Goal: Task Accomplishment & Management: Manage account settings

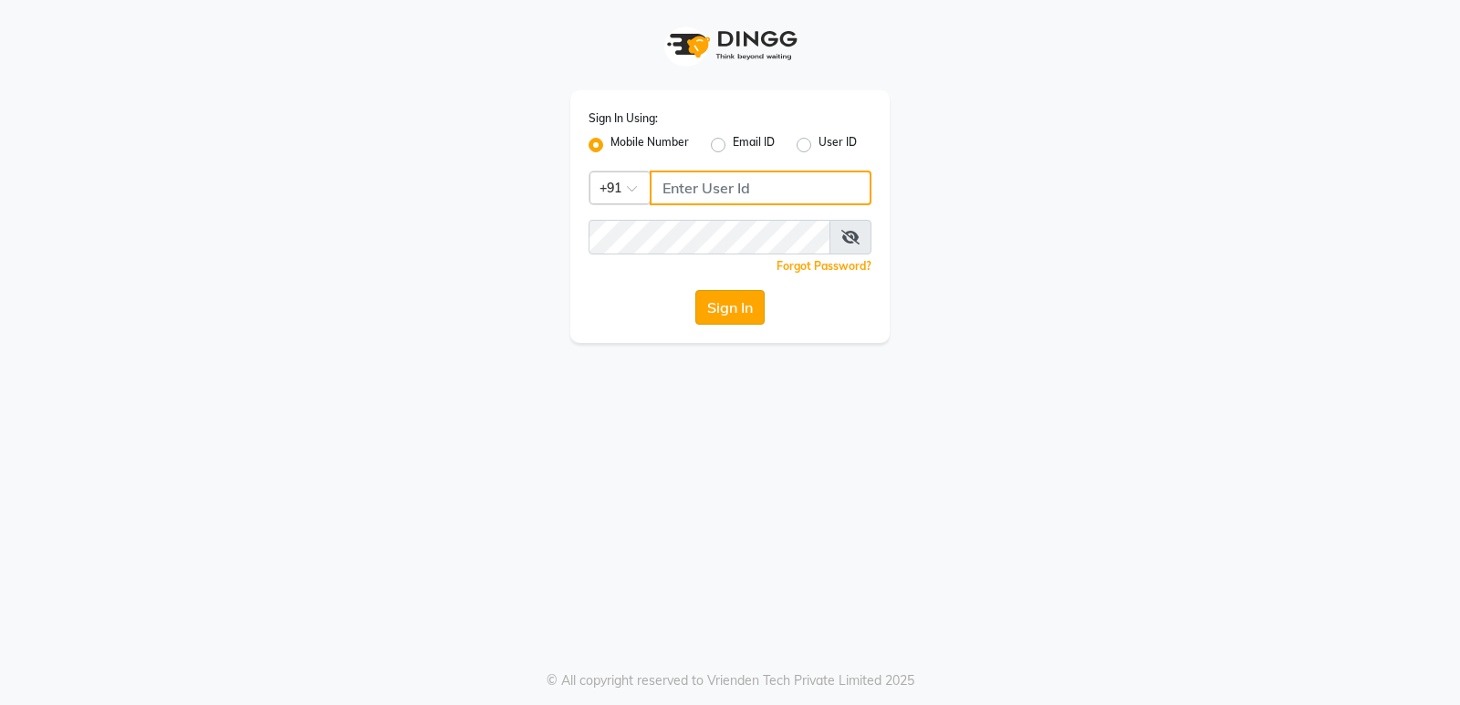
type input "9506660055"
click at [723, 315] on button "Sign In" at bounding box center [729, 307] width 69 height 35
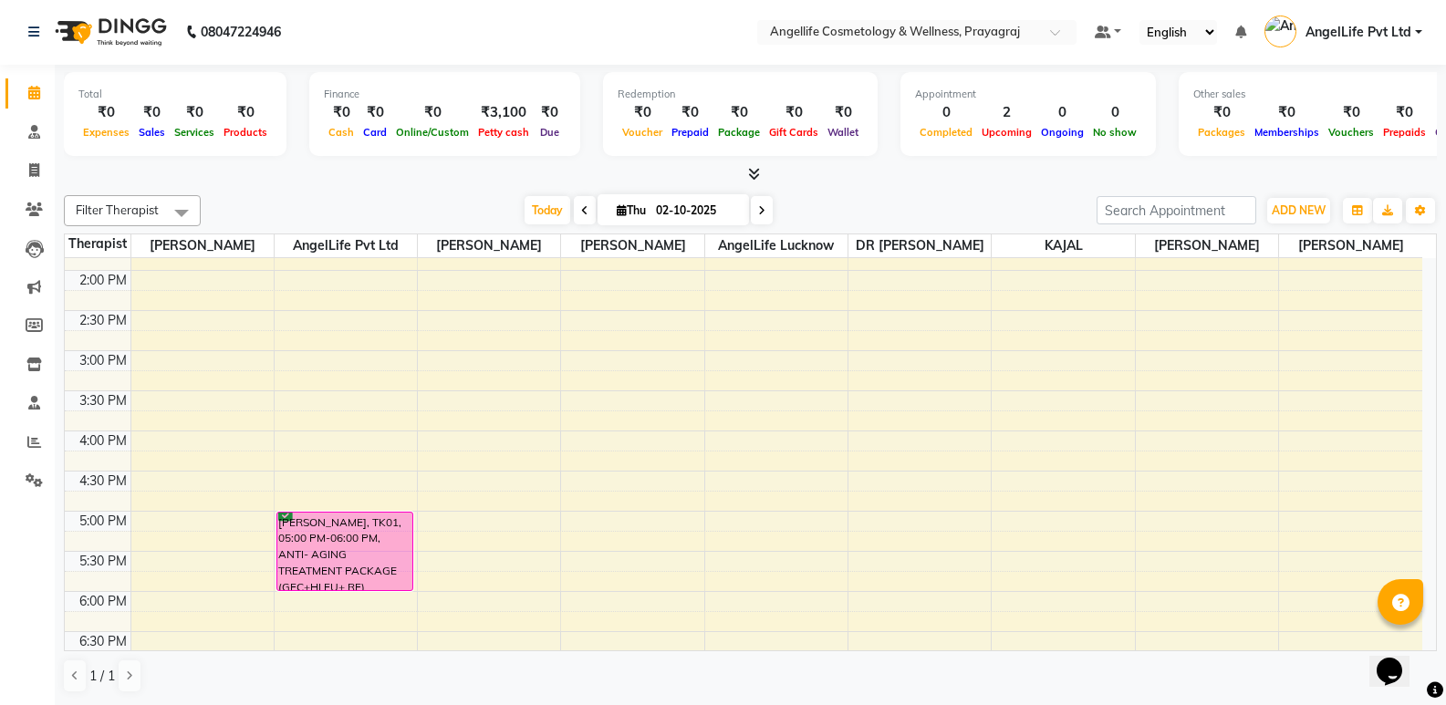
scroll to position [327, 0]
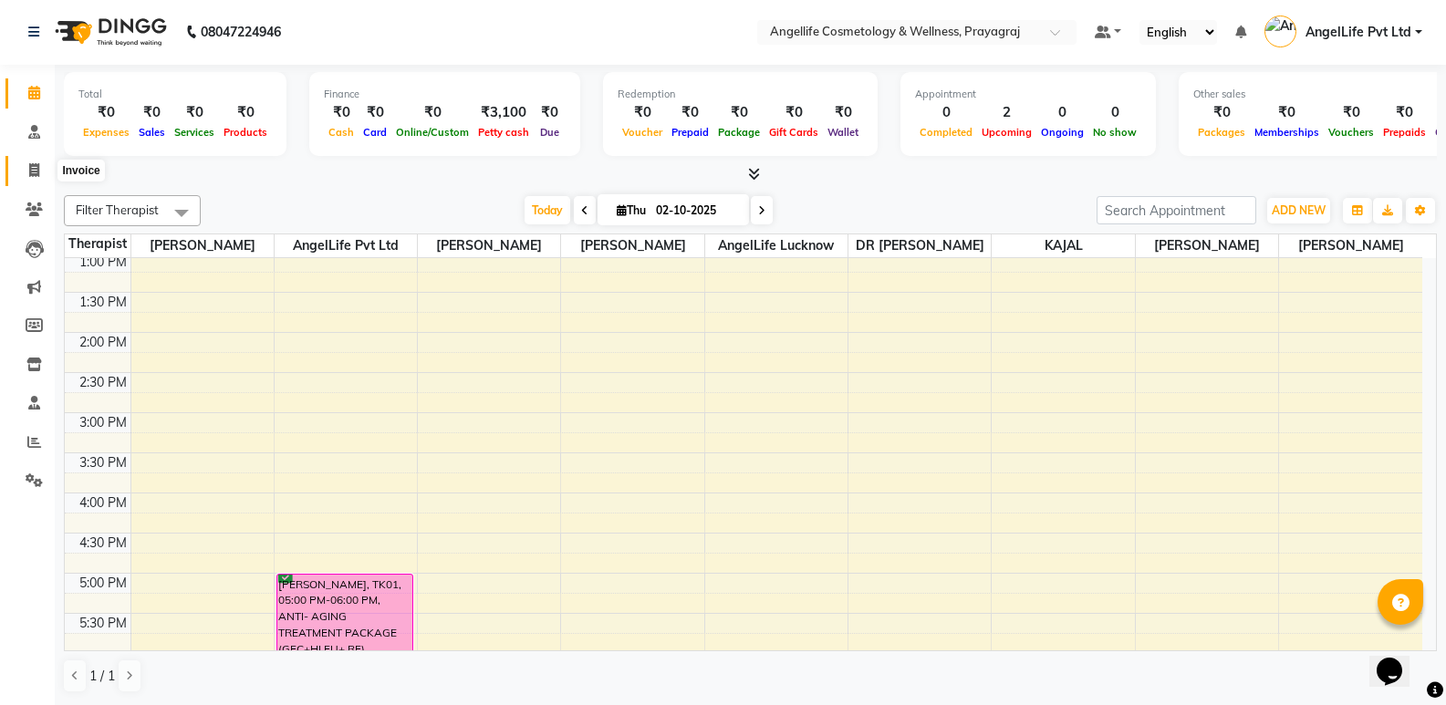
click at [36, 168] on icon at bounding box center [34, 170] width 10 height 14
select select "service"
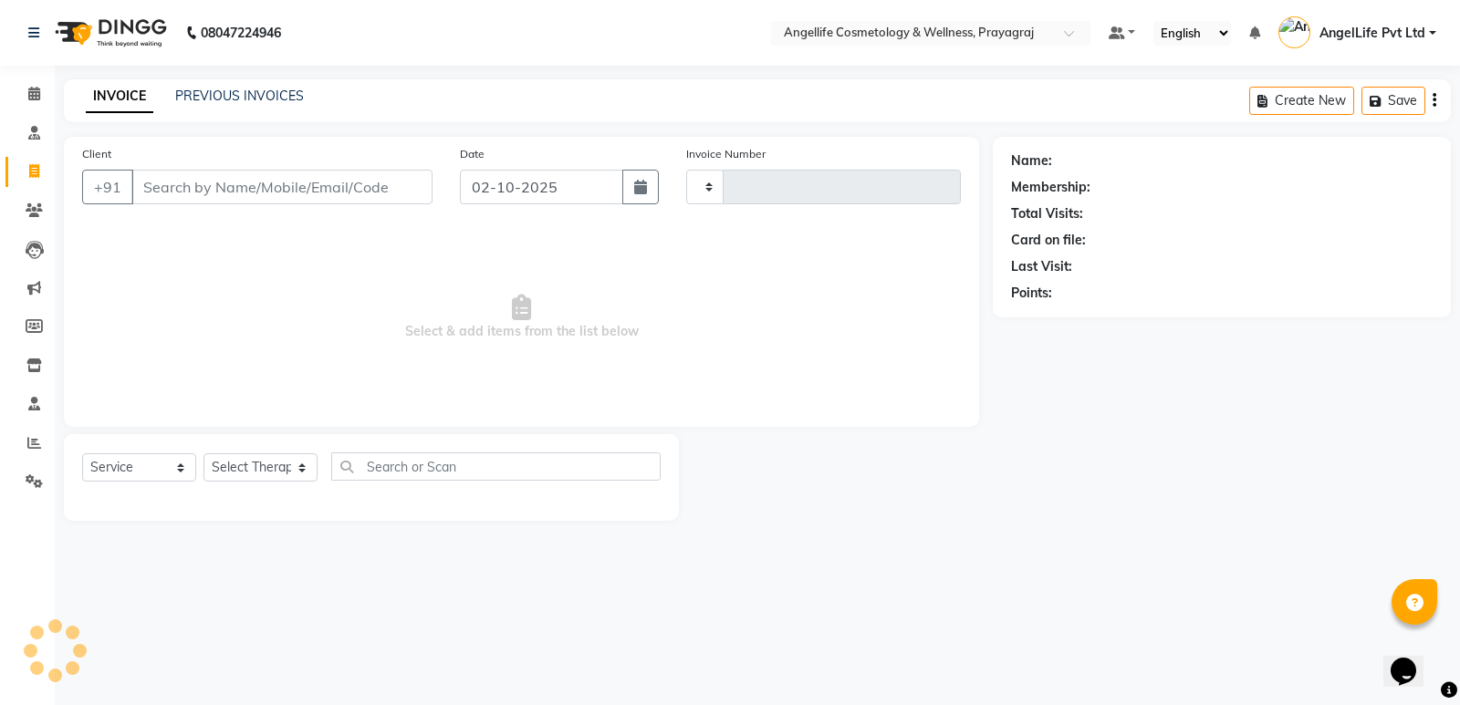
type input "1558"
select select "4531"
click at [155, 186] on input "Client" at bounding box center [281, 187] width 301 height 35
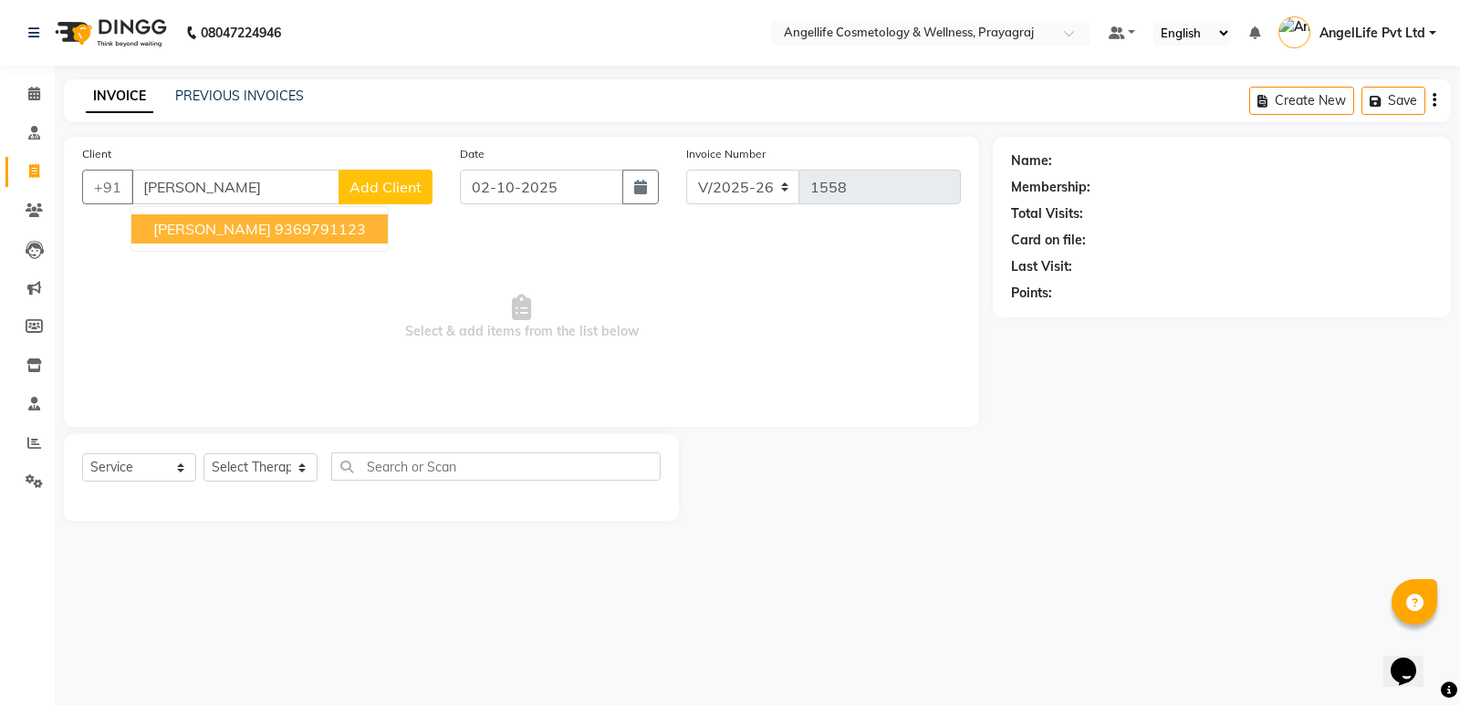
click at [213, 184] on input "soni mau" at bounding box center [235, 187] width 208 height 35
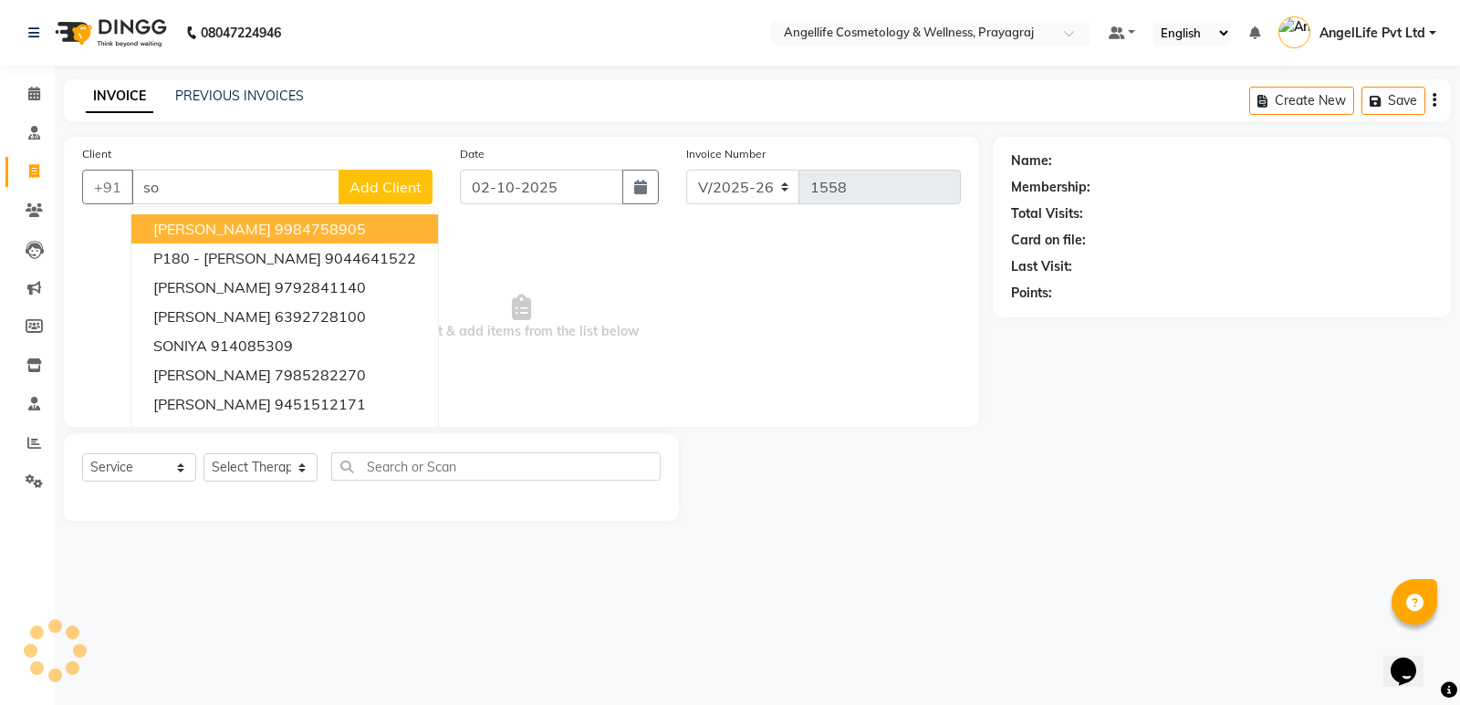
type input "s"
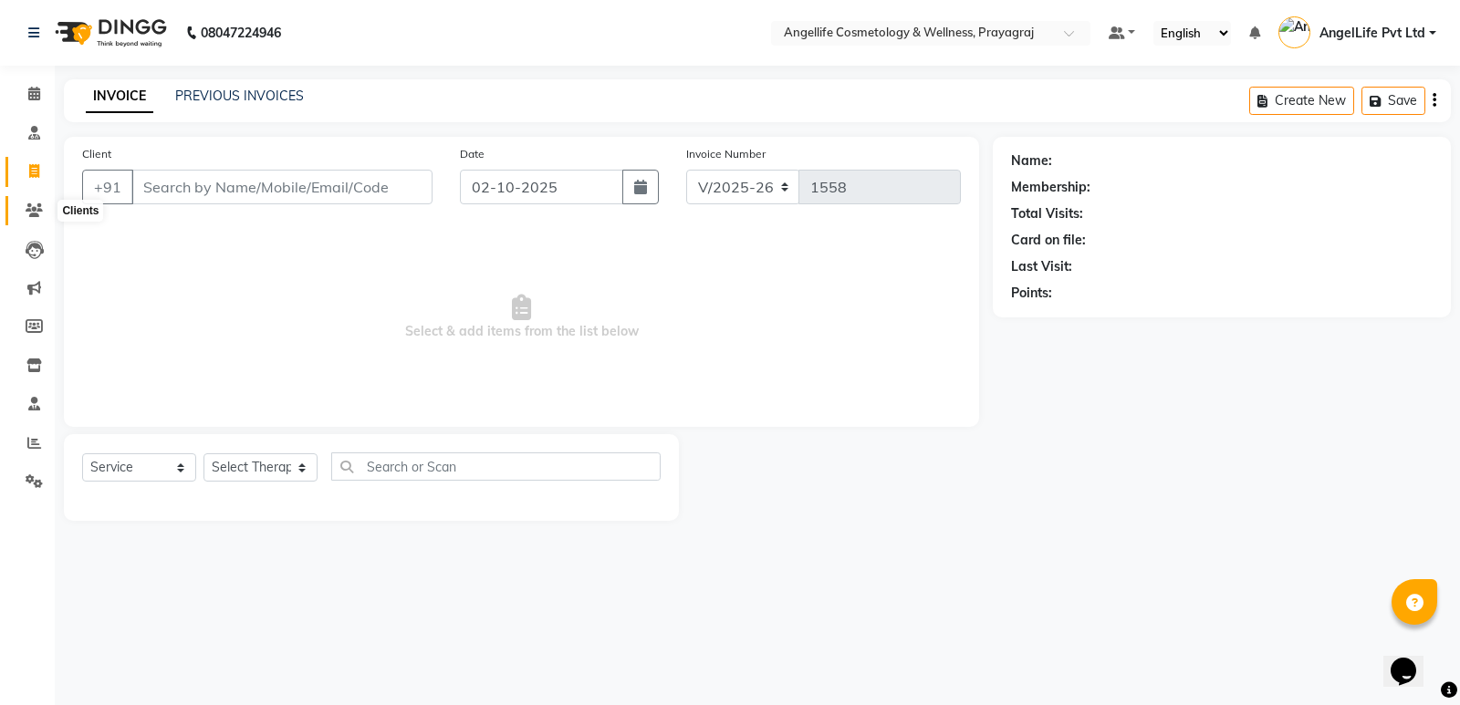
click at [27, 207] on icon at bounding box center [34, 210] width 17 height 14
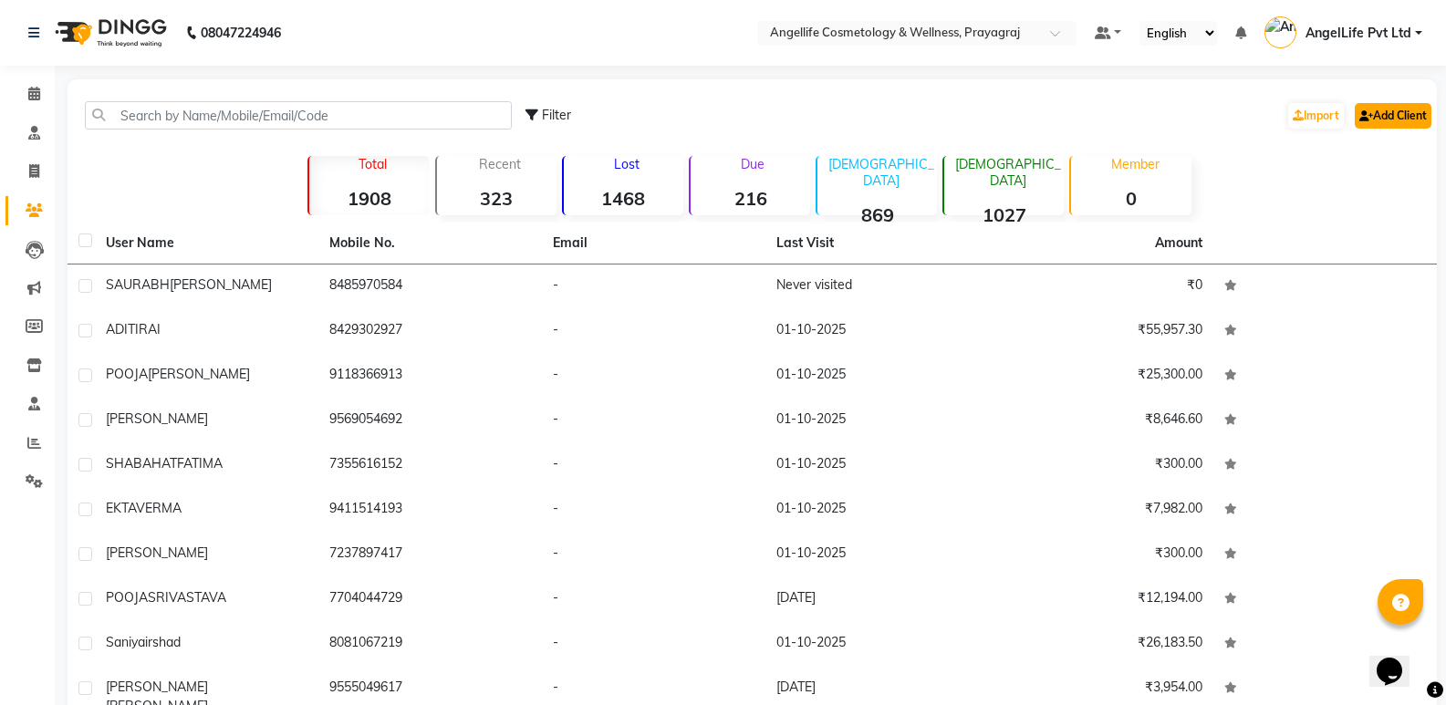
click at [1414, 116] on link "Add Client" at bounding box center [1393, 116] width 77 height 26
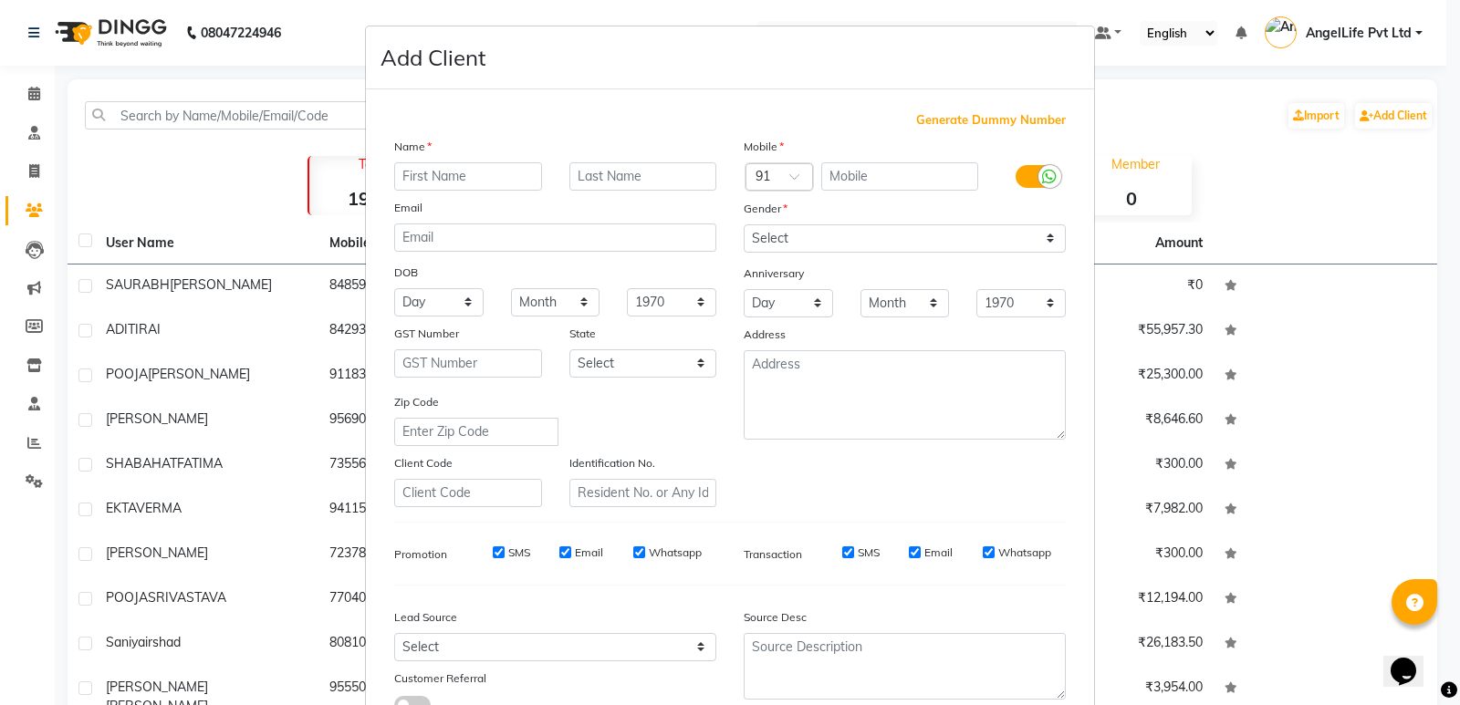
click at [421, 175] on input "text" at bounding box center [468, 176] width 148 height 28
type input "v"
type input "VINOD"
click at [871, 176] on input "text" at bounding box center [900, 176] width 158 height 28
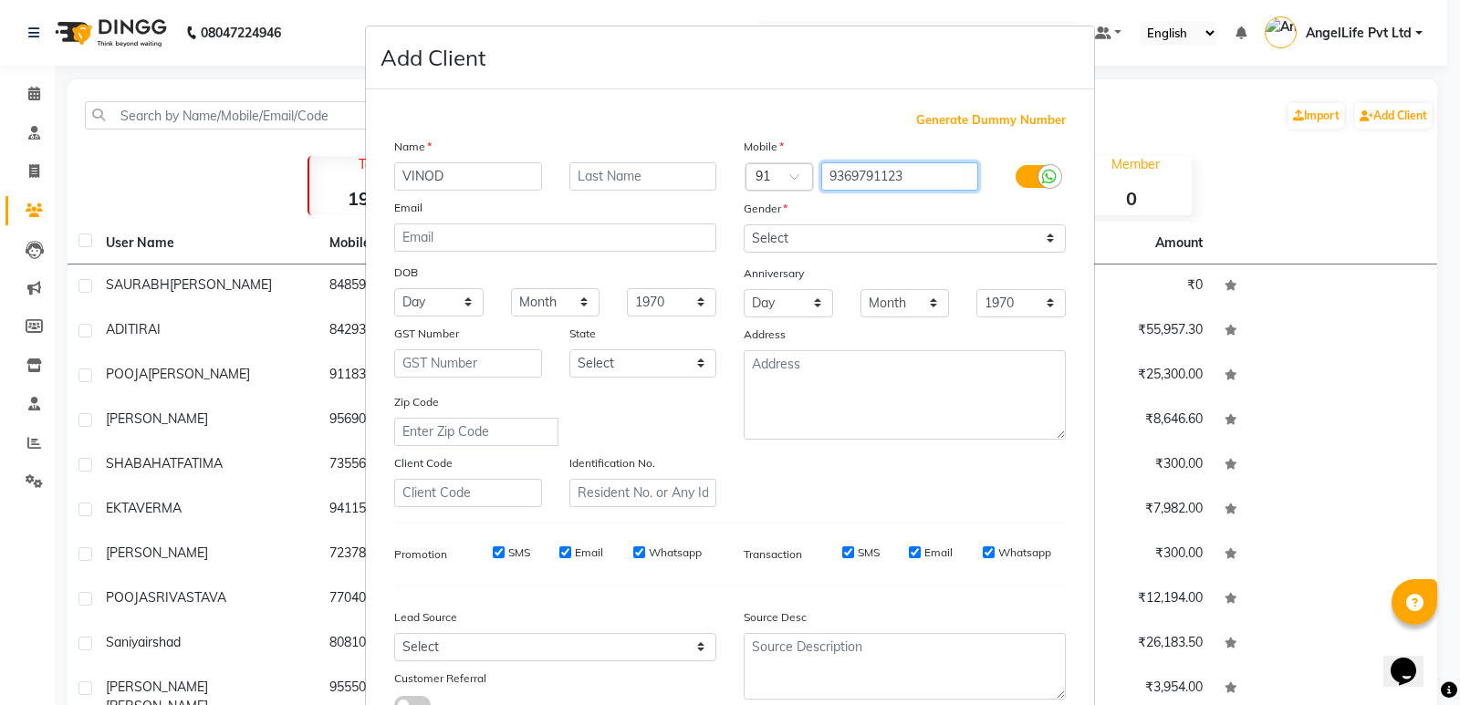
type input "9369791123"
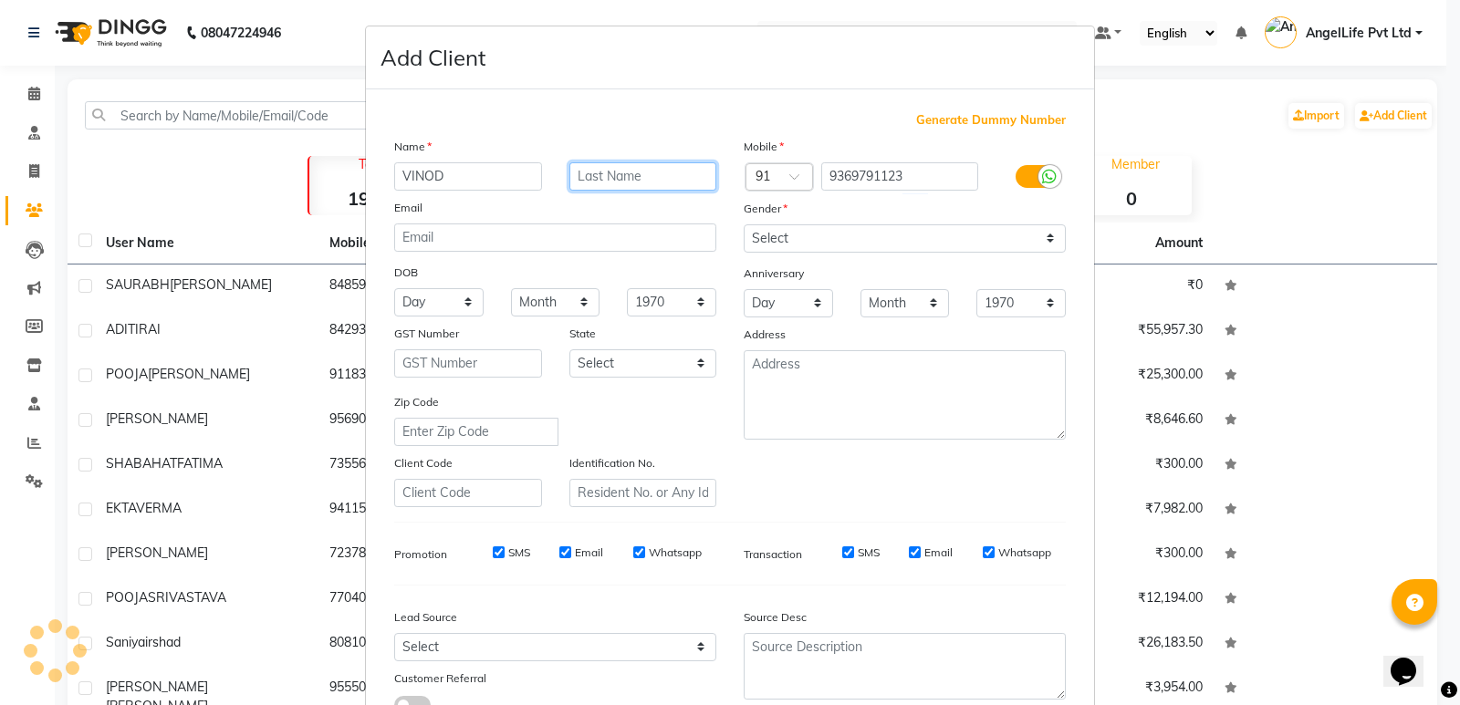
click at [606, 177] on input "text" at bounding box center [643, 176] width 148 height 28
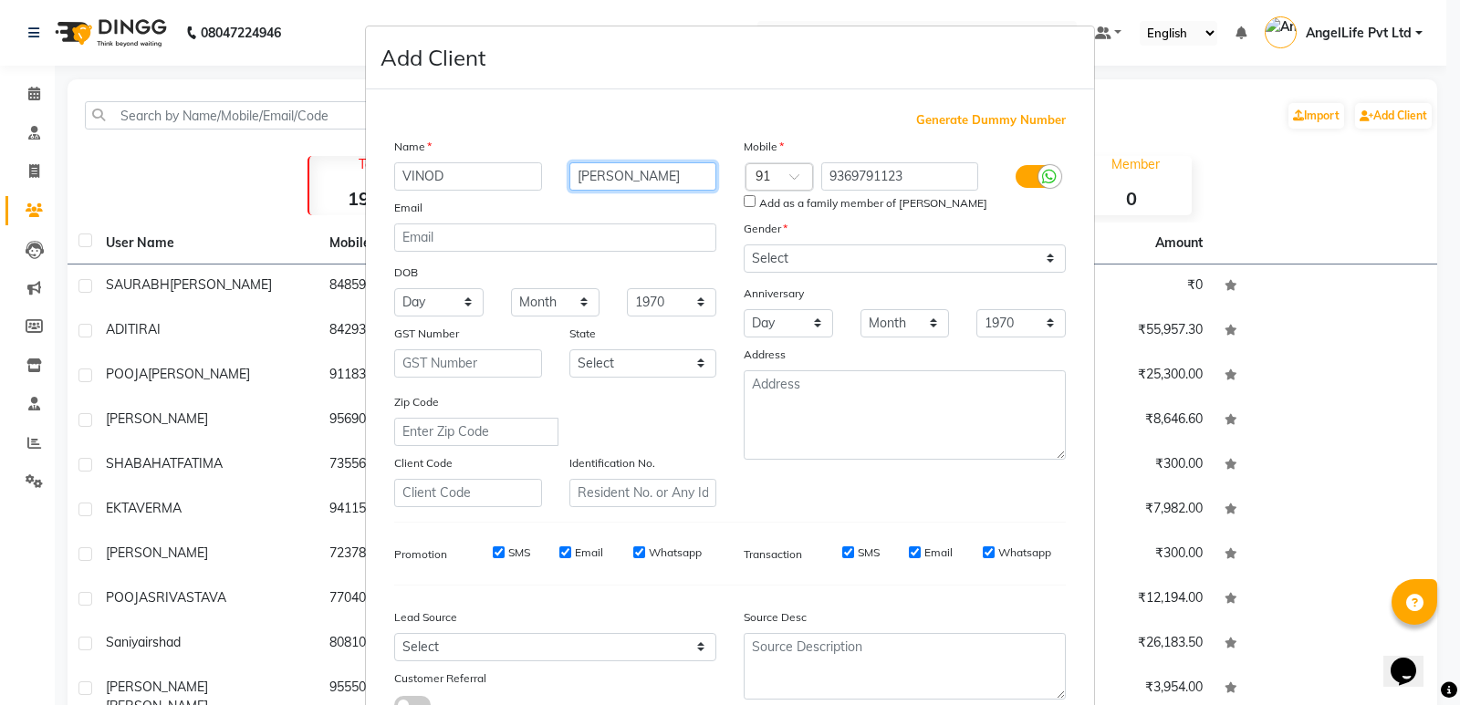
type input "MAURYA"
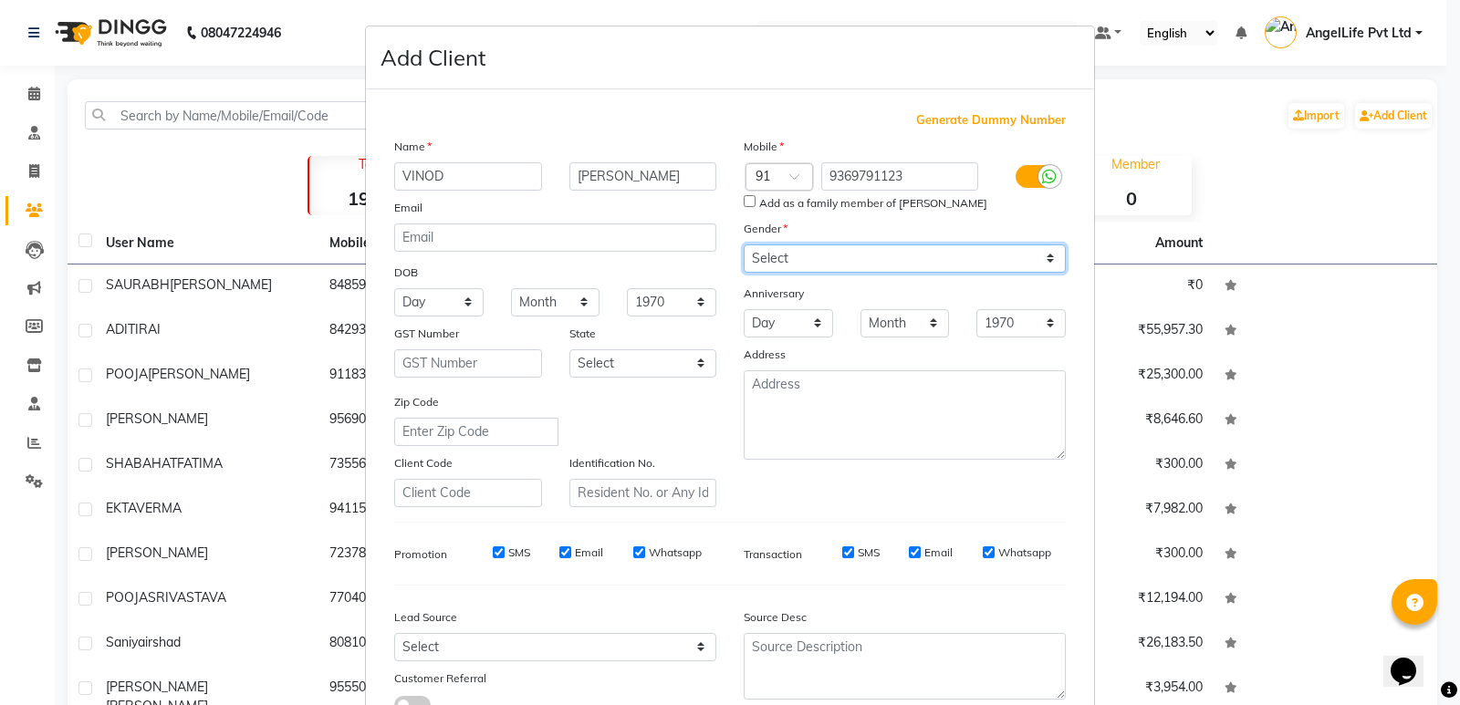
click at [803, 258] on select "Select Male Female Other Prefer Not To Say" at bounding box center [904, 258] width 322 height 28
select select "male"
click at [743, 244] on select "Select Male Female Other Prefer Not To Say" at bounding box center [904, 258] width 322 height 28
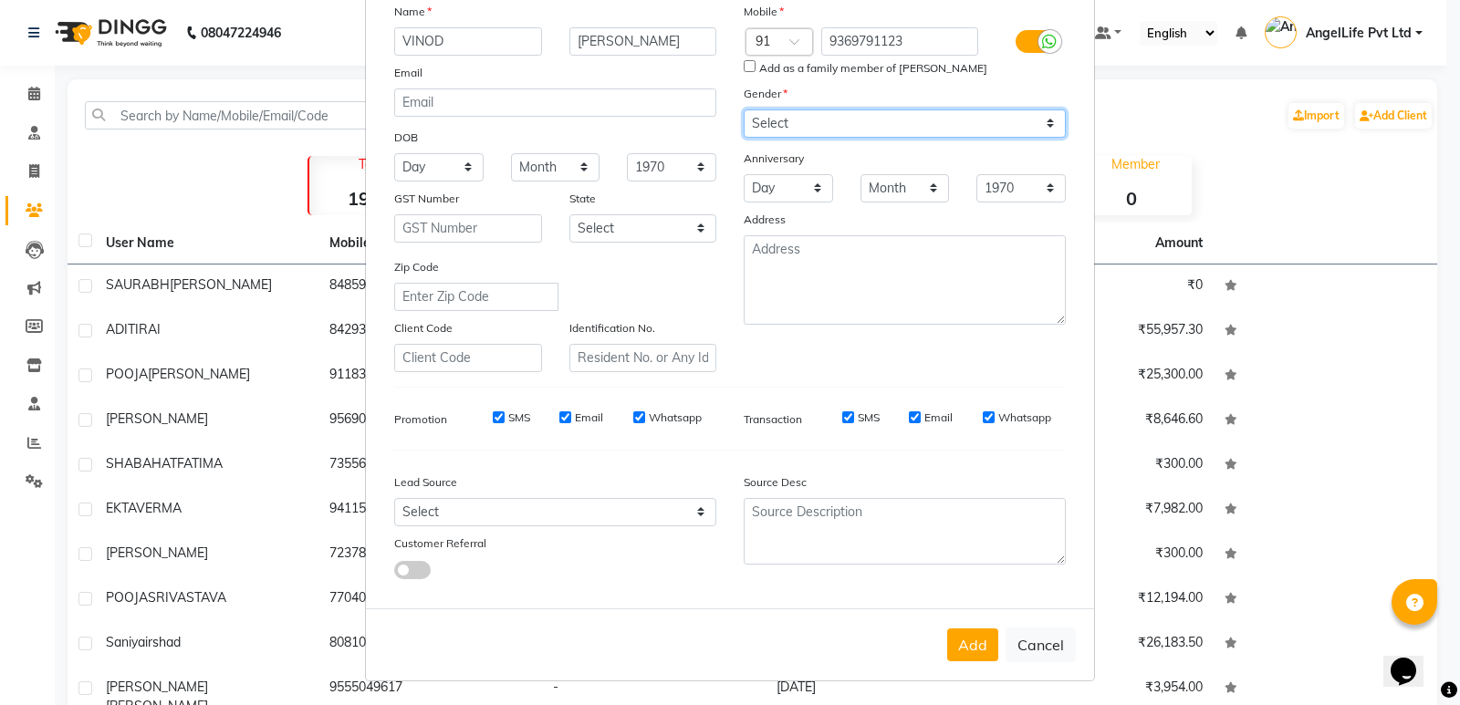
scroll to position [137, 0]
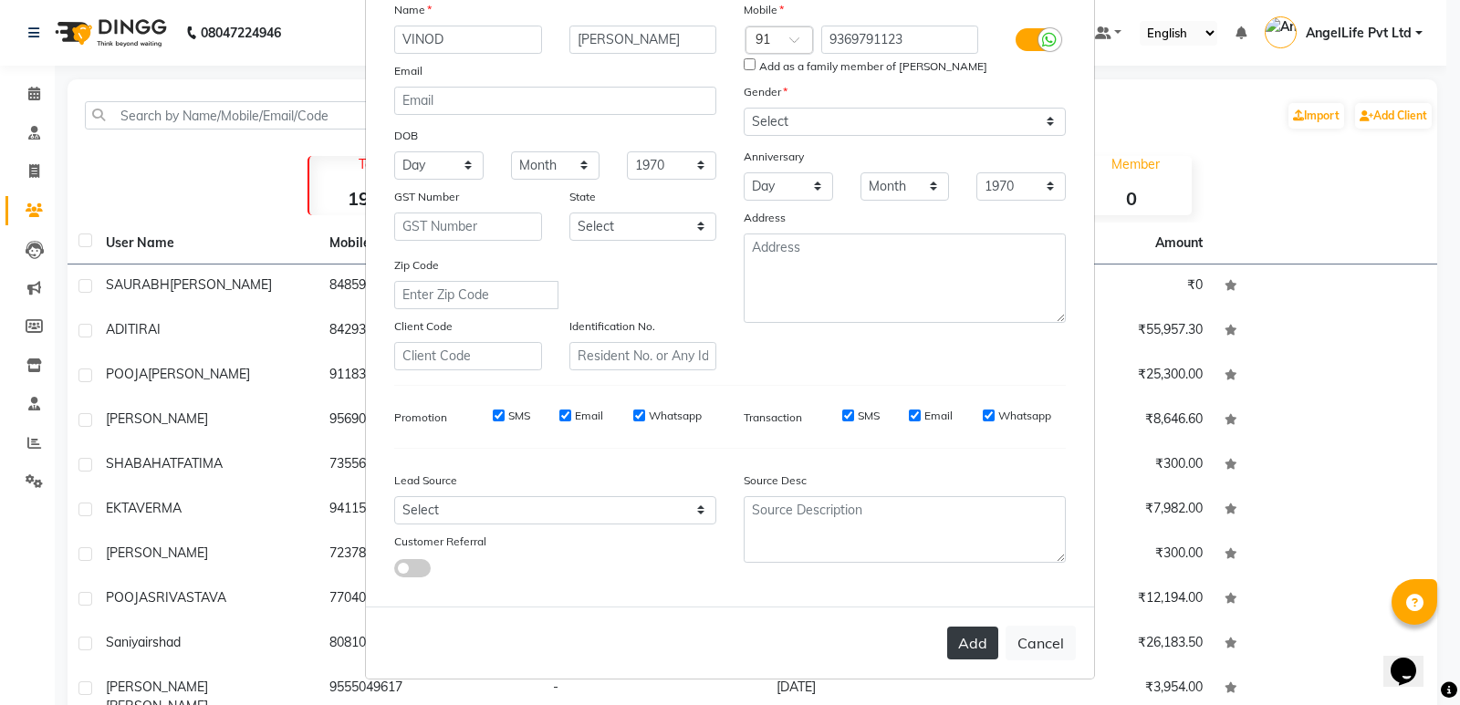
click at [972, 648] on button "Add" at bounding box center [972, 643] width 51 height 33
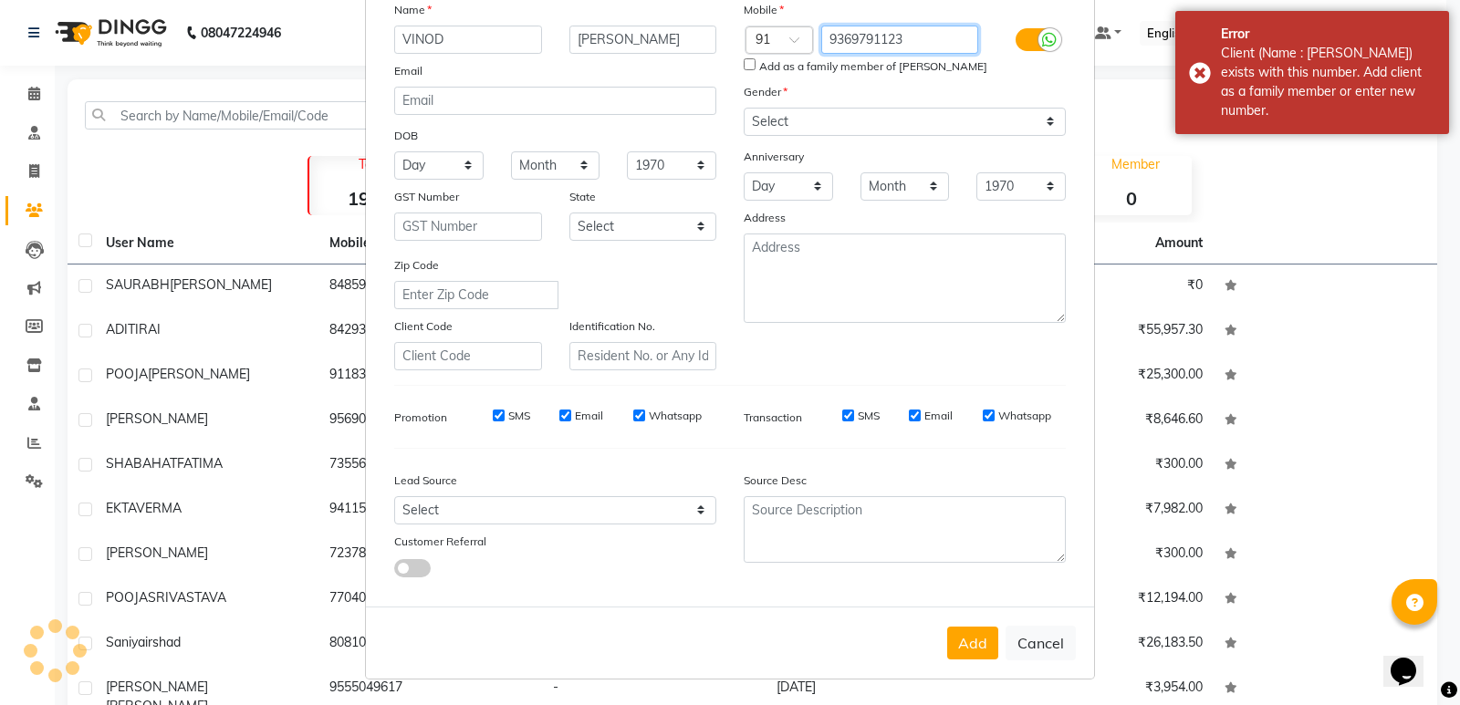
click at [924, 41] on input "9369791123" at bounding box center [900, 40] width 158 height 28
type input "9"
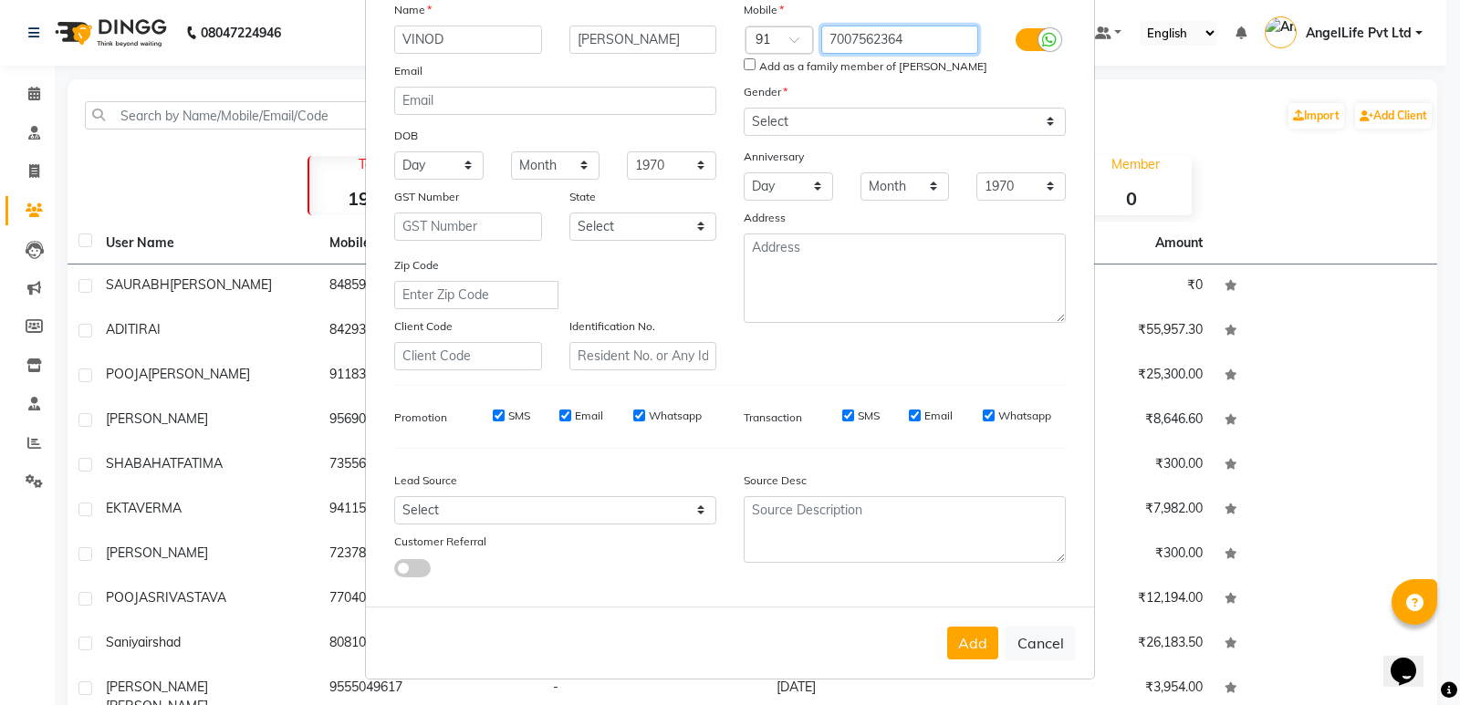
type input "7007562364"
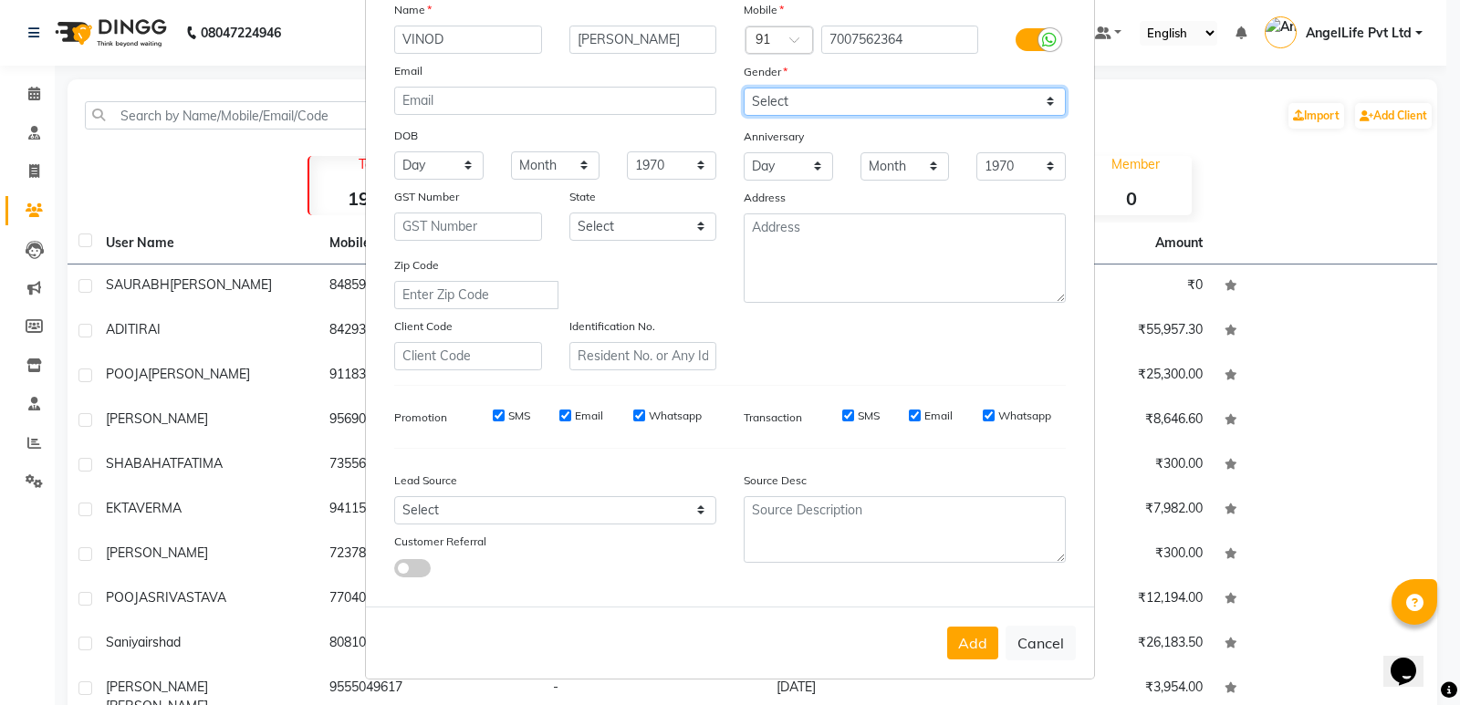
click at [816, 98] on select "Select Male Female Other Prefer Not To Say" at bounding box center [904, 102] width 322 height 28
click at [743, 88] on select "Select Male Female Other Prefer Not To Say" at bounding box center [904, 102] width 322 height 28
click at [969, 650] on button "Add" at bounding box center [972, 643] width 51 height 33
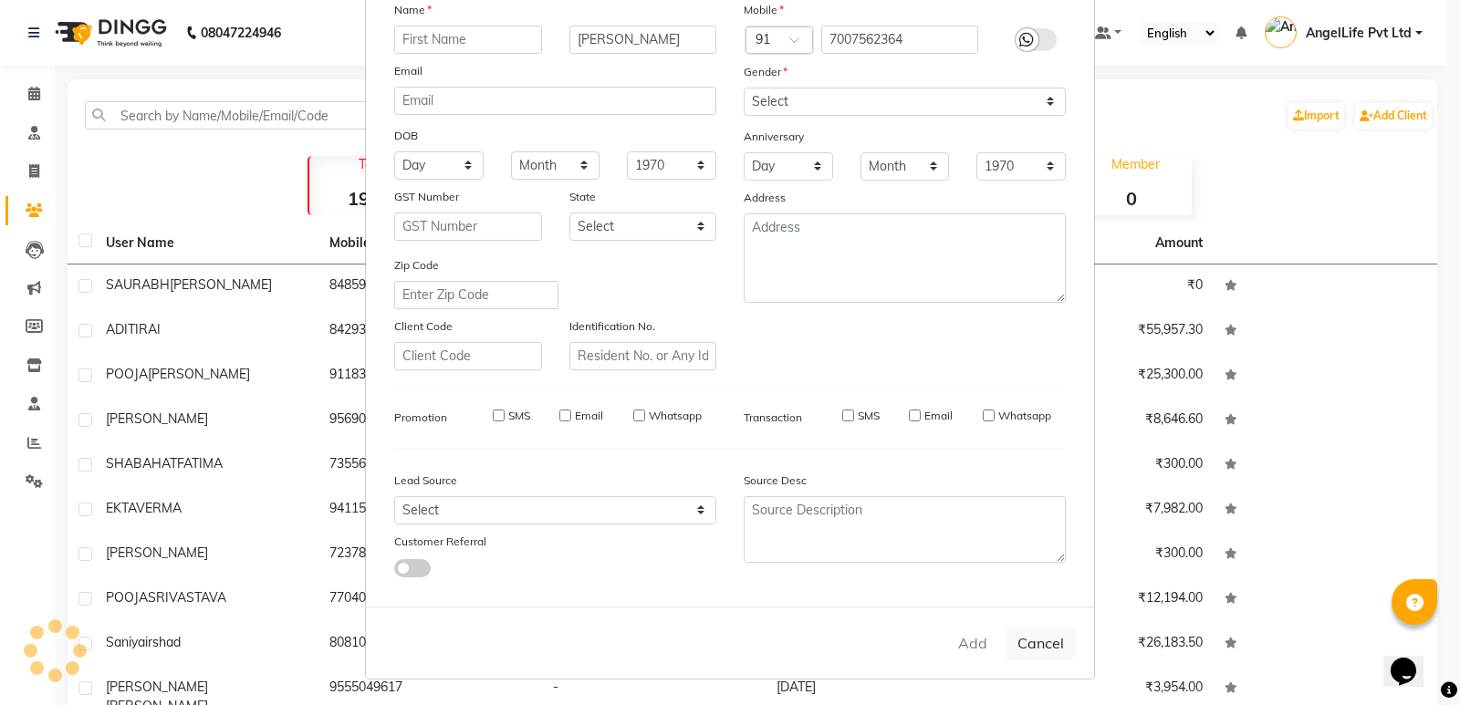
select select
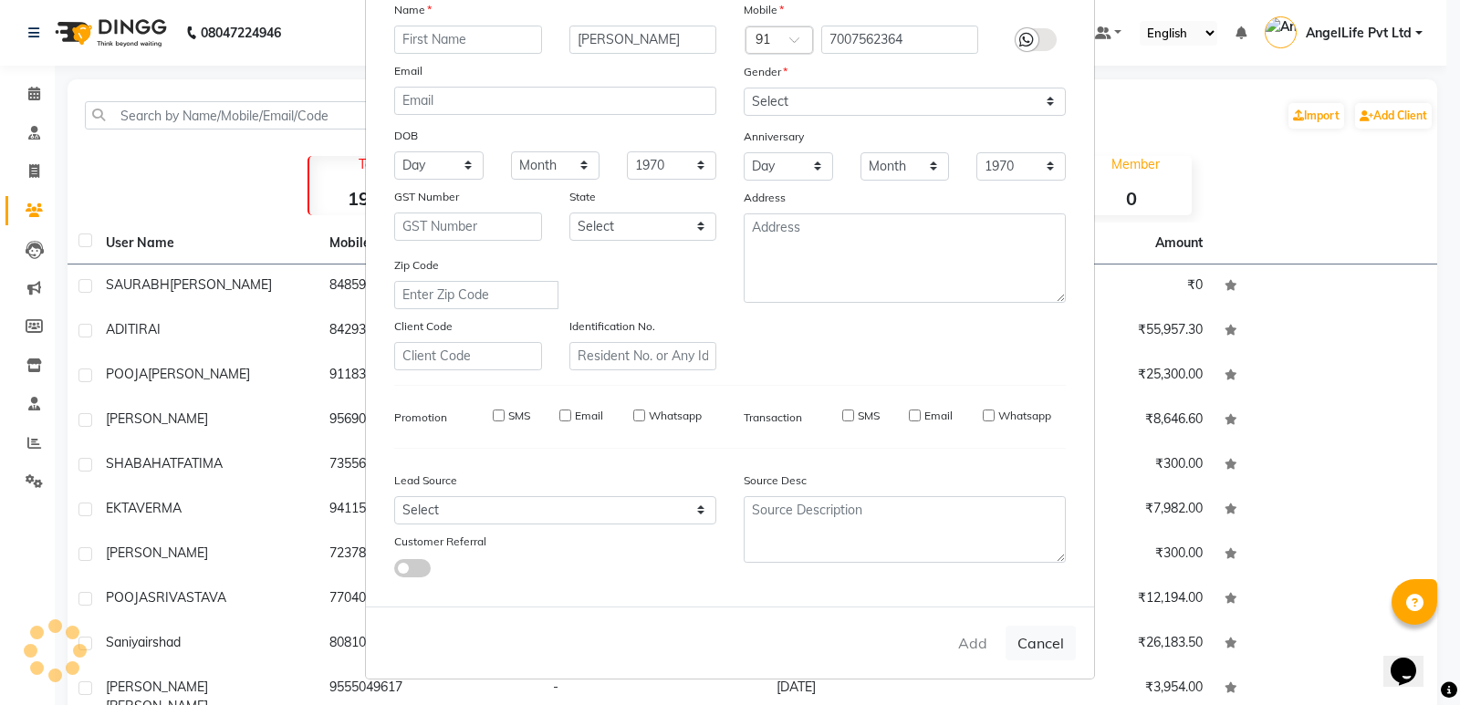
select select
checkbox input "false"
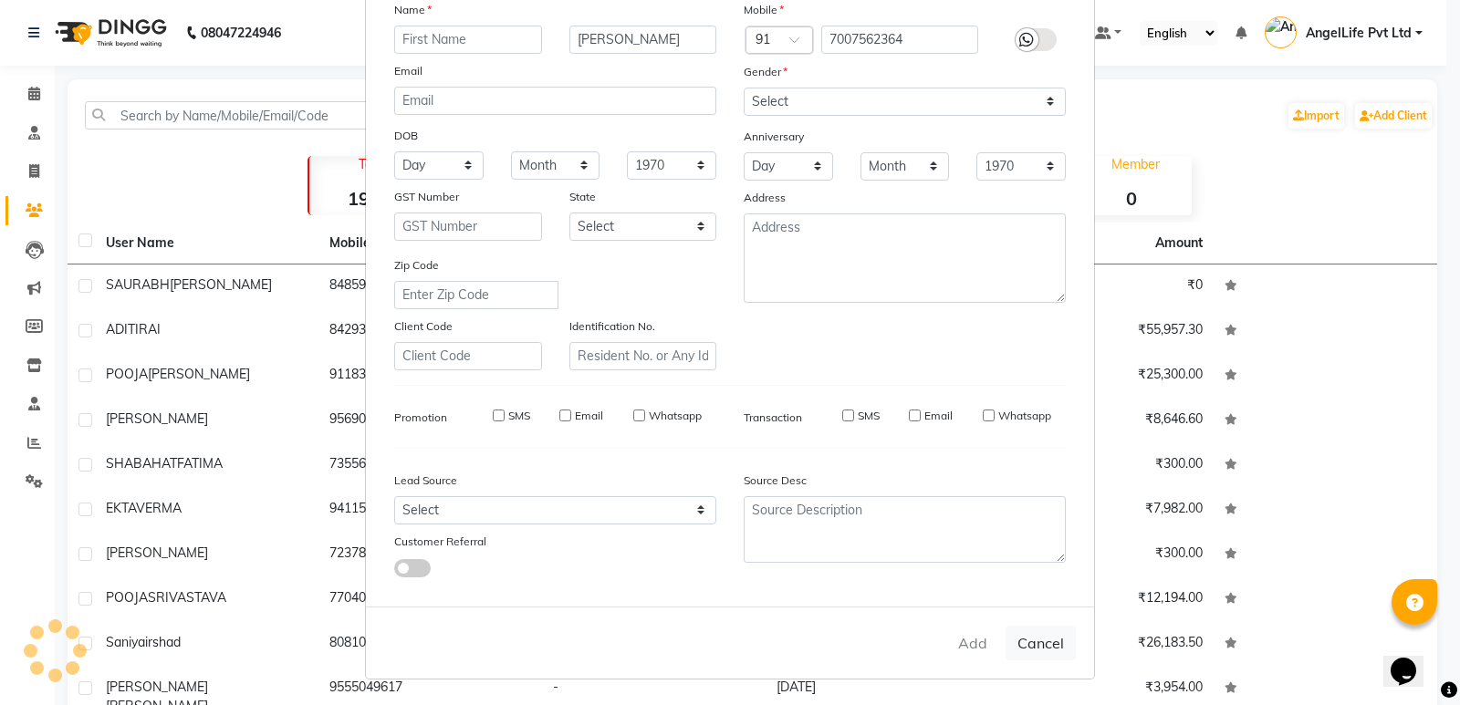
checkbox input "false"
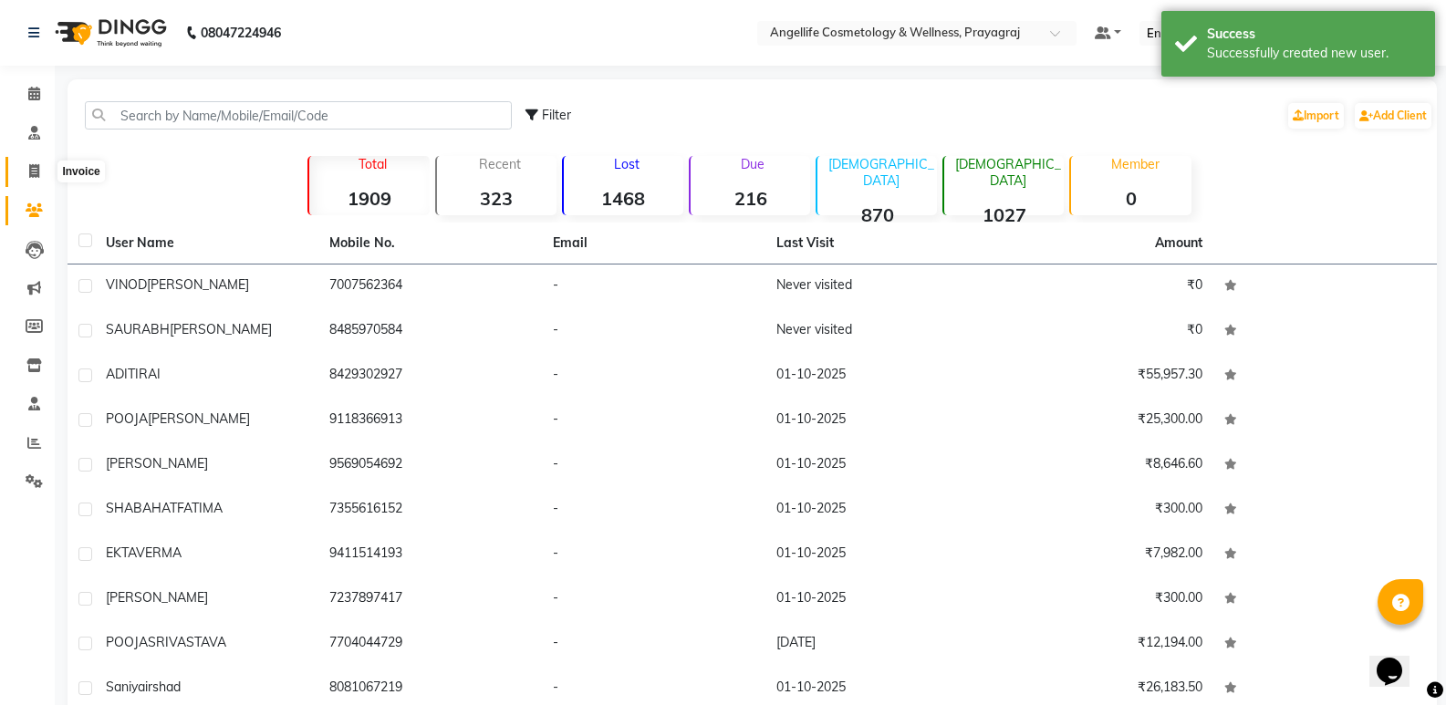
click at [29, 170] on icon at bounding box center [34, 171] width 10 height 14
select select "service"
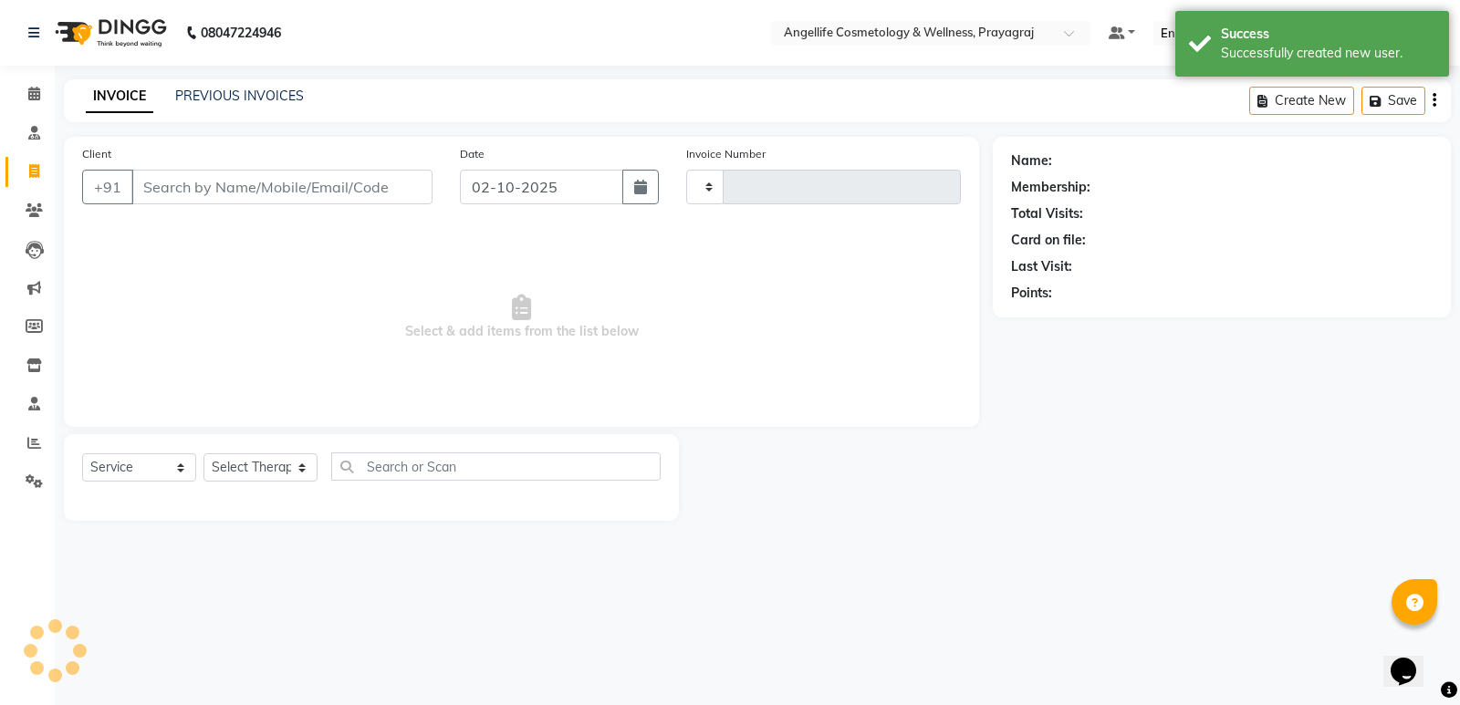
type input "1558"
select select "4531"
click at [150, 182] on input "Client" at bounding box center [281, 187] width 301 height 35
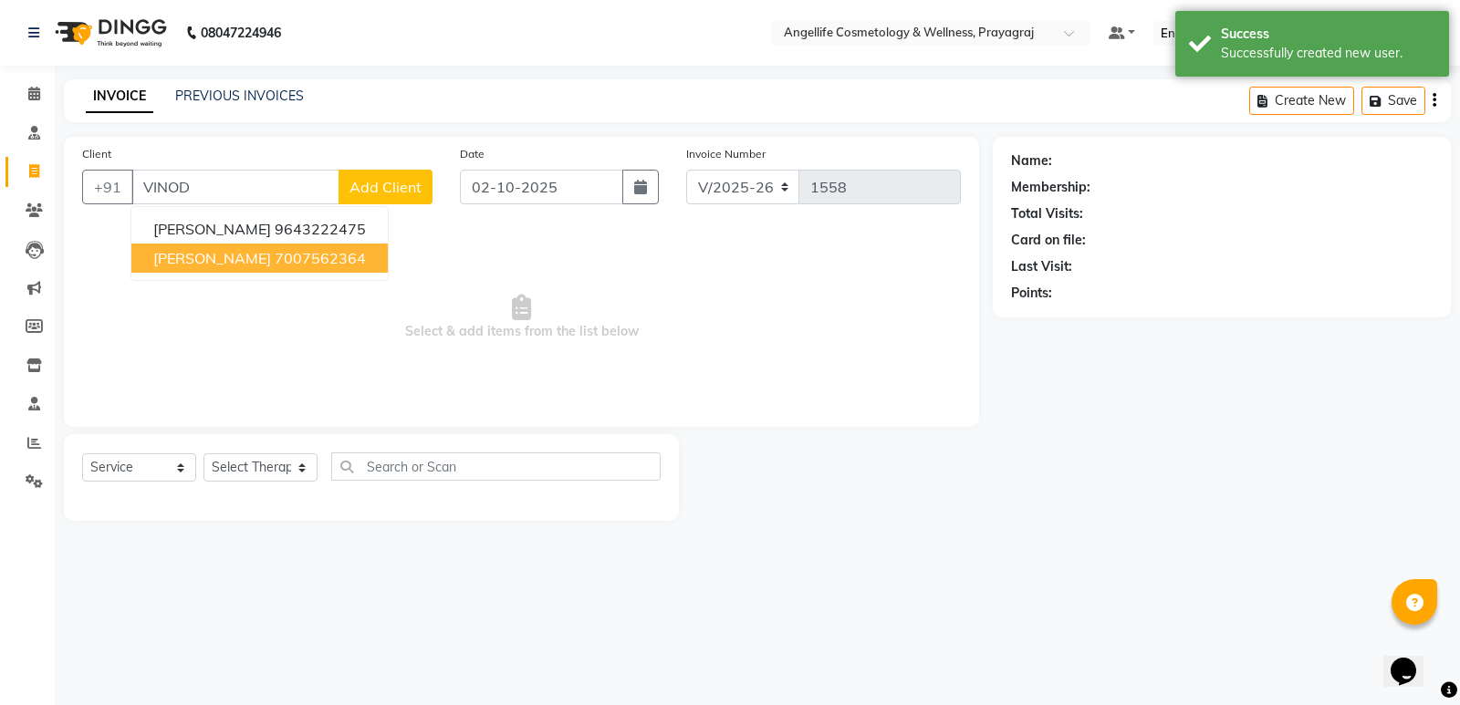
click at [171, 266] on span "VINOD MAURYA" at bounding box center [212, 258] width 118 height 18
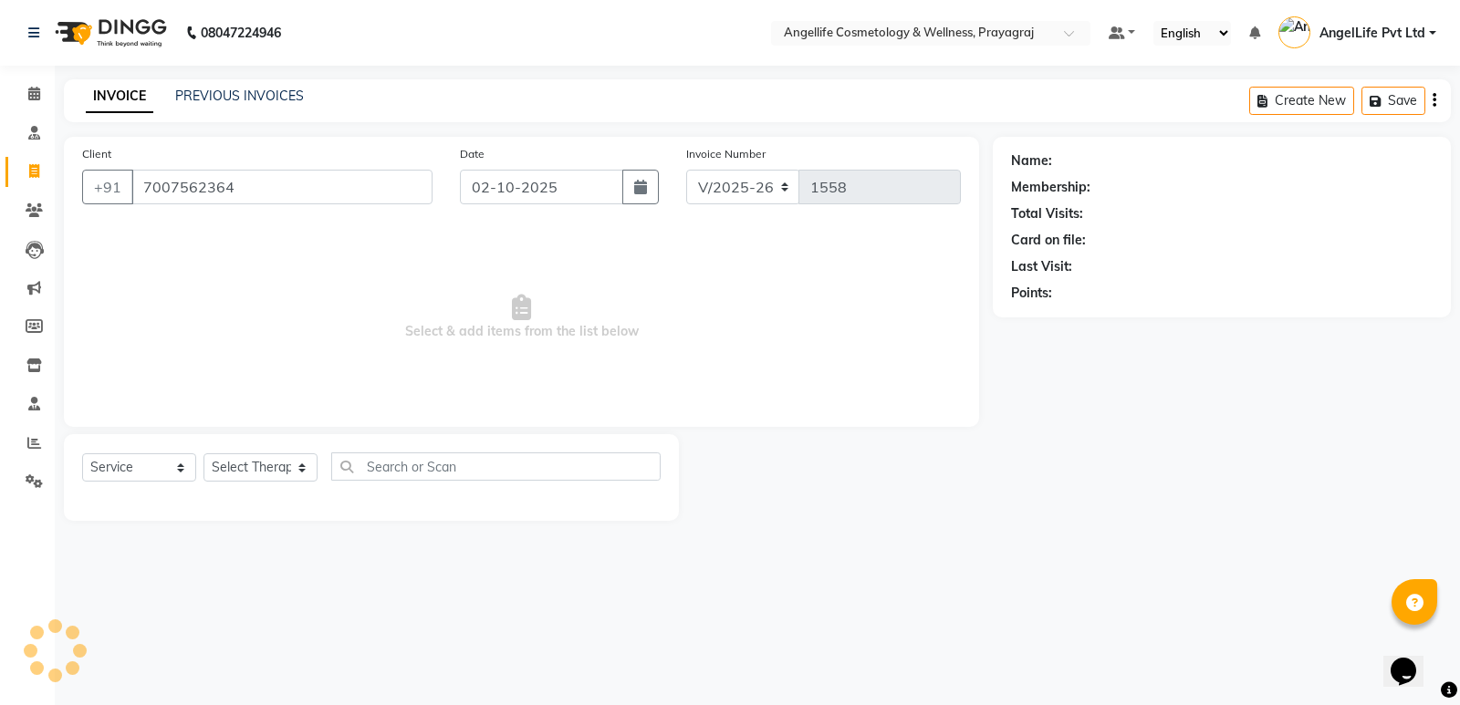
type input "7007562364"
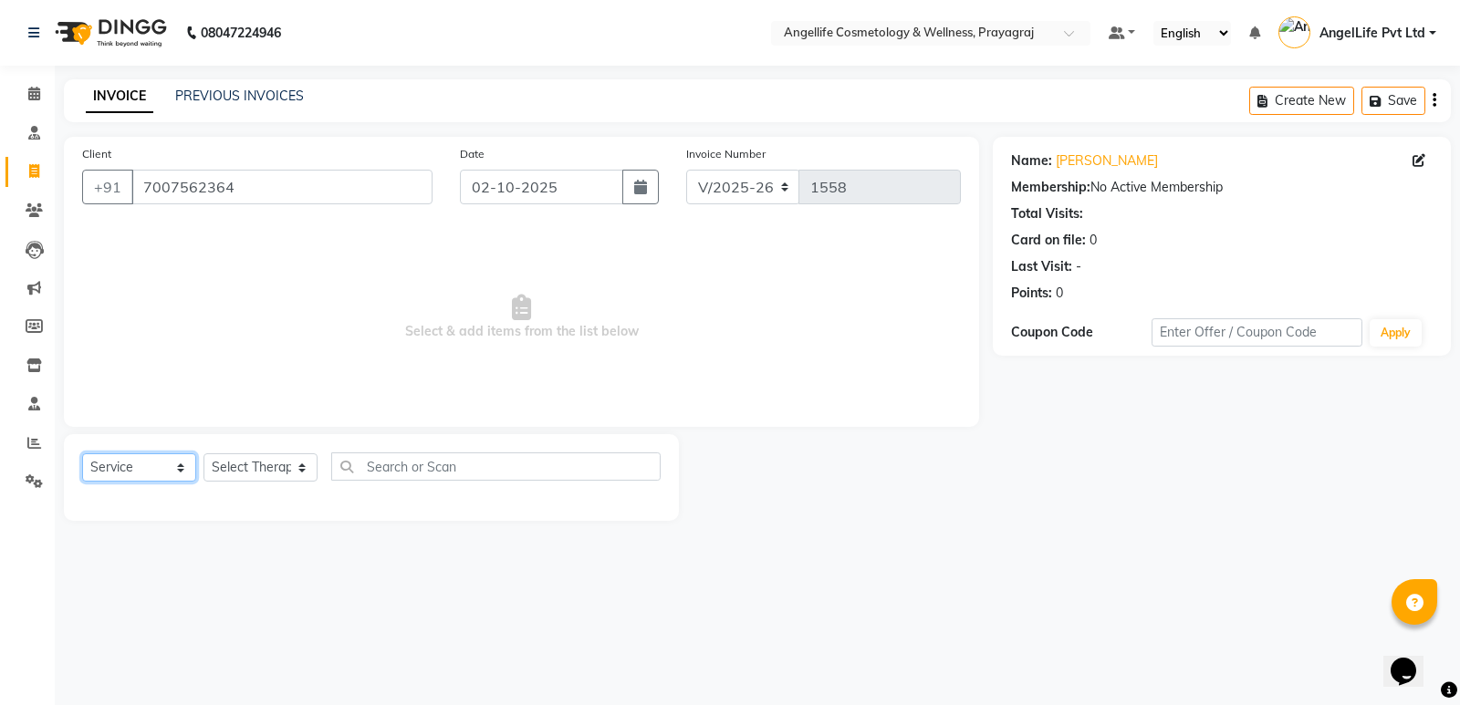
click at [130, 467] on select "Select Service Product Membership Package Voucher Prepaid Gift Card" at bounding box center [139, 467] width 114 height 28
click at [82, 453] on select "Select Service Product Membership Package Voucher Prepaid Gift Card" at bounding box center [139, 467] width 114 height 28
click at [276, 471] on select "Select Therapist AngelLife Lucknow AngelLife Pvt Ltd DR SWATI KAJAL PREETI KESA…" at bounding box center [260, 467] width 114 height 28
click at [264, 473] on select "Select Therapist AngelLife Lucknow AngelLife Pvt Ltd DR SWATI KAJAL PREETI KESA…" at bounding box center [260, 467] width 114 height 28
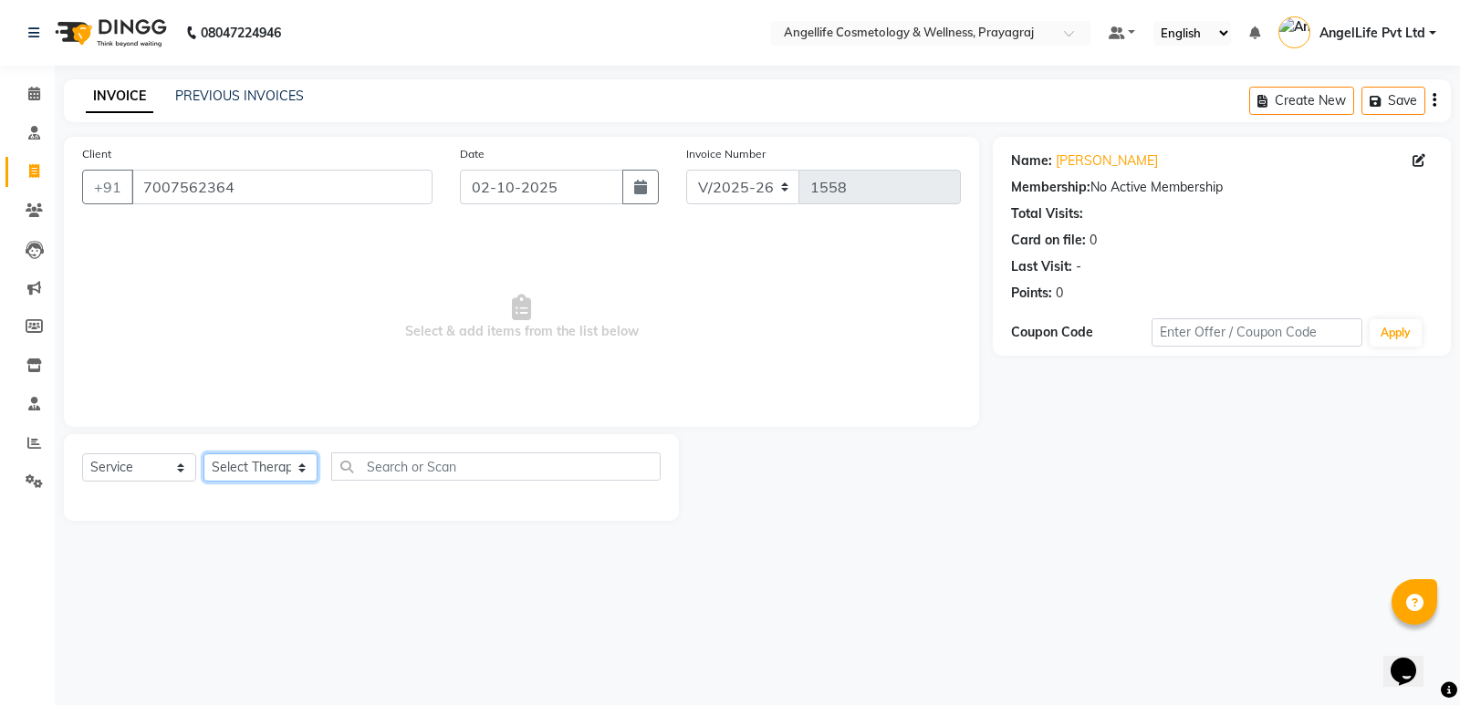
click at [264, 473] on select "Select Therapist AngelLife Lucknow AngelLife Pvt Ltd DR SWATI KAJAL PREETI KESA…" at bounding box center [260, 467] width 114 height 28
click at [242, 475] on select "Select Therapist AngelLife Lucknow AngelLife Pvt Ltd DR SWATI KAJAL PREETI KESA…" at bounding box center [260, 467] width 114 height 28
select select "26653"
click at [203, 453] on select "Select Therapist AngelLife Lucknow AngelLife Pvt Ltd DR SWATI KAJAL PREETI KESA…" at bounding box center [260, 467] width 114 height 28
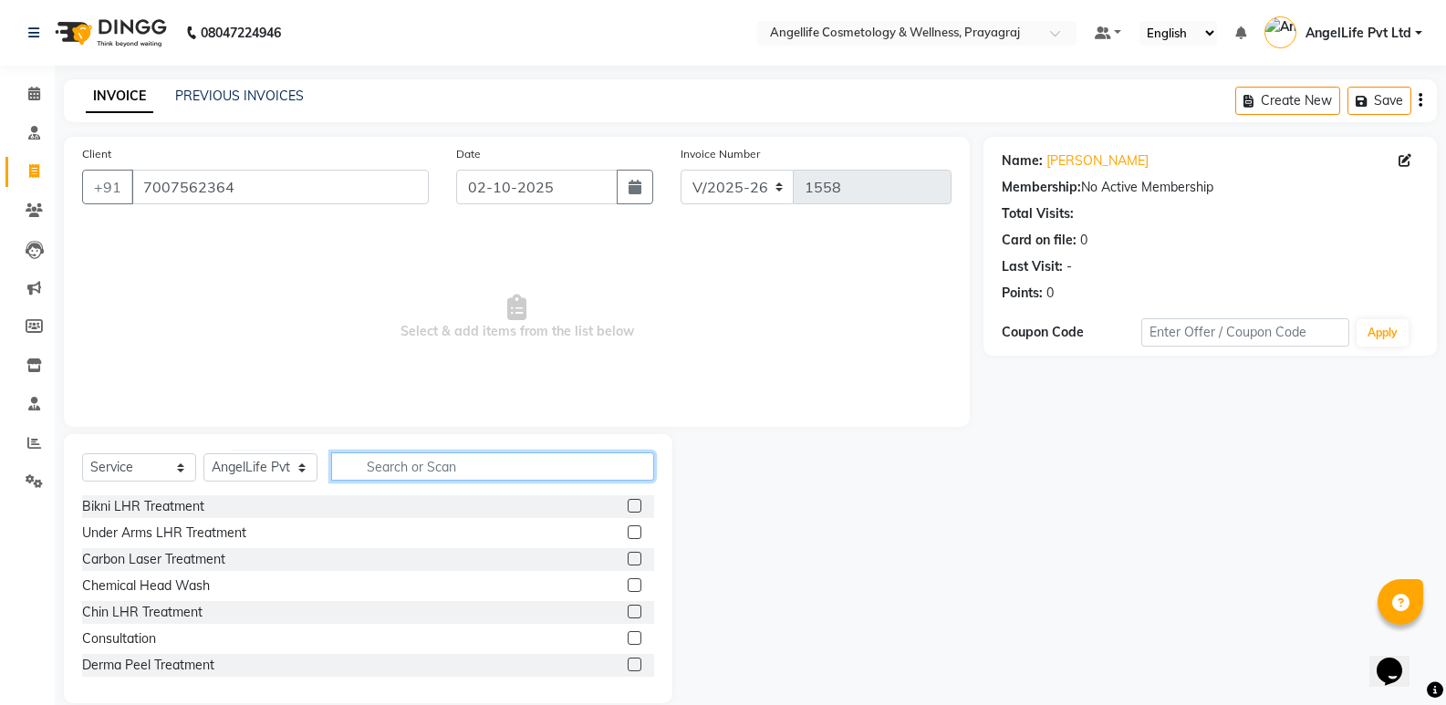
click at [408, 464] on input "text" at bounding box center [492, 466] width 323 height 28
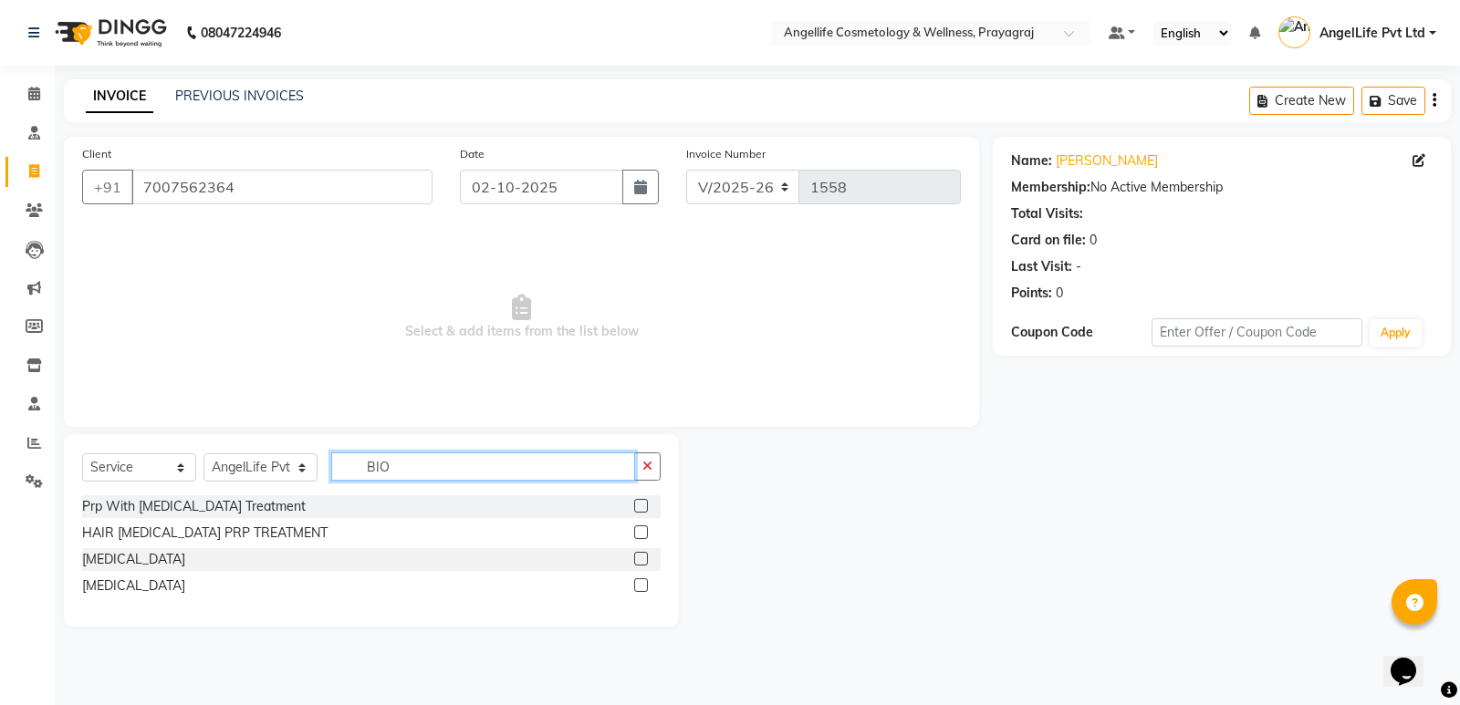
type input "BIO"
click at [642, 532] on label at bounding box center [641, 532] width 14 height 14
click at [642, 532] on input "checkbox" at bounding box center [640, 533] width 12 height 12
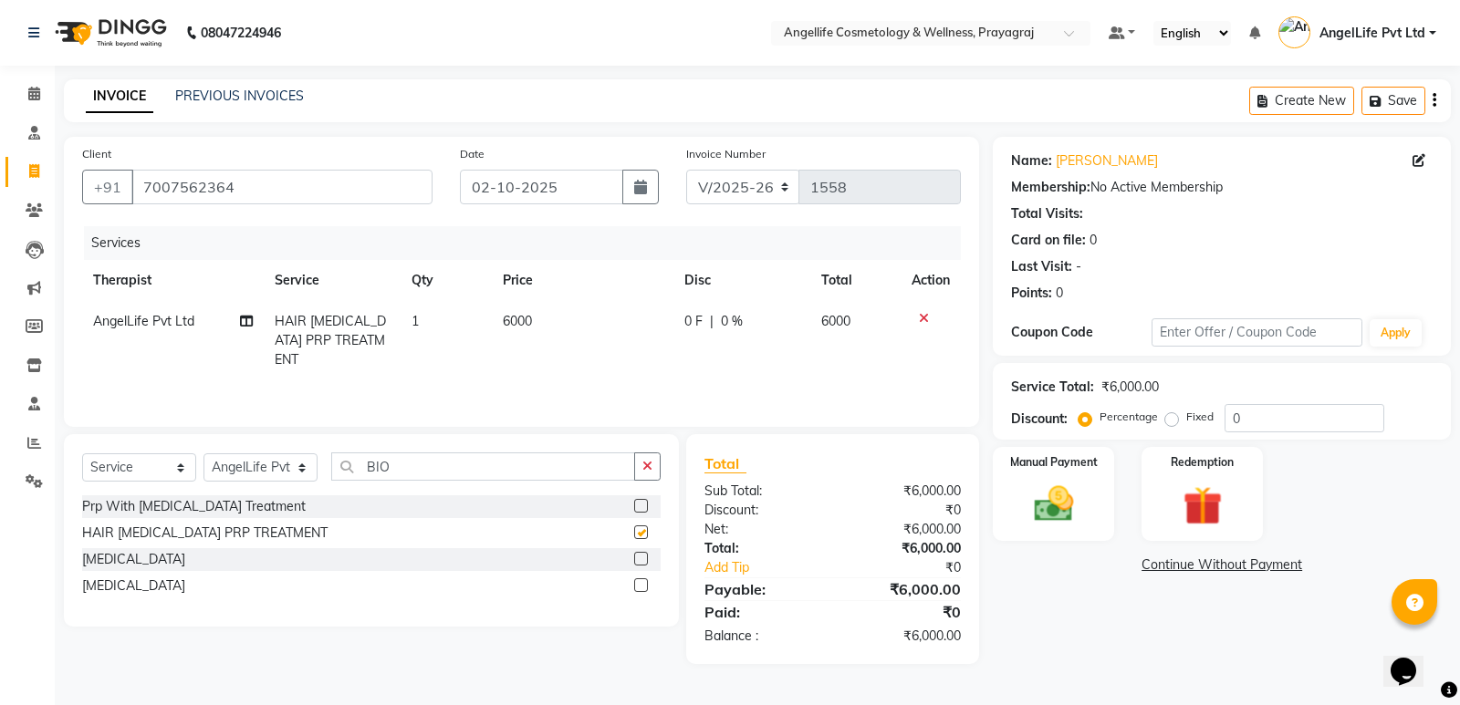
checkbox input "false"
click at [659, 345] on td "6000" at bounding box center [583, 340] width 182 height 79
select select "26653"
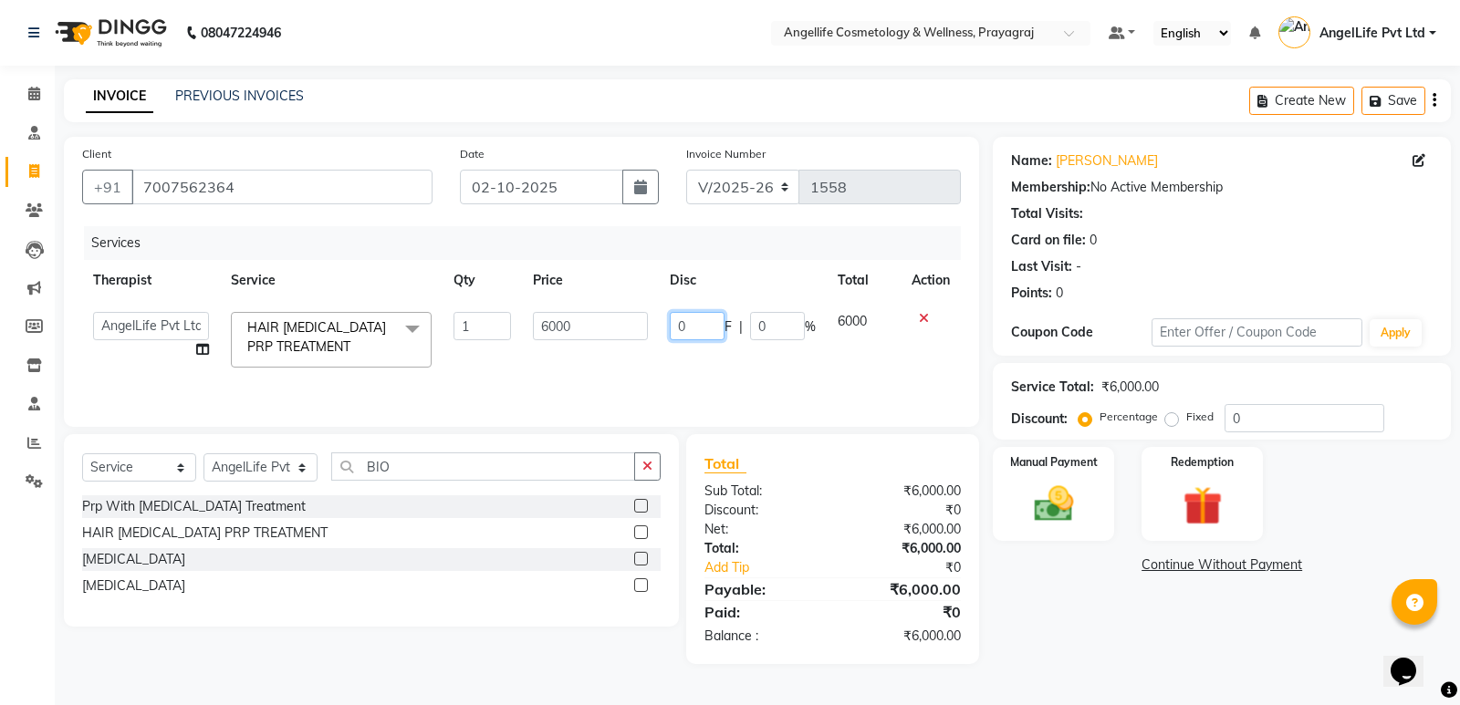
click at [705, 327] on input "0" at bounding box center [697, 326] width 55 height 28
type input "0"
type input "3500"
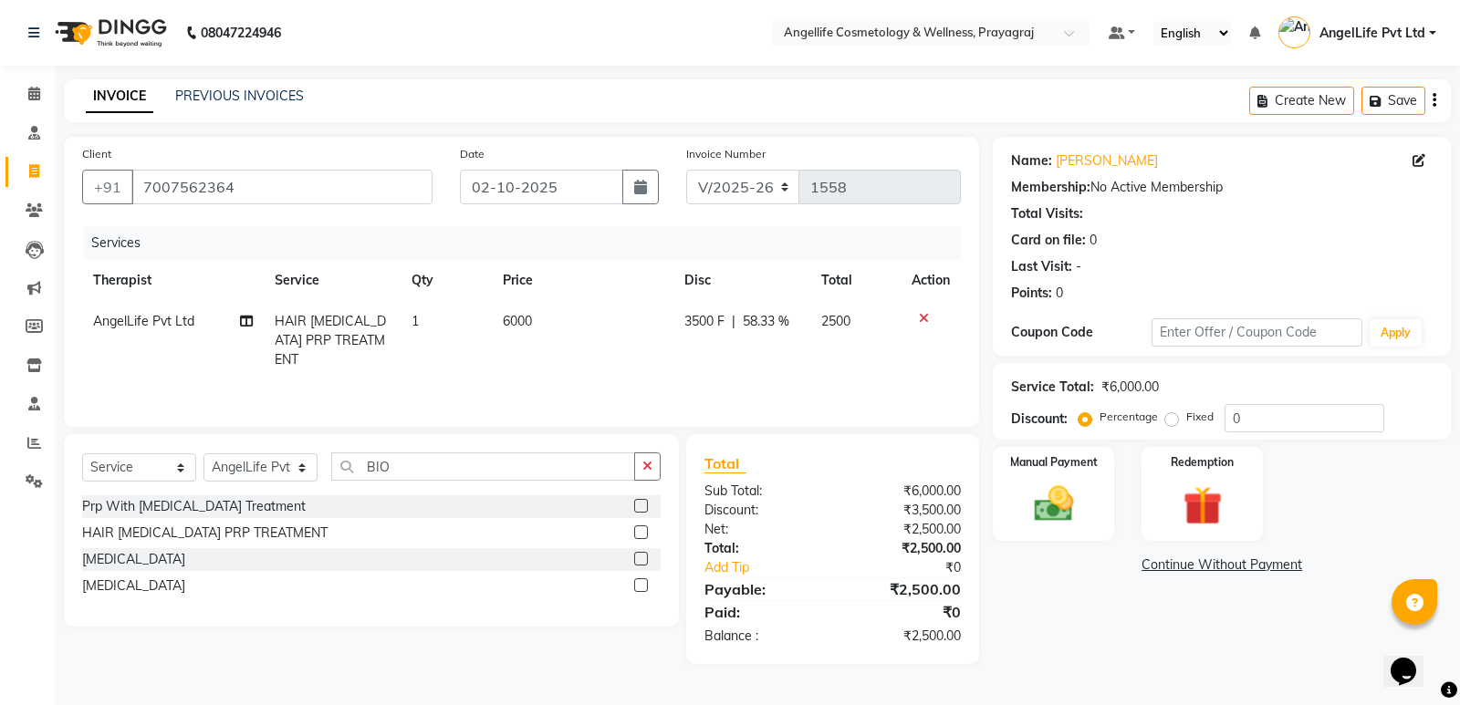
click at [1092, 629] on div "Name: Vinod Maurya Membership: No Active Membership Total Visits: Card on file:…" at bounding box center [1228, 400] width 472 height 527
click at [1207, 569] on link "Continue Without Payment" at bounding box center [1221, 565] width 451 height 19
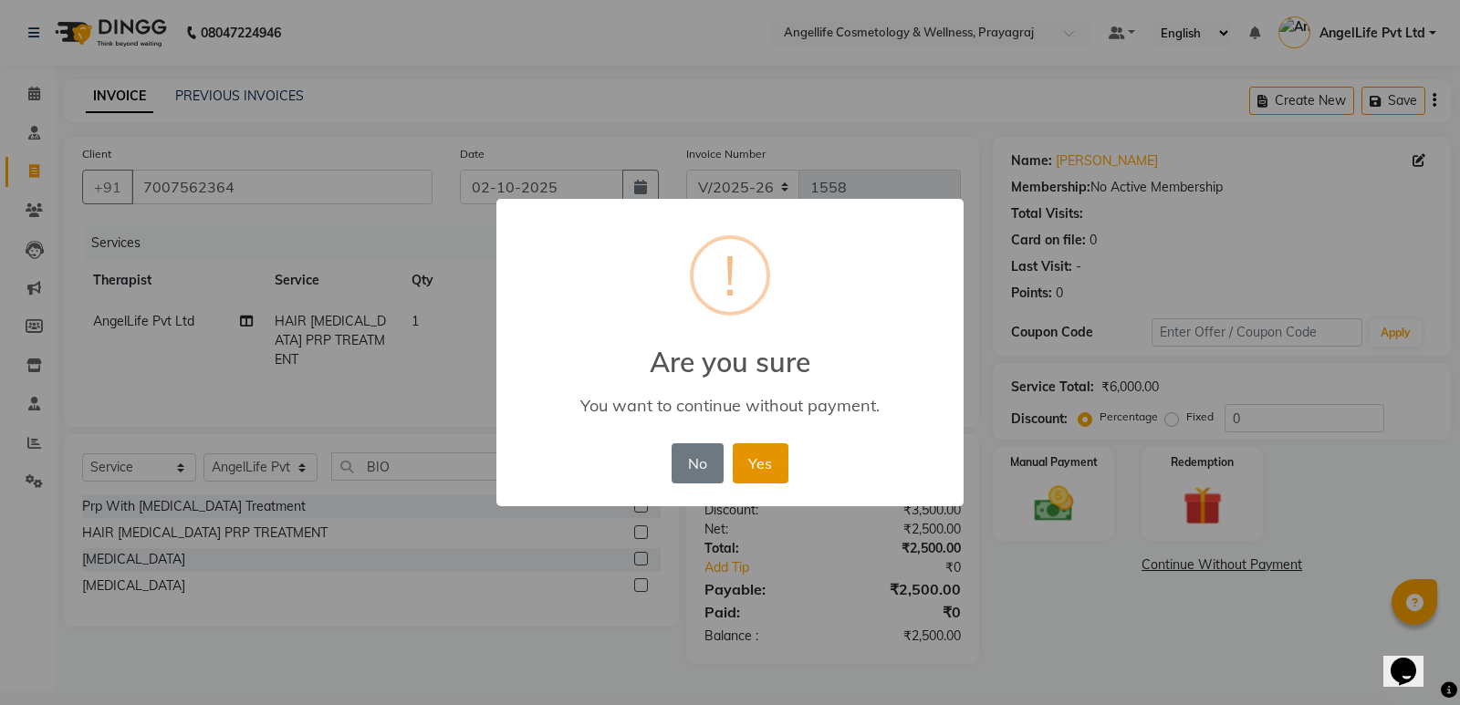
click at [774, 474] on button "Yes" at bounding box center [761, 463] width 56 height 40
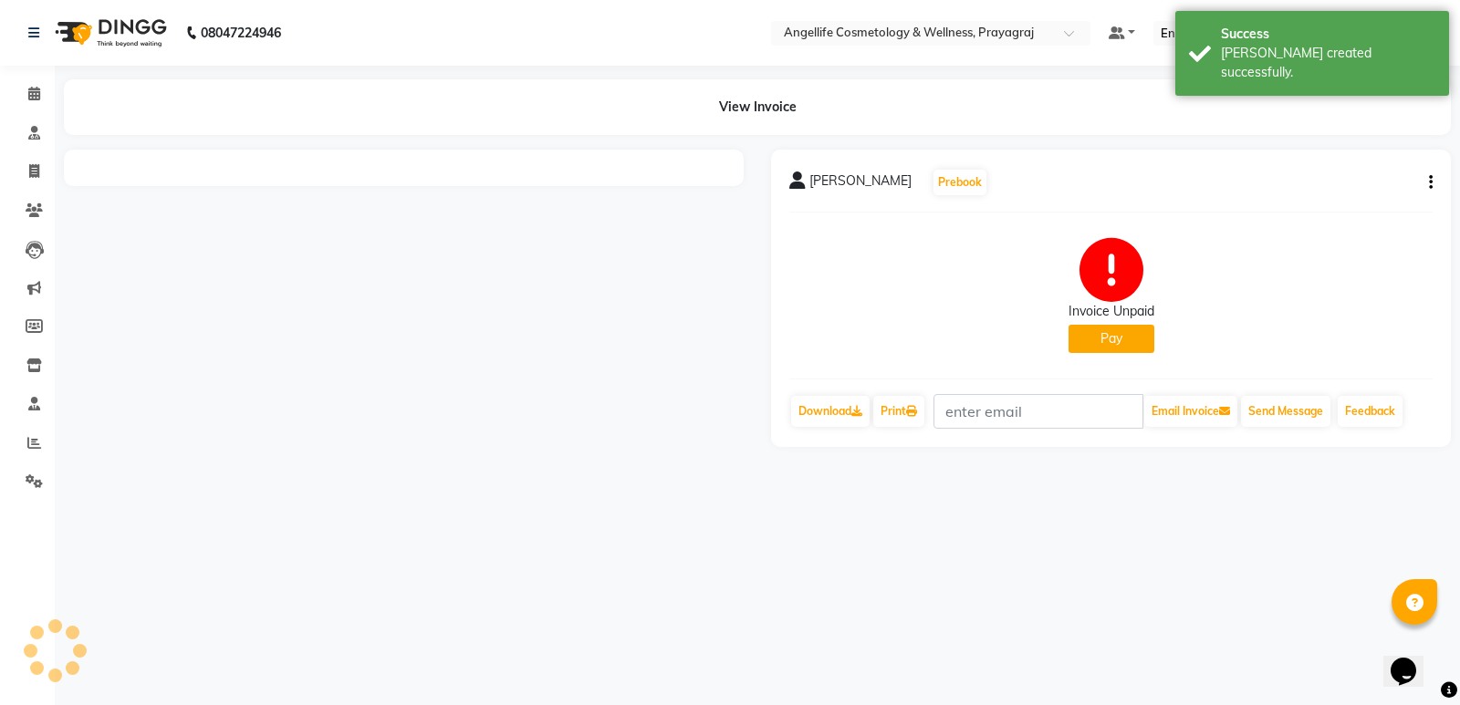
click at [1078, 339] on button "Pay" at bounding box center [1111, 339] width 86 height 28
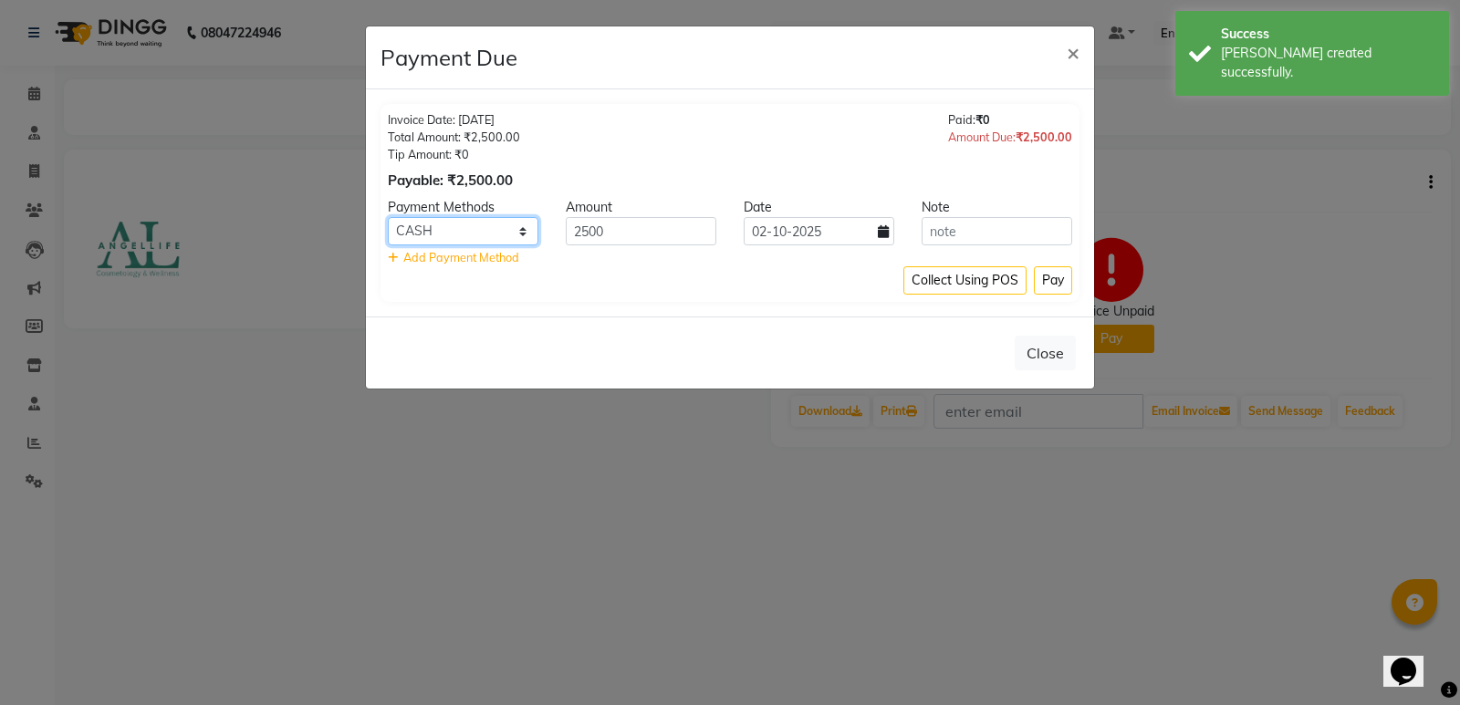
click at [452, 220] on select "CASH CARD ONLINE CUSTOM GPay PayTM PhonePe UPI NearBuy Loan BharatPay Cheque Mo…" at bounding box center [463, 231] width 151 height 28
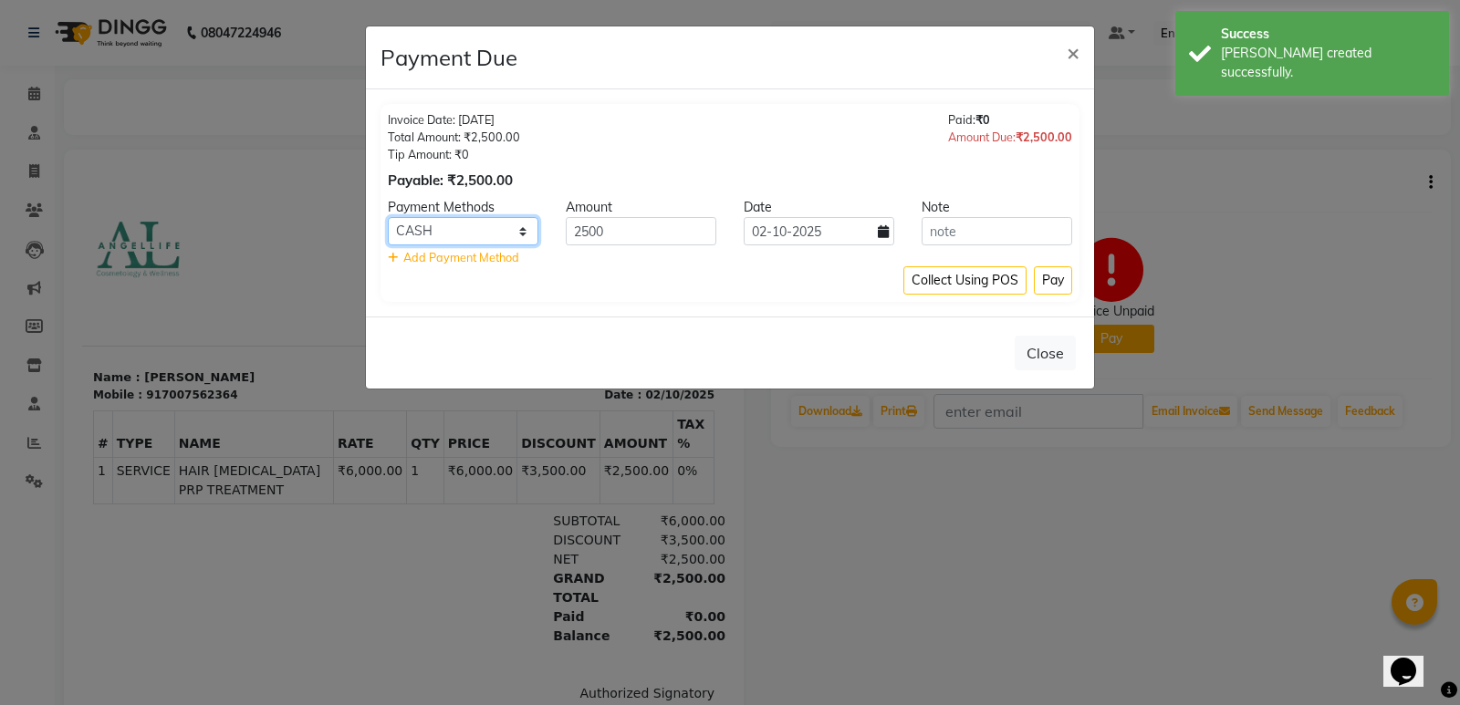
select select "8"
click at [388, 217] on select "CASH CARD ONLINE CUSTOM GPay PayTM PhonePe UPI NearBuy Loan BharatPay Cheque Mo…" at bounding box center [463, 231] width 151 height 28
click at [1056, 282] on button "Pay" at bounding box center [1053, 280] width 38 height 28
click at [1056, 282] on div "Collect Using POS Pay" at bounding box center [730, 280] width 684 height 28
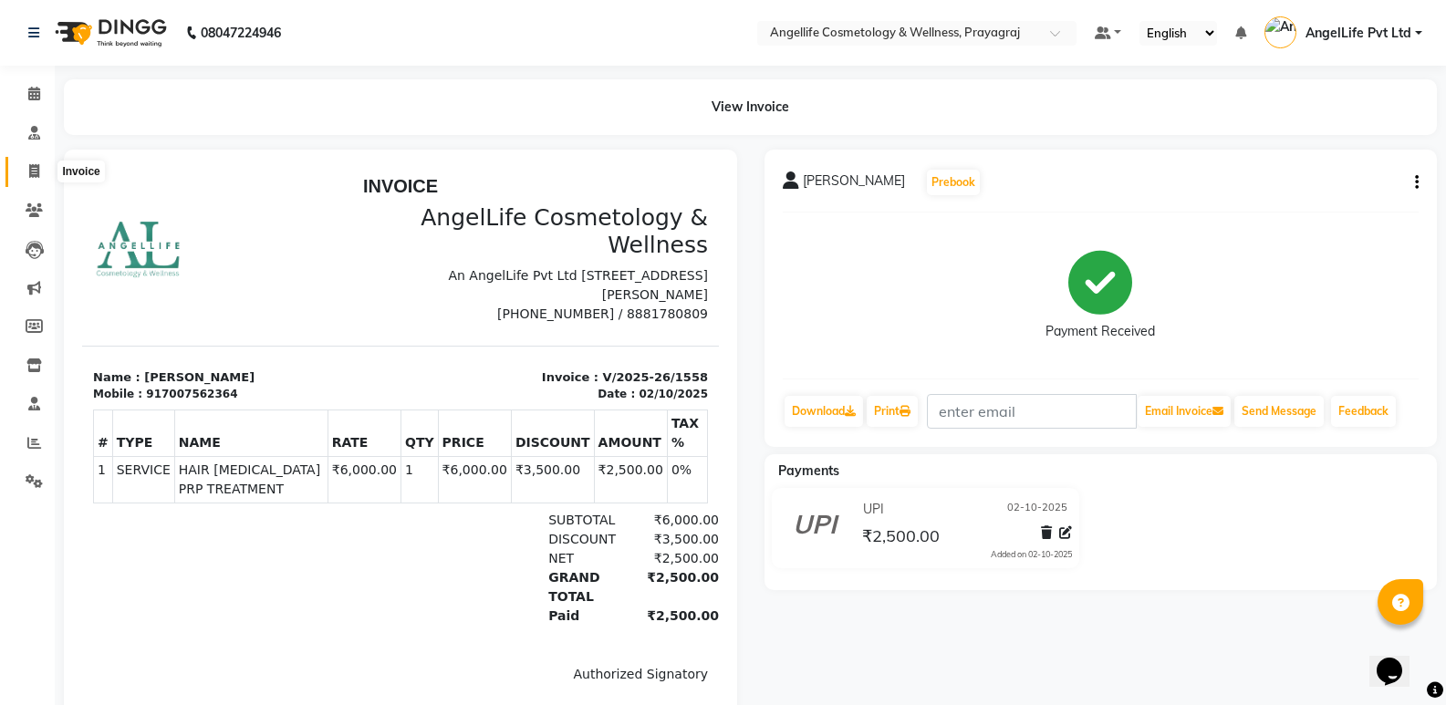
click at [36, 169] on icon at bounding box center [34, 171] width 10 height 14
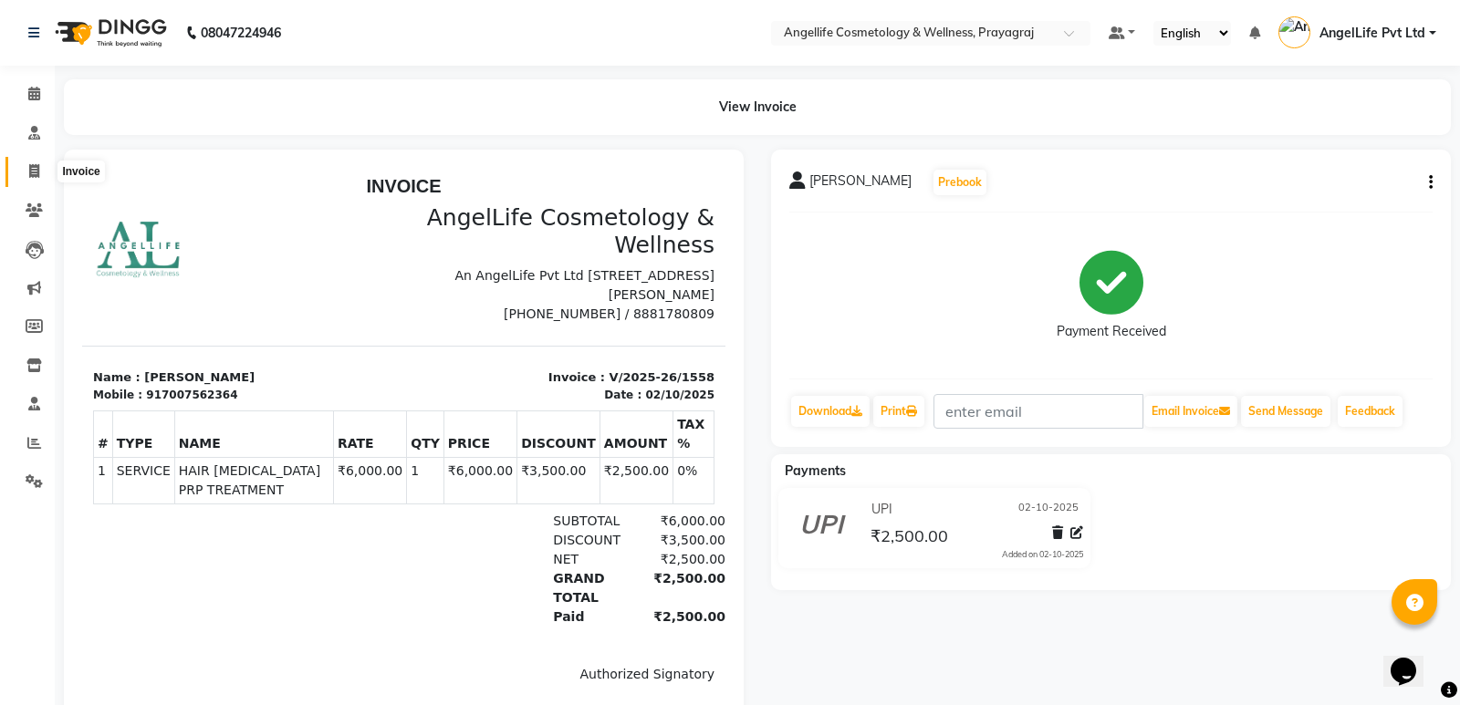
select select "service"
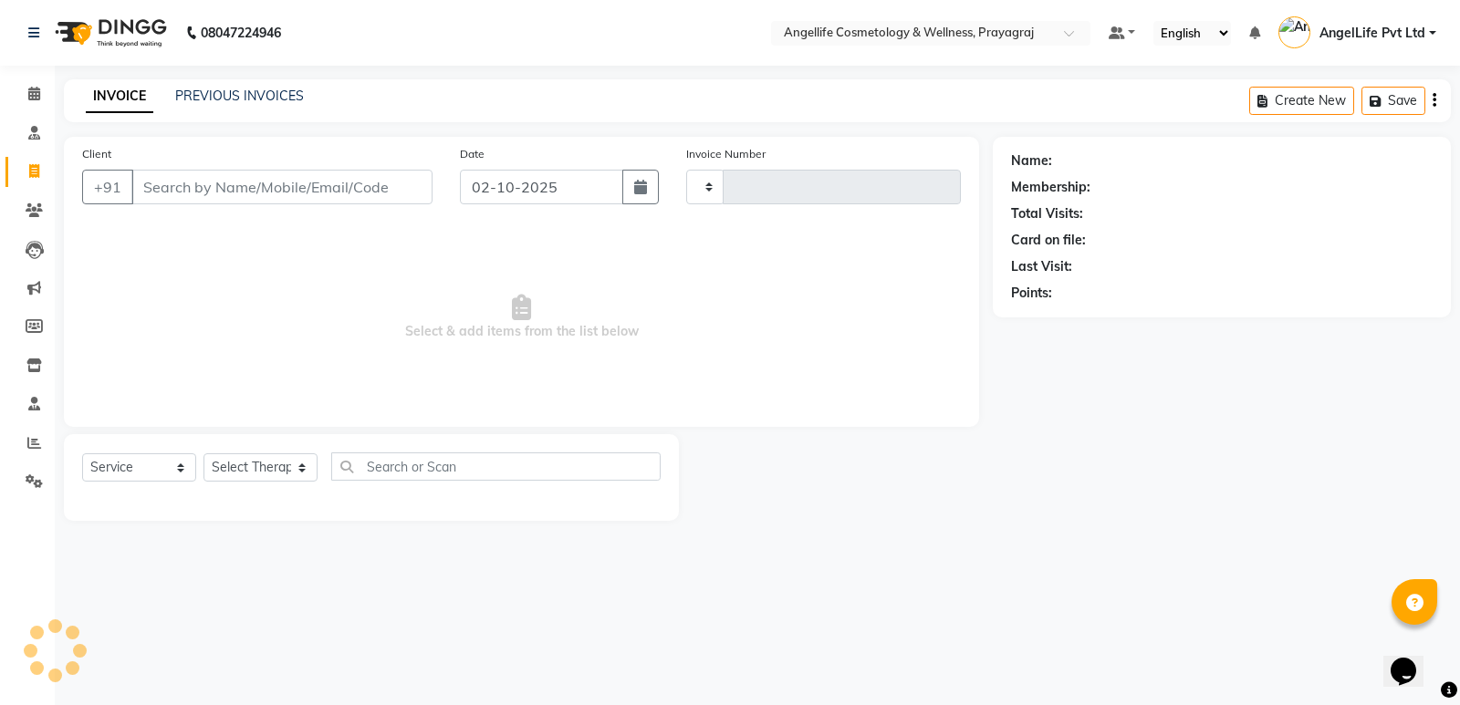
type input "1559"
select select "4531"
click at [33, 169] on icon at bounding box center [34, 171] width 10 height 14
select select "service"
type input "1559"
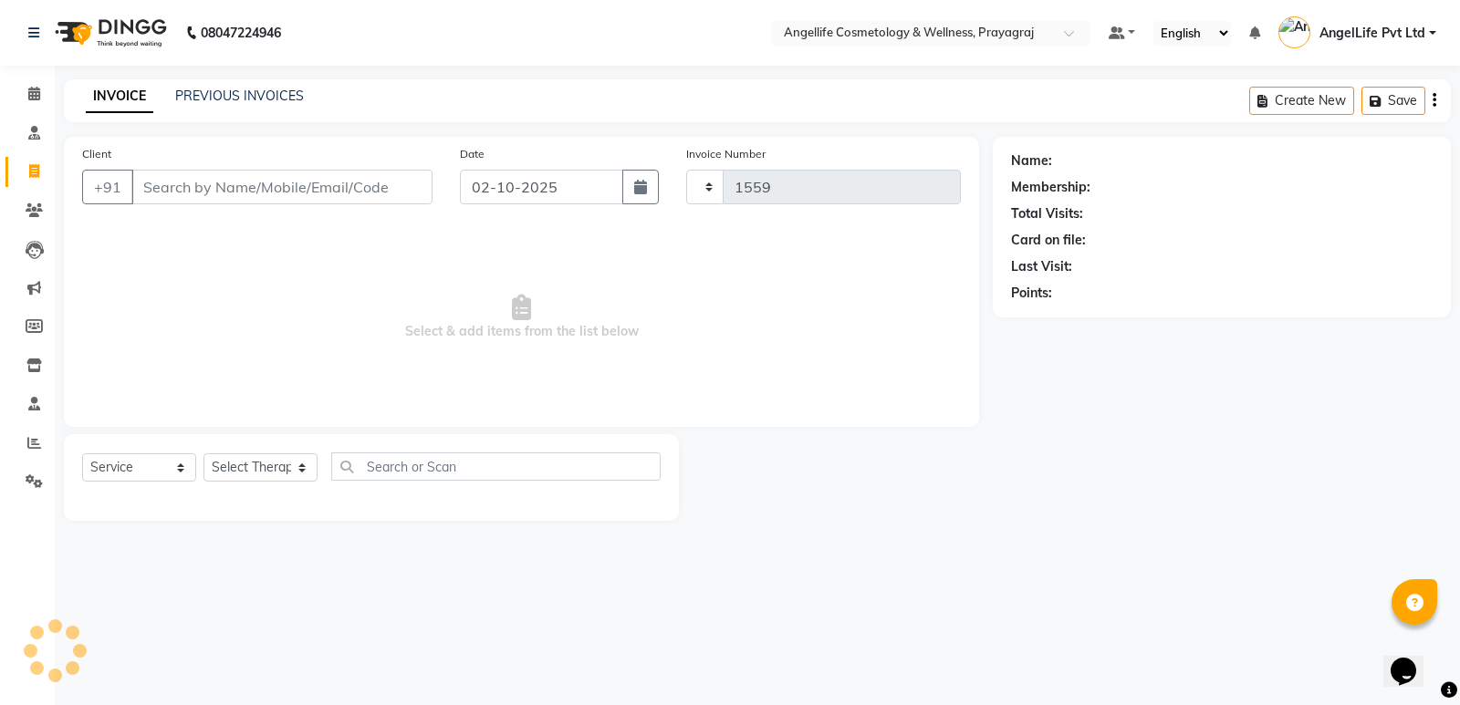
select select "4531"
click at [204, 88] on link "PREVIOUS INVOICES" at bounding box center [239, 96] width 129 height 16
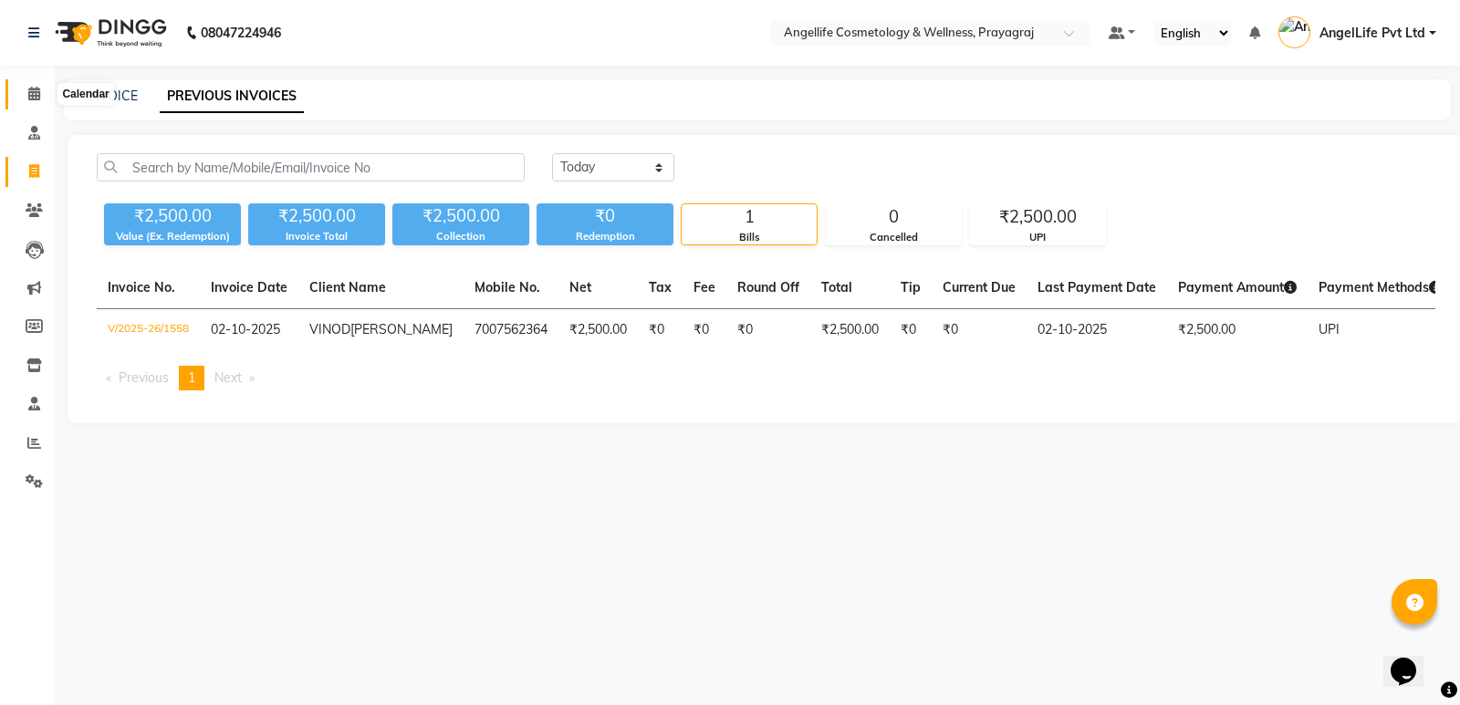
click at [35, 93] on icon at bounding box center [34, 94] width 12 height 14
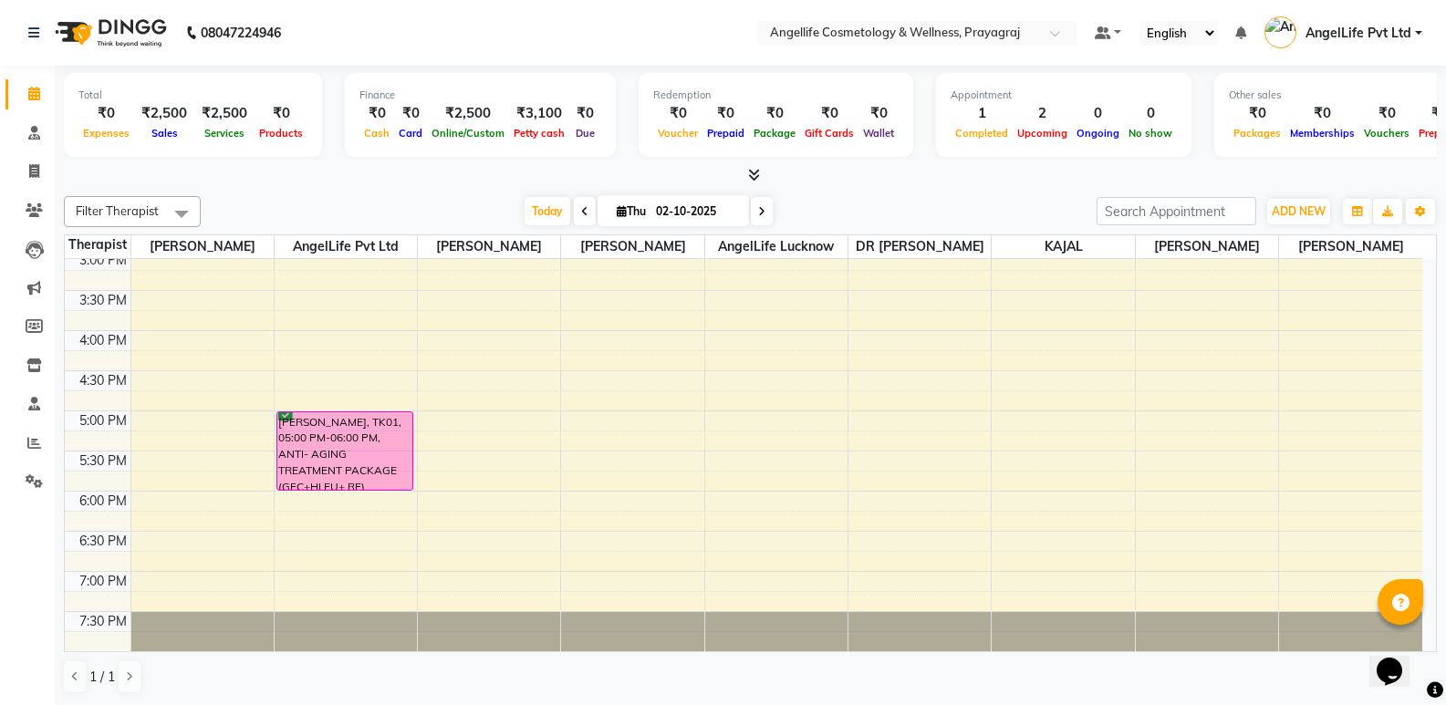
scroll to position [1, 0]
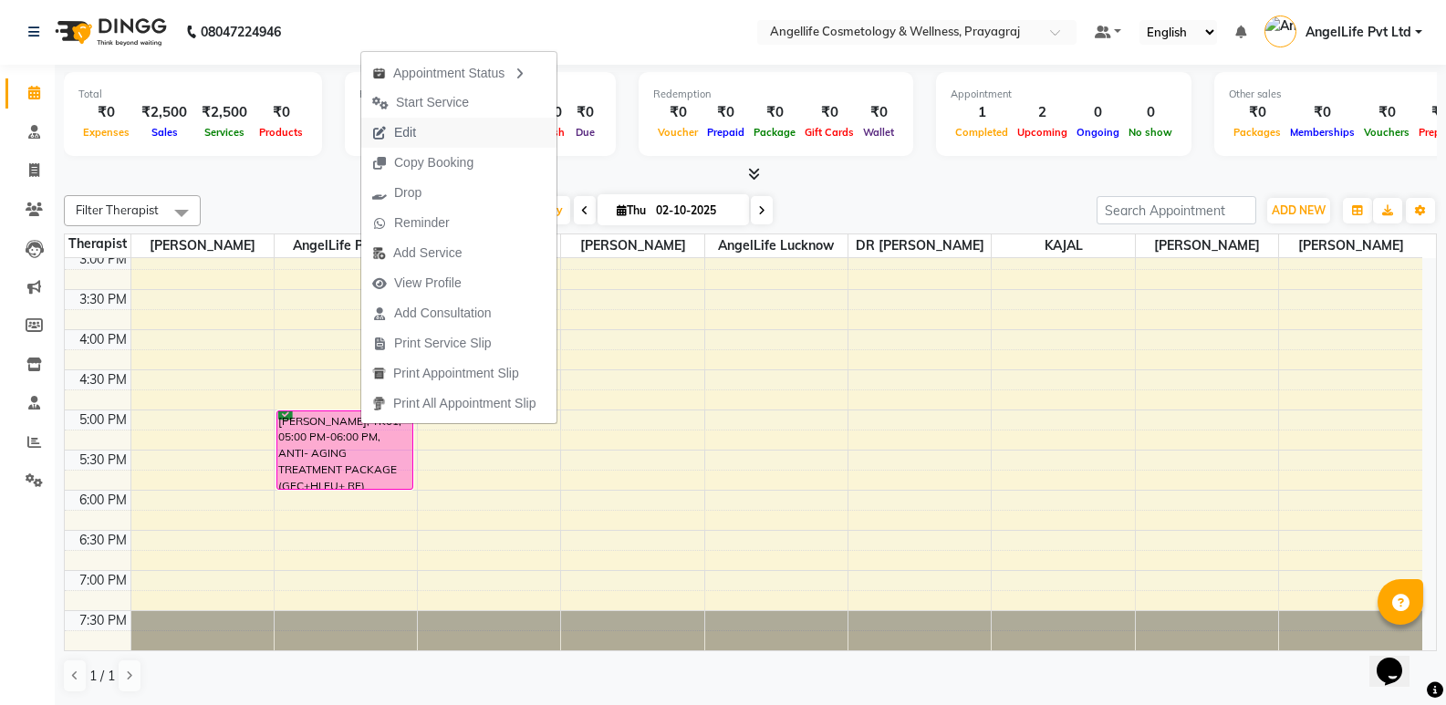
click at [416, 129] on span "Edit" at bounding box center [405, 132] width 22 height 19
click at [416, 129] on span "Card" at bounding box center [410, 132] width 33 height 13
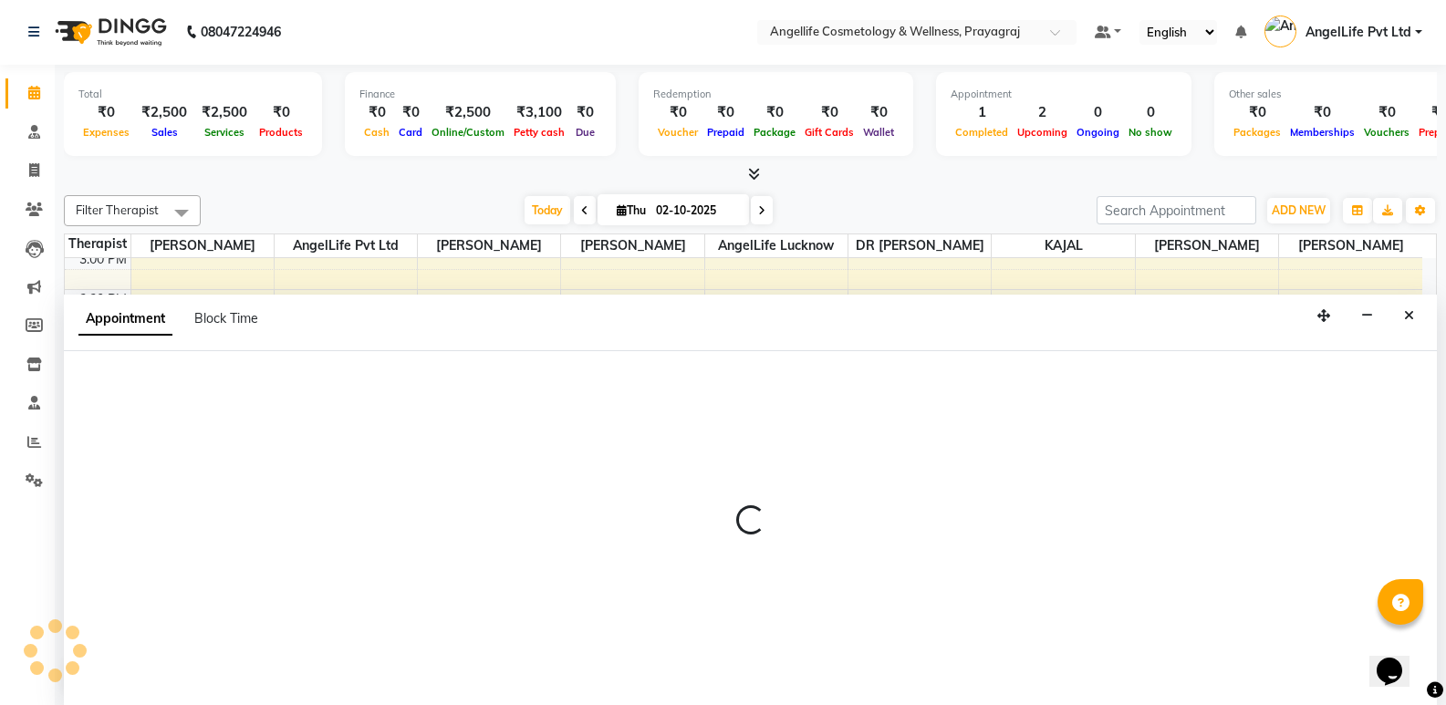
select select "confirm booking"
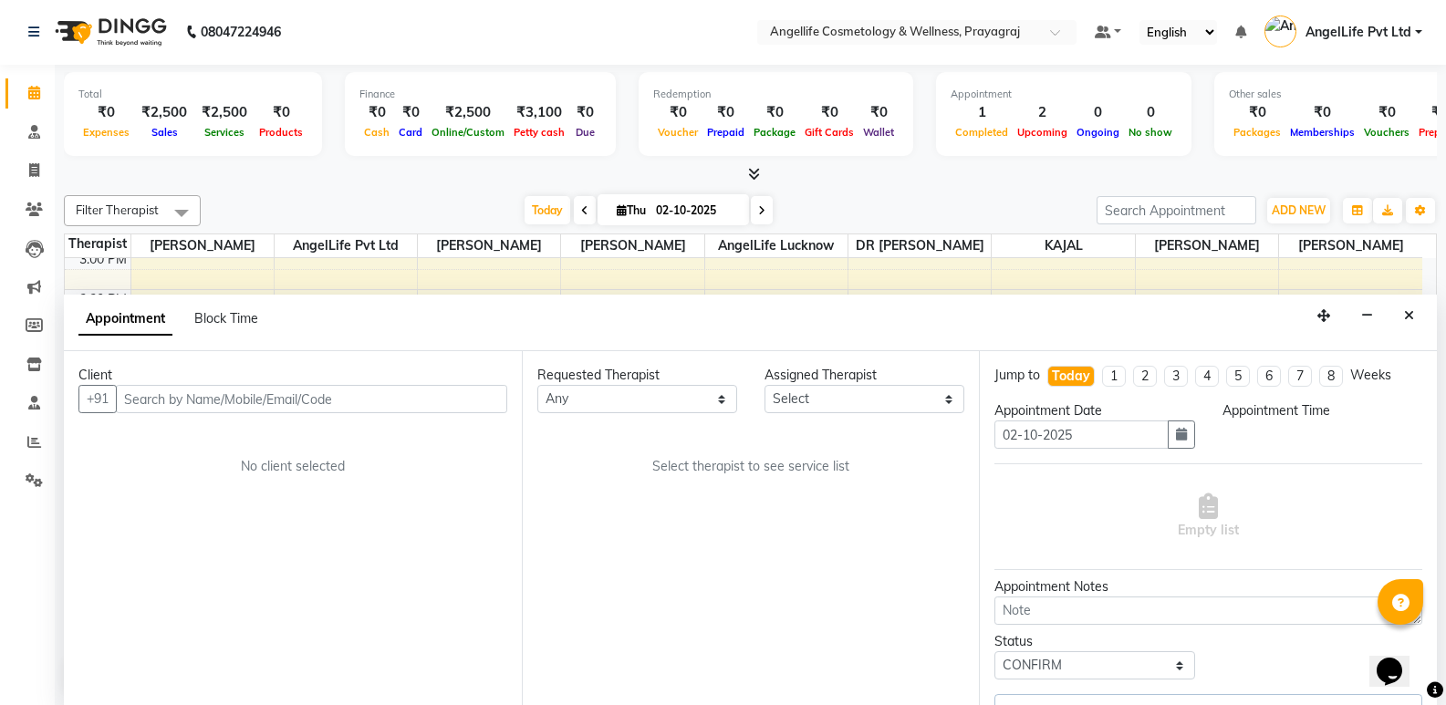
scroll to position [0, 0]
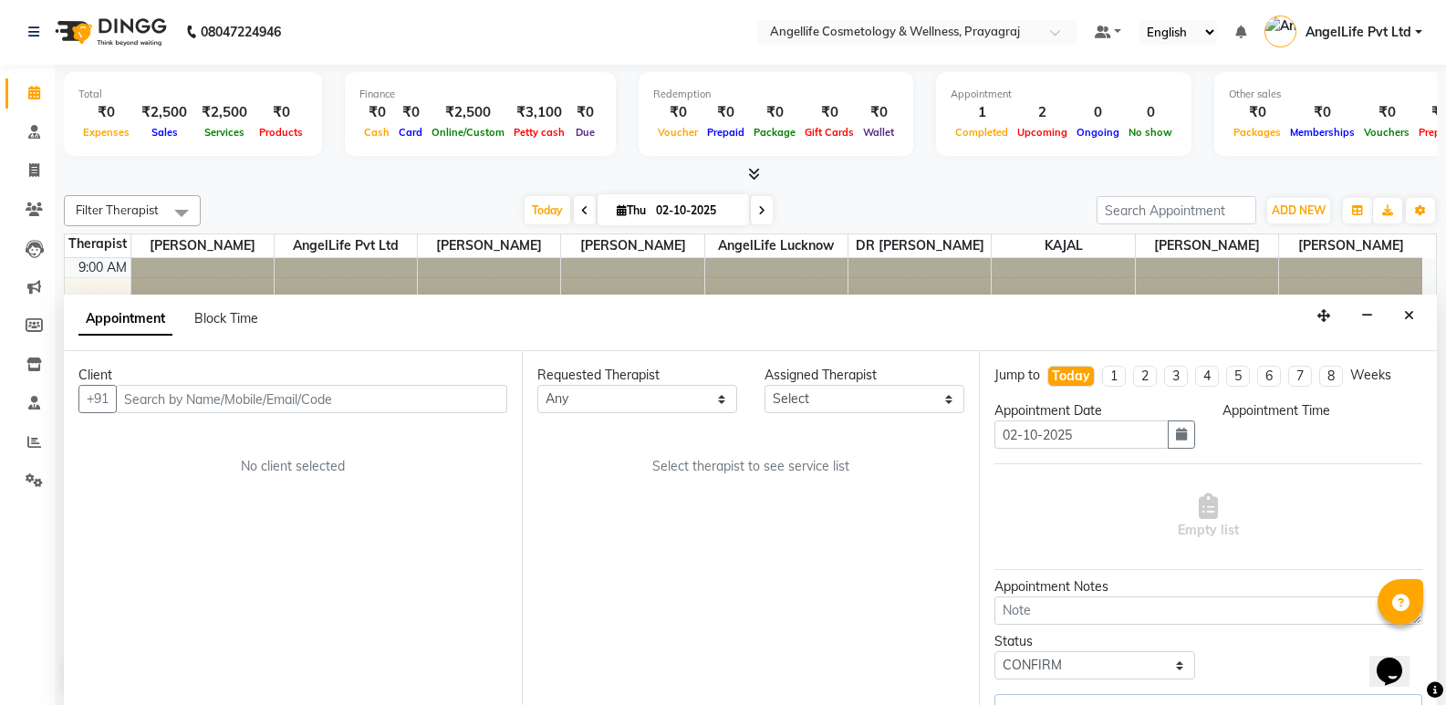
select select "26653"
select select "1020"
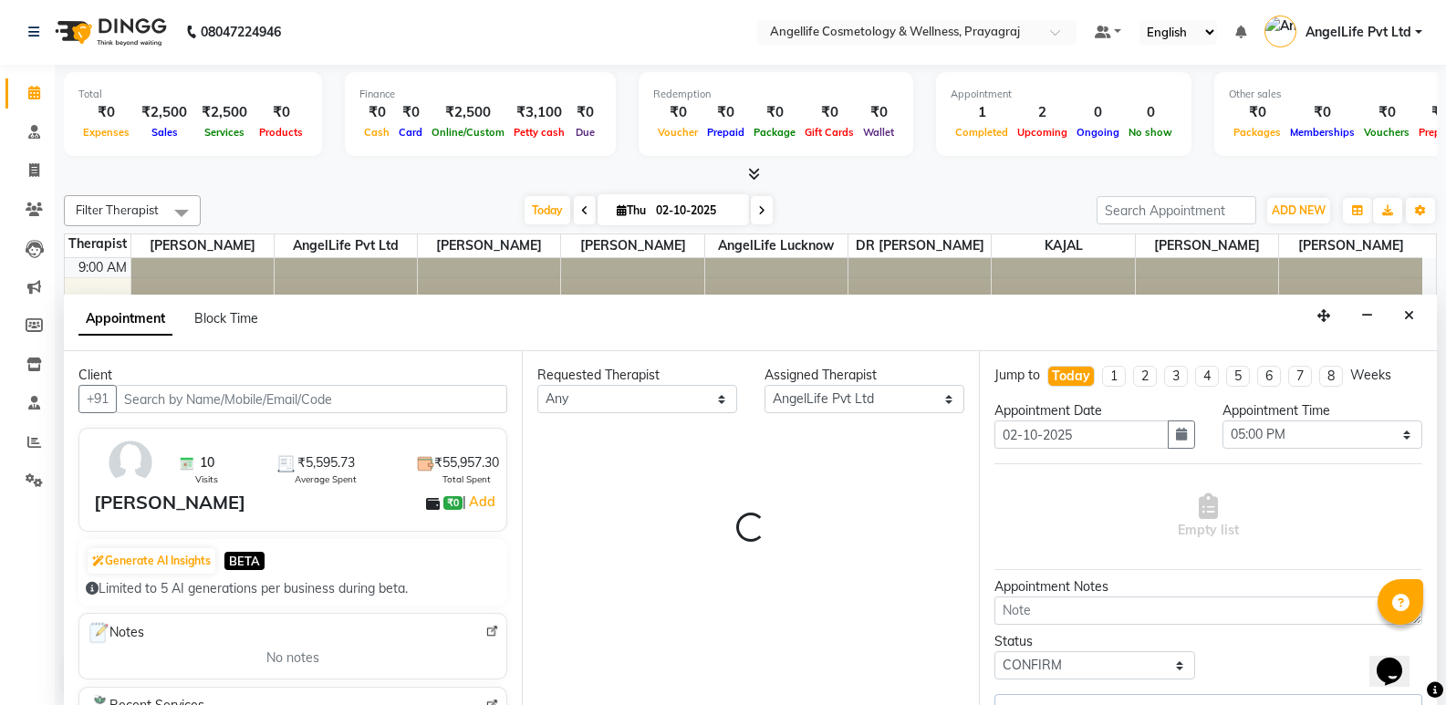
scroll to position [161, 0]
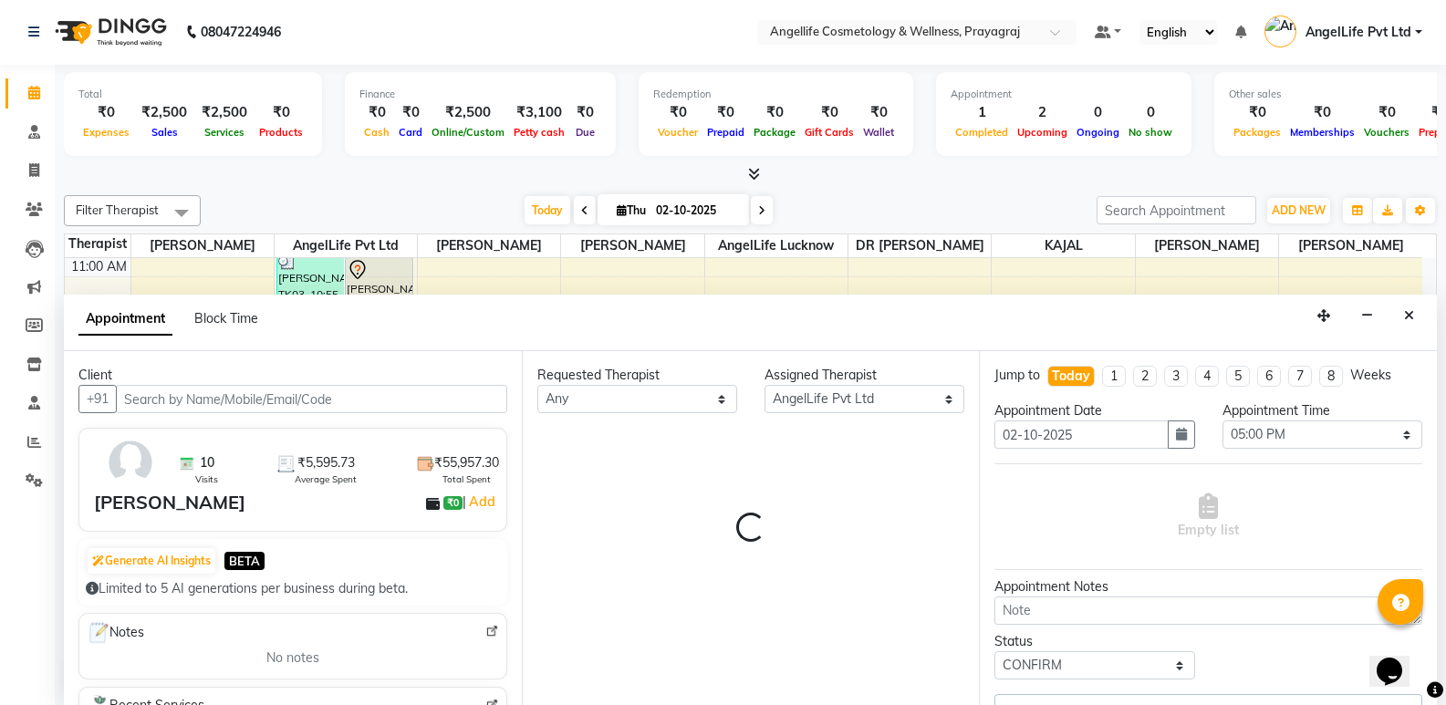
select select "1958"
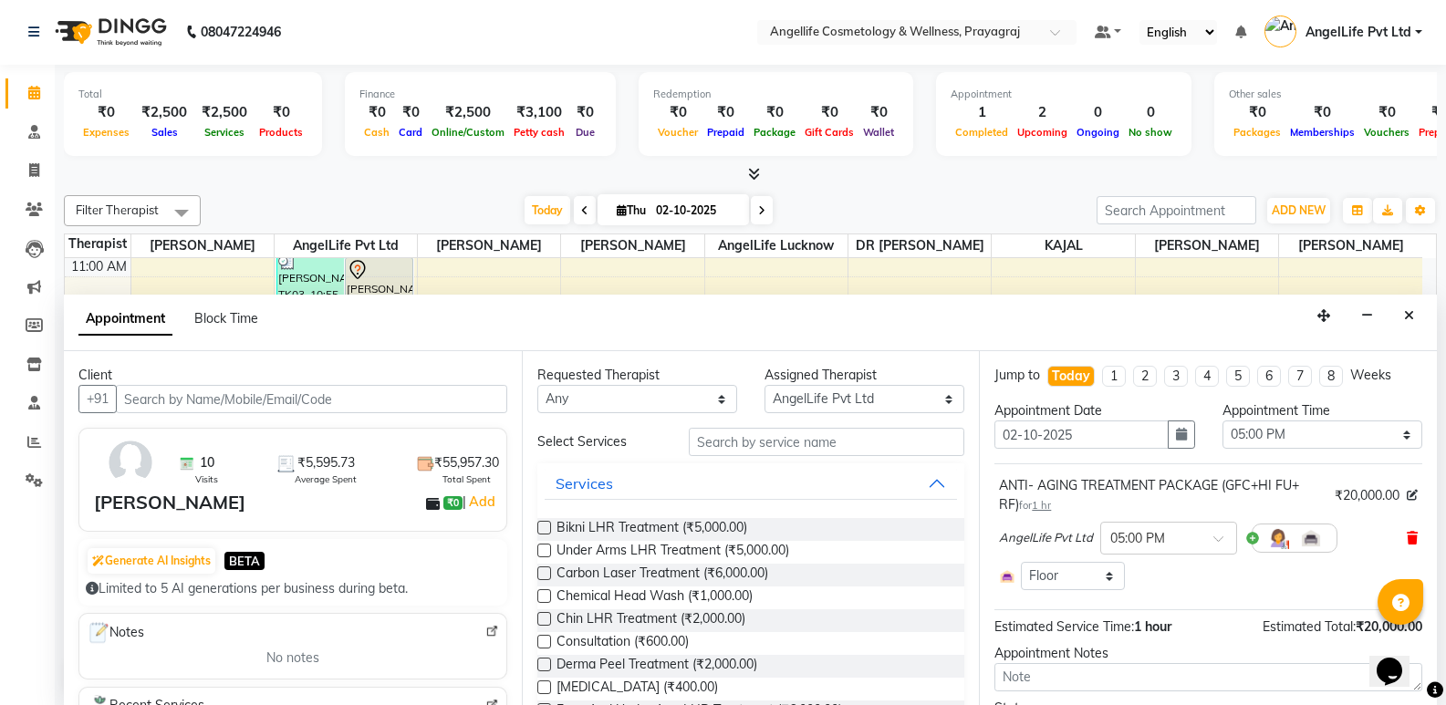
click at [1407, 539] on icon at bounding box center [1412, 538] width 11 height 13
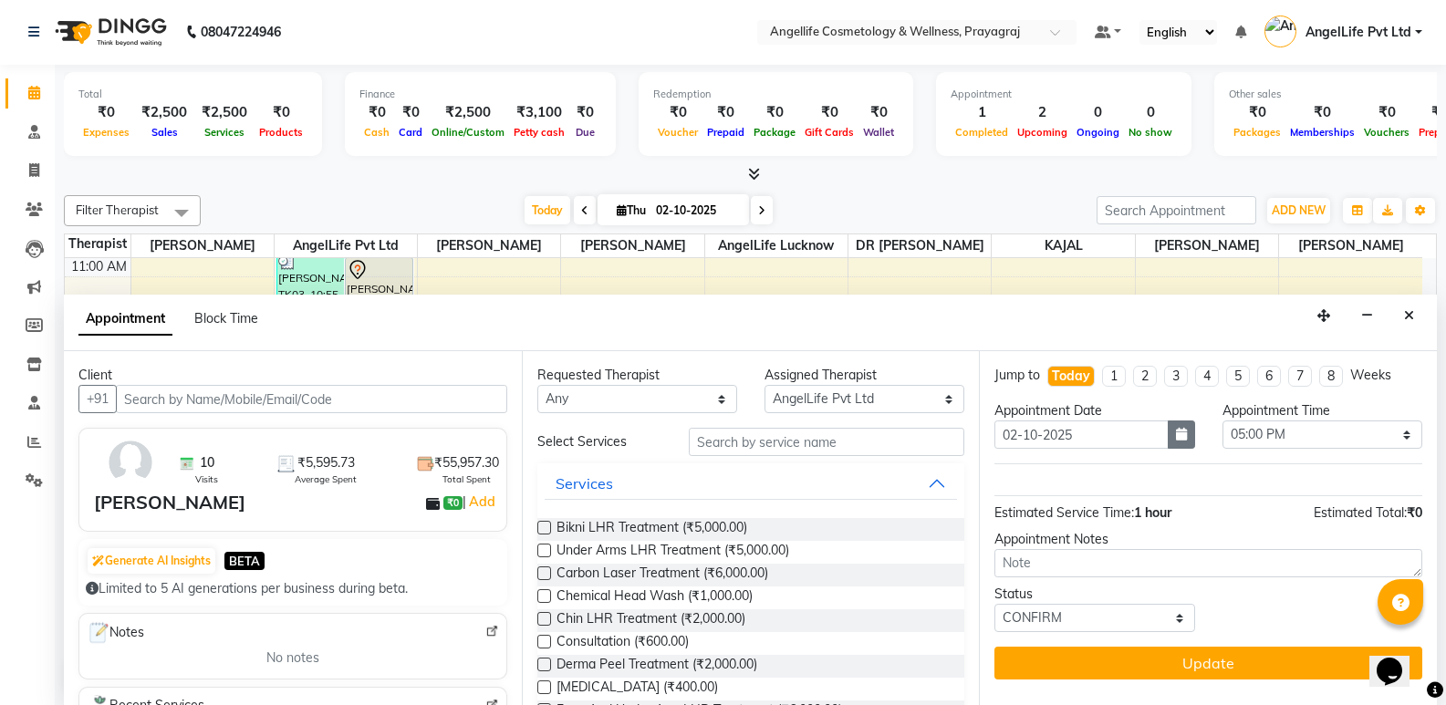
click at [1176, 435] on icon "button" at bounding box center [1181, 434] width 11 height 13
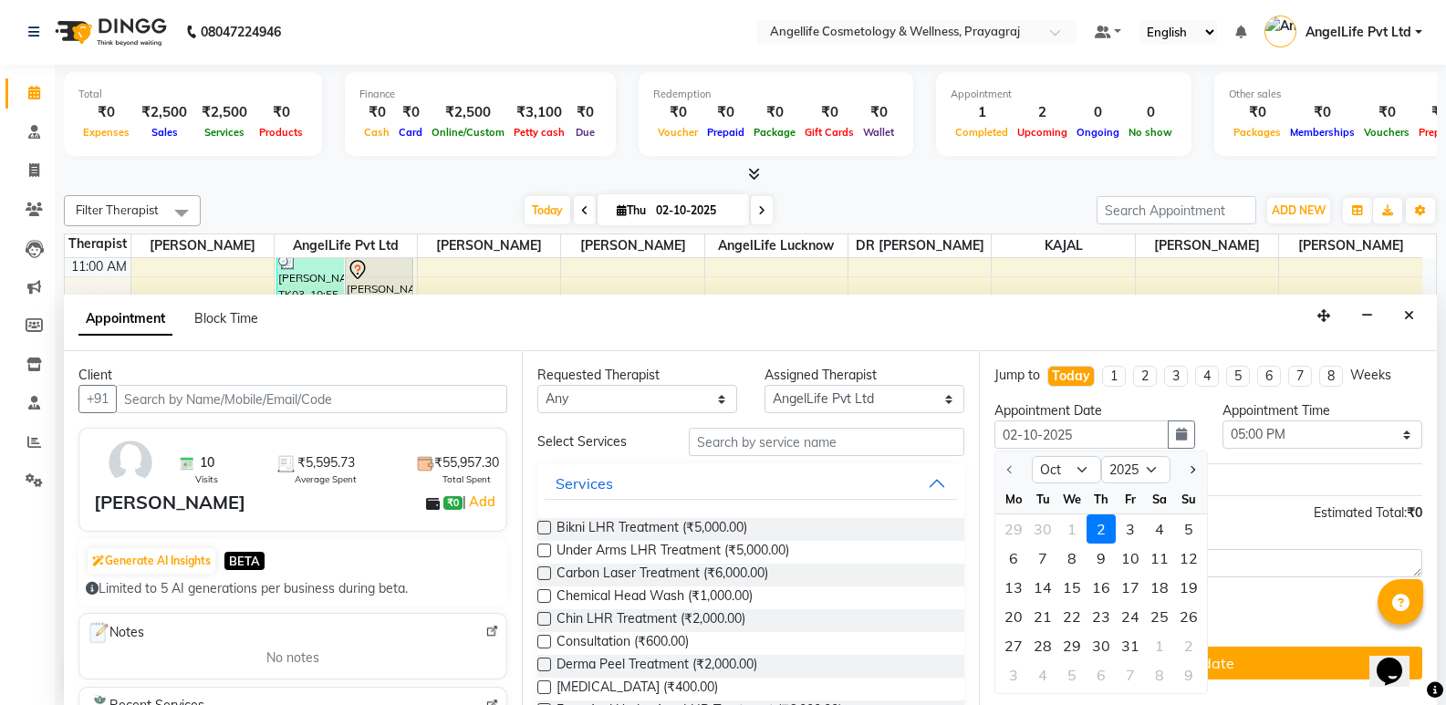
click at [1067, 530] on div "29 30 1 2 3 4 5" at bounding box center [1101, 528] width 212 height 29
click at [1411, 318] on icon "Close" at bounding box center [1409, 315] width 10 height 13
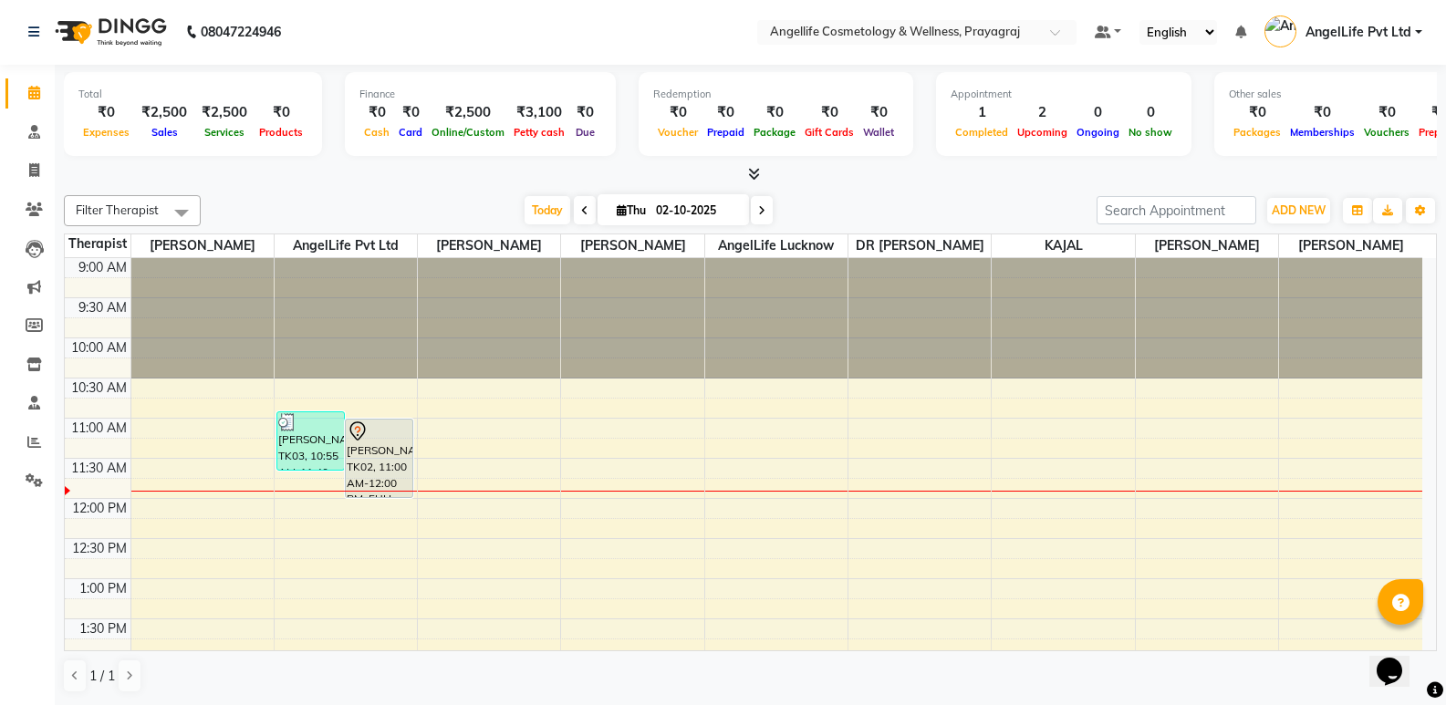
scroll to position [365, 0]
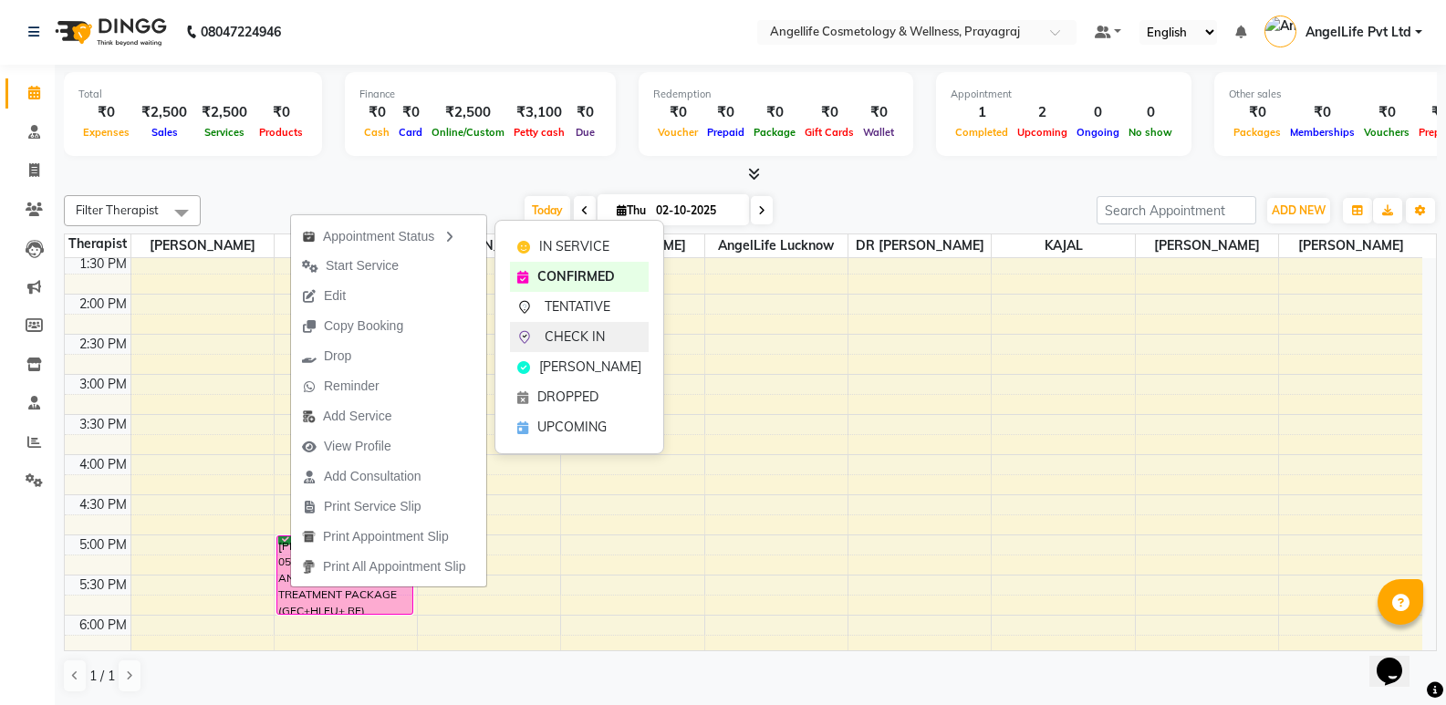
click at [601, 341] on span "CHECK IN" at bounding box center [575, 336] width 60 height 19
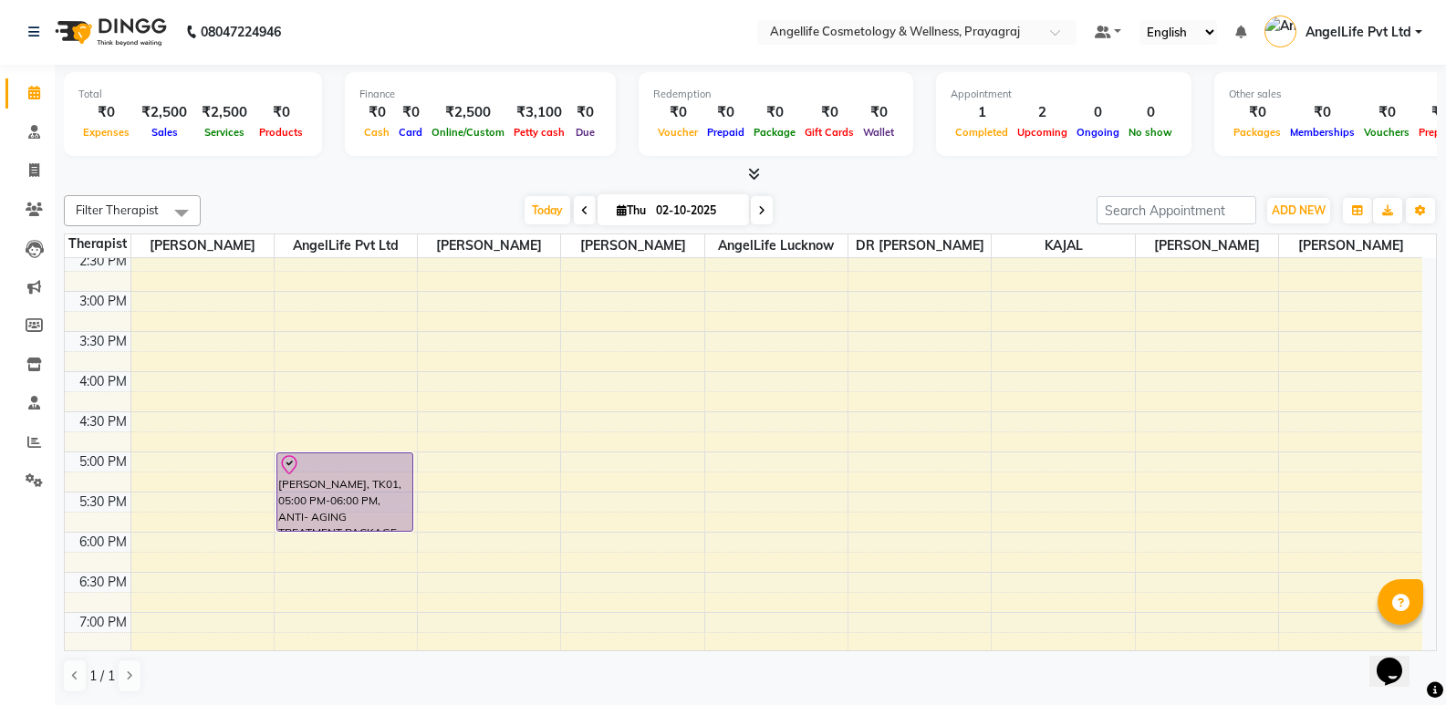
scroll to position [456, 0]
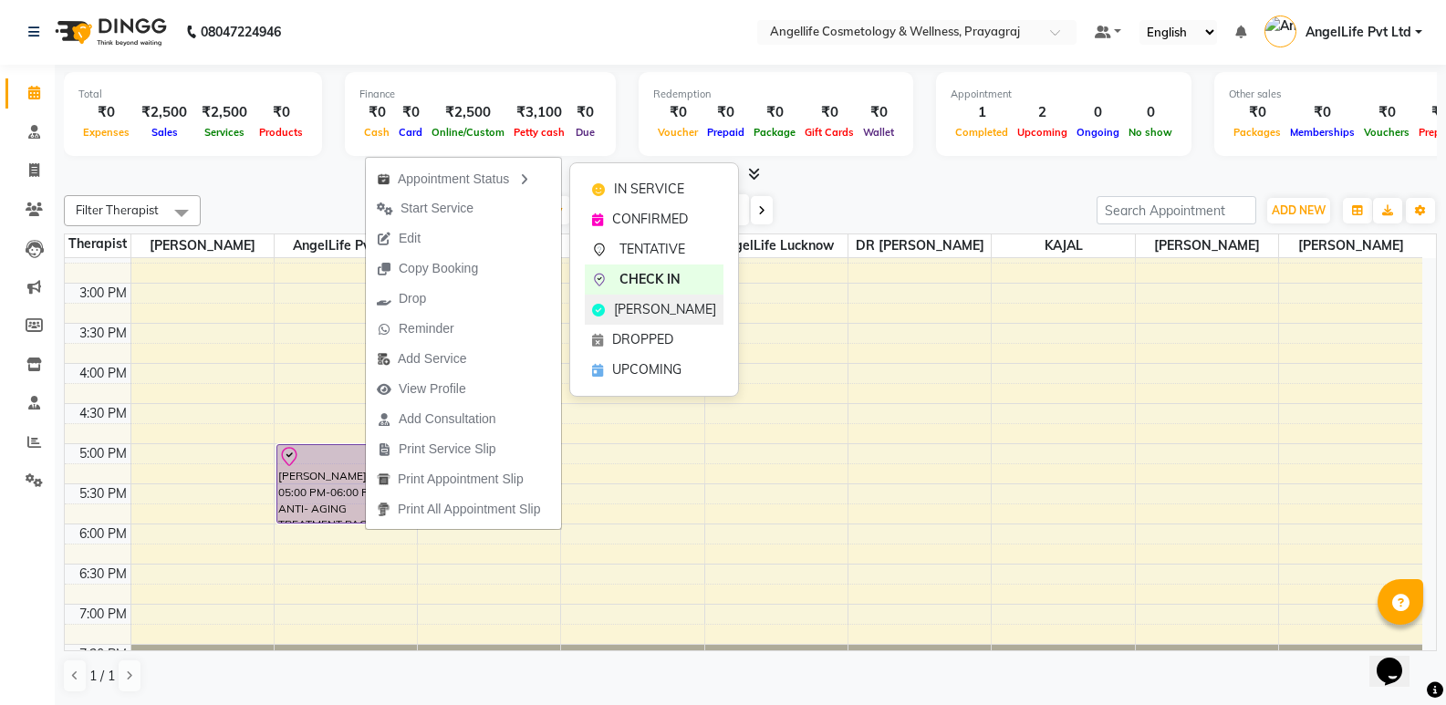
click at [655, 314] on span "MARK DONE" at bounding box center [665, 309] width 102 height 19
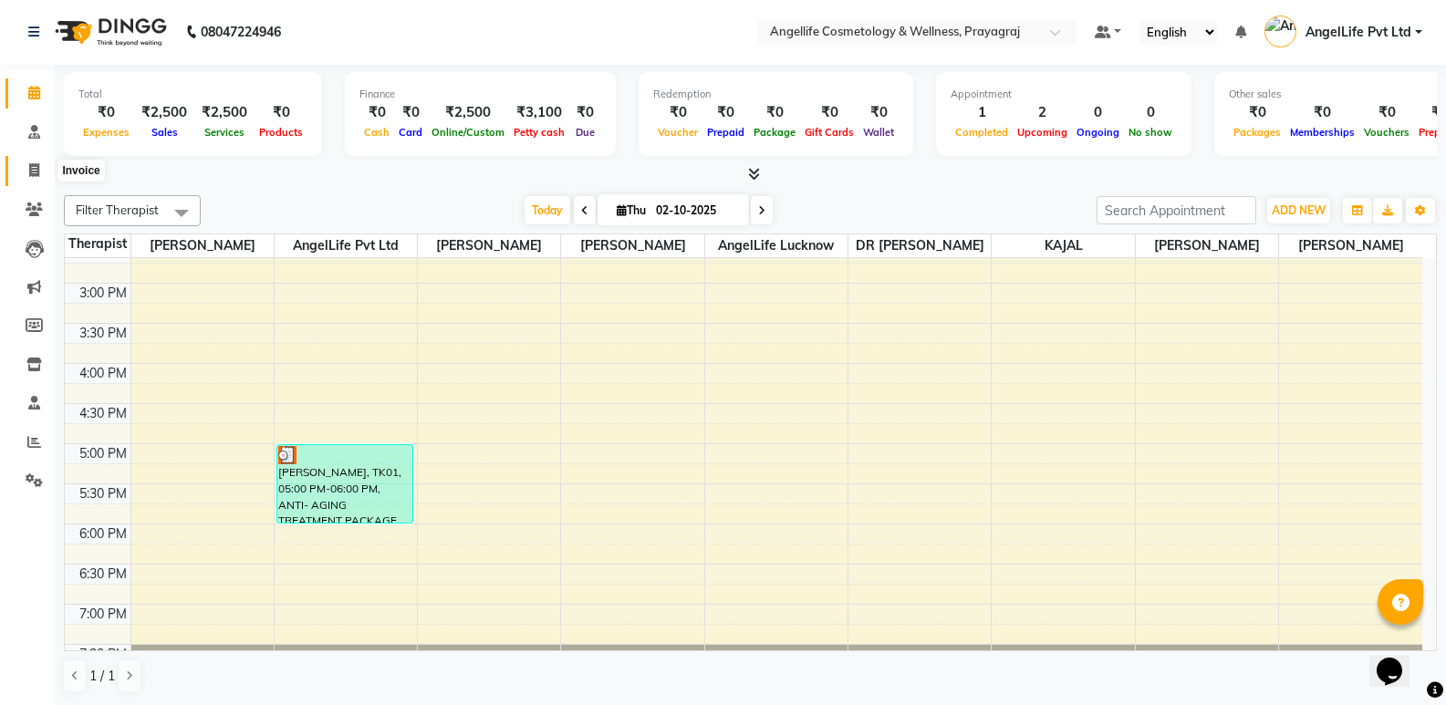
click at [36, 169] on icon at bounding box center [34, 170] width 10 height 14
select select "service"
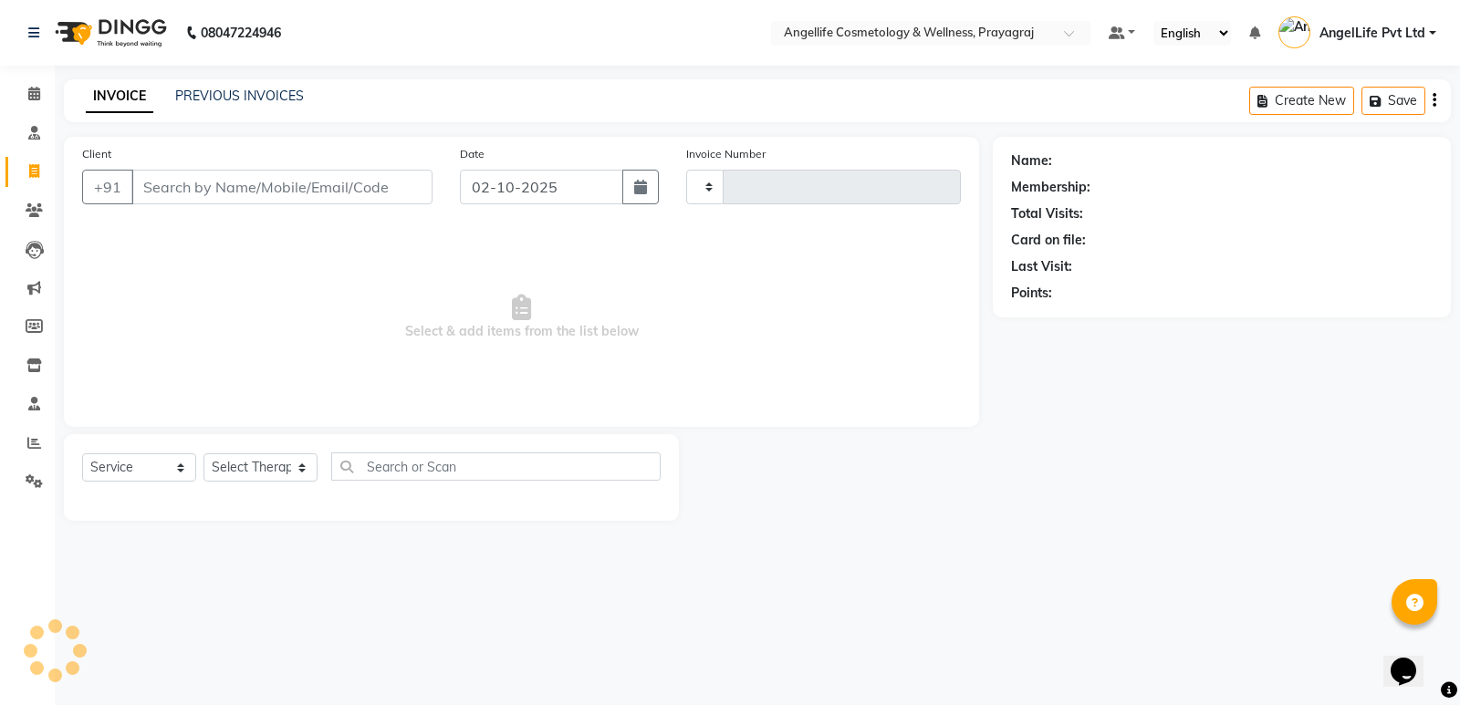
type input "1559"
select select "4531"
click at [35, 87] on icon at bounding box center [34, 94] width 12 height 14
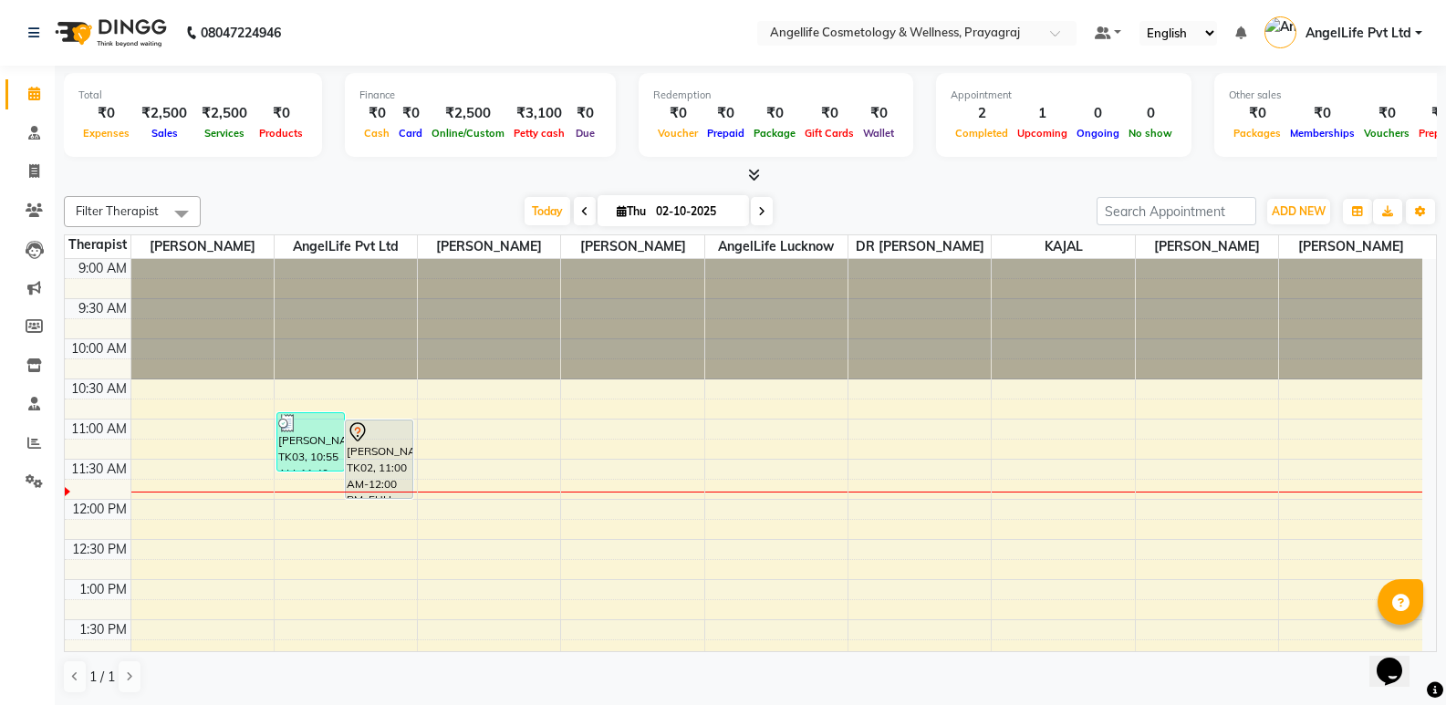
click at [576, 209] on span at bounding box center [585, 211] width 22 height 28
type input "01-10-2025"
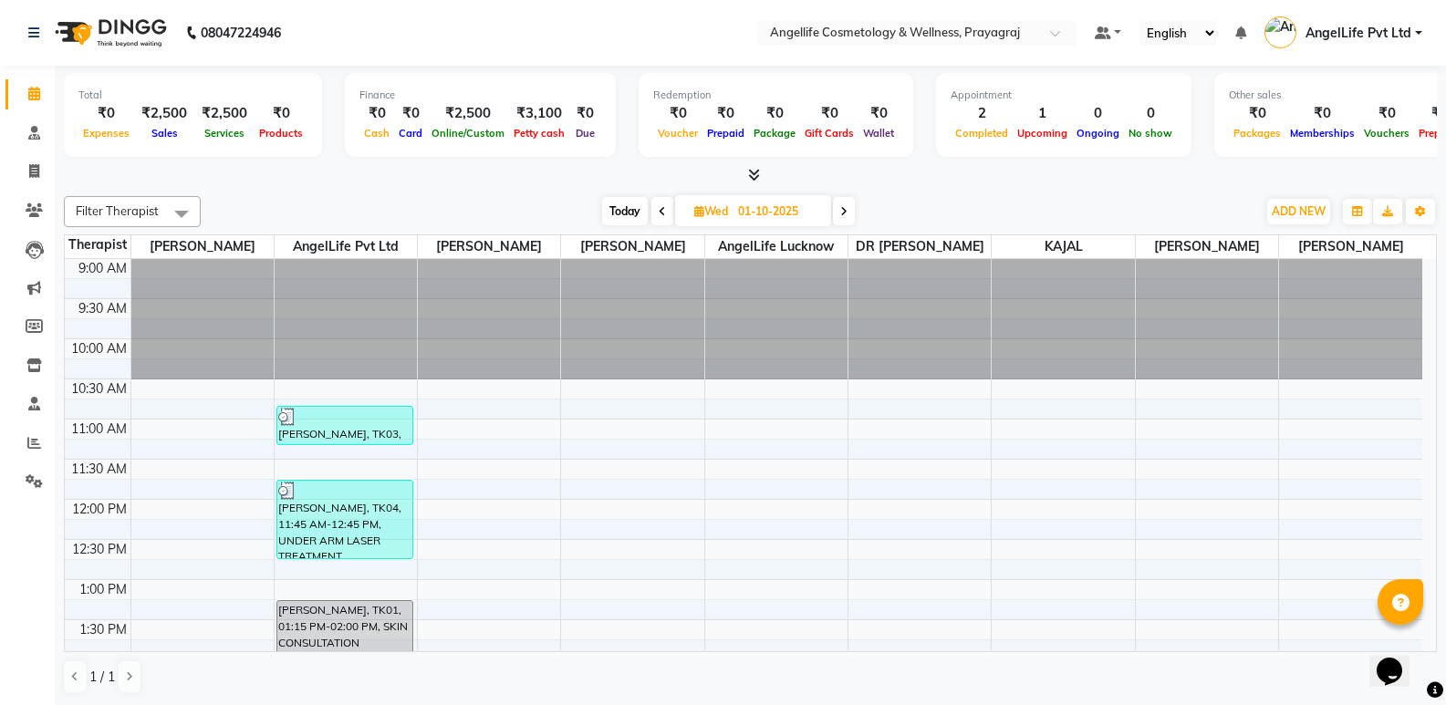
scroll to position [456, 0]
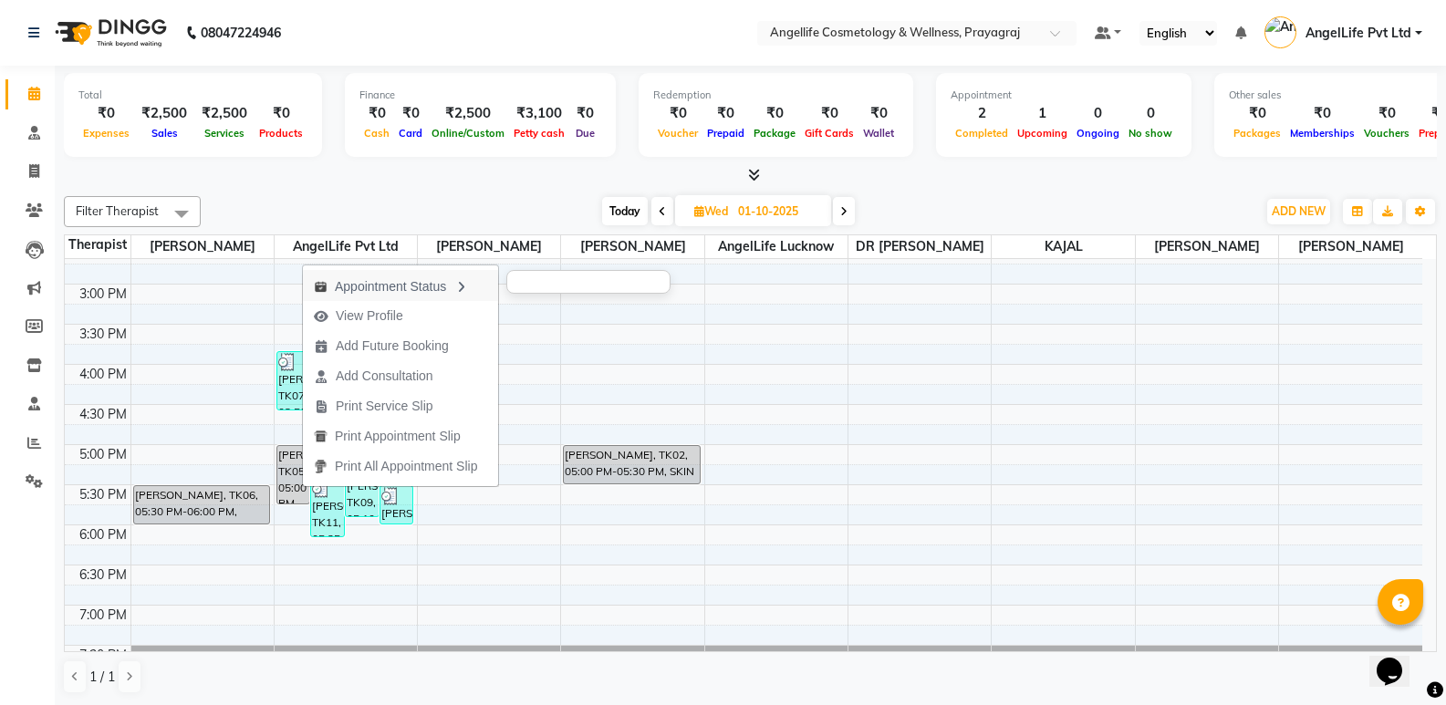
click at [468, 286] on icon "button" at bounding box center [460, 287] width 15 height 13
click at [468, 286] on div "9:00 AM 9:30 AM 10:00 AM 10:30 AM 11:00 AM 11:30 AM 12:00 PM 12:30 PM 1:00 PM 1…" at bounding box center [743, 244] width 1357 height 882
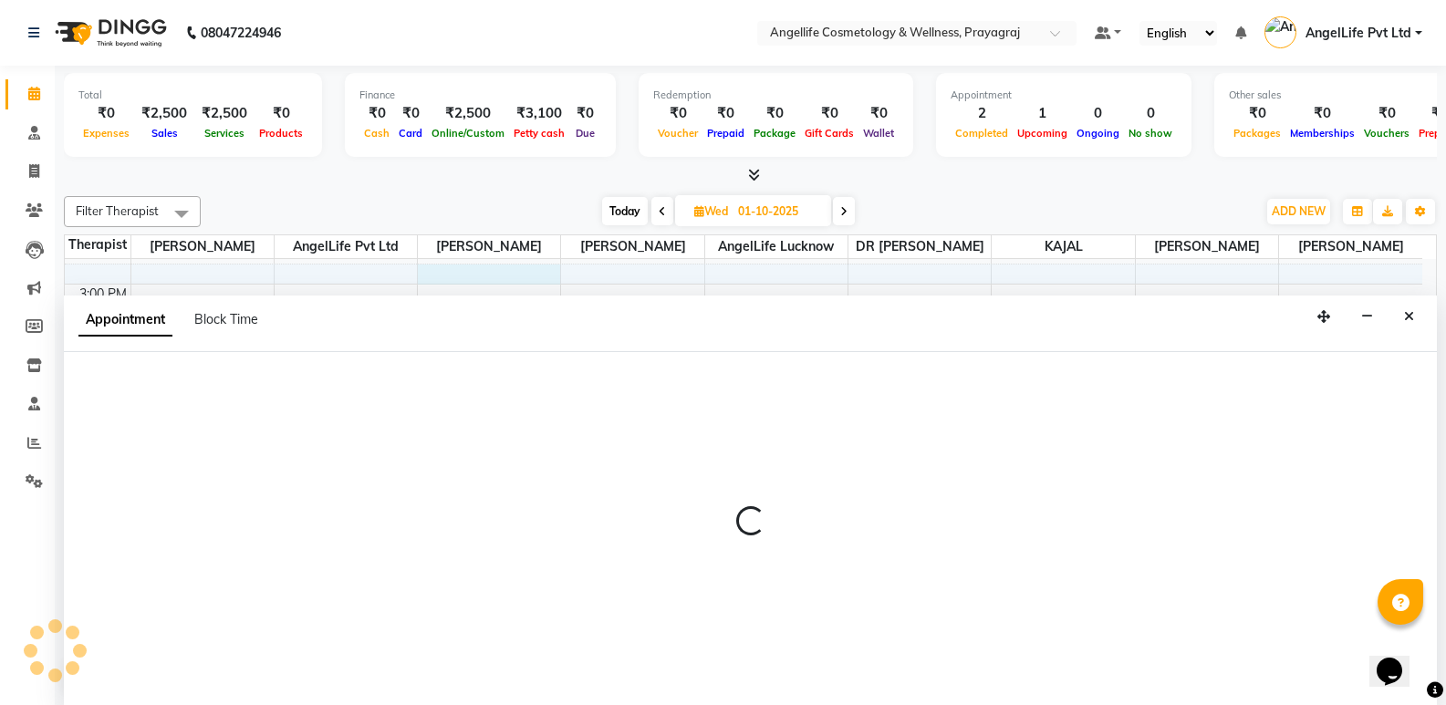
scroll to position [1, 0]
select select "26654"
select select "tentative"
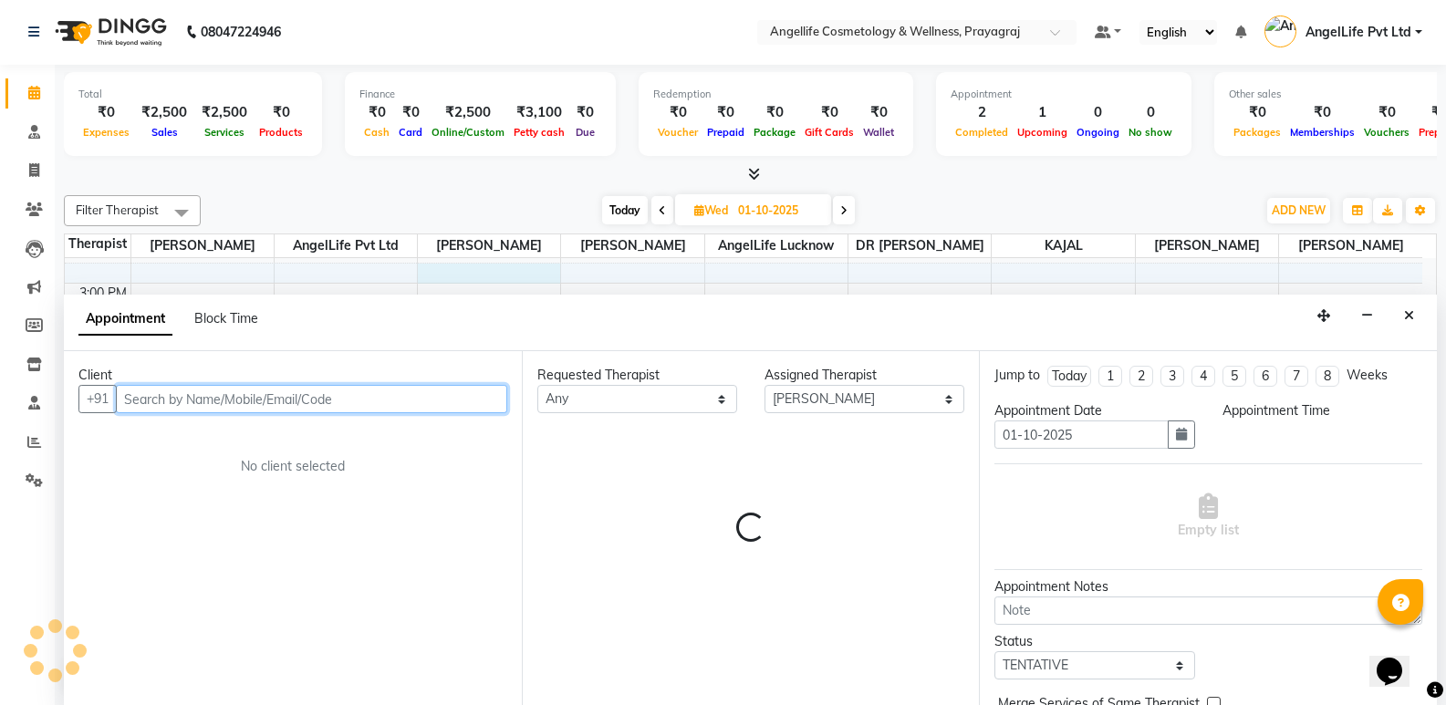
select select "885"
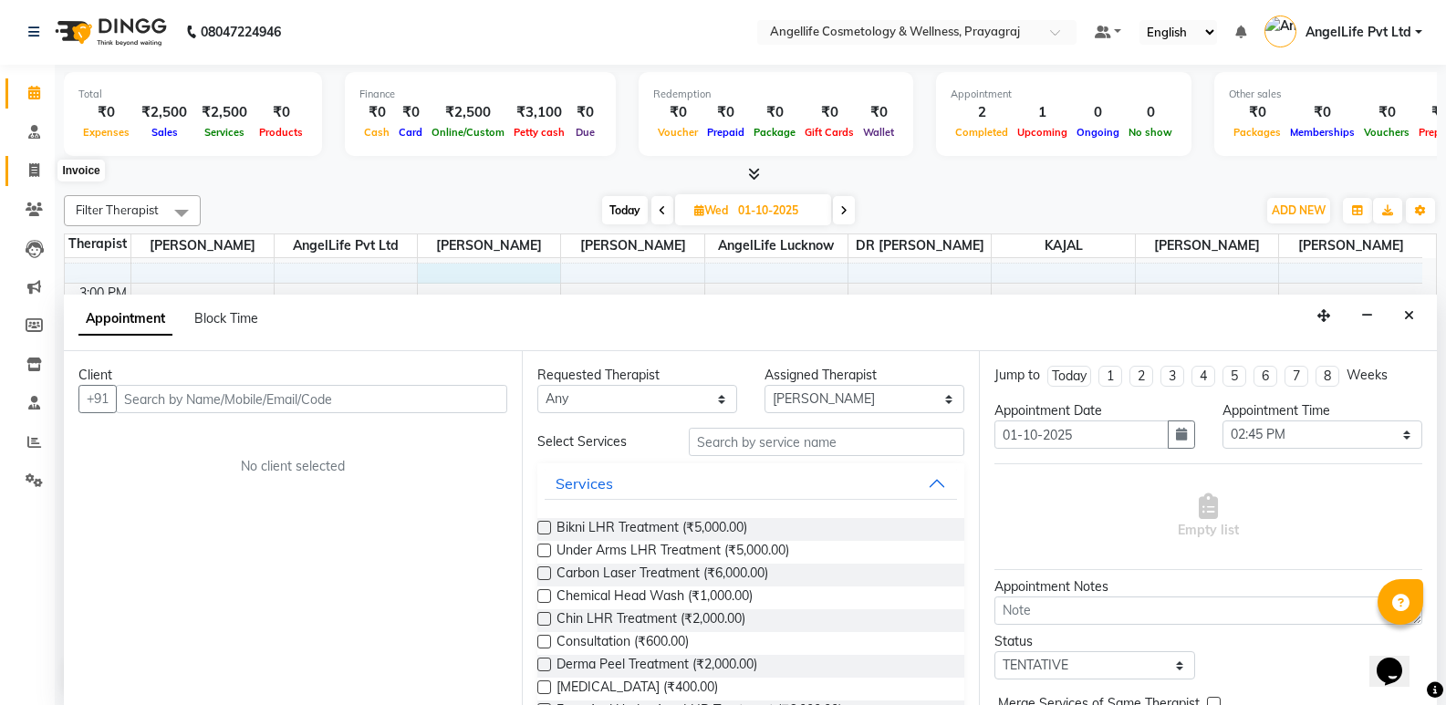
click at [33, 169] on icon at bounding box center [34, 170] width 10 height 14
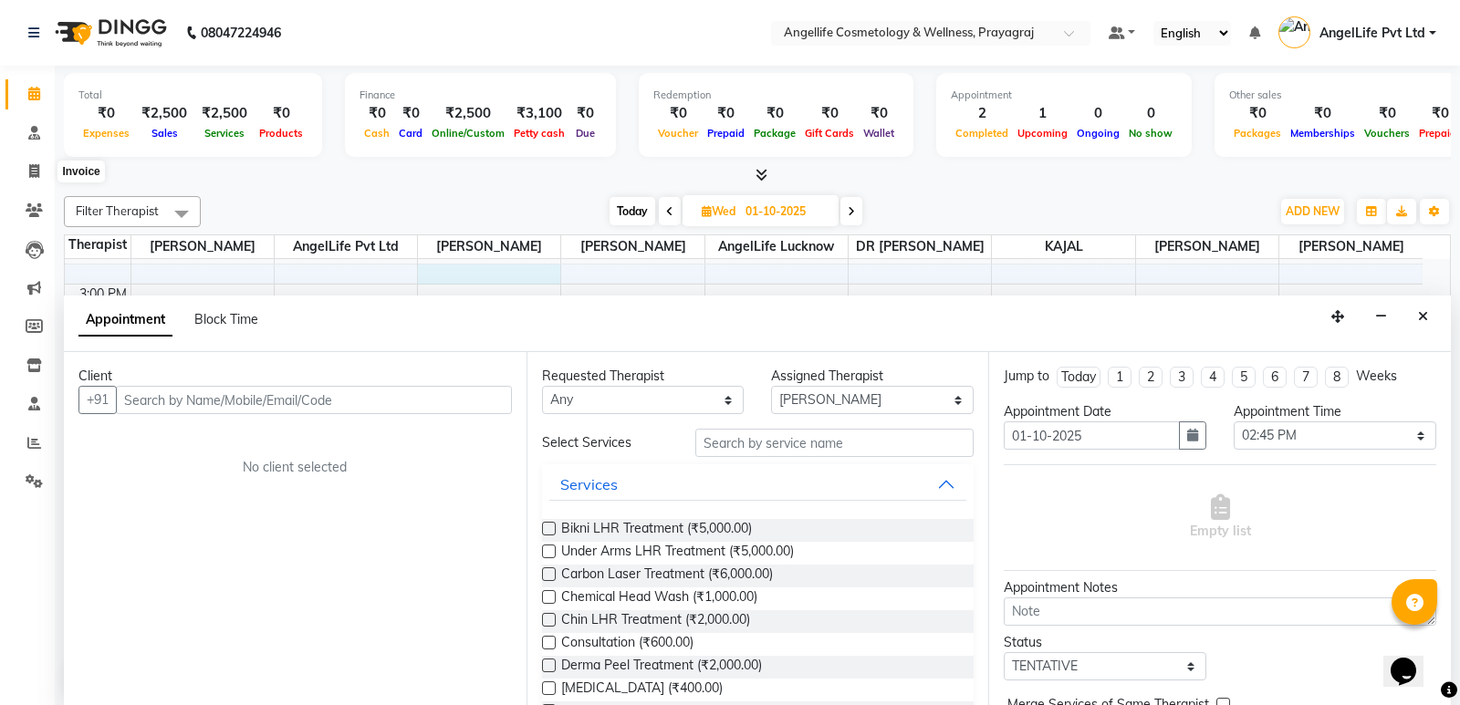
select select "4531"
select select "service"
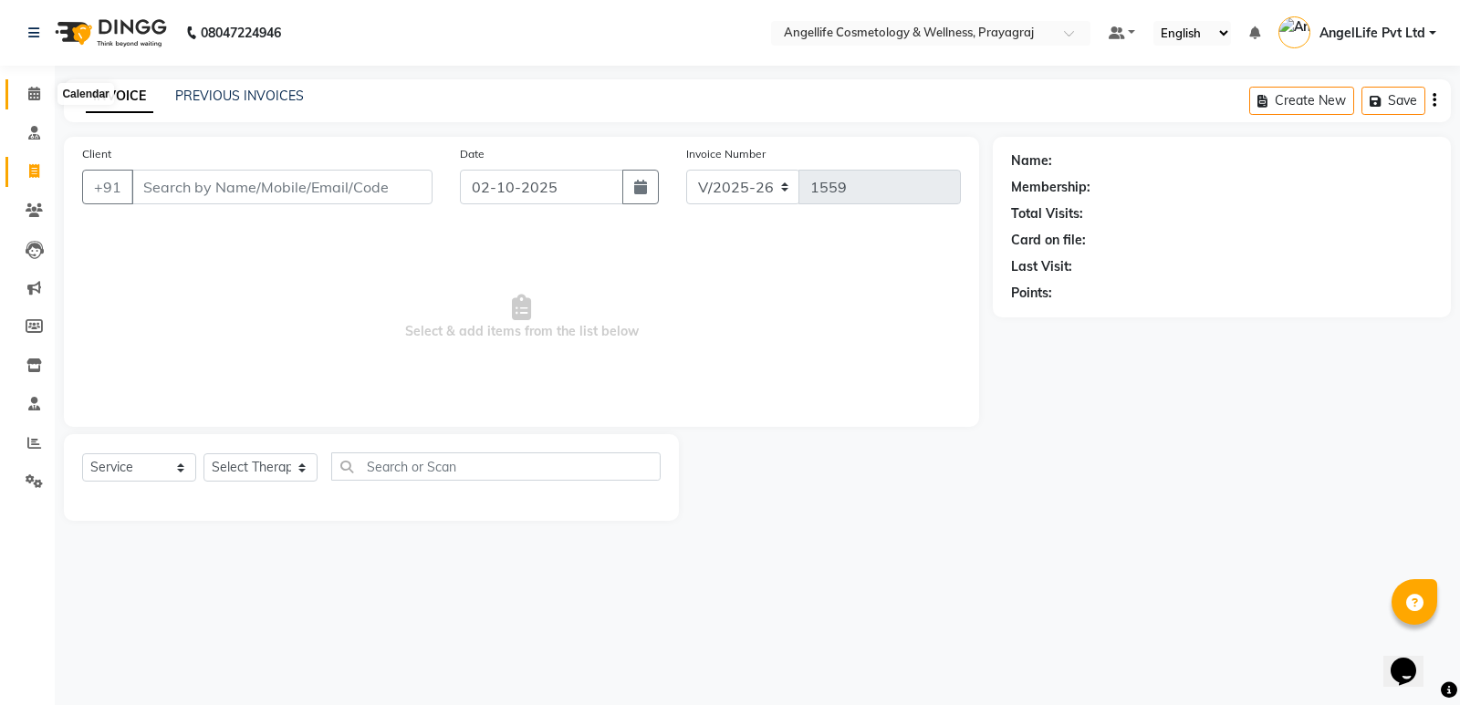
click at [33, 97] on icon at bounding box center [34, 94] width 12 height 14
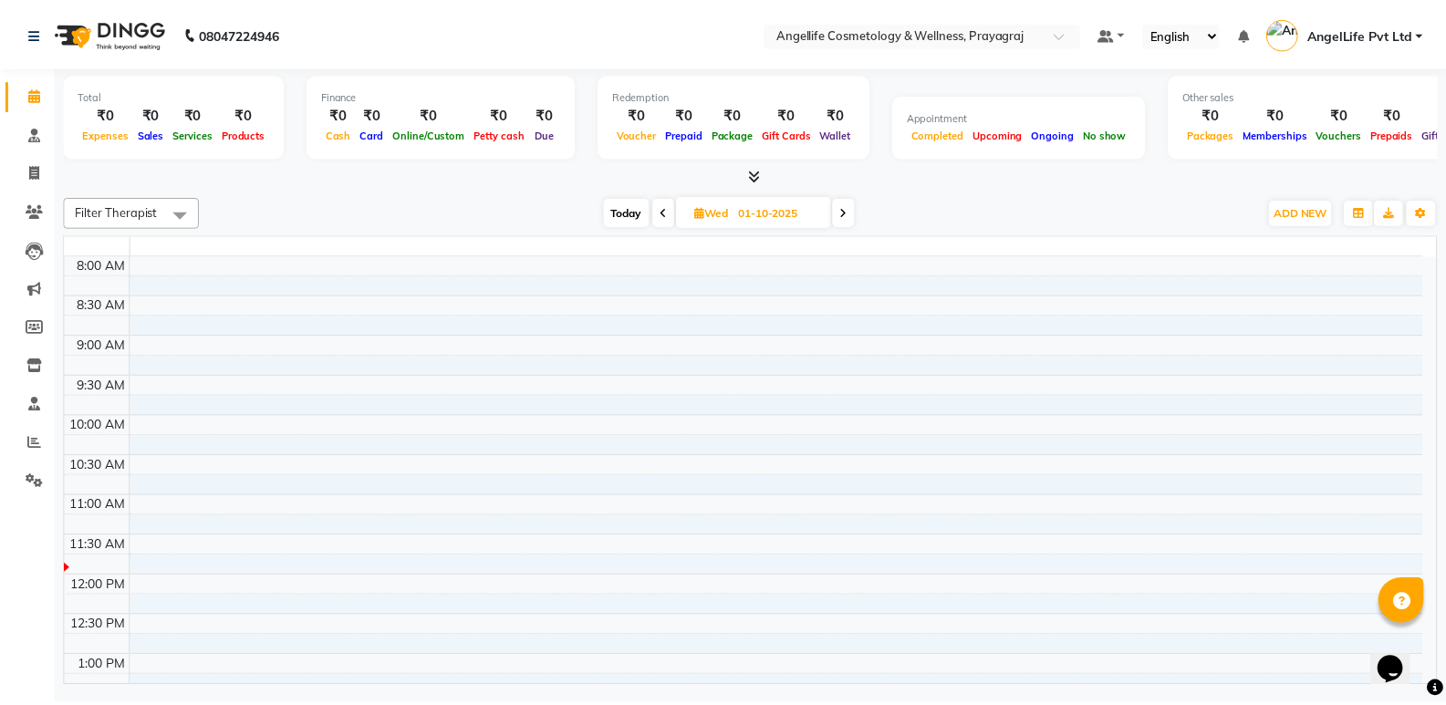
scroll to position [161, 0]
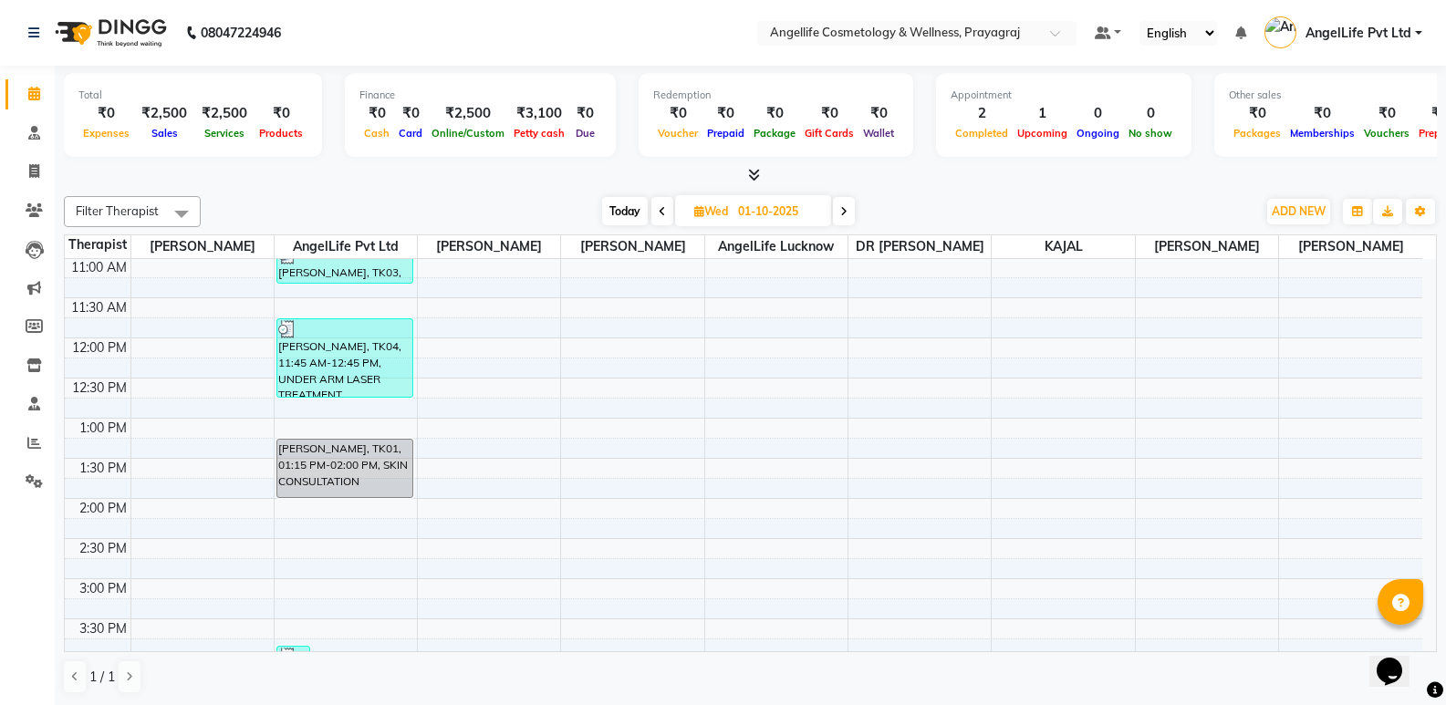
click at [847, 213] on icon at bounding box center [843, 211] width 7 height 11
type input "02-10-2025"
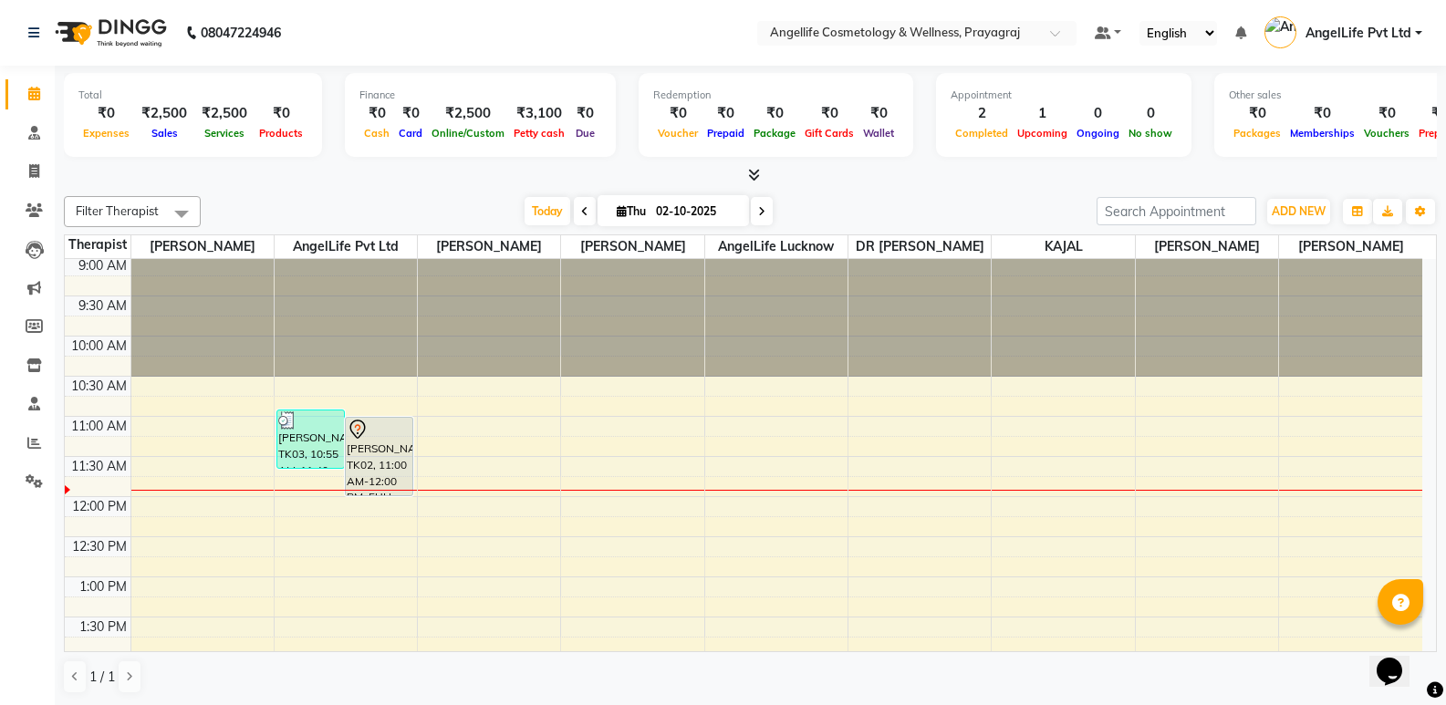
scroll to position [0, 0]
click at [1297, 214] on span "ADD NEW" at bounding box center [1299, 211] width 54 height 14
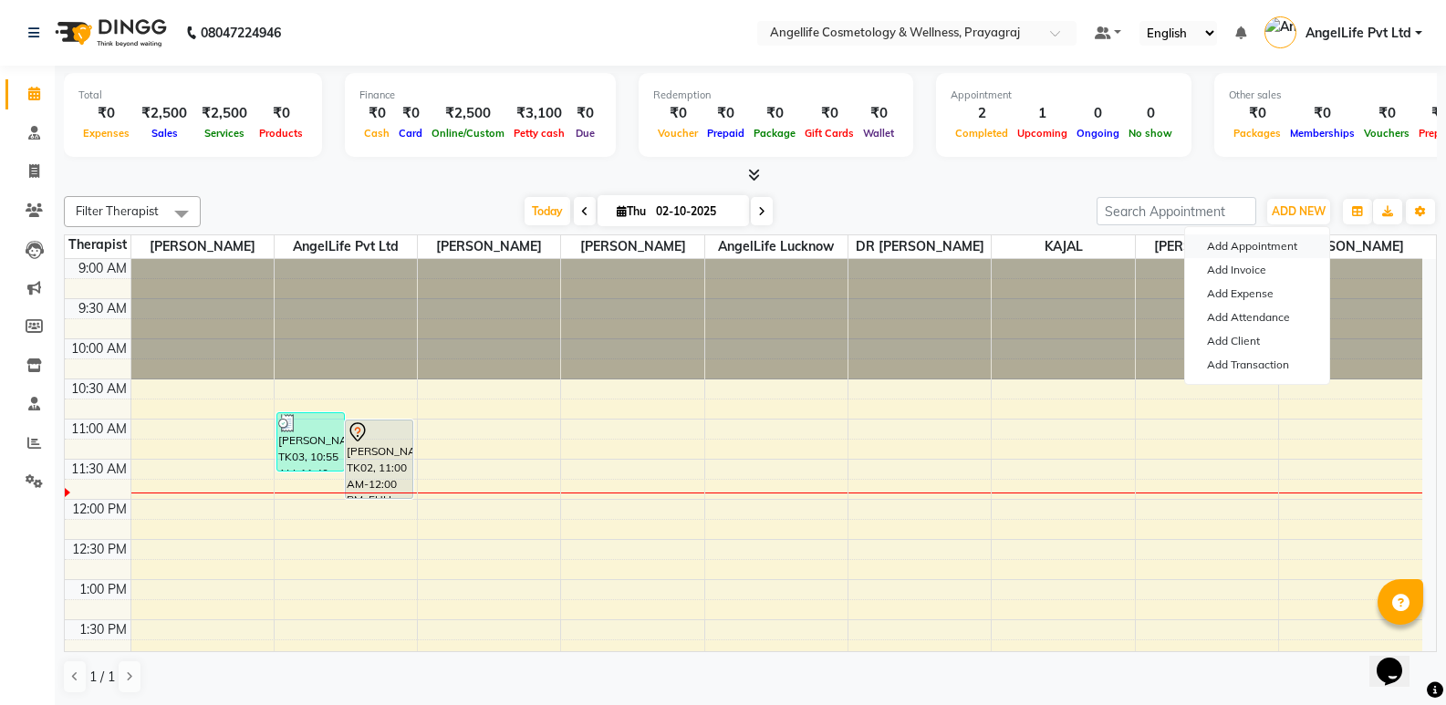
click at [1276, 245] on button "Add Appointment" at bounding box center [1257, 246] width 144 height 24
select select "600"
select select "tentative"
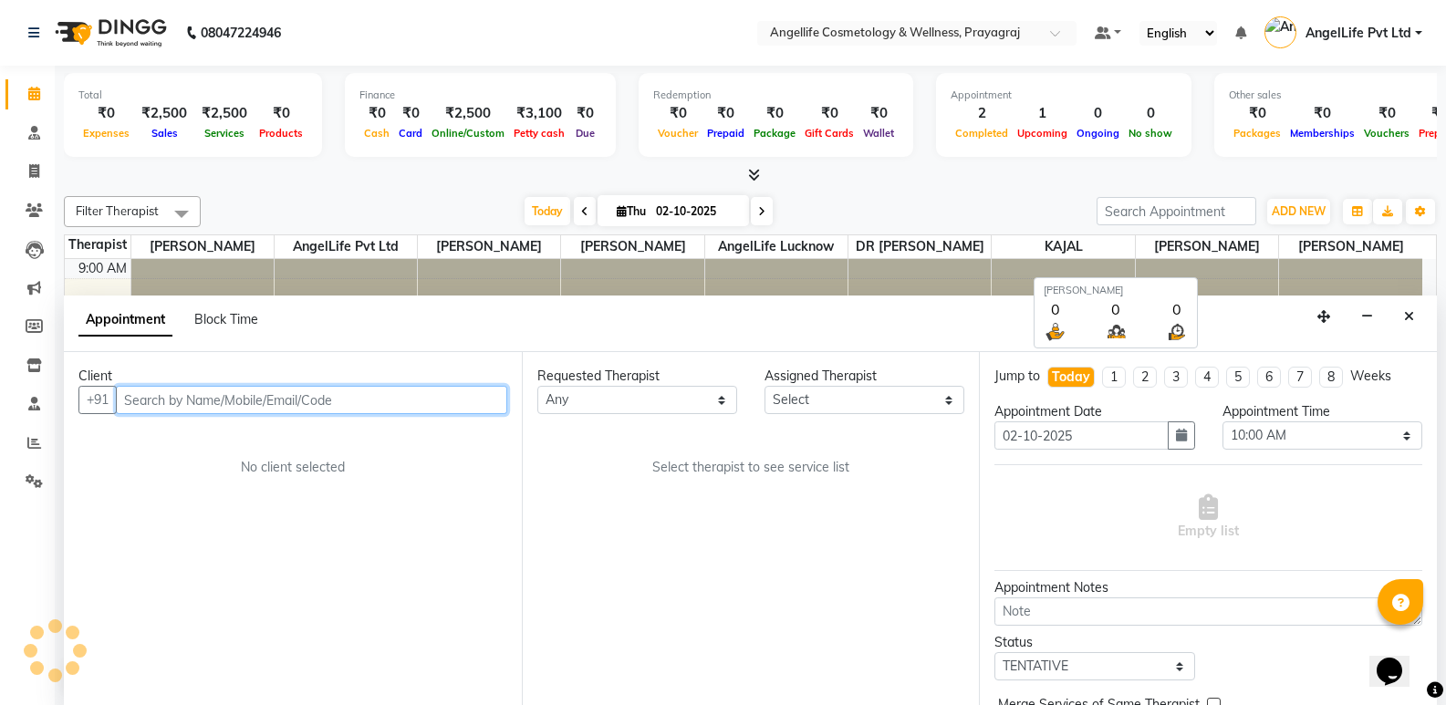
scroll to position [1, 0]
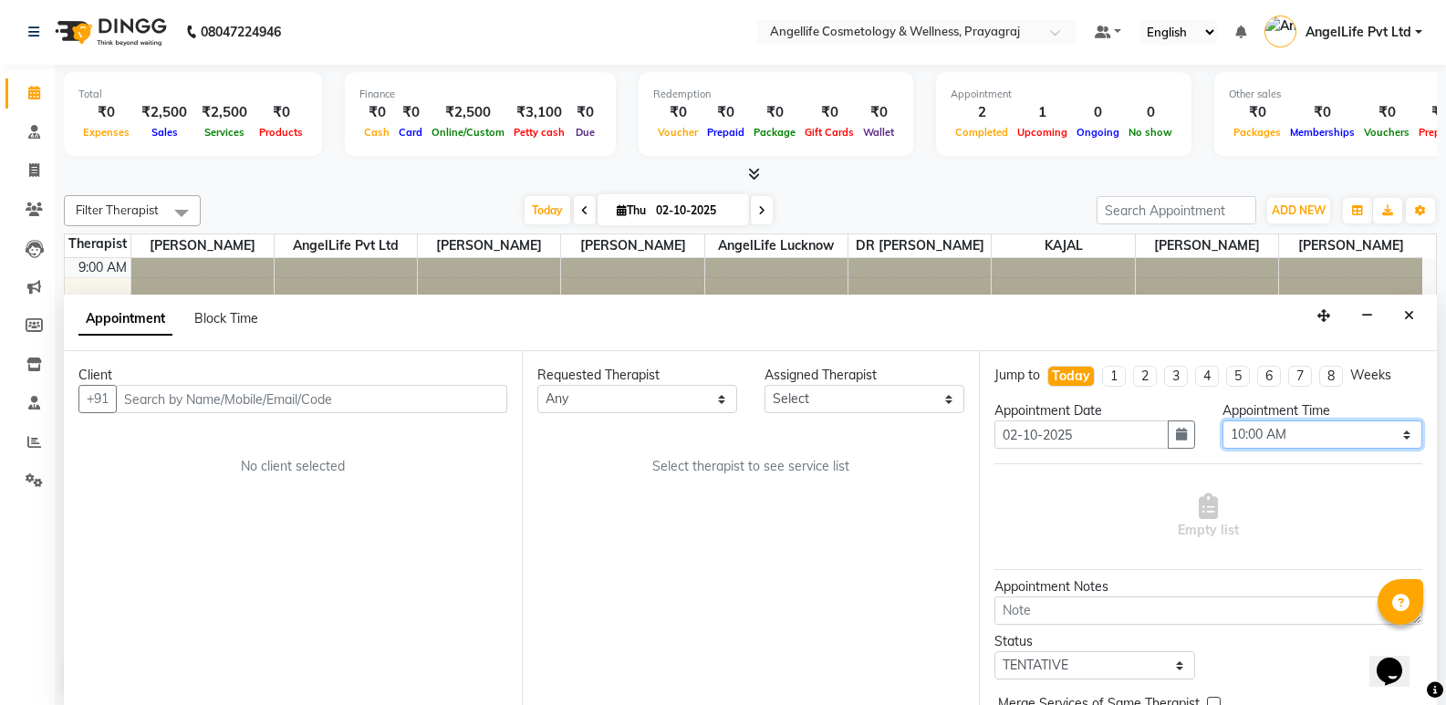
click at [1339, 428] on select "Select 10:00 AM 10:15 AM 10:30 AM 10:45 AM 11:00 AM 11:15 AM 11:30 AM 11:45 AM …" at bounding box center [1322, 435] width 200 height 28
select select "690"
click at [1222, 421] on select "Select 10:00 AM 10:15 AM 10:30 AM 10:45 AM 11:00 AM 11:15 AM 11:30 AM 11:45 AM …" at bounding box center [1322, 435] width 200 height 28
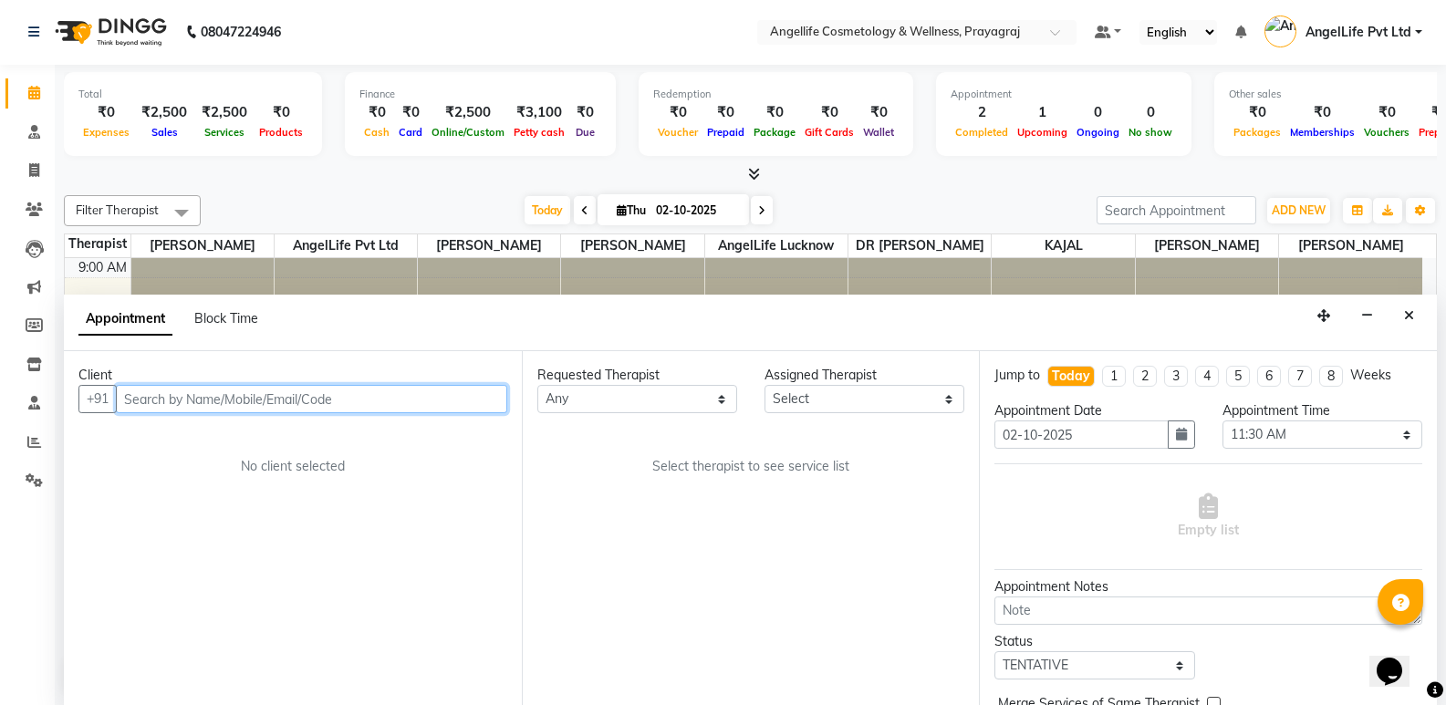
click at [275, 399] on input "text" at bounding box center [311, 399] width 391 height 28
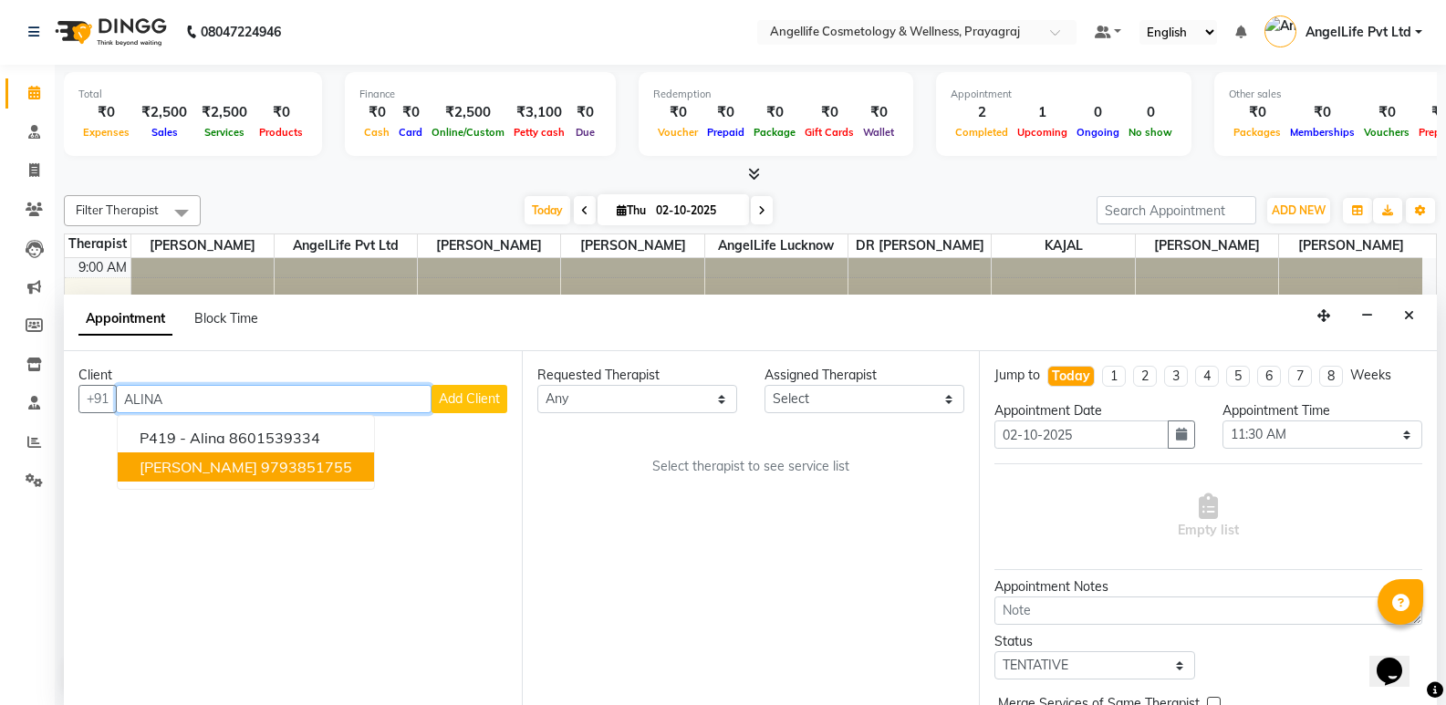
click at [305, 468] on ngb-highlight "9793851755" at bounding box center [306, 467] width 91 height 18
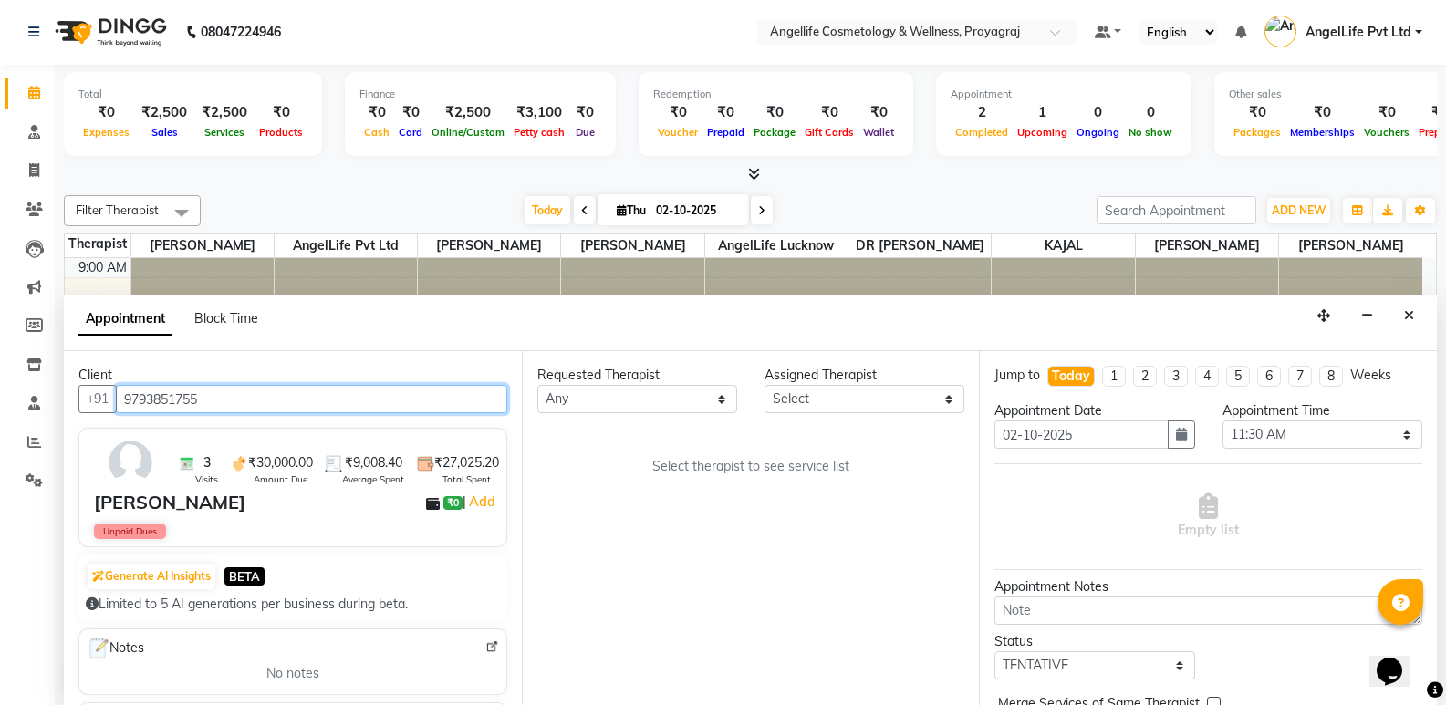
type input "9793851755"
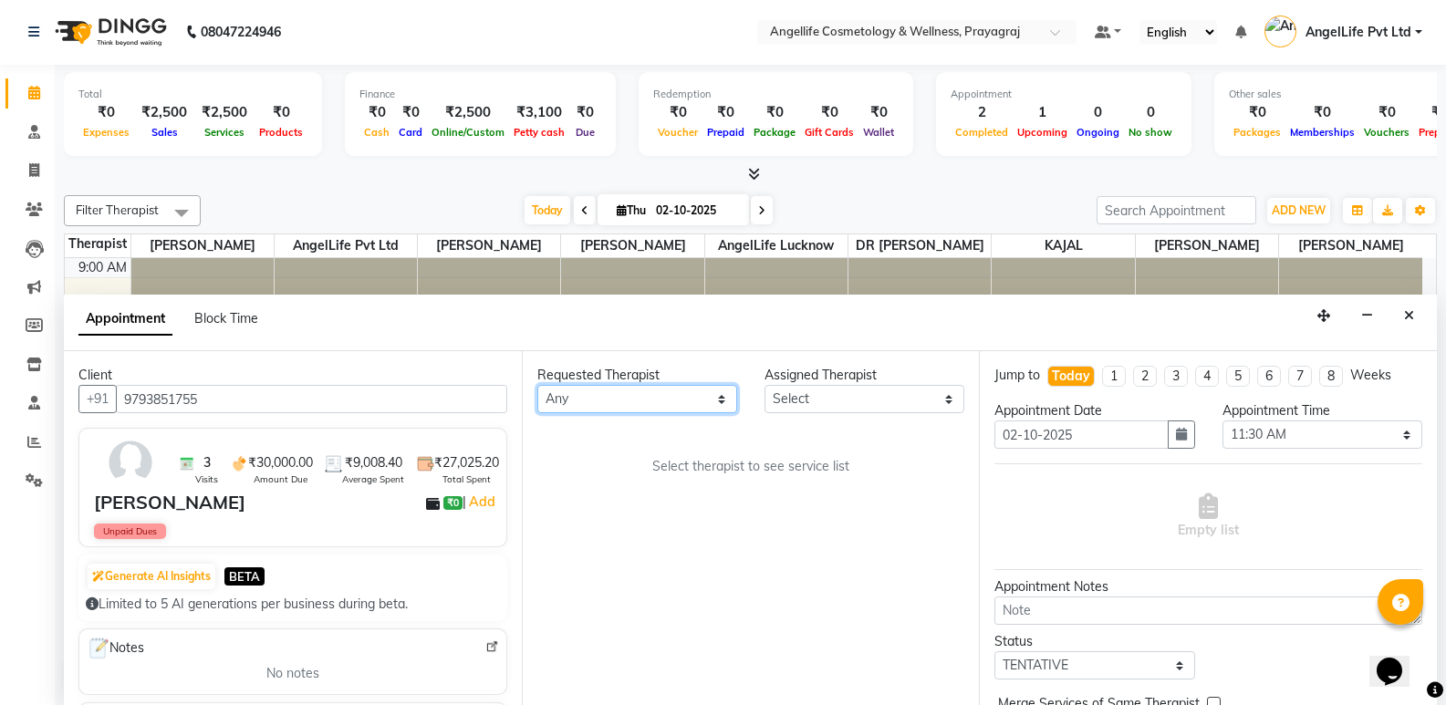
click at [621, 392] on select "Any AngelLife Lucknow AngelLife Pvt Ltd DR SWATI KAJAL PREETI KESARWANI ROHINI …" at bounding box center [637, 399] width 200 height 28
select select "26653"
click at [537, 385] on select "Any AngelLife Lucknow AngelLife Pvt Ltd DR SWATI KAJAL PREETI KESARWANI ROHINI …" at bounding box center [637, 399] width 200 height 28
select select "26653"
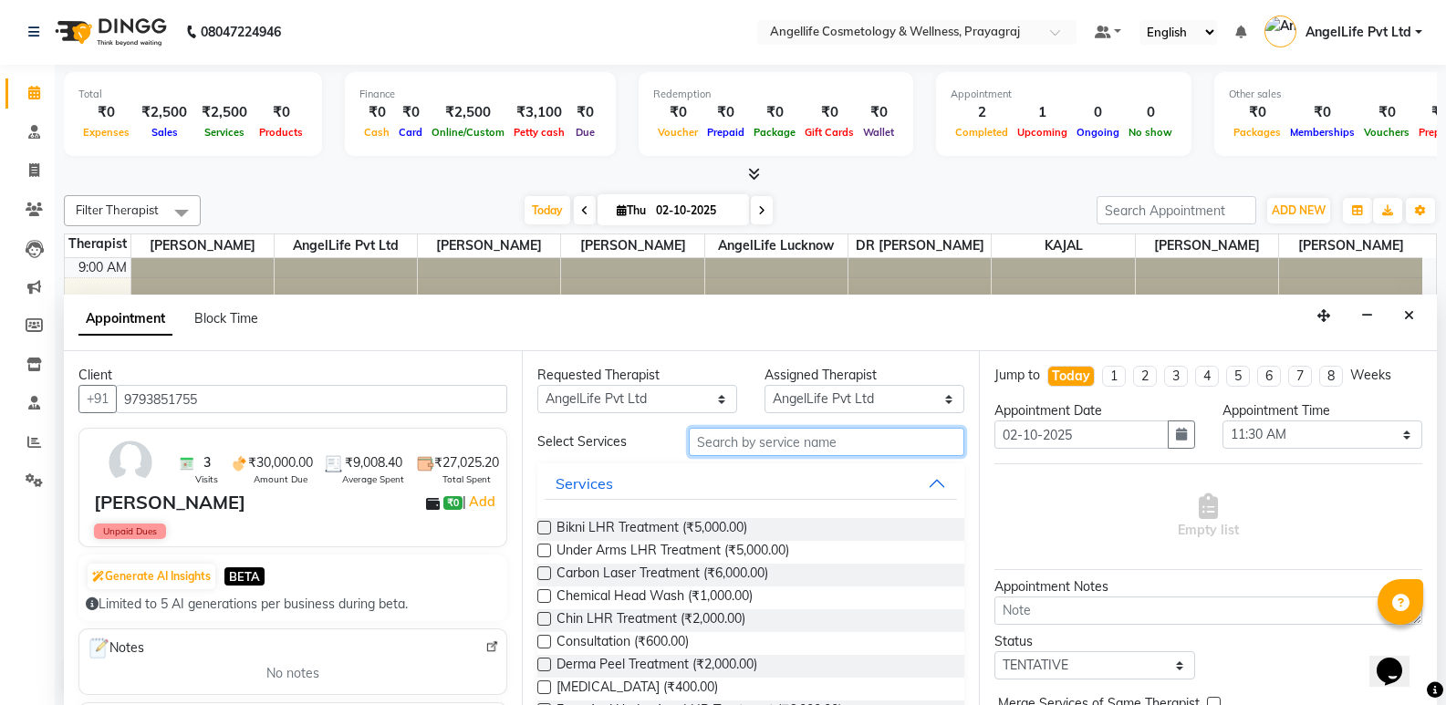
click at [795, 438] on input "text" at bounding box center [826, 442] width 275 height 28
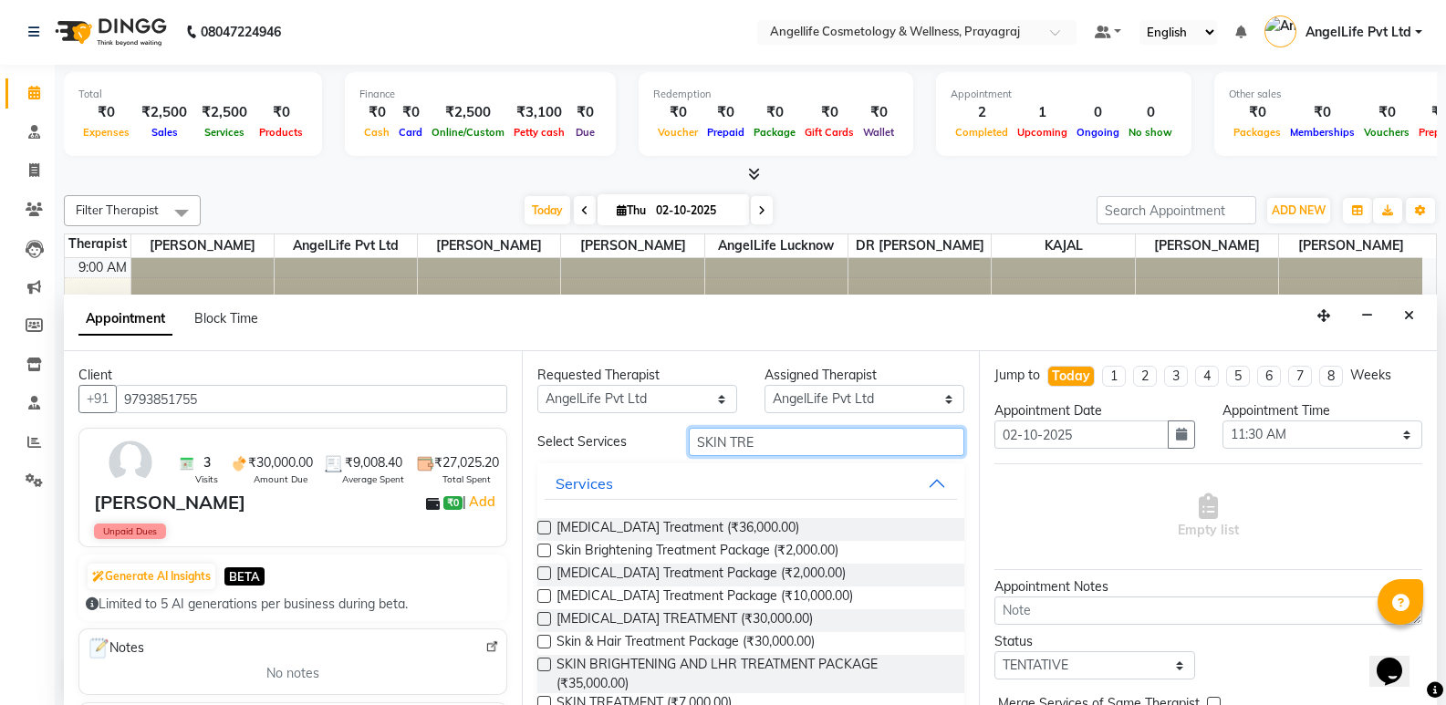
type input "SKIN TRE"
click at [542, 549] on label at bounding box center [544, 551] width 14 height 14
click at [542, 549] on input "checkbox" at bounding box center [543, 552] width 12 height 12
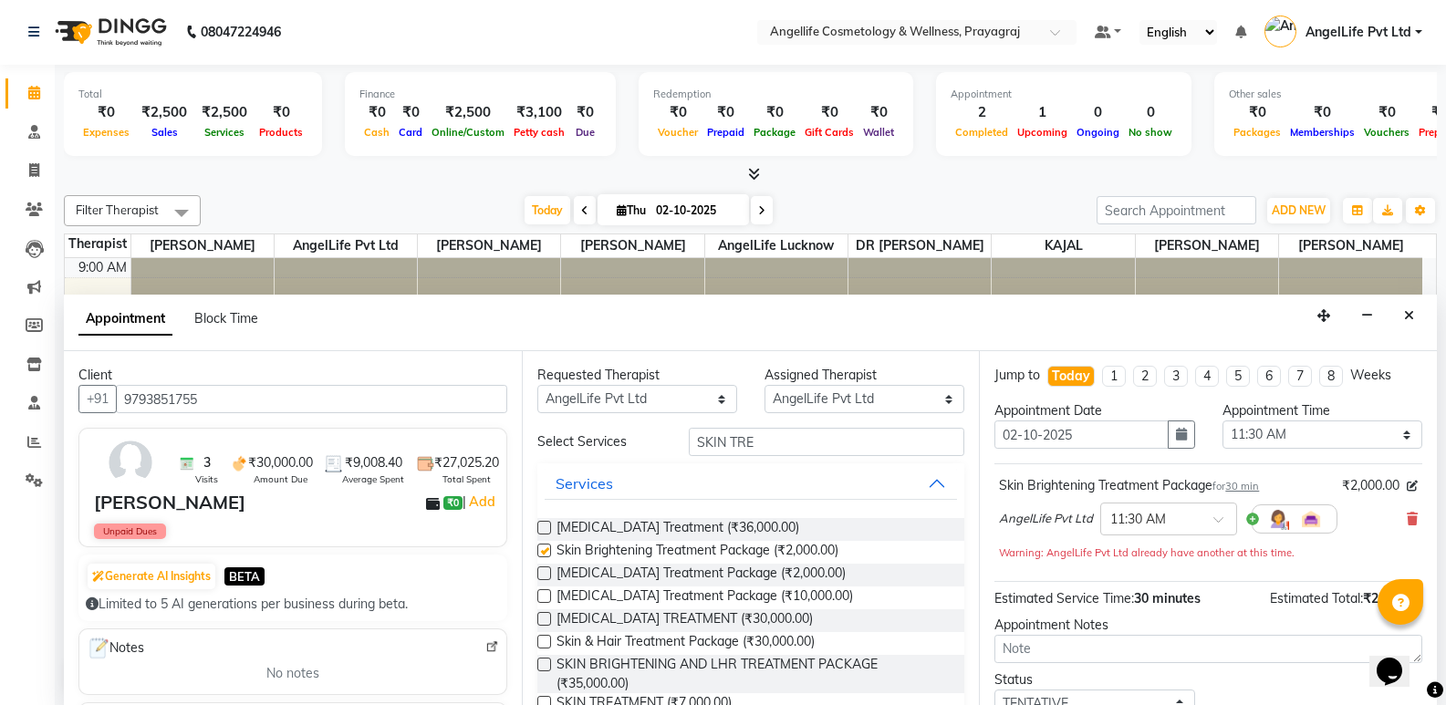
checkbox input "false"
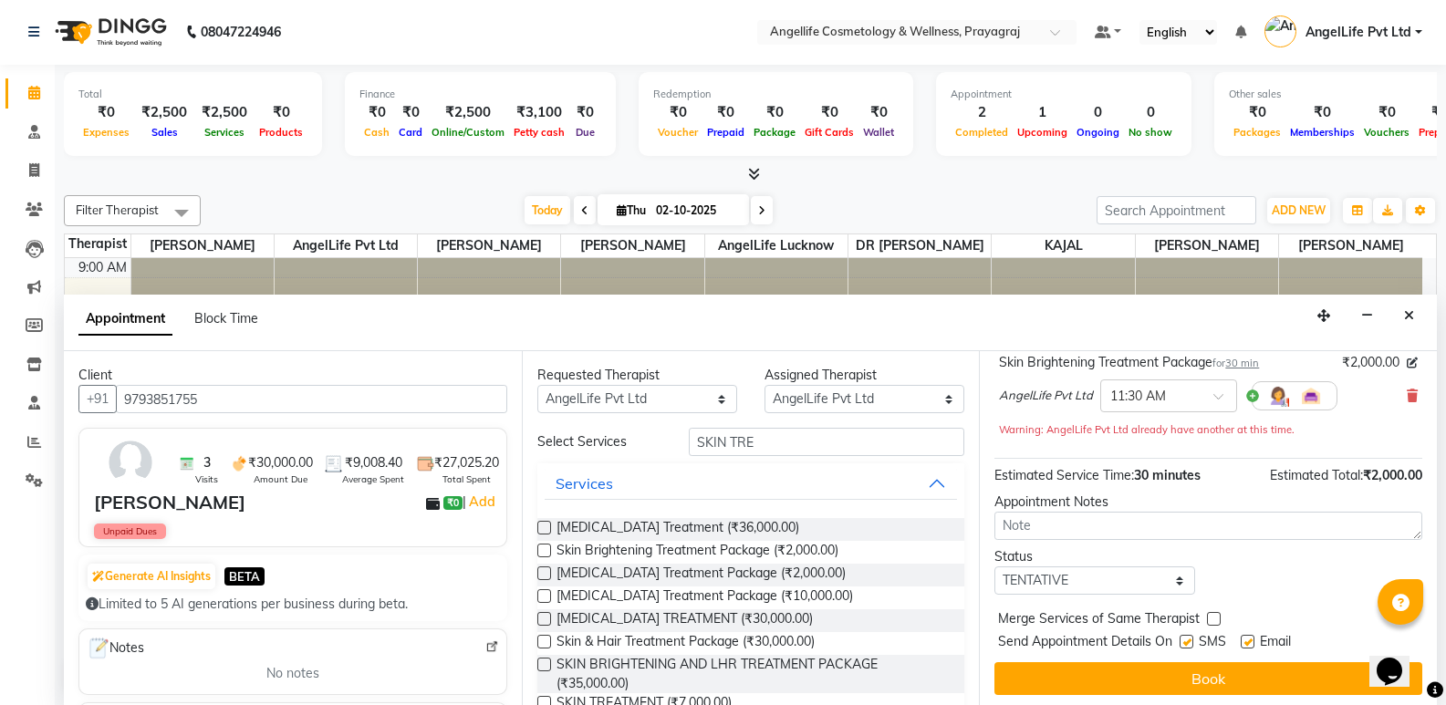
scroll to position [128, 0]
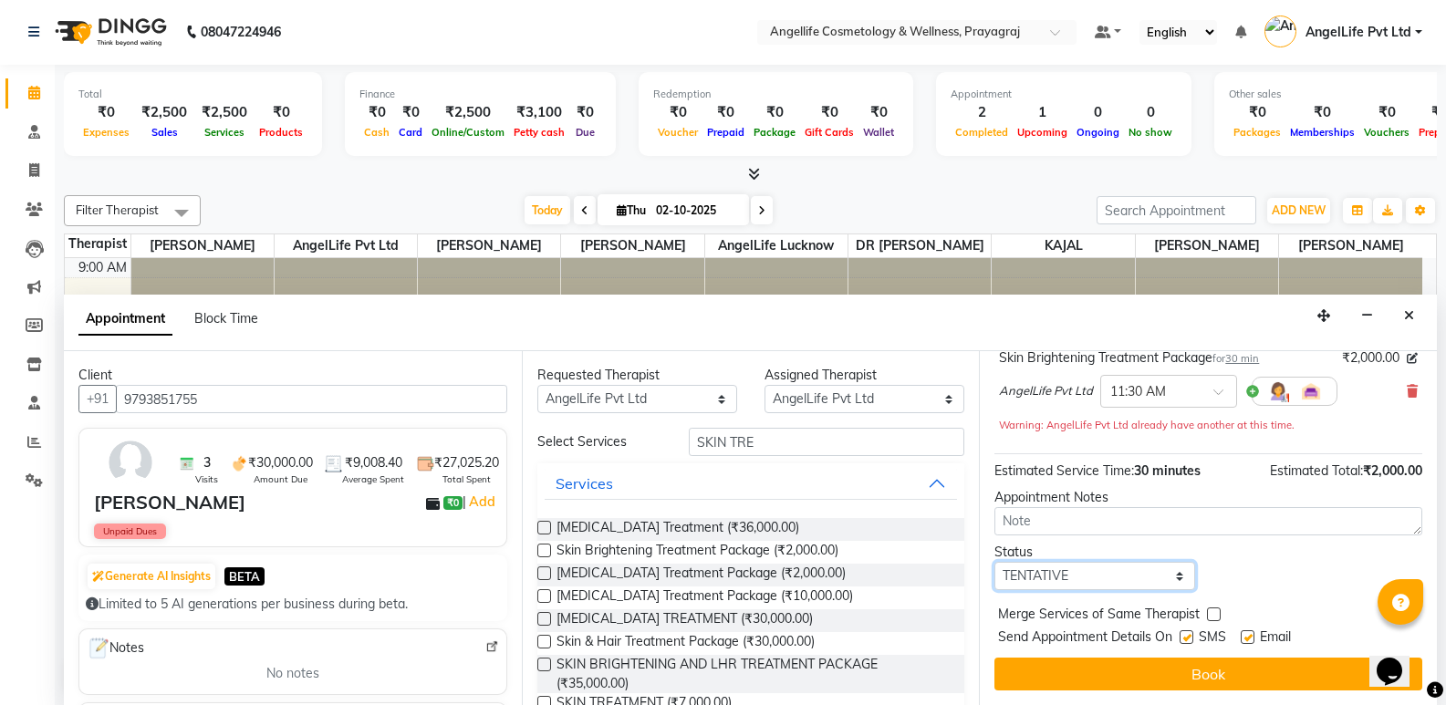
click at [1103, 577] on select "Select TENTATIVE CONFIRM CHECK-IN UPCOMING" at bounding box center [1094, 576] width 200 height 28
select select "confirm booking"
click at [994, 562] on select "Select TENTATIVE CONFIRM CHECK-IN UPCOMING" at bounding box center [1094, 576] width 200 height 28
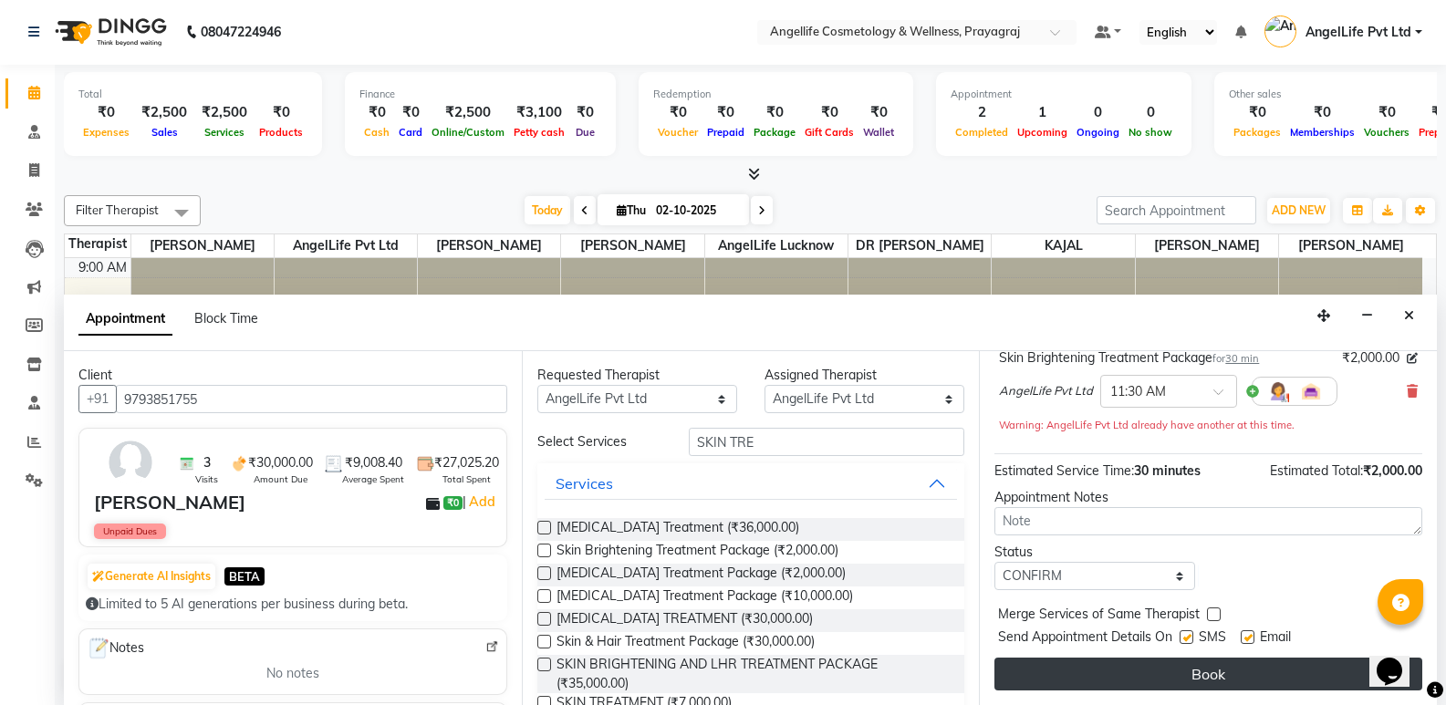
click at [1135, 670] on button "Book" at bounding box center [1208, 674] width 428 height 33
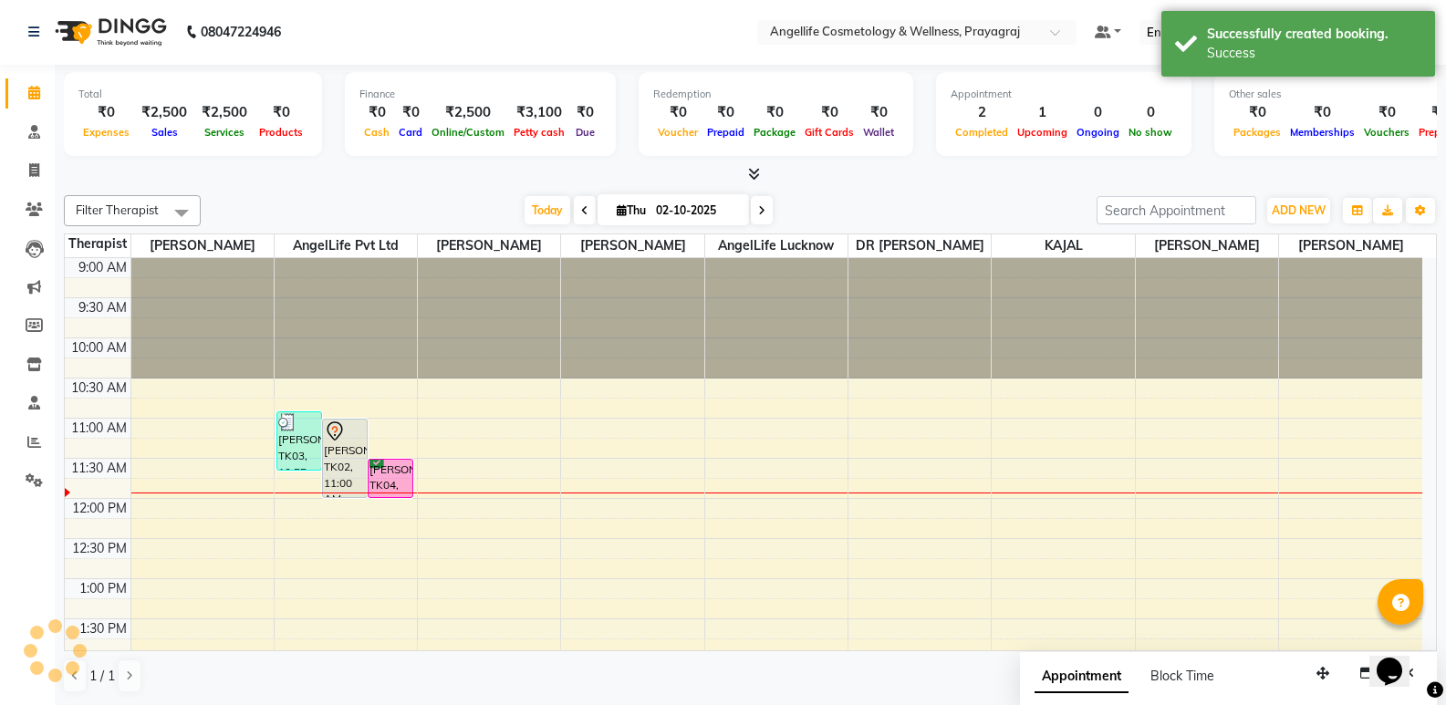
scroll to position [0, 0]
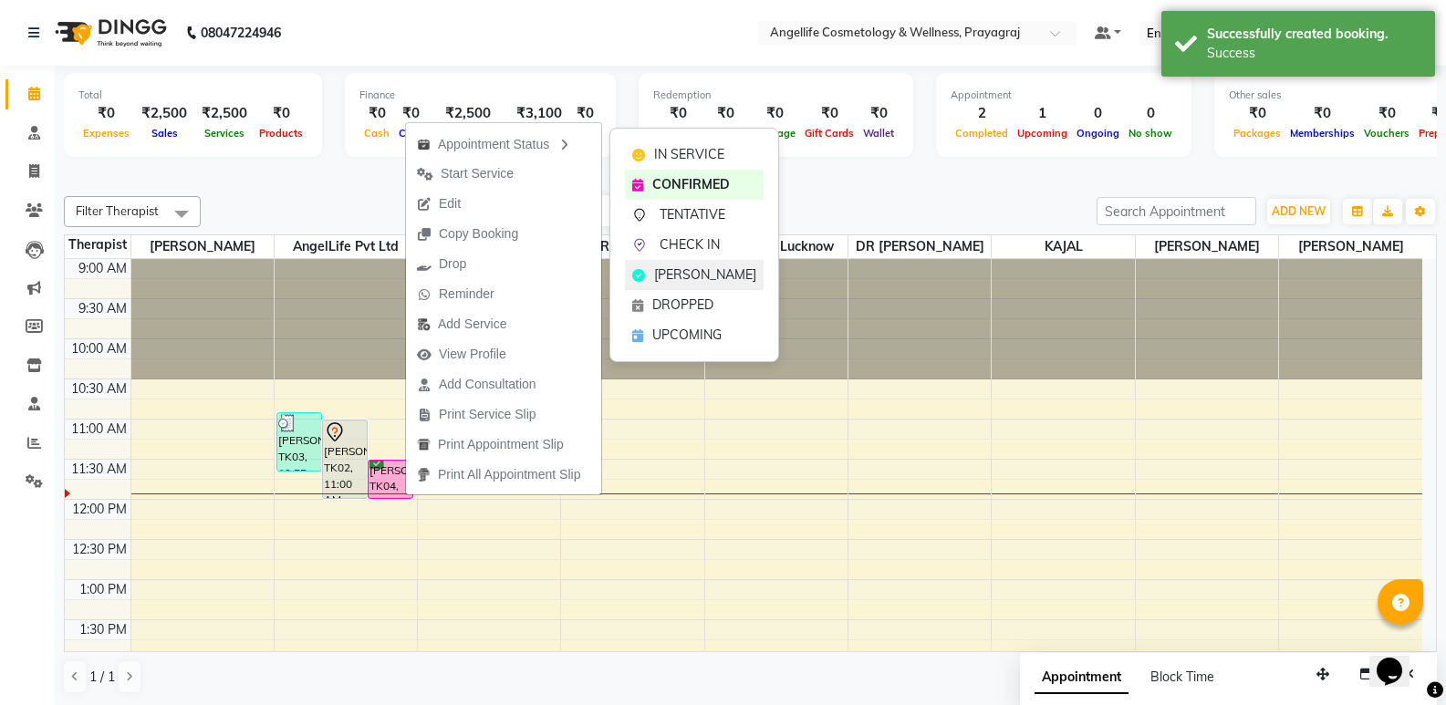
click at [697, 280] on span "MARK DONE" at bounding box center [705, 274] width 102 height 19
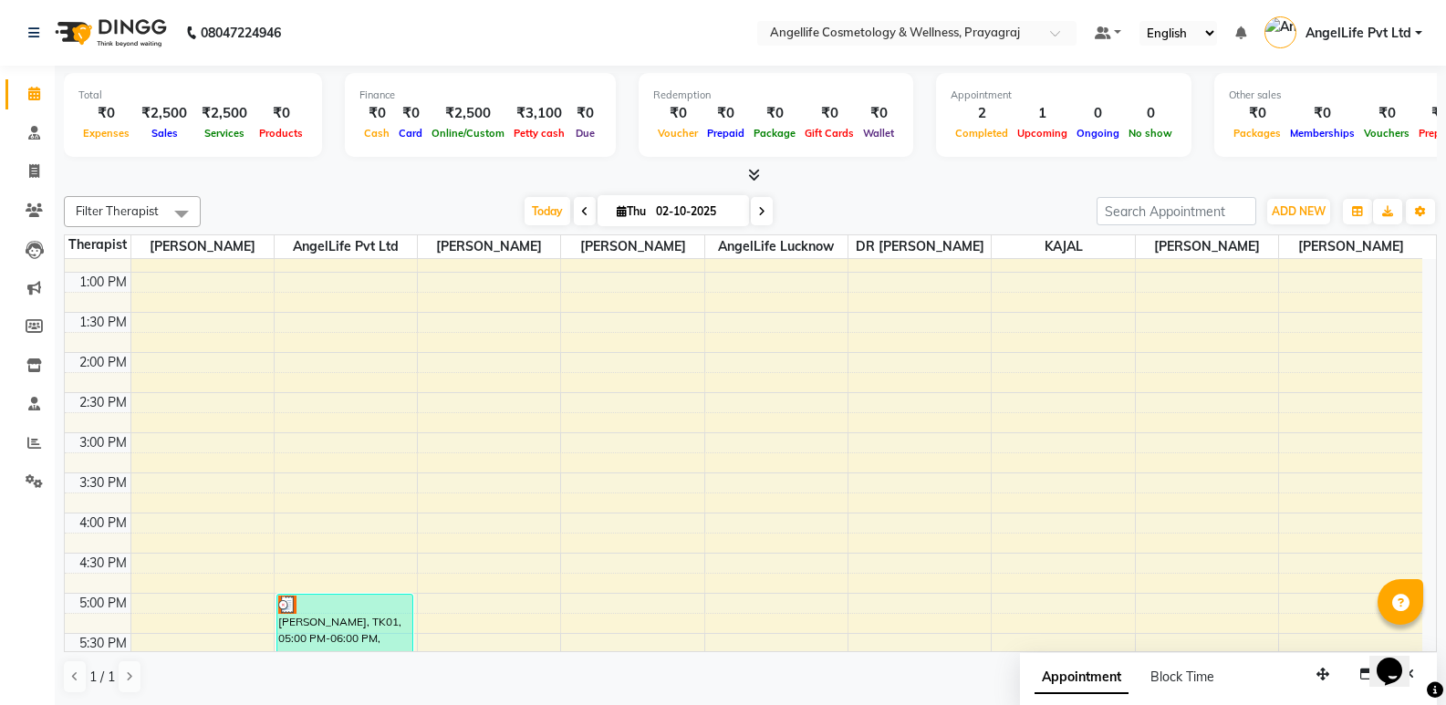
scroll to position [144, 0]
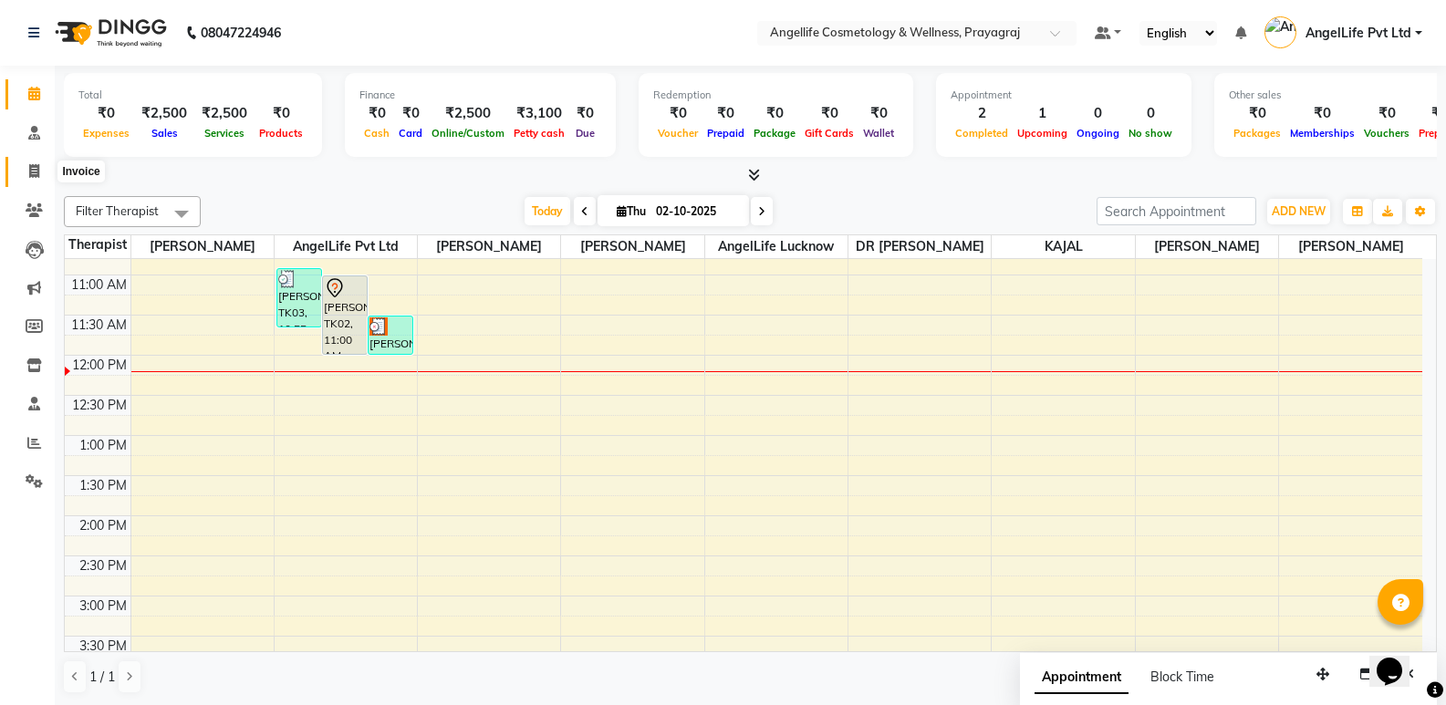
click at [38, 175] on icon at bounding box center [34, 171] width 10 height 14
select select "service"
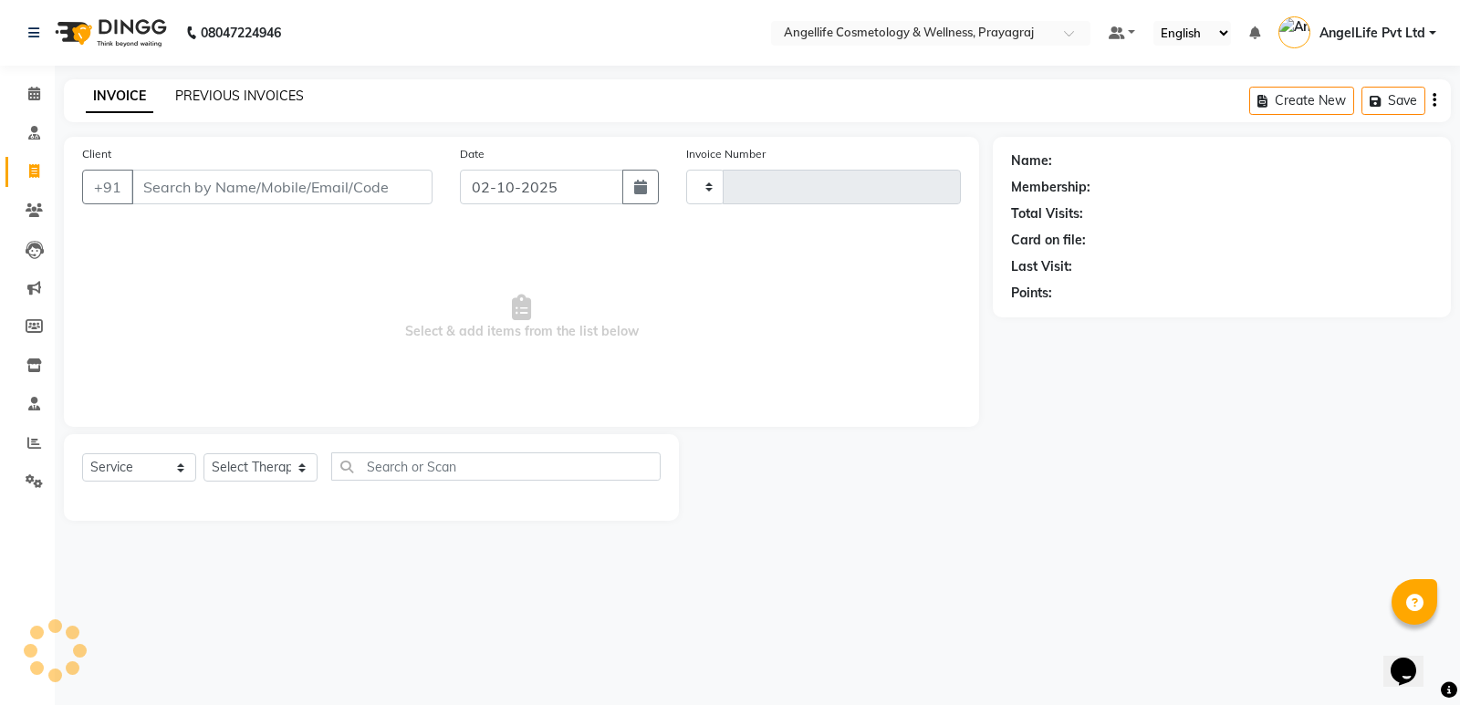
click at [220, 93] on link "PREVIOUS INVOICES" at bounding box center [239, 96] width 129 height 16
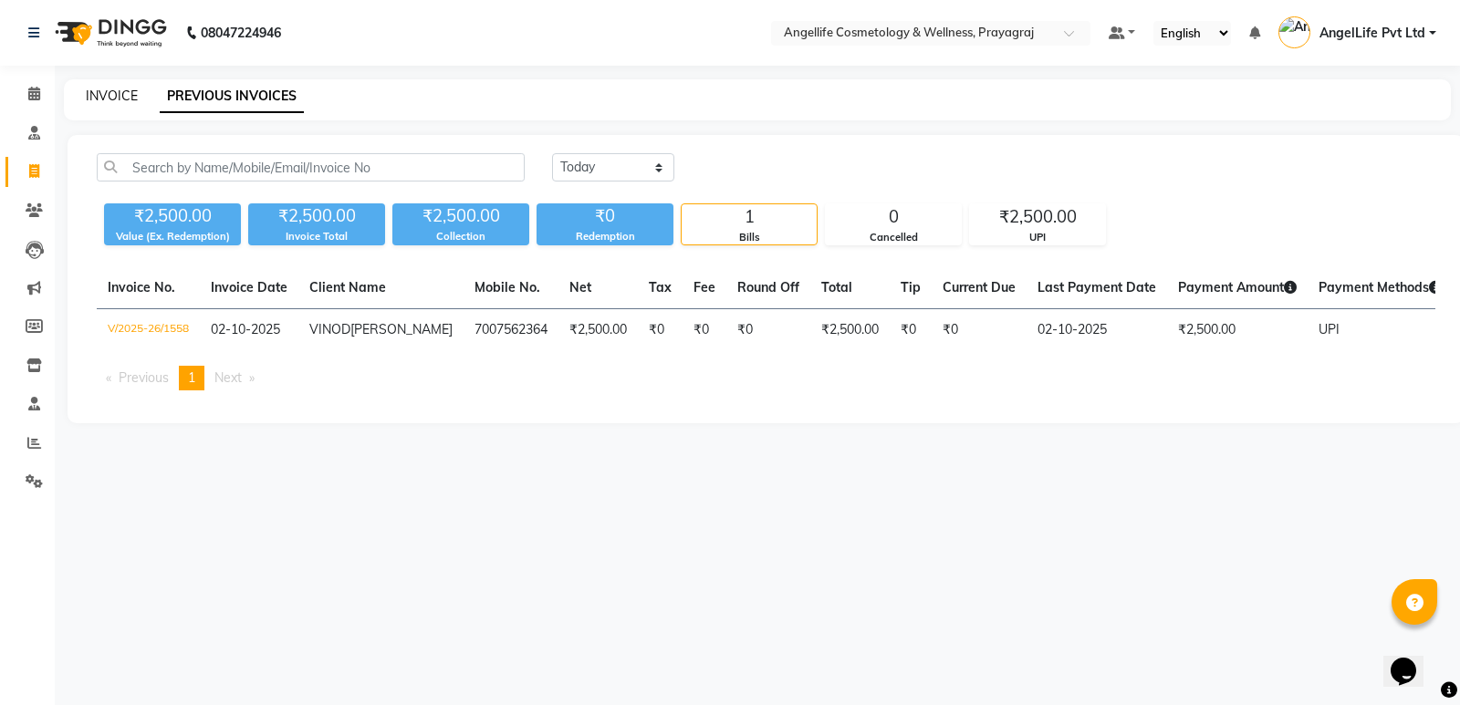
click at [108, 101] on link "INVOICE" at bounding box center [112, 96] width 52 height 16
select select "4531"
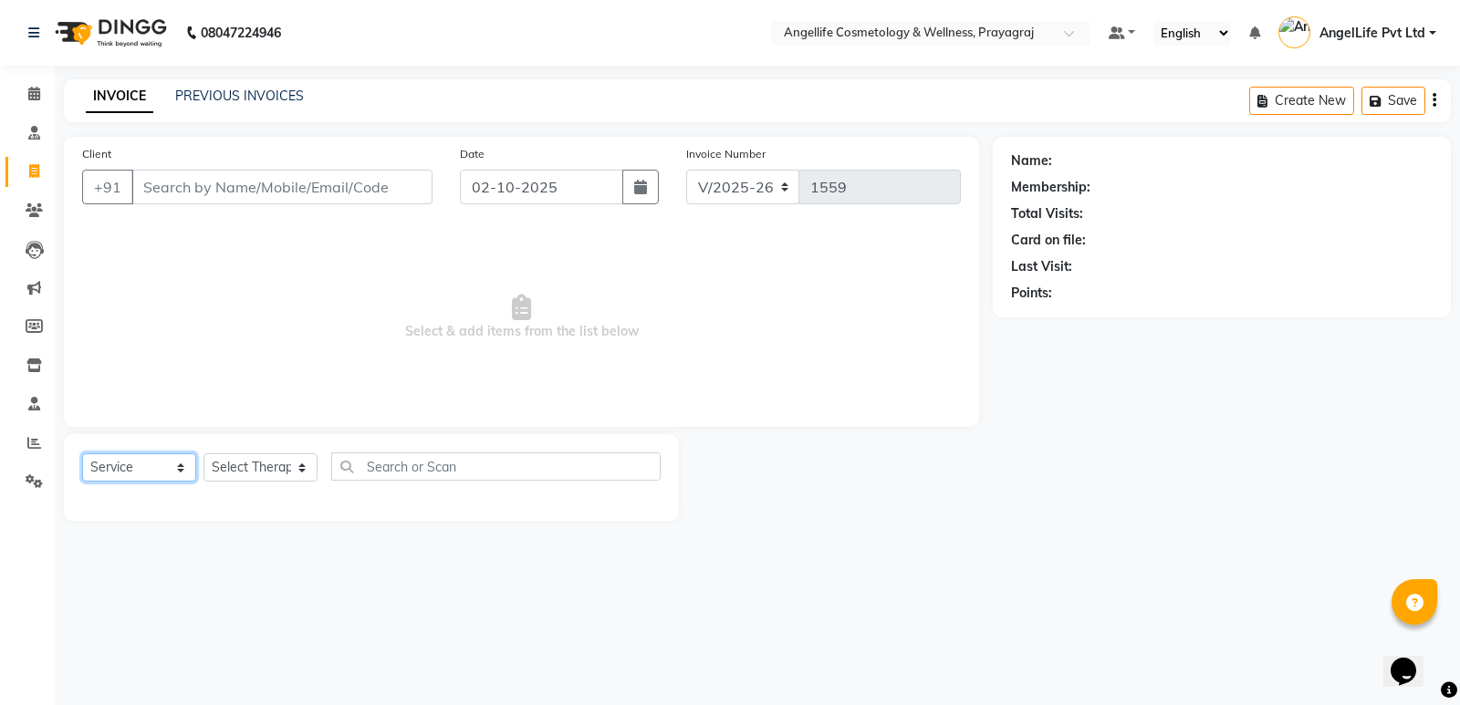
click at [181, 464] on select "Select Service Product Membership Package Voucher Prepaid Gift Card" at bounding box center [139, 467] width 114 height 28
select select "product"
click at [82, 453] on select "Select Service Product Membership Package Voucher Prepaid Gift Card" at bounding box center [139, 467] width 114 height 28
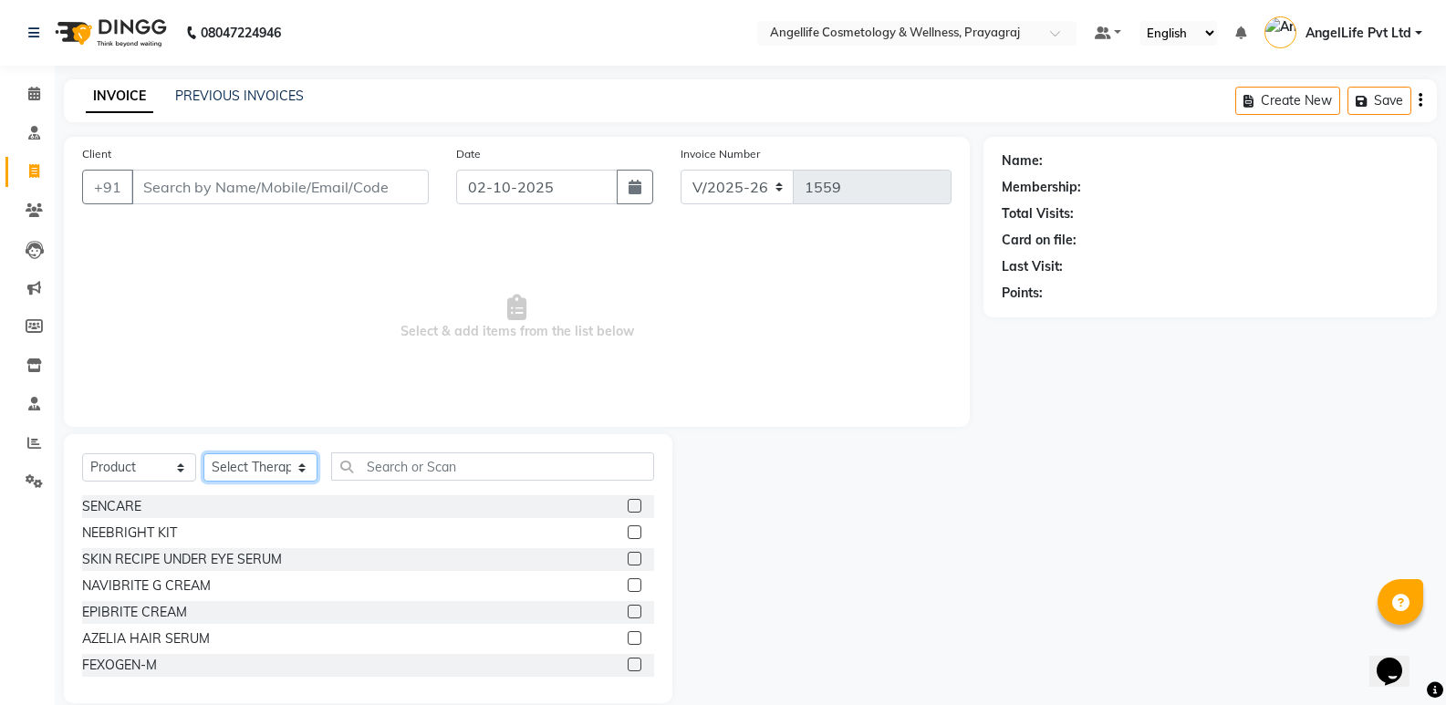
click at [222, 471] on select "Select Therapist AngelLife Lucknow AngelLife Pvt Ltd DR SWATI KAJAL PREETI KESA…" at bounding box center [260, 467] width 114 height 28
select select "26653"
click at [203, 453] on select "Select Therapist AngelLife Lucknow AngelLife Pvt Ltd DR SWATI KAJAL PREETI KESA…" at bounding box center [260, 467] width 114 height 28
click at [384, 464] on input "text" at bounding box center [492, 466] width 323 height 28
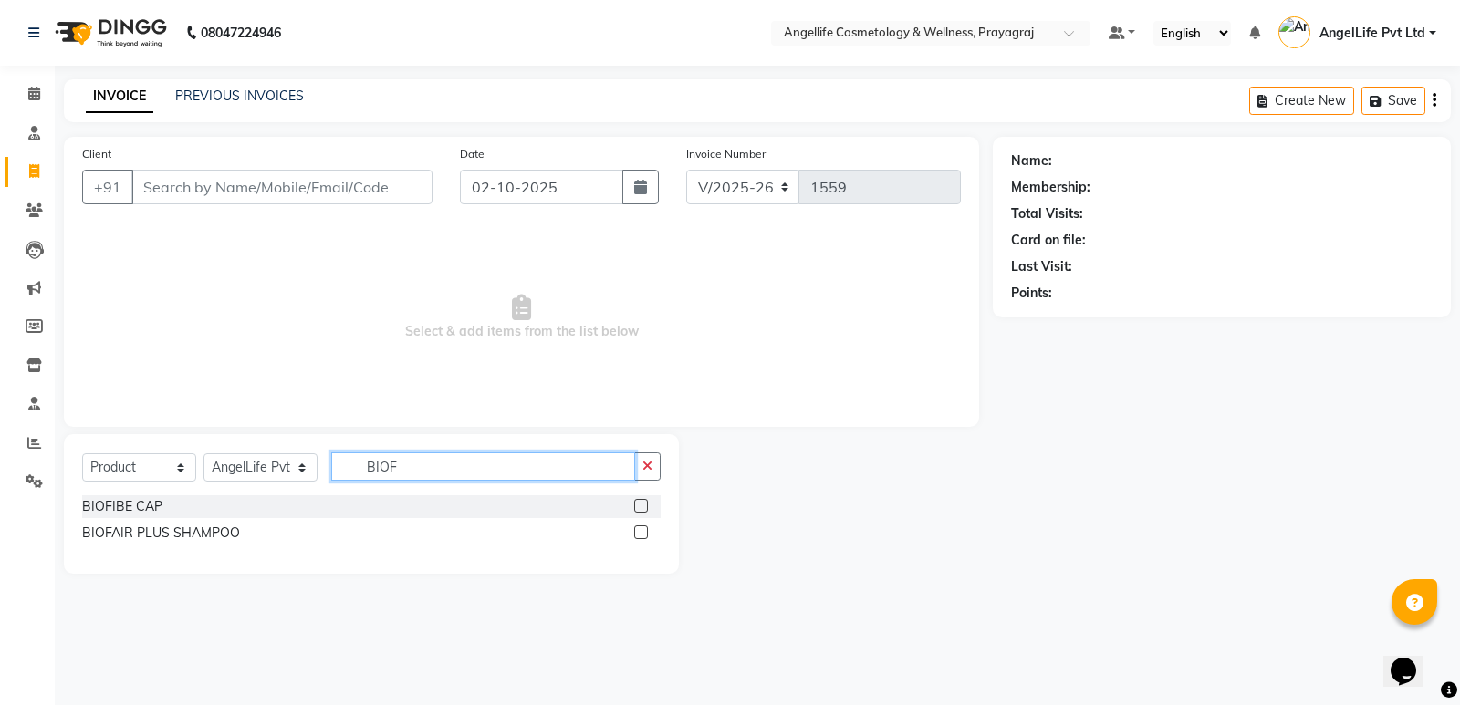
type input "BIOF"
click at [643, 530] on label at bounding box center [641, 532] width 14 height 14
click at [643, 530] on input "checkbox" at bounding box center [640, 533] width 12 height 12
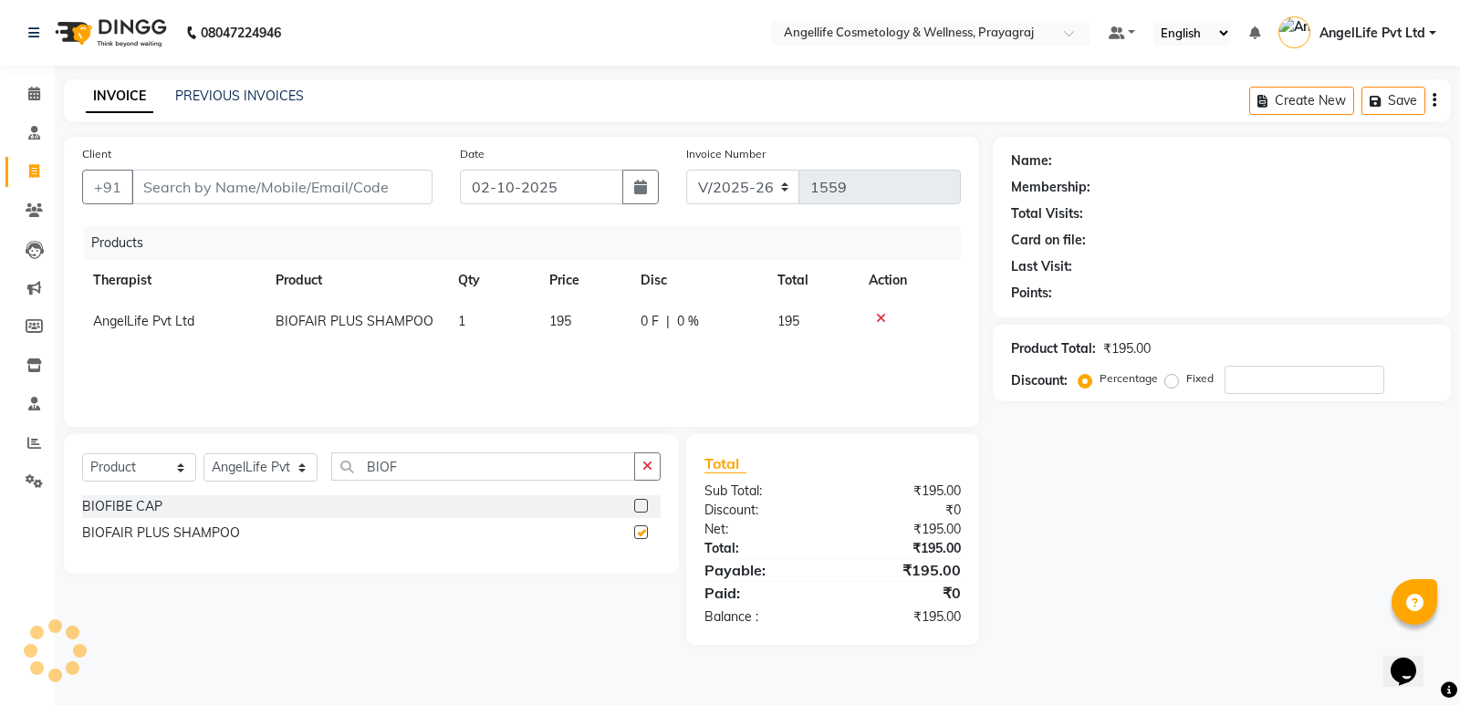
checkbox input "false"
click at [1239, 385] on input "number" at bounding box center [1304, 380] width 160 height 28
type input "10"
click at [1114, 426] on div "Name: Membership: Total Visits: Card on file: Last Visit: Points: Product Total…" at bounding box center [1228, 391] width 472 height 508
click at [1186, 379] on label "Fixed" at bounding box center [1199, 378] width 27 height 16
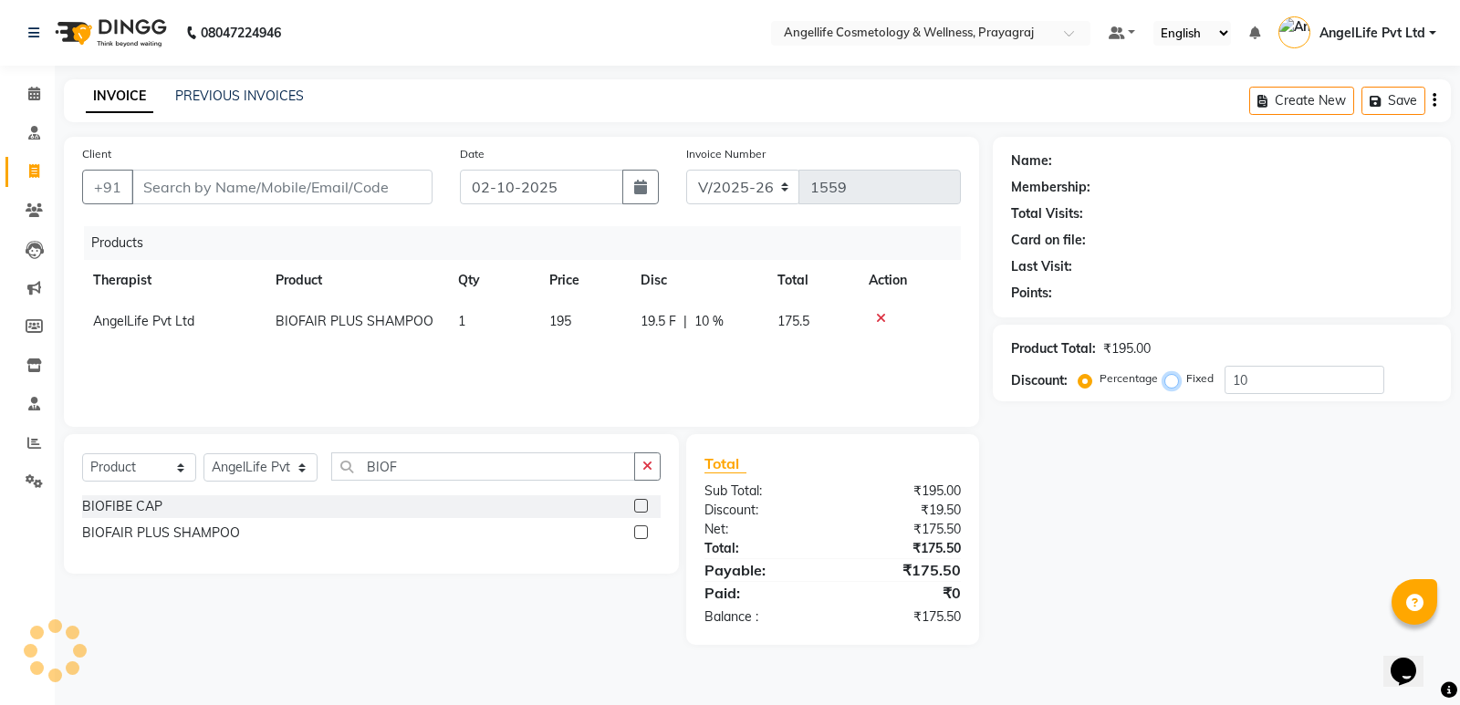
click at [1169, 379] on input "Fixed" at bounding box center [1175, 378] width 13 height 13
radio input "true"
click at [1099, 384] on label "Percentage" at bounding box center [1128, 378] width 58 height 16
click at [1084, 384] on input "Percentage" at bounding box center [1088, 378] width 13 height 13
radio input "true"
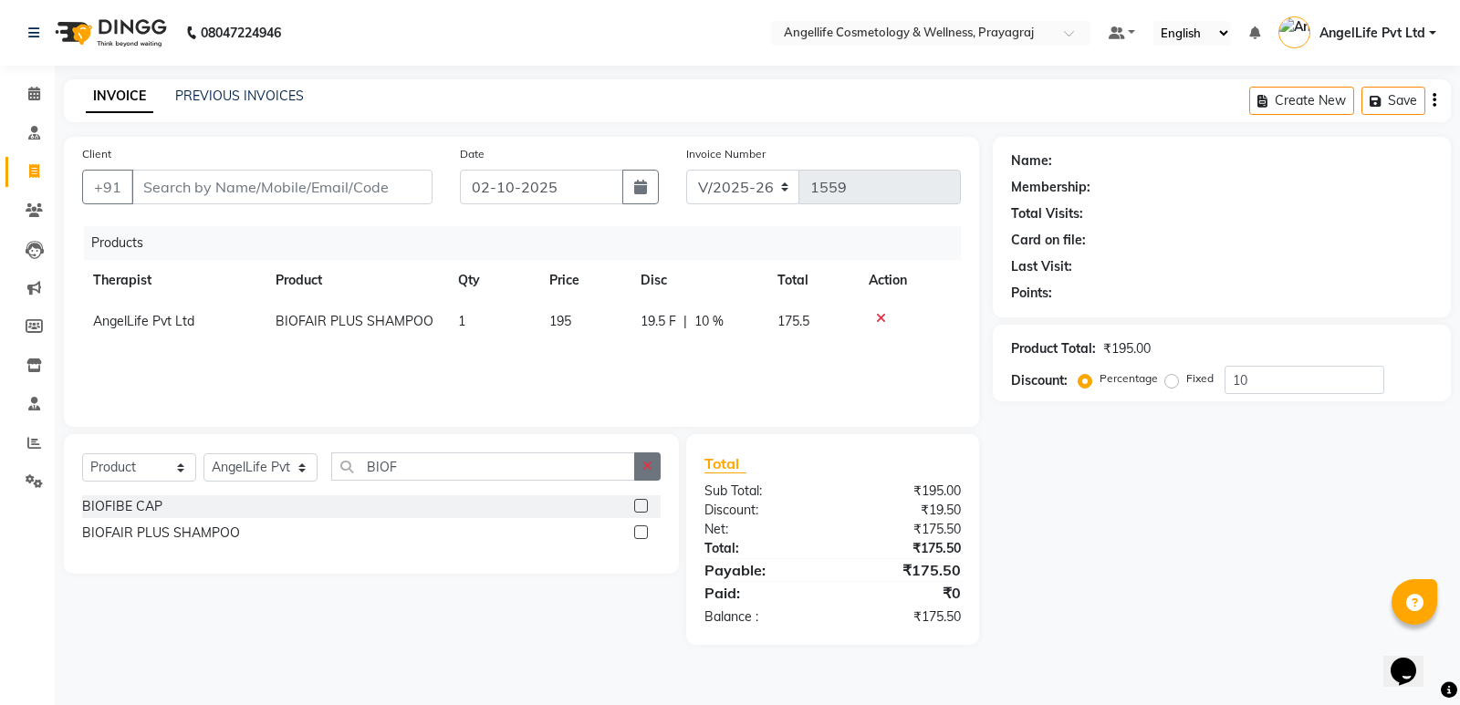
click at [651, 465] on icon "button" at bounding box center [647, 466] width 10 height 13
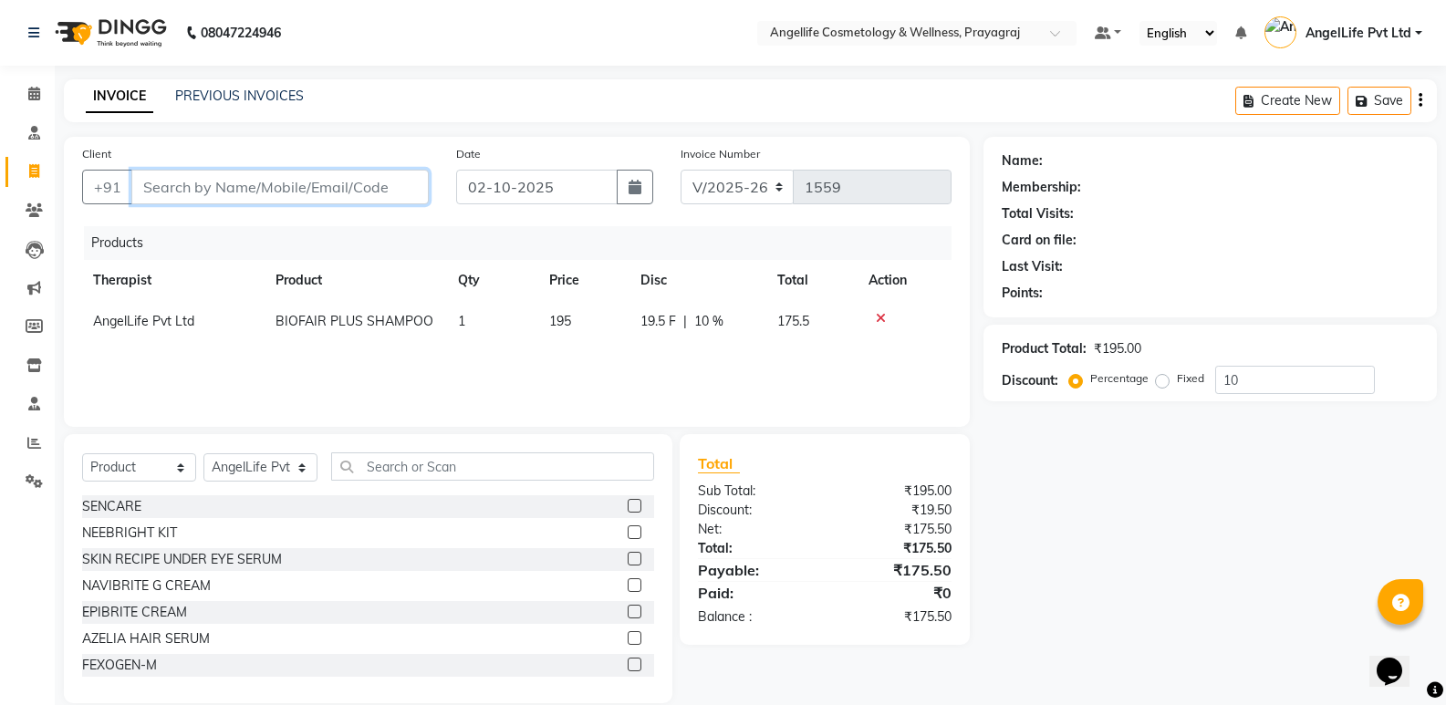
click at [194, 185] on input "Client" at bounding box center [279, 187] width 297 height 35
type input "V"
type input "0"
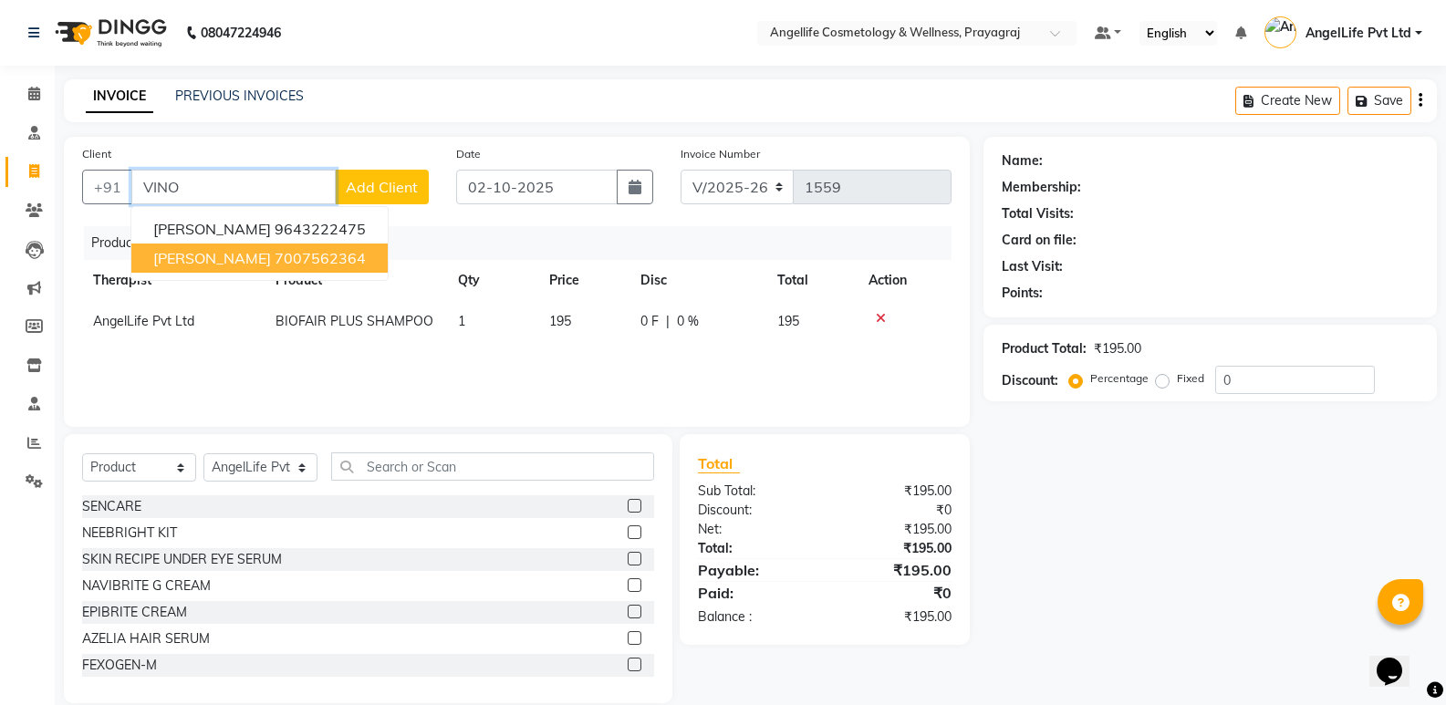
click at [229, 260] on span "VINOD MAURYA" at bounding box center [212, 258] width 118 height 18
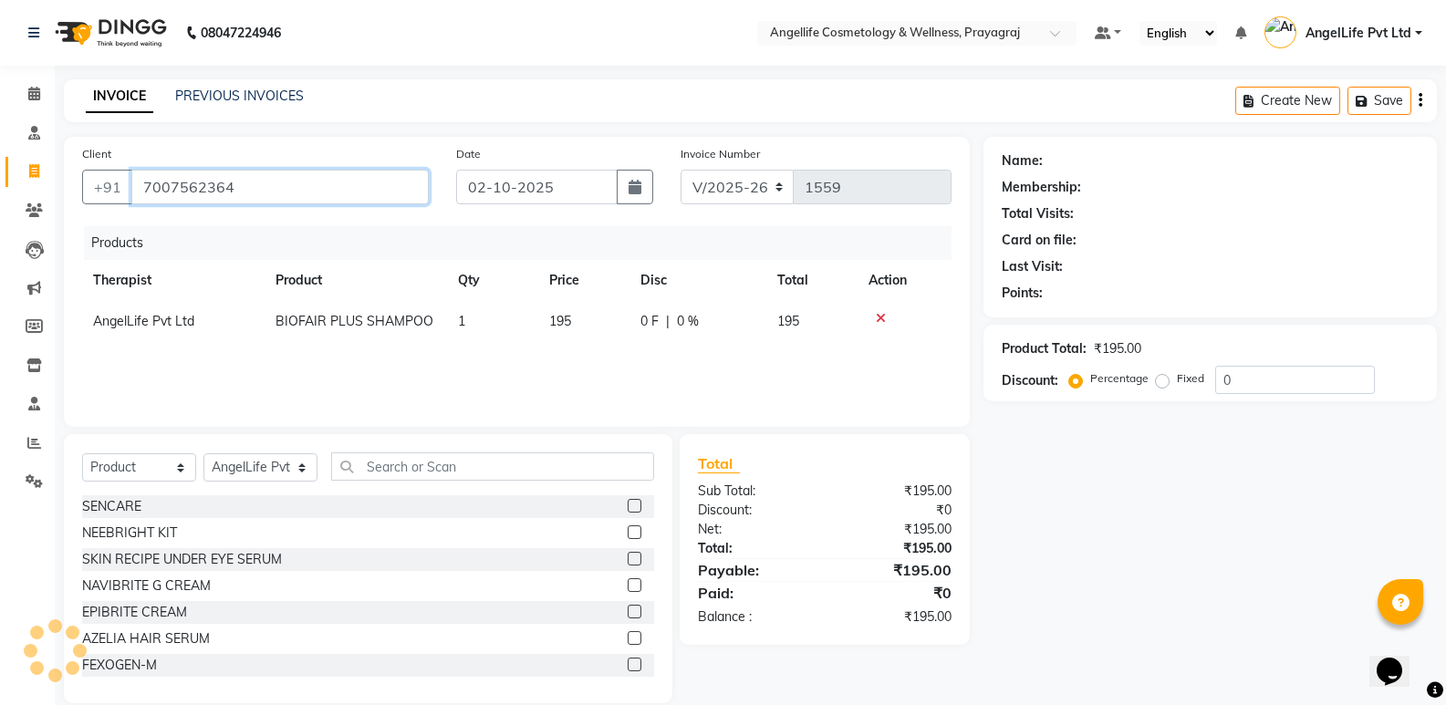
type input "7007562364"
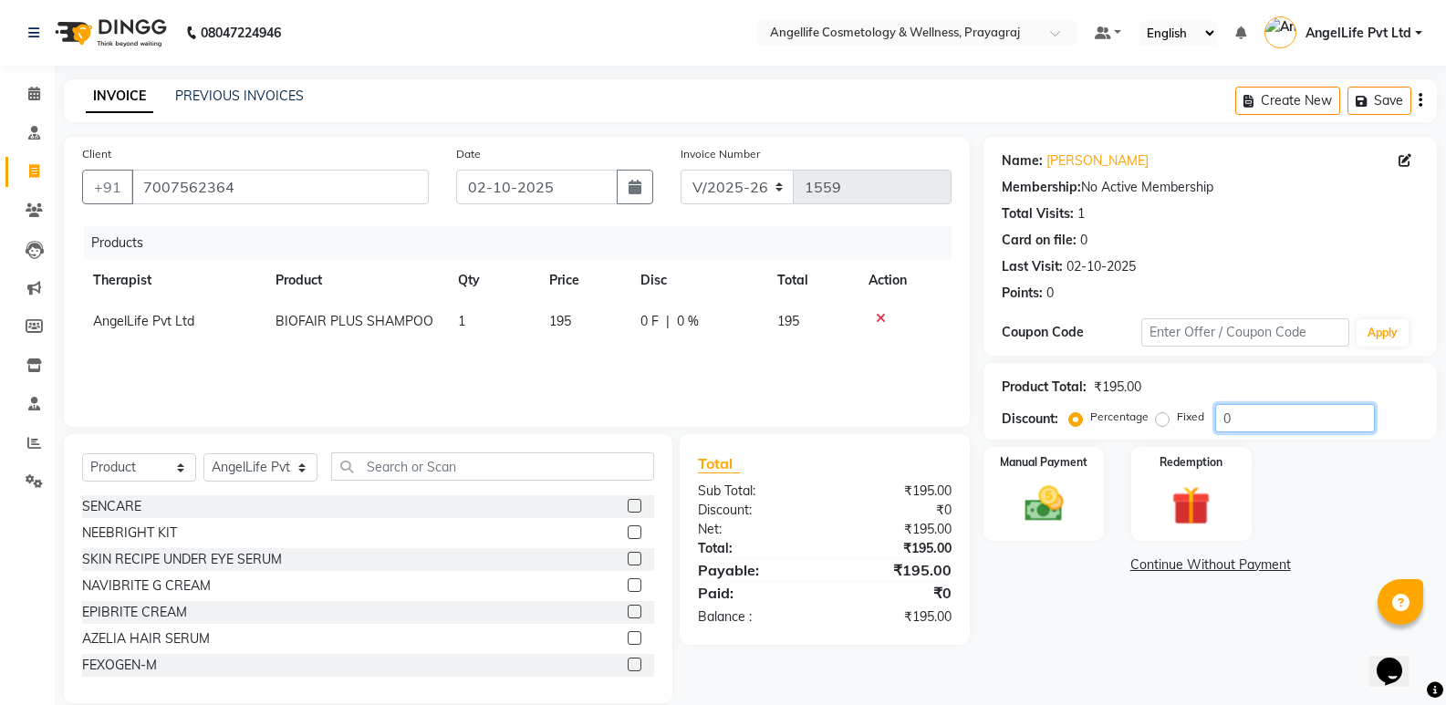
click at [1229, 414] on input "0" at bounding box center [1295, 418] width 160 height 28
type input "10"
click at [1196, 564] on link "Continue Without Payment" at bounding box center [1210, 565] width 446 height 19
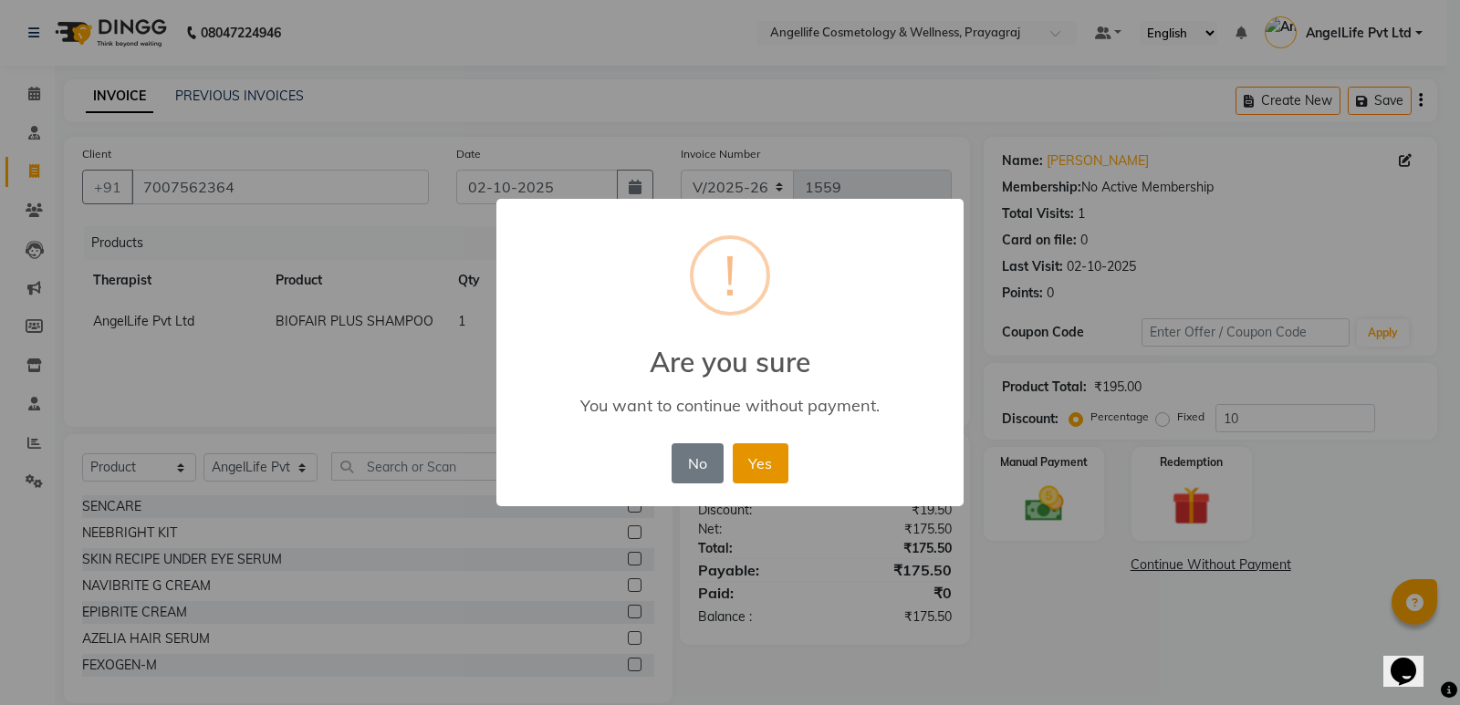
click at [748, 459] on button "Yes" at bounding box center [761, 463] width 56 height 40
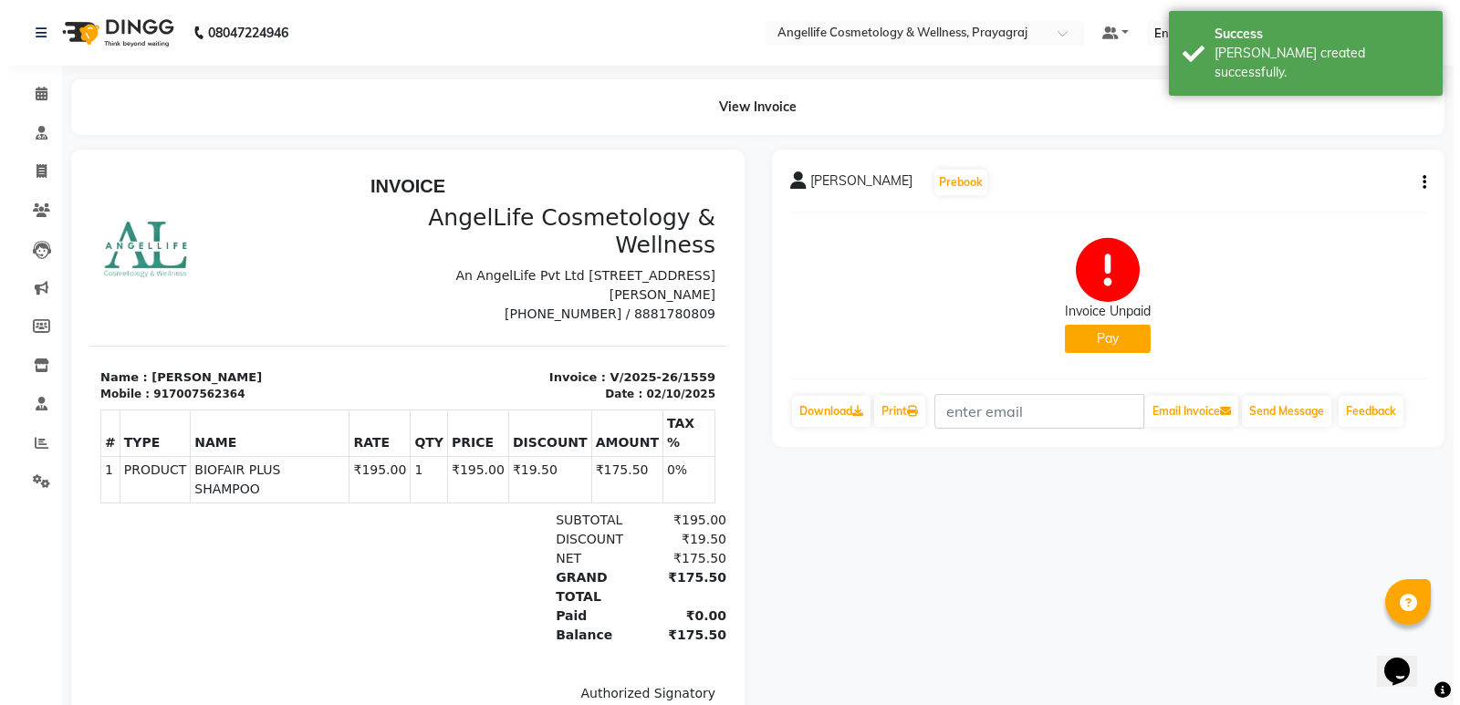
scroll to position [99, 0]
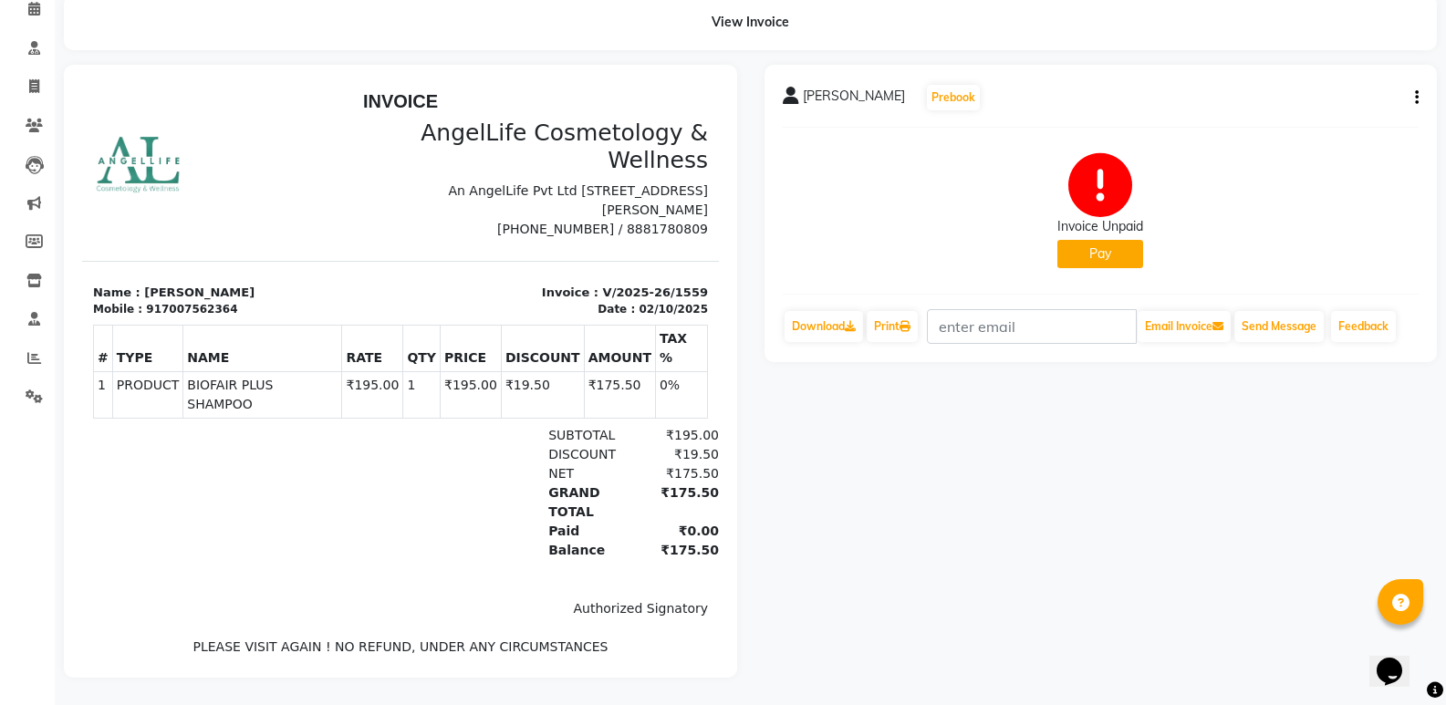
click at [1088, 249] on button "Pay" at bounding box center [1100, 254] width 86 height 28
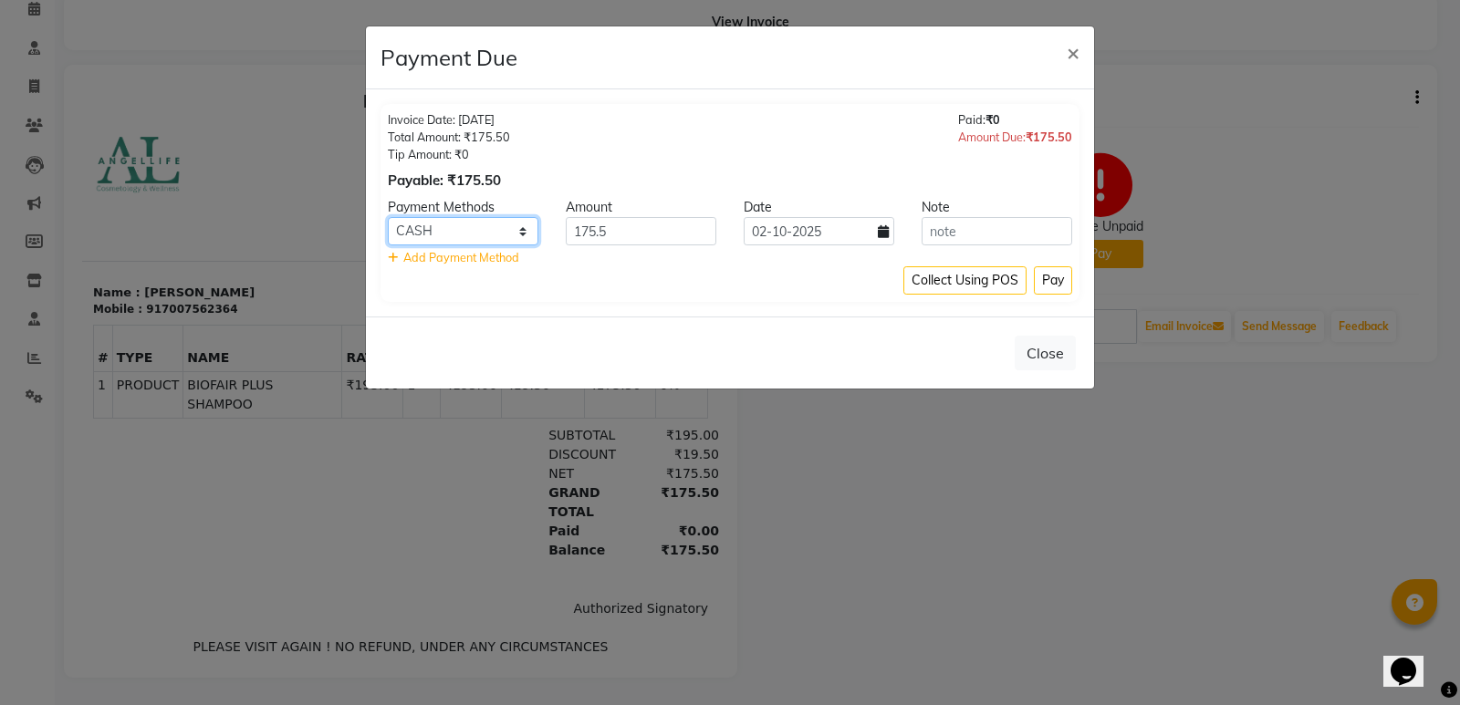
click at [526, 233] on select "CASH CARD ONLINE CUSTOM GPay PayTM PhonePe UPI NearBuy Loan BharatPay Cheque Mo…" at bounding box center [463, 231] width 151 height 28
select select "8"
click at [388, 217] on select "CASH CARD ONLINE CUSTOM GPay PayTM PhonePe UPI NearBuy Loan BharatPay Cheque Mo…" at bounding box center [463, 231] width 151 height 28
click at [1049, 283] on button "Pay" at bounding box center [1053, 280] width 38 height 28
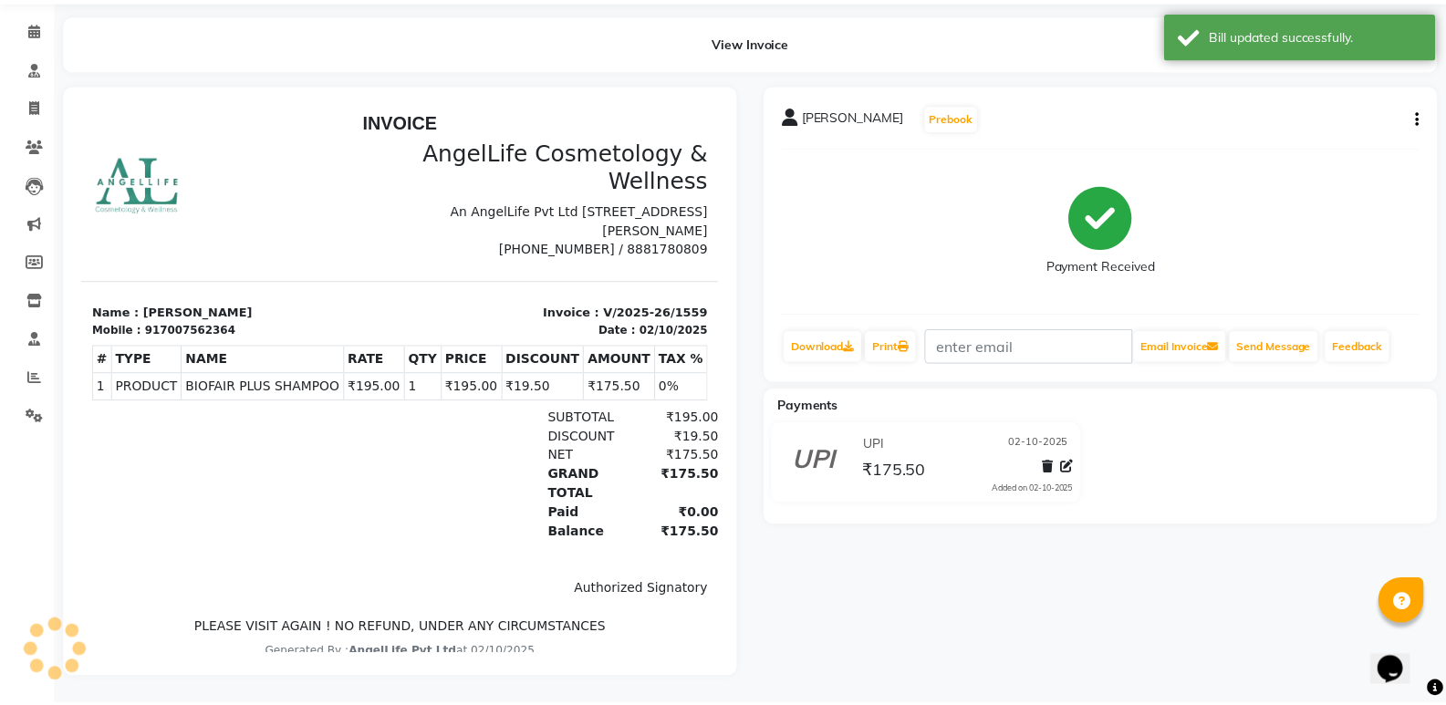
scroll to position [79, 0]
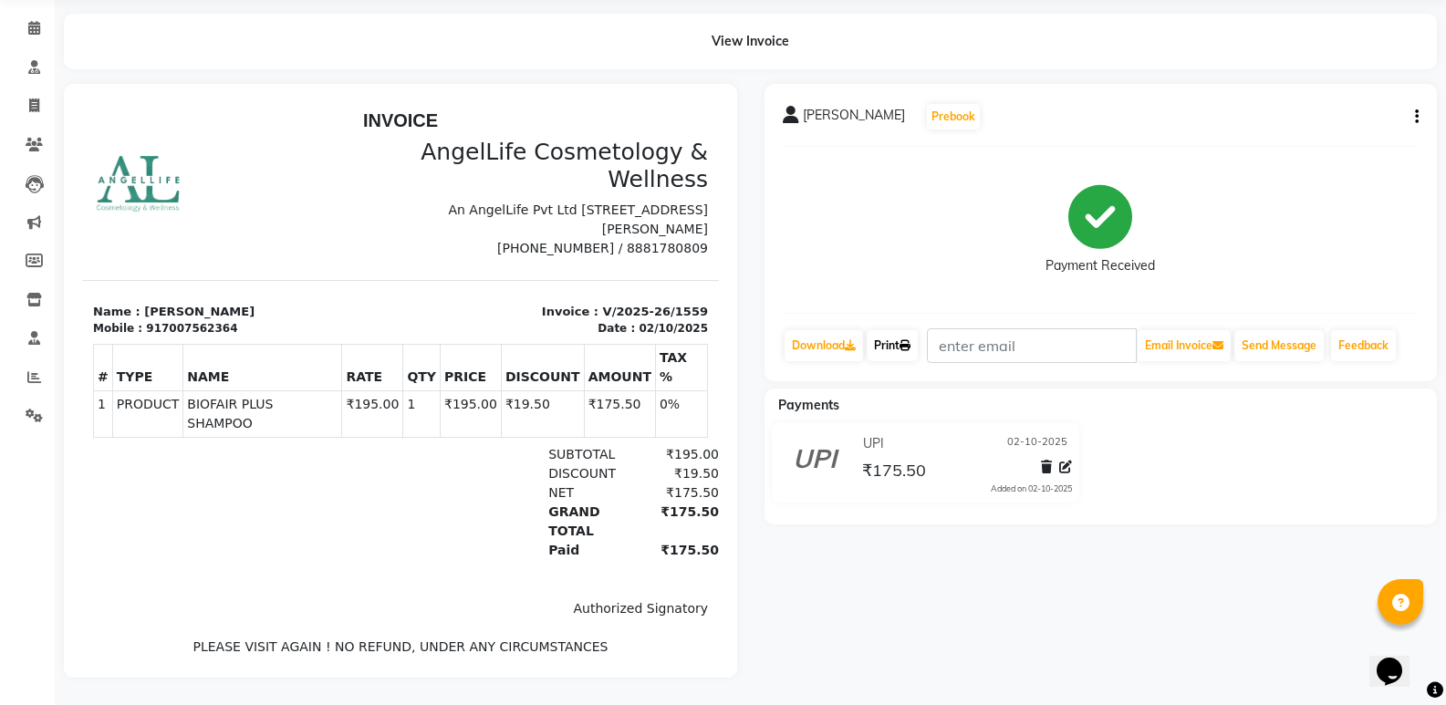
click at [903, 335] on link "Print" at bounding box center [892, 345] width 51 height 31
click at [22, 68] on link "Consultation" at bounding box center [27, 68] width 44 height 30
click at [22, 68] on div "Calendar Consultation Invoice Clients Leads Marketing Members Inventory Staff R…" at bounding box center [123, 331] width 246 height 691
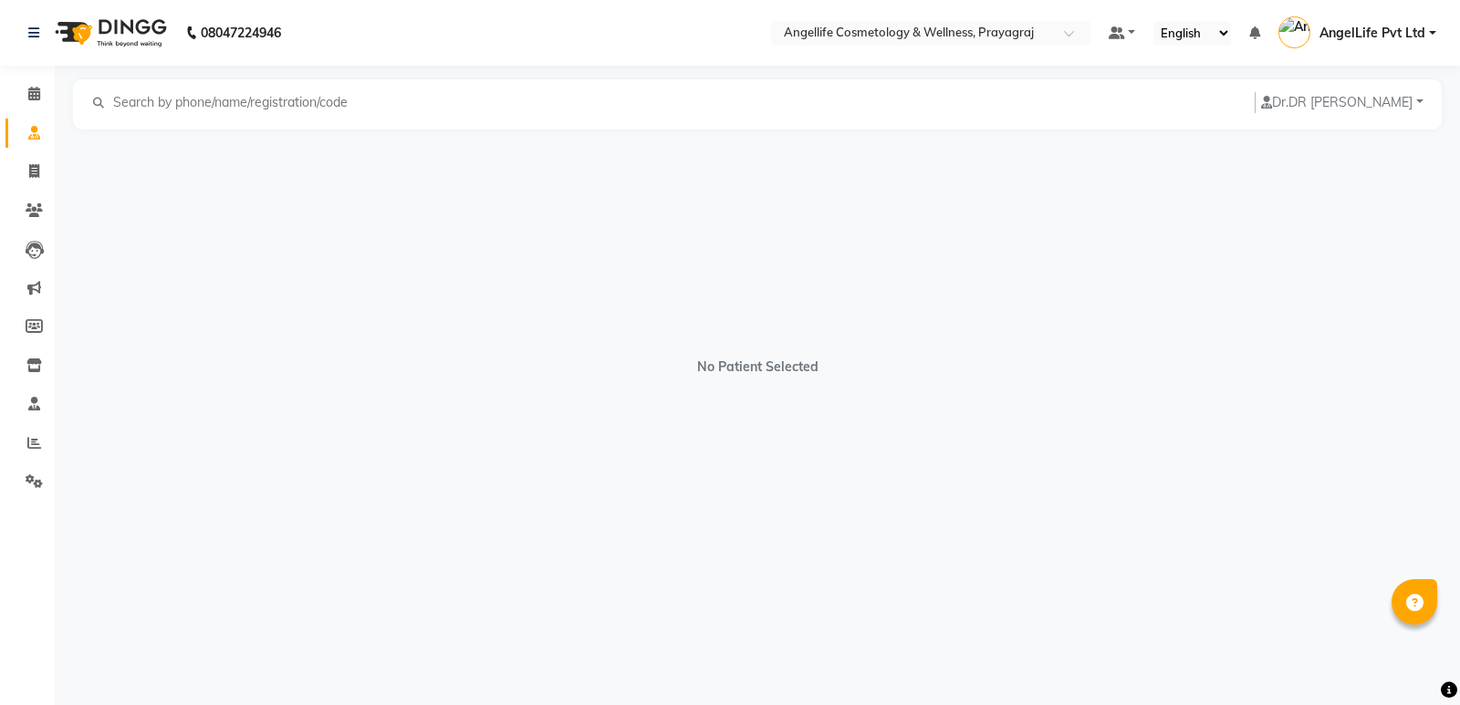
click at [192, 97] on input "text" at bounding box center [236, 102] width 251 height 21
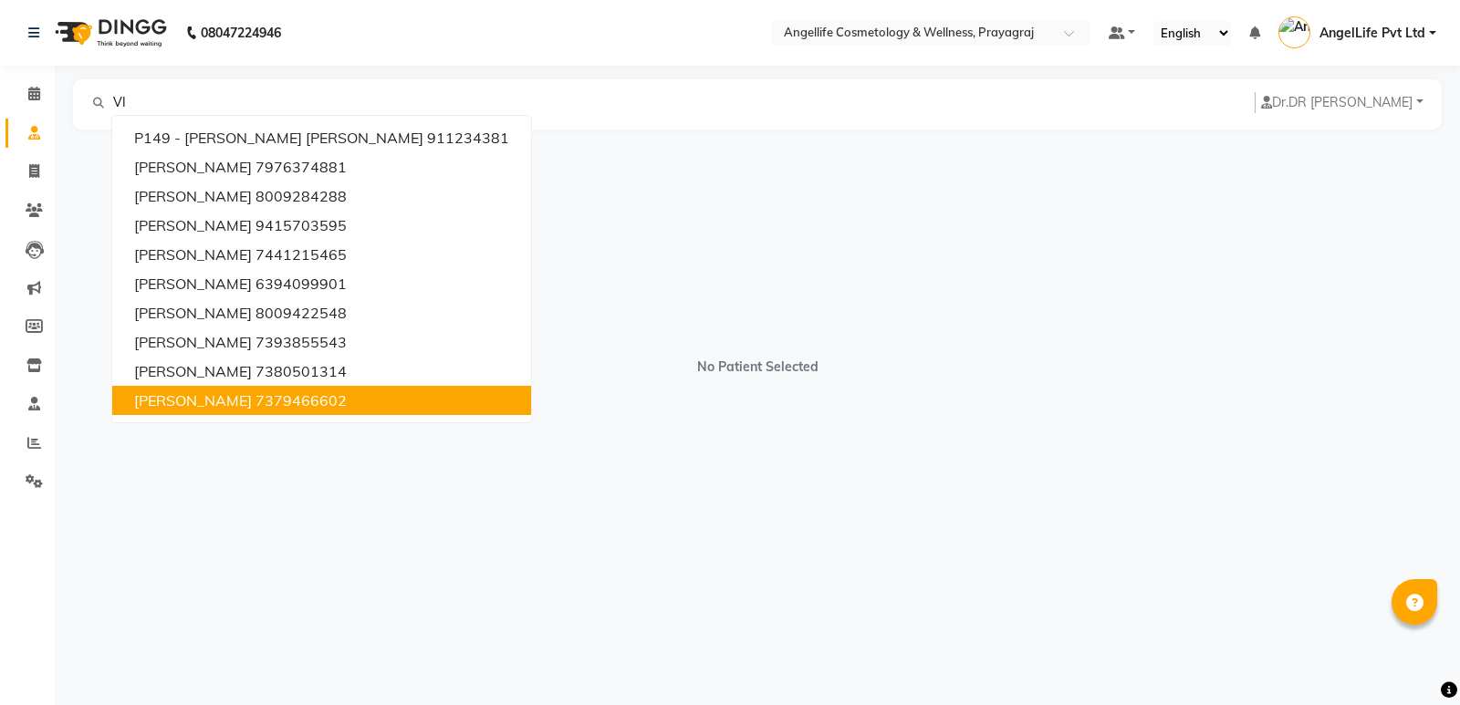
type input "V"
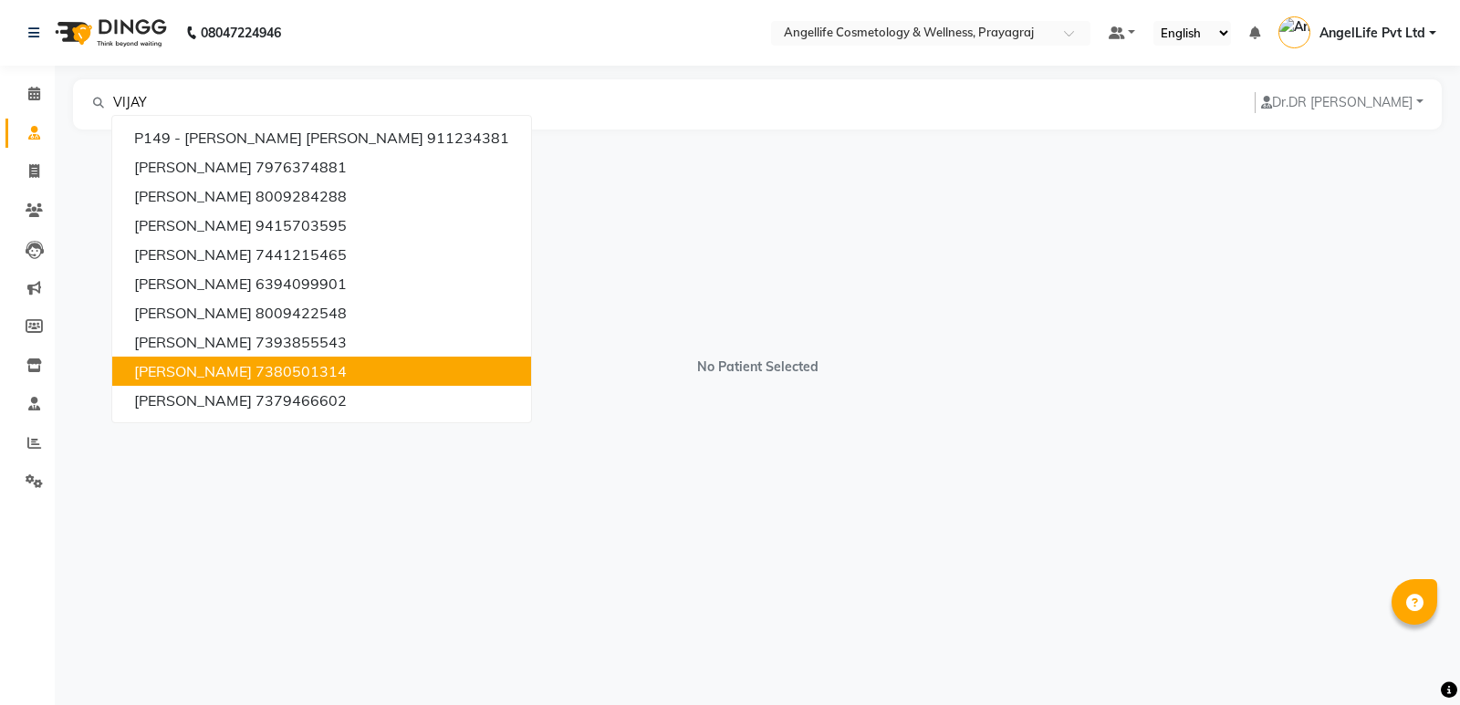
click at [192, 373] on span "[PERSON_NAME]" at bounding box center [193, 371] width 118 height 18
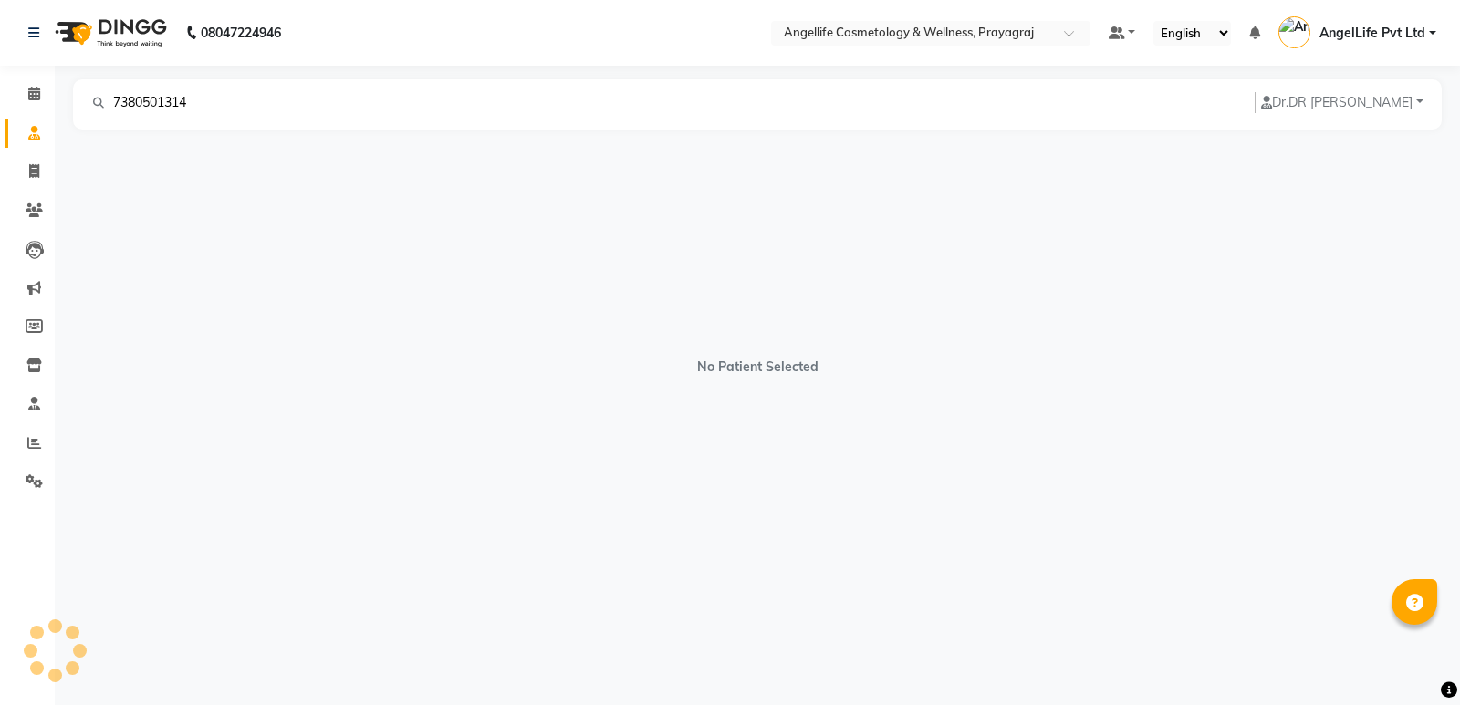
type input "7380501314"
click at [192, 373] on div "No Patient Selected" at bounding box center [757, 358] width 1368 height 456
select select "male"
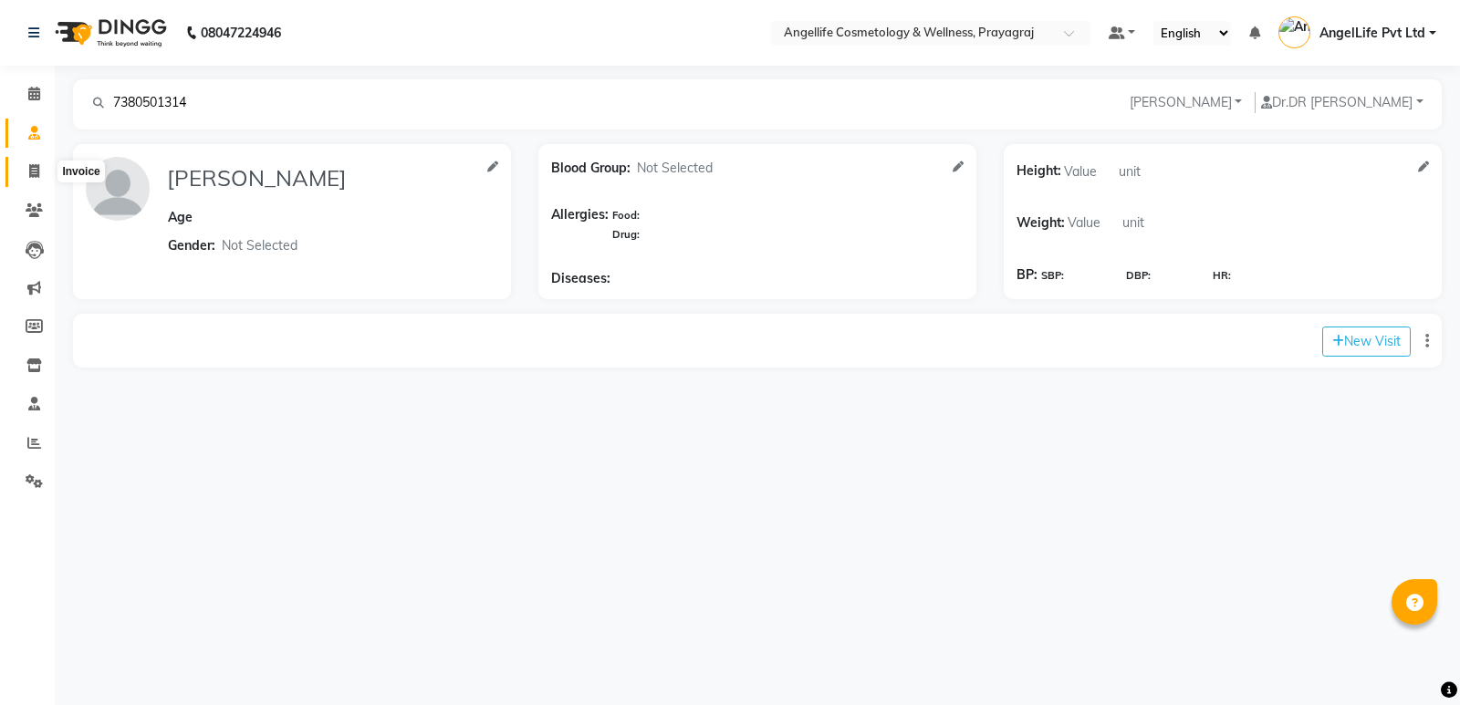
click at [31, 165] on span at bounding box center [34, 171] width 32 height 21
select select "service"
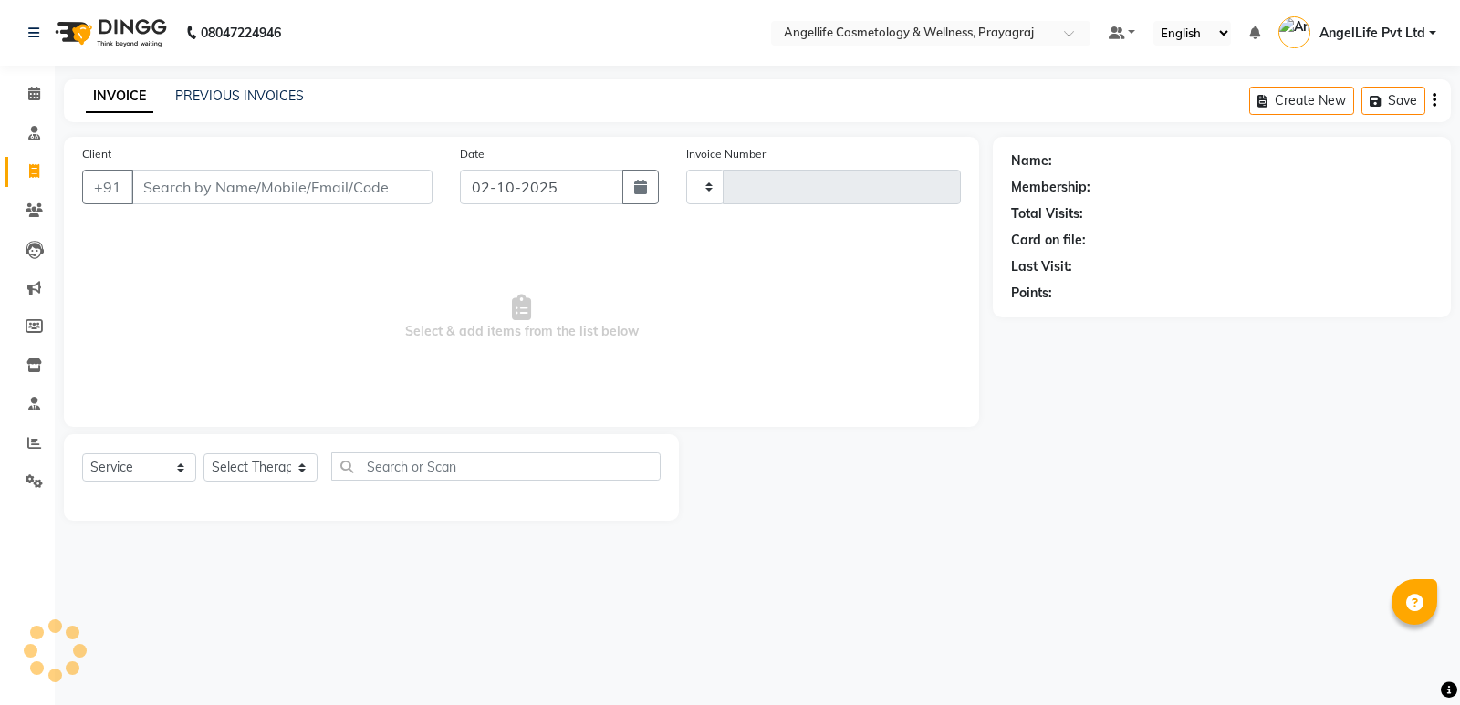
type input "1560"
select select "4531"
click at [160, 186] on input "Client" at bounding box center [281, 187] width 301 height 35
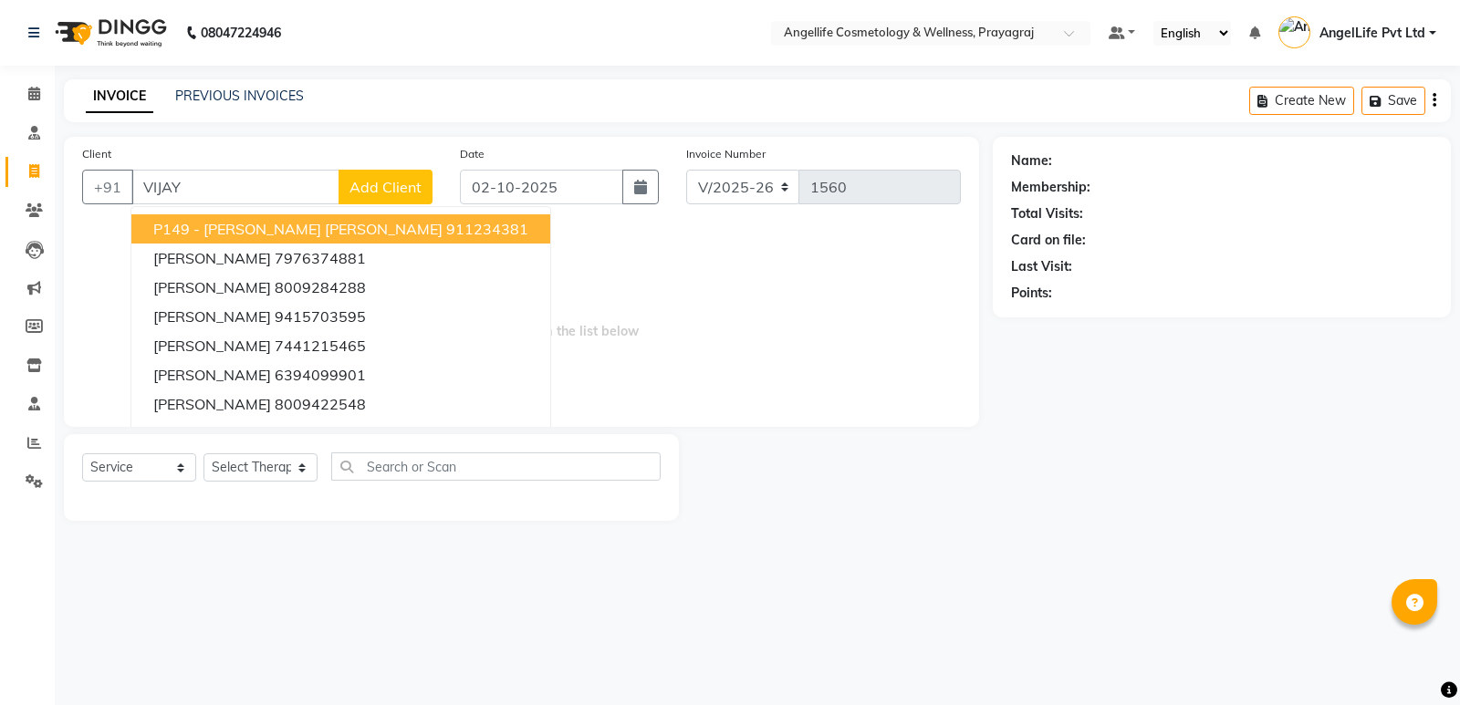
click at [208, 184] on input "VIJAY" at bounding box center [235, 187] width 208 height 35
type input "V"
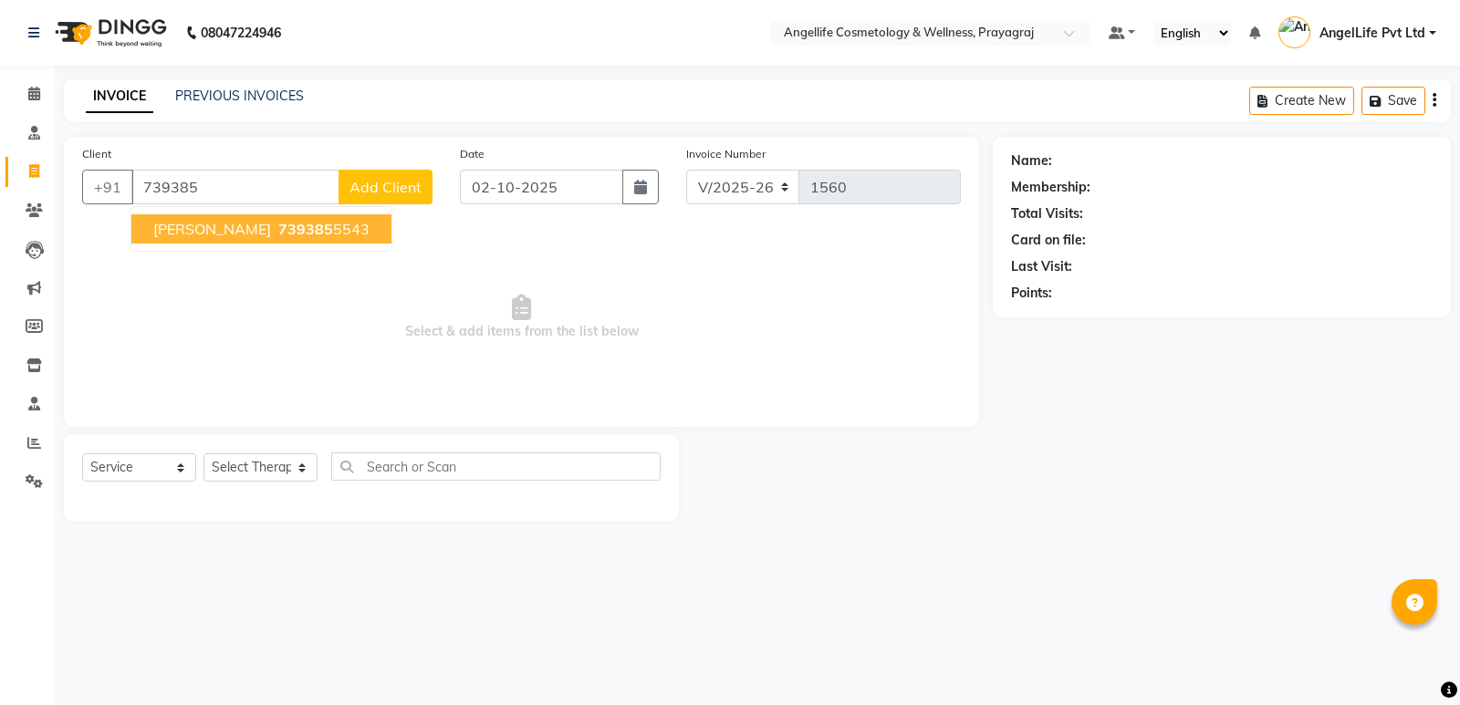
click at [238, 234] on button "VIJAY PATEL 739385 5543" at bounding box center [261, 228] width 260 height 29
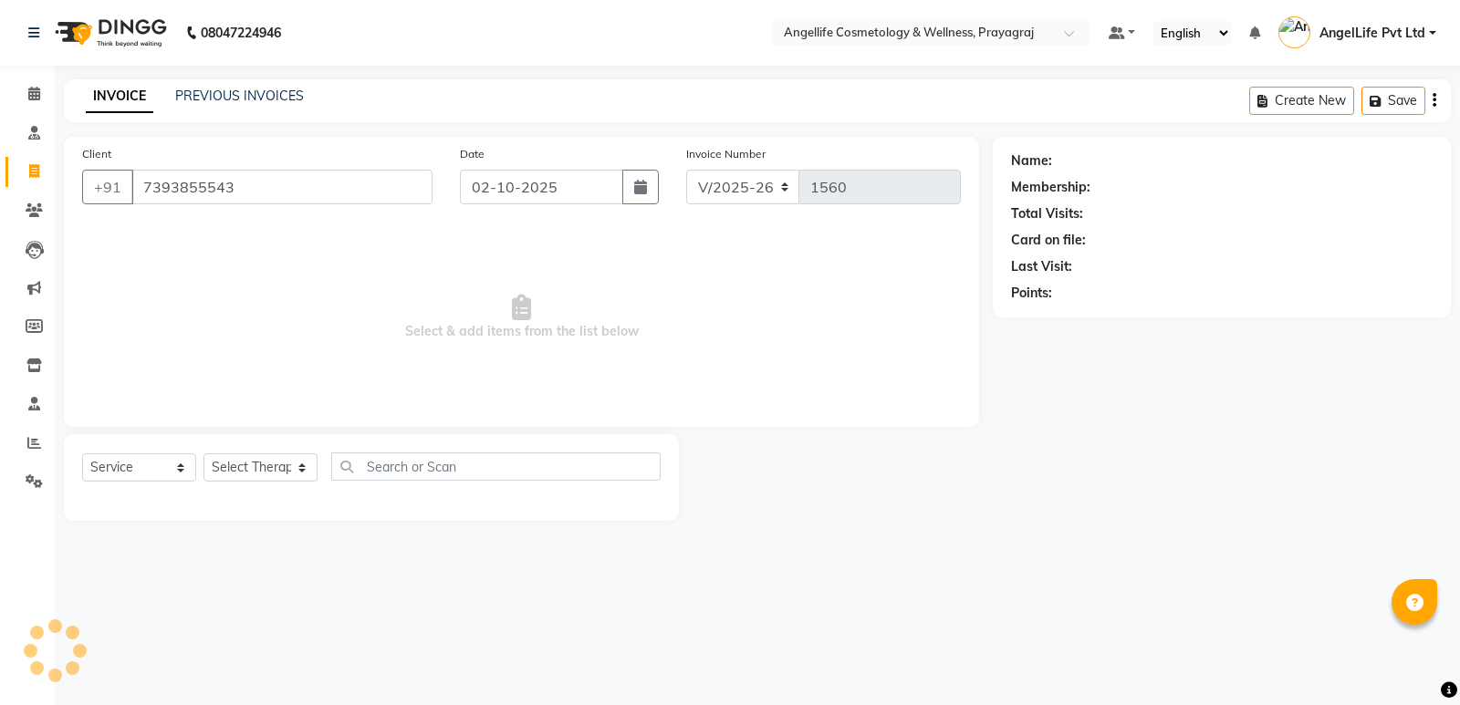
type input "7393855543"
click at [179, 466] on select "Select Service Product Membership Package Voucher Prepaid Gift Card" at bounding box center [139, 467] width 114 height 28
click at [260, 182] on input "7393855543" at bounding box center [281, 187] width 301 height 35
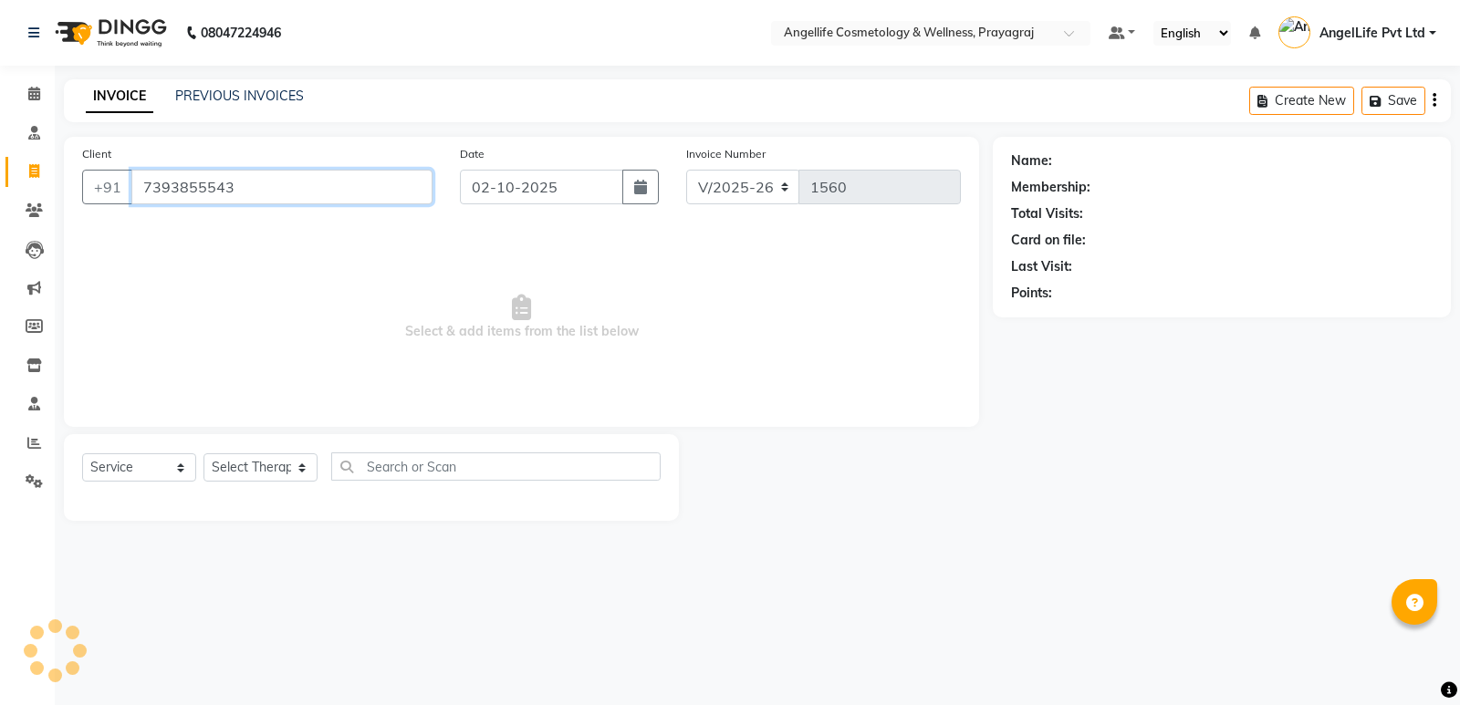
click at [260, 182] on input "7393855543" at bounding box center [281, 187] width 301 height 35
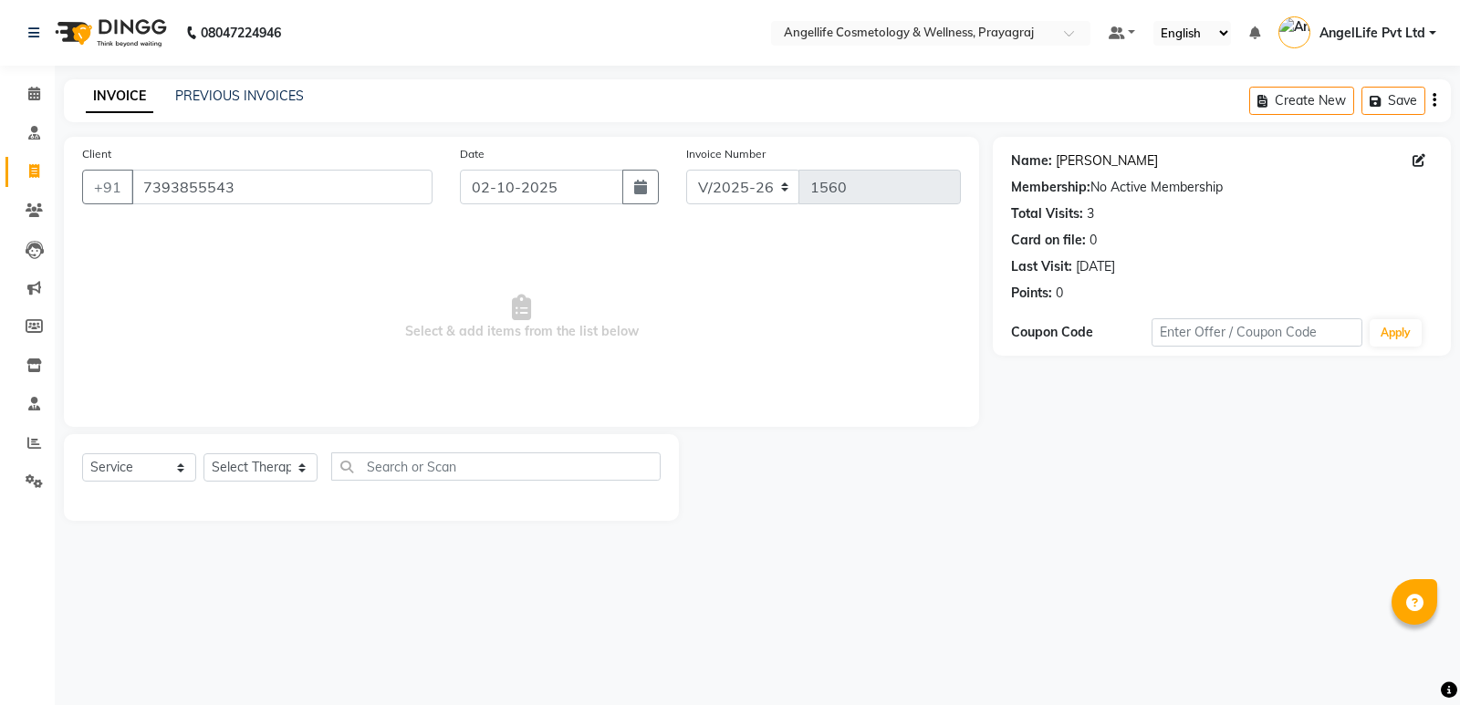
click at [1103, 163] on link "[PERSON_NAME]" at bounding box center [1106, 160] width 102 height 19
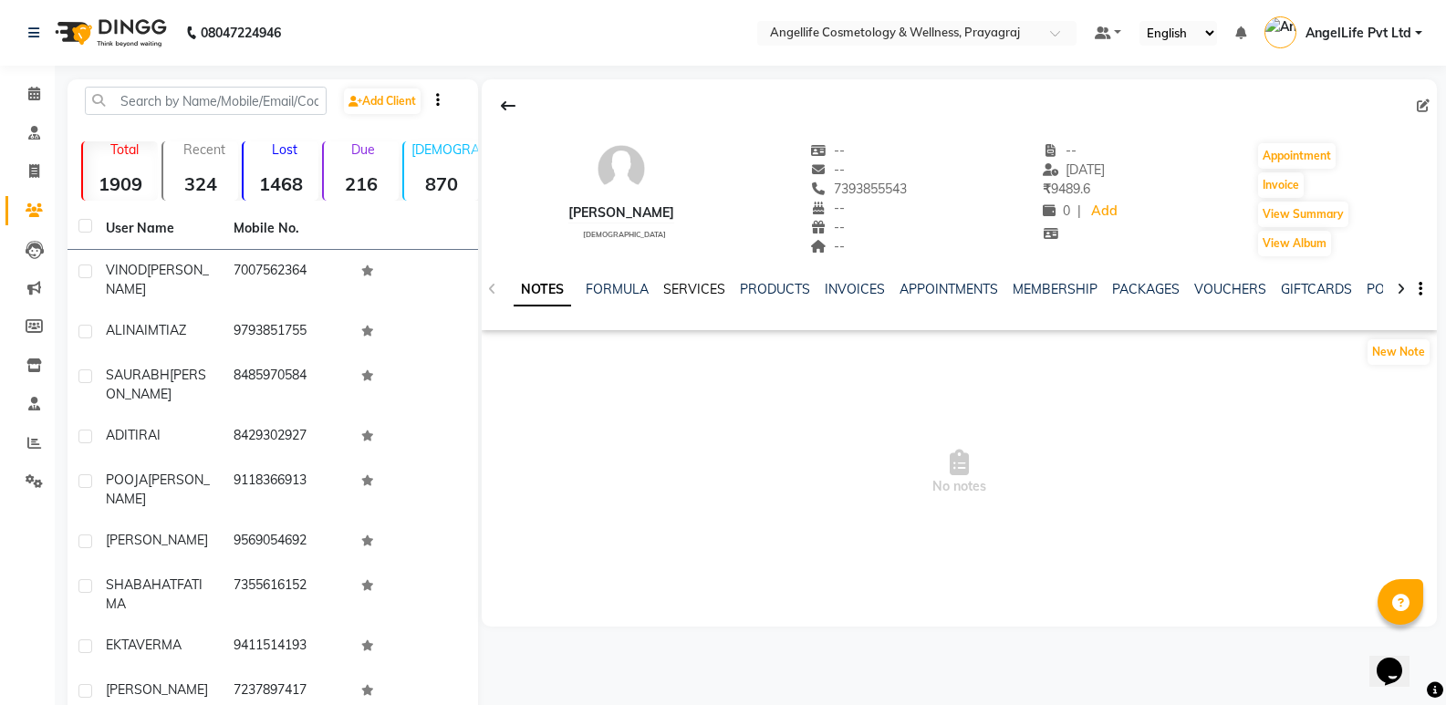
click at [687, 286] on link "SERVICES" at bounding box center [694, 289] width 62 height 16
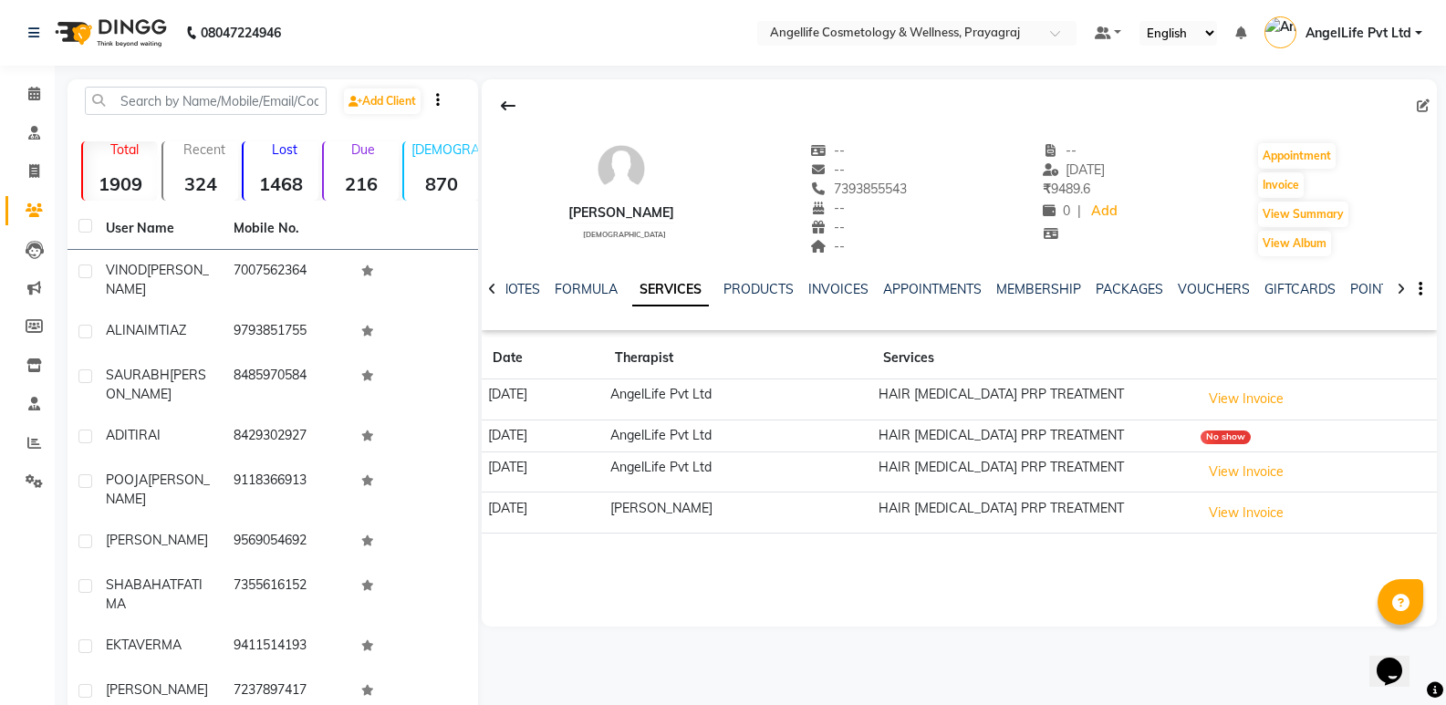
click at [791, 389] on td "AngelLife Pvt Ltd" at bounding box center [738, 399] width 268 height 41
click at [941, 395] on td "HAIR BIOTIN PRP TREATMENT" at bounding box center [1033, 399] width 322 height 41
click at [1265, 401] on button "View Invoice" at bounding box center [1245, 399] width 91 height 28
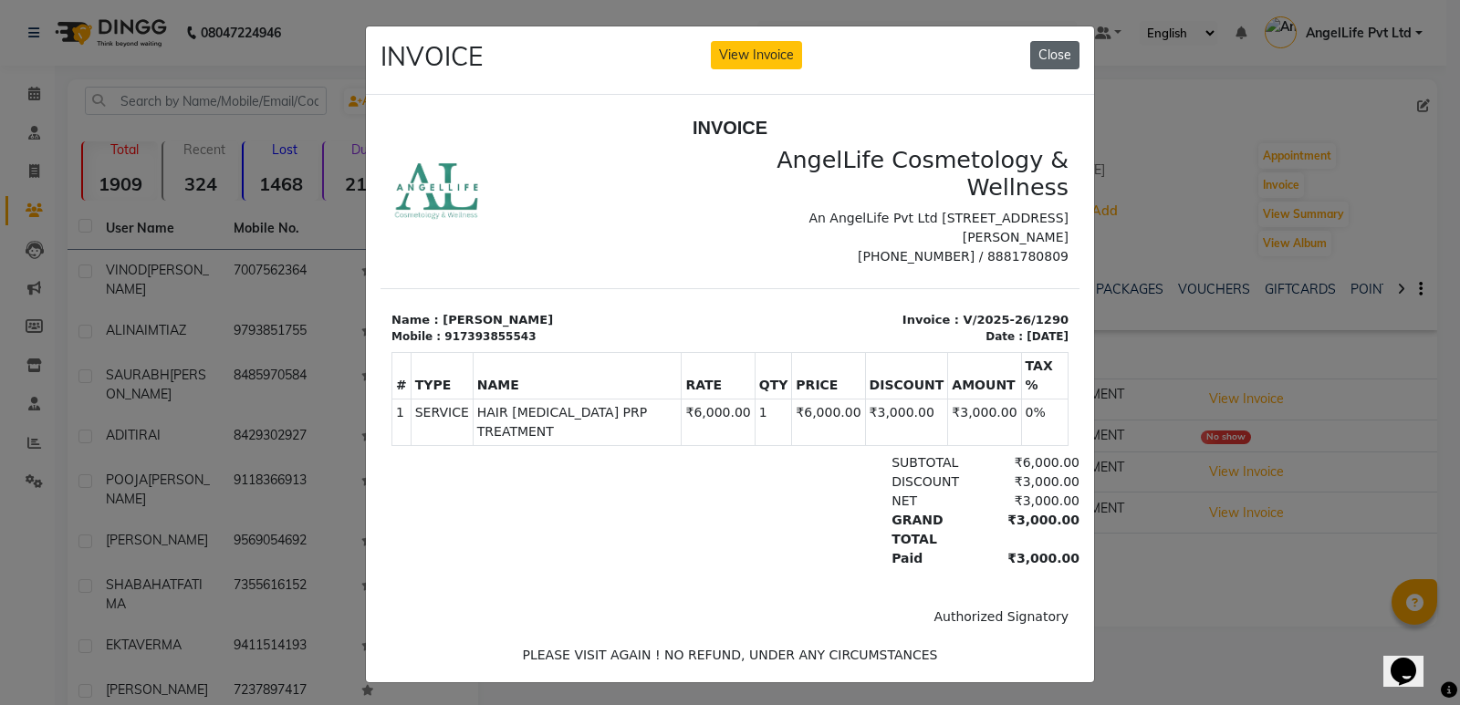
click at [1044, 57] on button "Close" at bounding box center [1054, 55] width 49 height 28
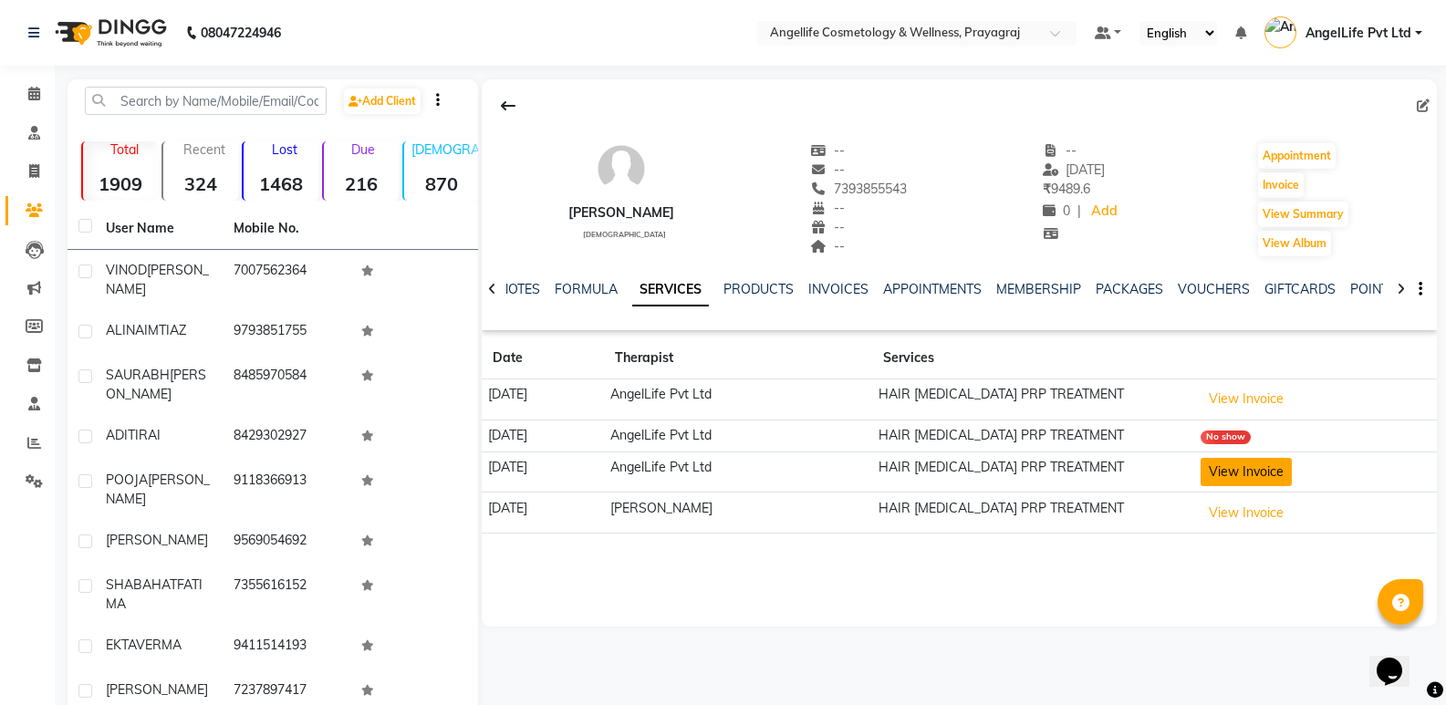
click at [1255, 473] on button "View Invoice" at bounding box center [1245, 472] width 91 height 28
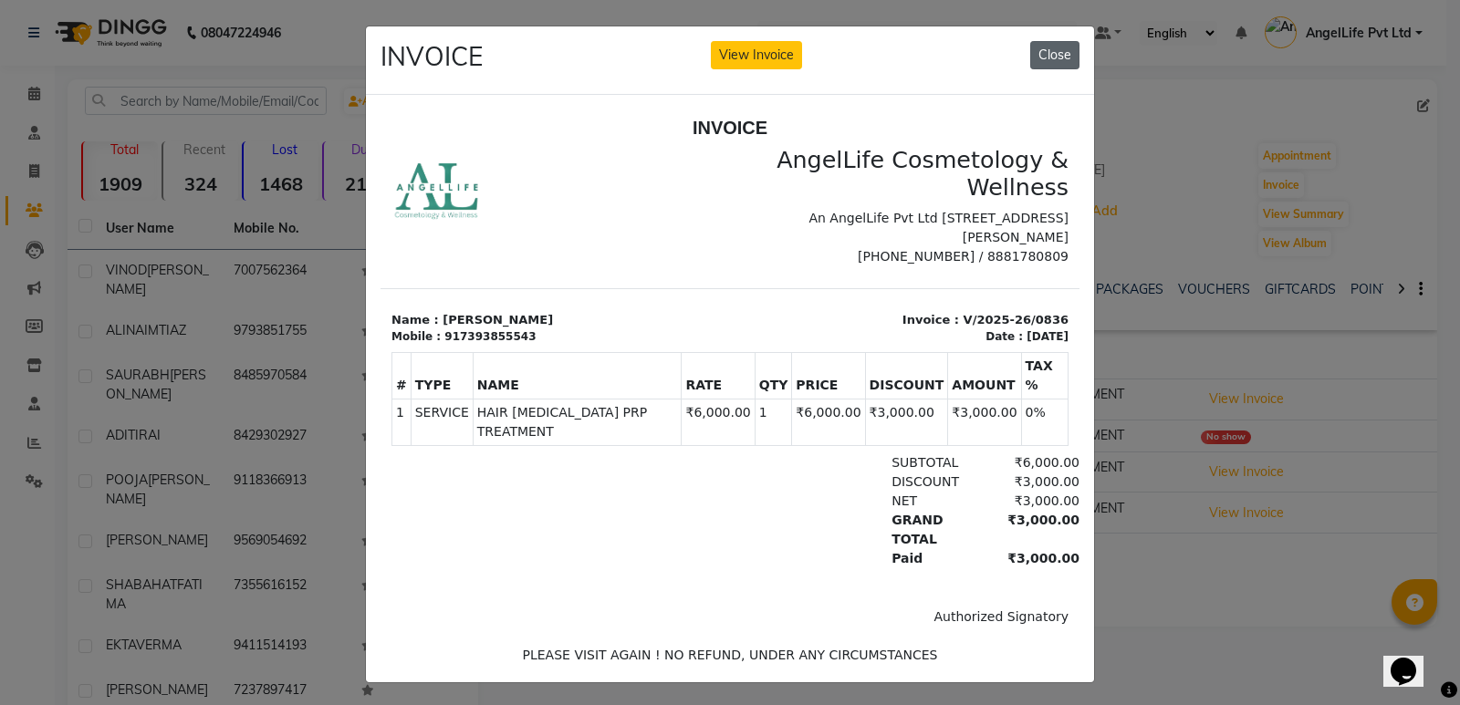
click at [1038, 50] on button "Close" at bounding box center [1054, 55] width 49 height 28
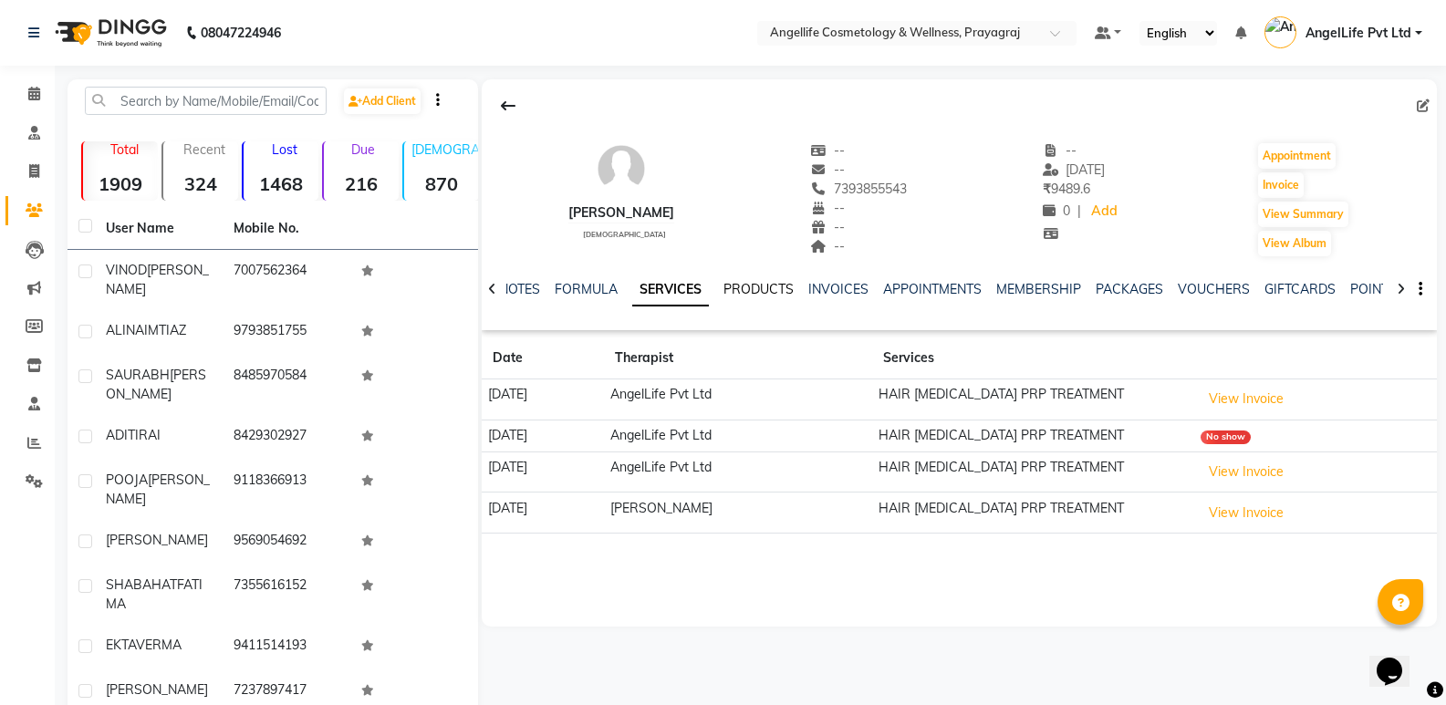
click at [764, 294] on link "PRODUCTS" at bounding box center [758, 289] width 70 height 16
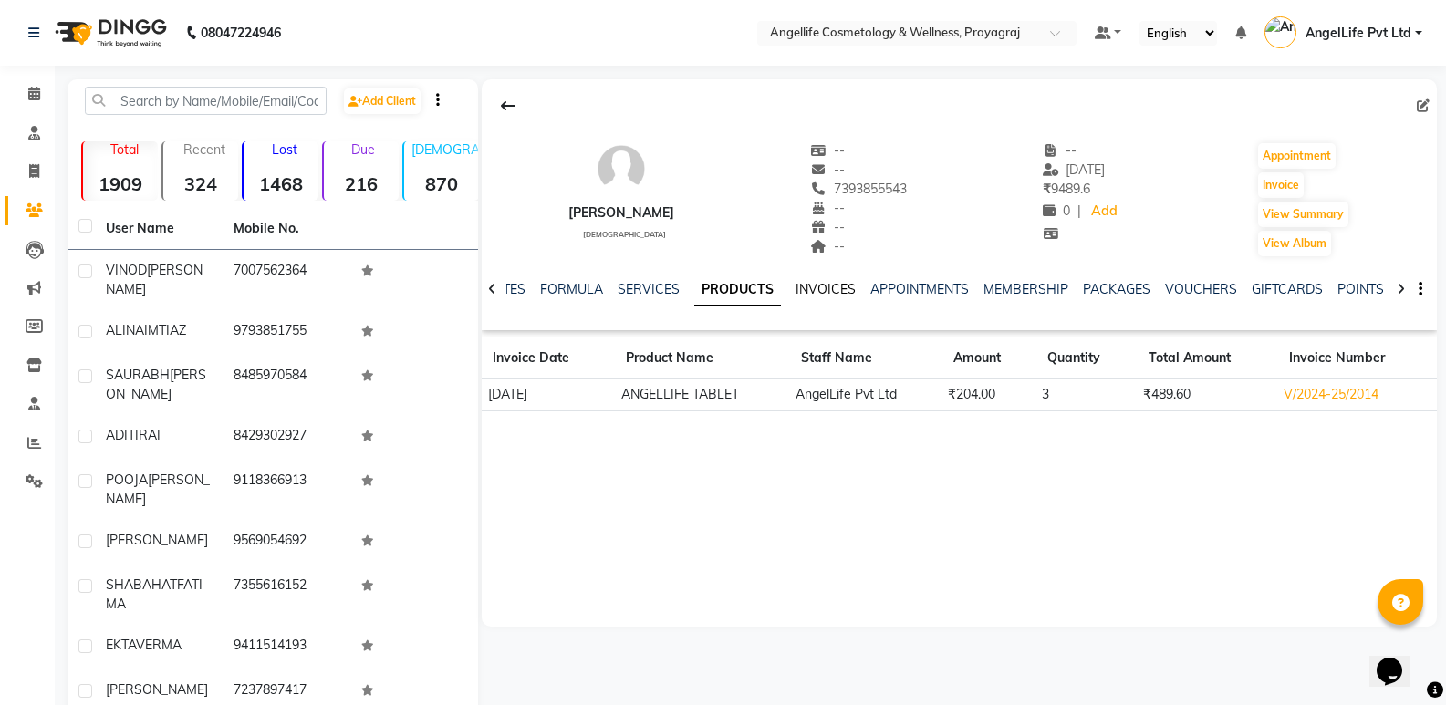
click at [816, 286] on link "INVOICES" at bounding box center [825, 289] width 60 height 16
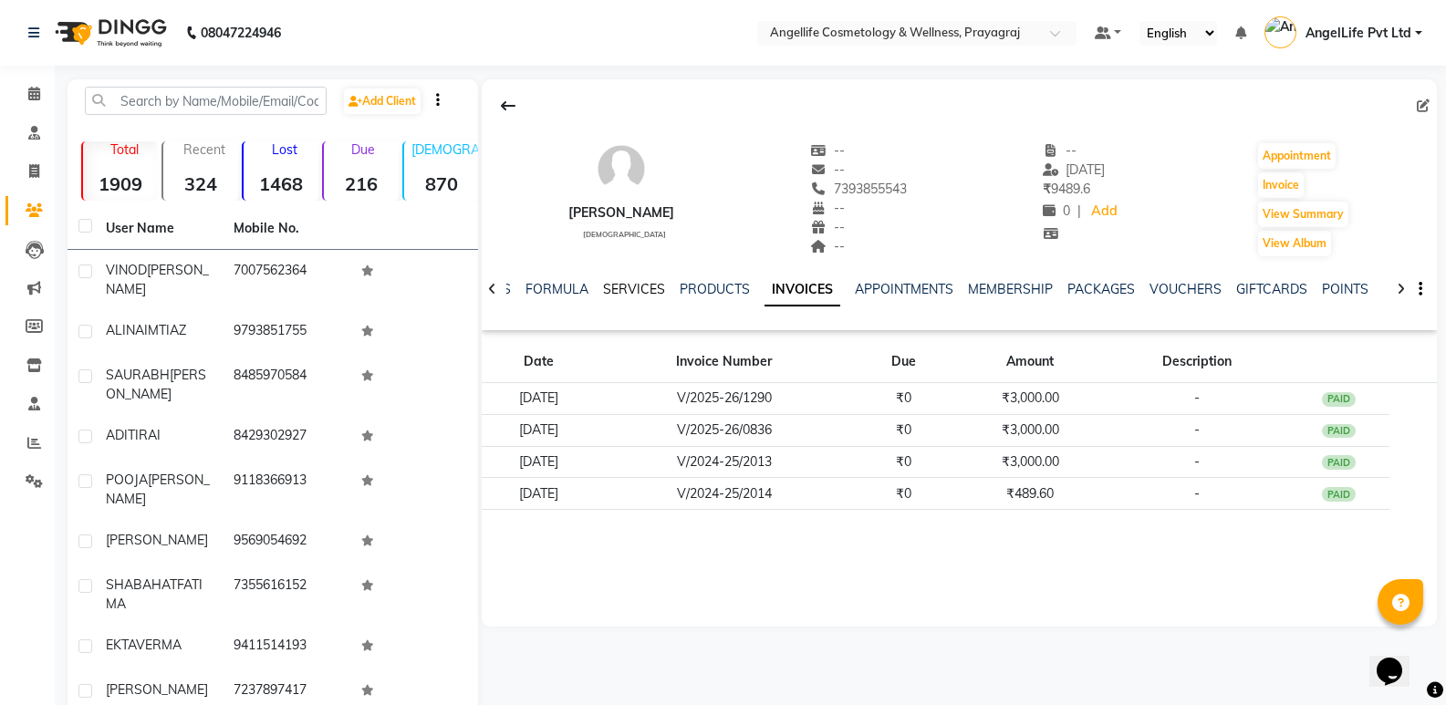
click at [640, 291] on link "SERVICES" at bounding box center [634, 289] width 62 height 16
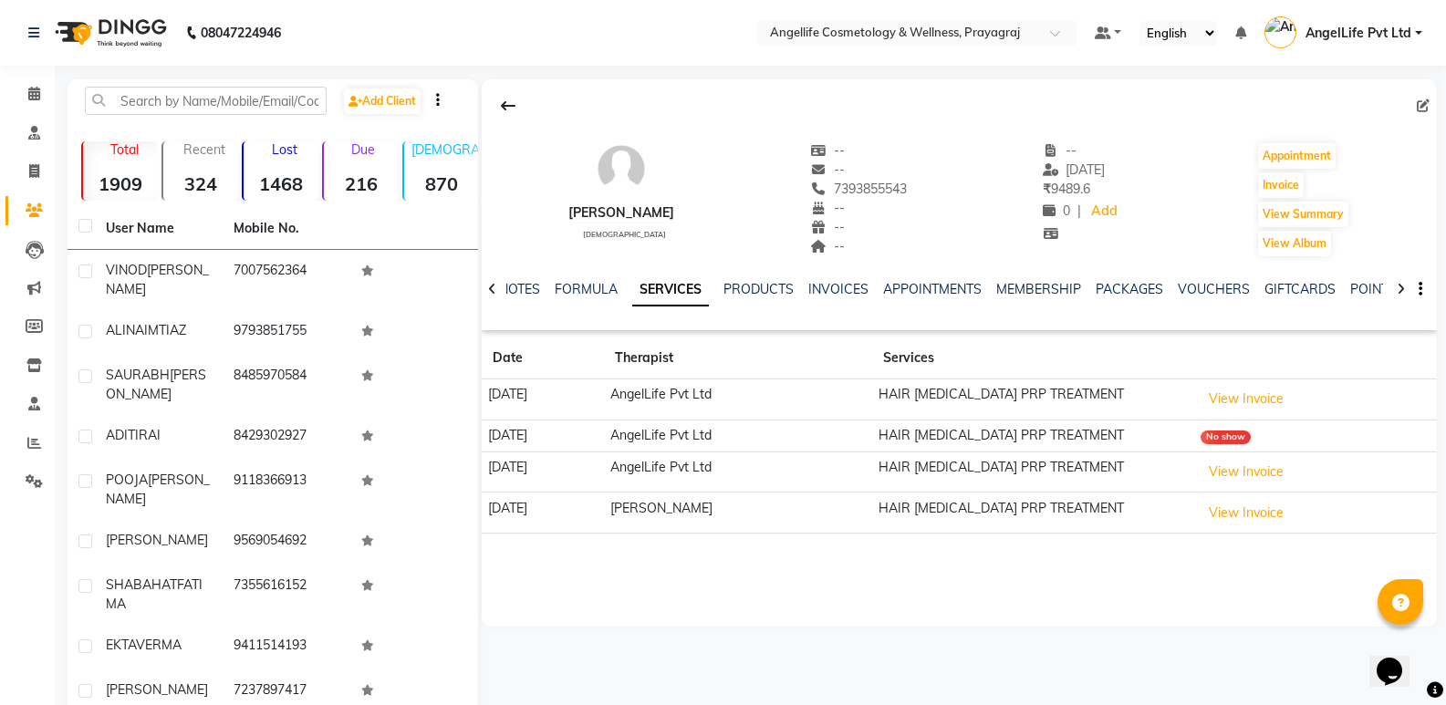
click at [609, 211] on div "[PERSON_NAME]" at bounding box center [621, 212] width 106 height 19
click at [34, 169] on icon at bounding box center [34, 171] width 10 height 14
select select "service"
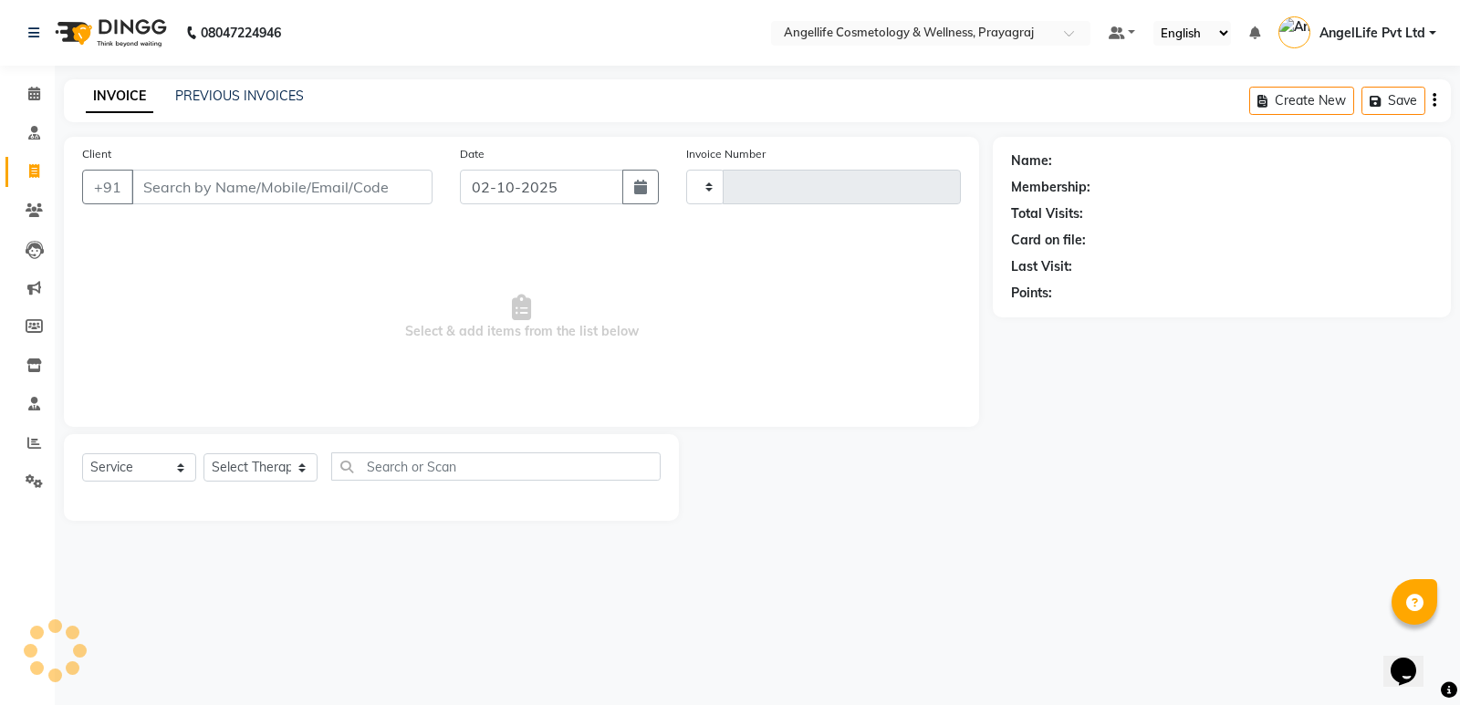
type input "1560"
select select "4531"
click at [195, 192] on input "Client" at bounding box center [281, 187] width 301 height 35
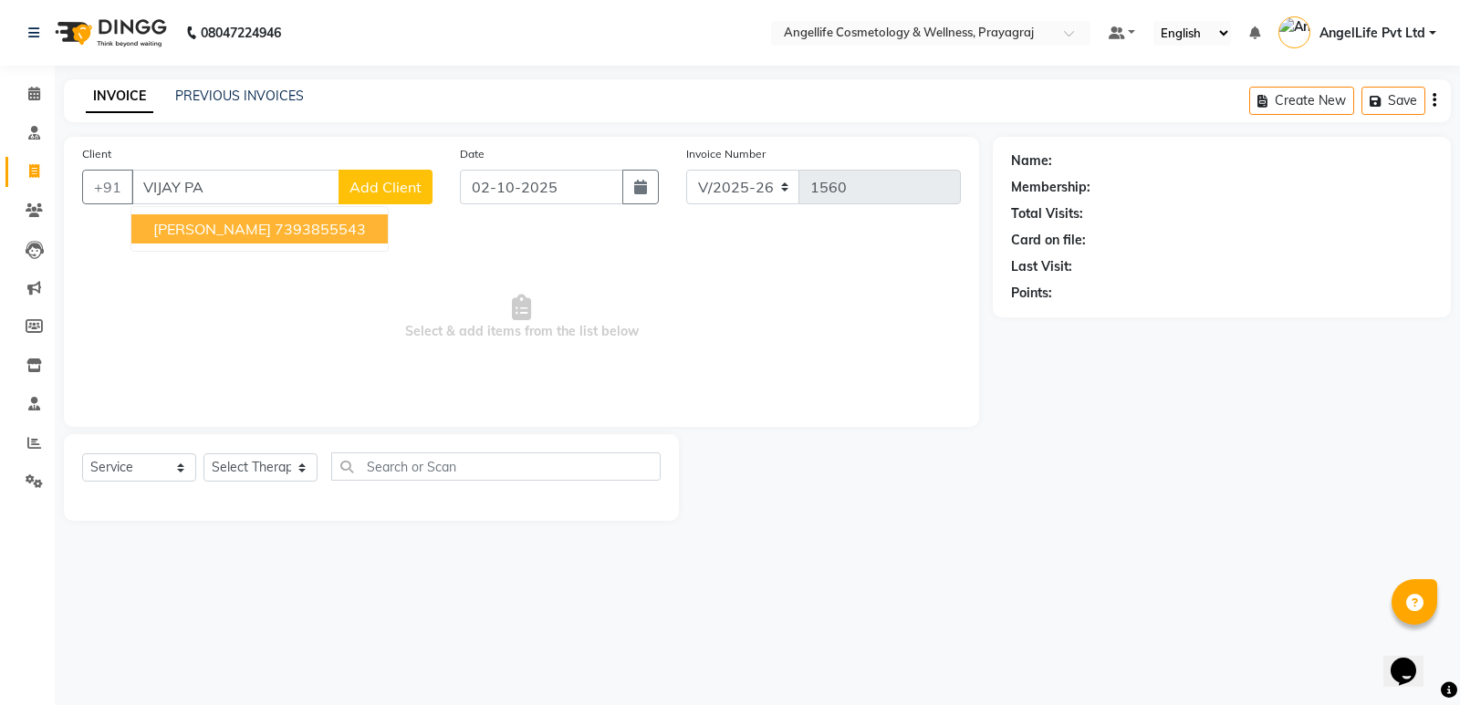
click at [221, 220] on span "[PERSON_NAME]" at bounding box center [212, 229] width 118 height 18
type input "7393855543"
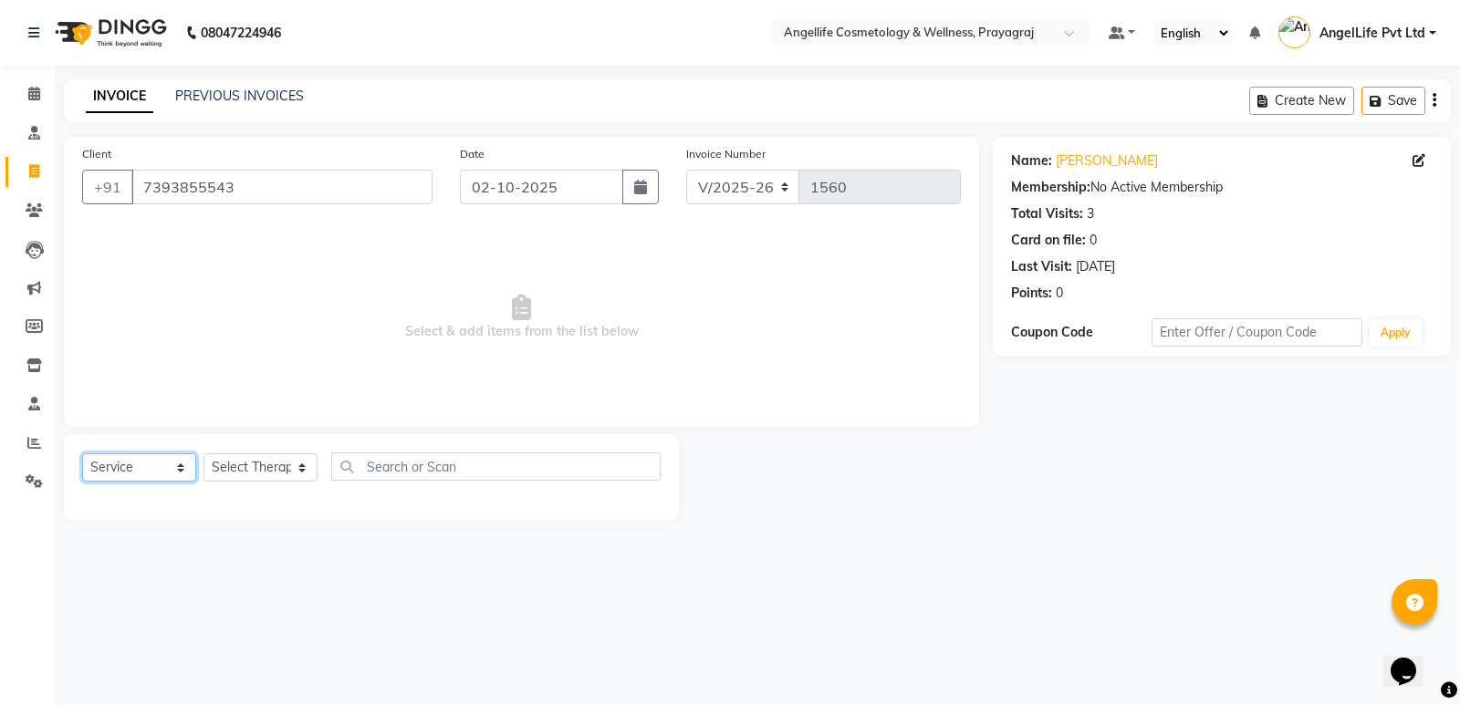
click at [182, 465] on select "Select Service Product Membership Package Voucher Prepaid Gift Card" at bounding box center [139, 467] width 114 height 28
click at [227, 477] on select "Select Therapist AngelLife Lucknow AngelLife Pvt Ltd DR SWATI KAJAL PREETI KESA…" at bounding box center [260, 467] width 114 height 28
click at [228, 476] on select "Select Therapist AngelLife Lucknow AngelLife Pvt Ltd DR SWATI KAJAL PREETI KESA…" at bounding box center [260, 467] width 114 height 28
click at [234, 462] on select "Select Therapist AngelLife Lucknow AngelLife Pvt Ltd DR SWATI KAJAL PREETI KESA…" at bounding box center [260, 467] width 114 height 28
select select "26653"
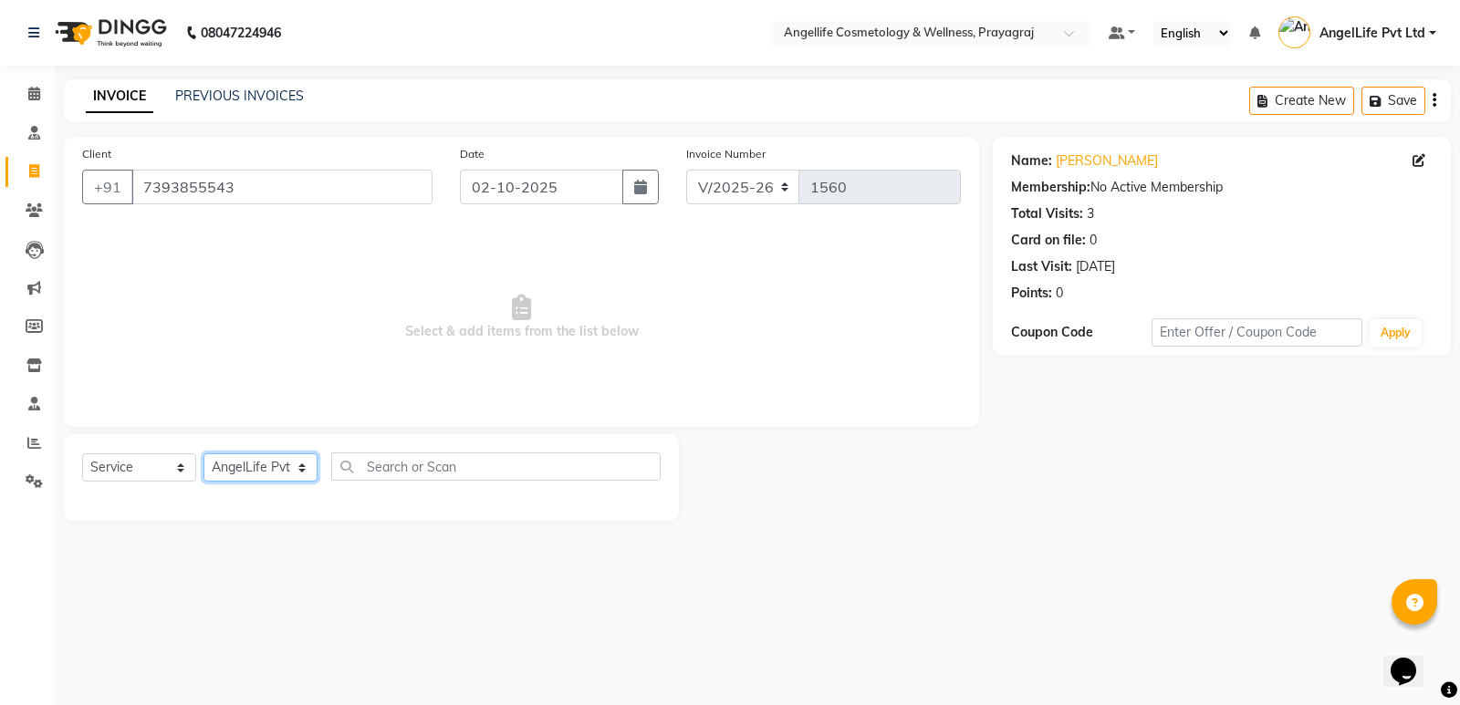
click at [203, 453] on select "Select Therapist AngelLife Lucknow AngelLife Pvt Ltd DR SWATI KAJAL PREETI KESA…" at bounding box center [260, 467] width 114 height 28
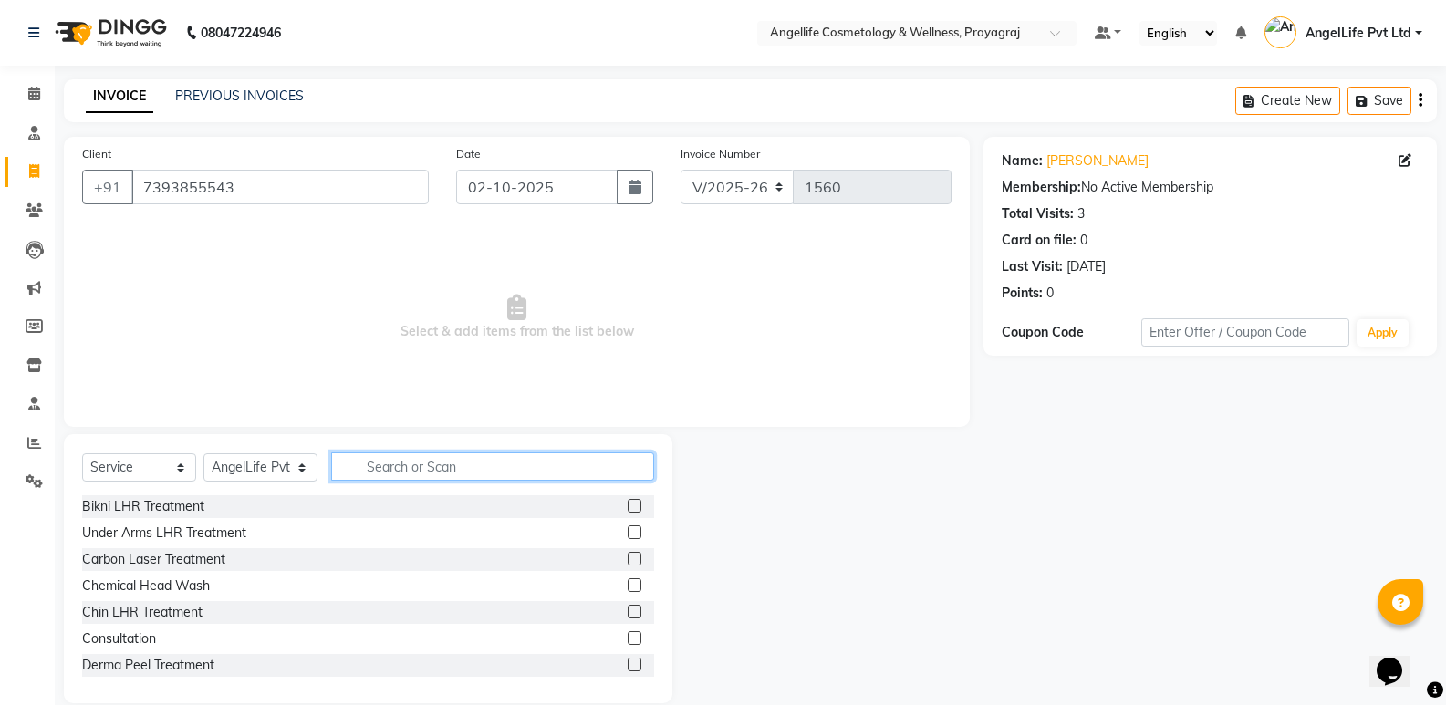
click at [364, 467] on input "text" at bounding box center [492, 466] width 323 height 28
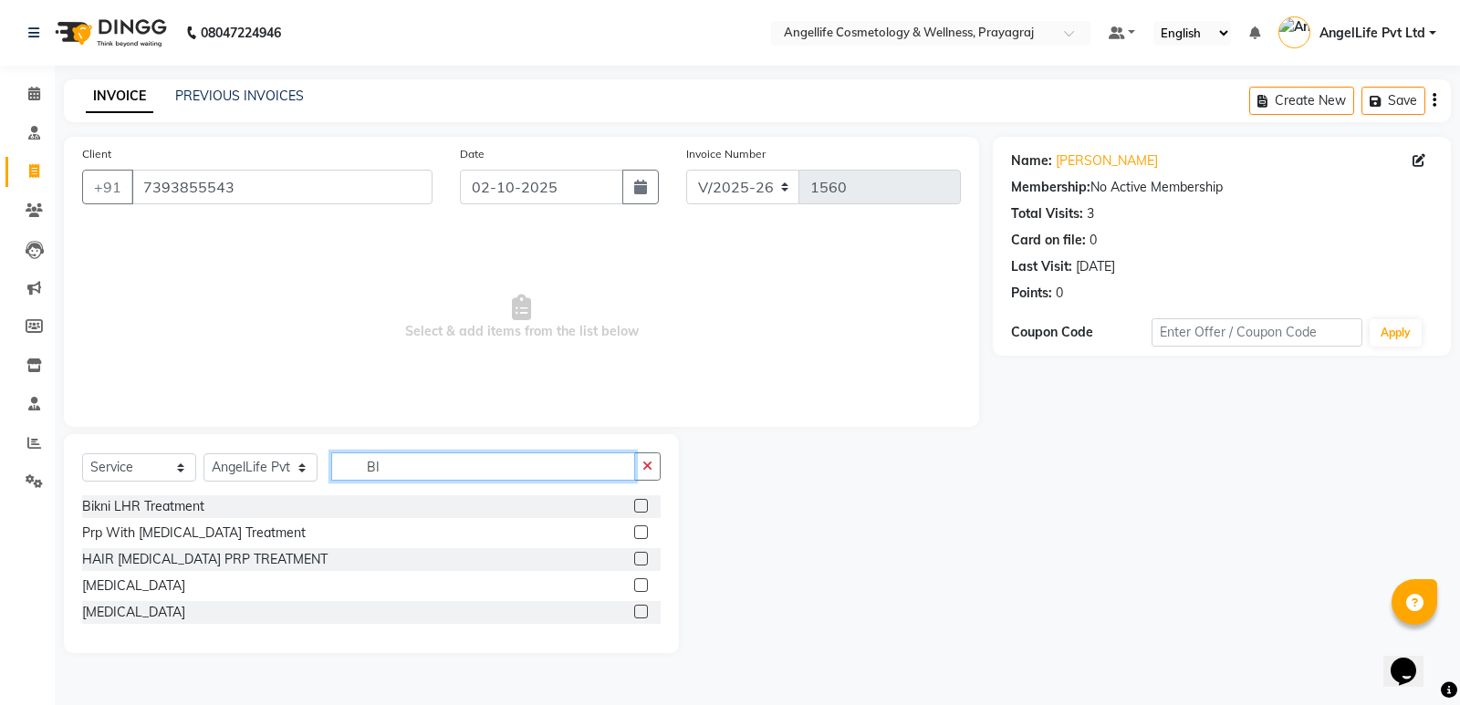
type input "BI"
click at [640, 534] on label at bounding box center [641, 532] width 14 height 14
click at [640, 534] on input "checkbox" at bounding box center [640, 533] width 12 height 12
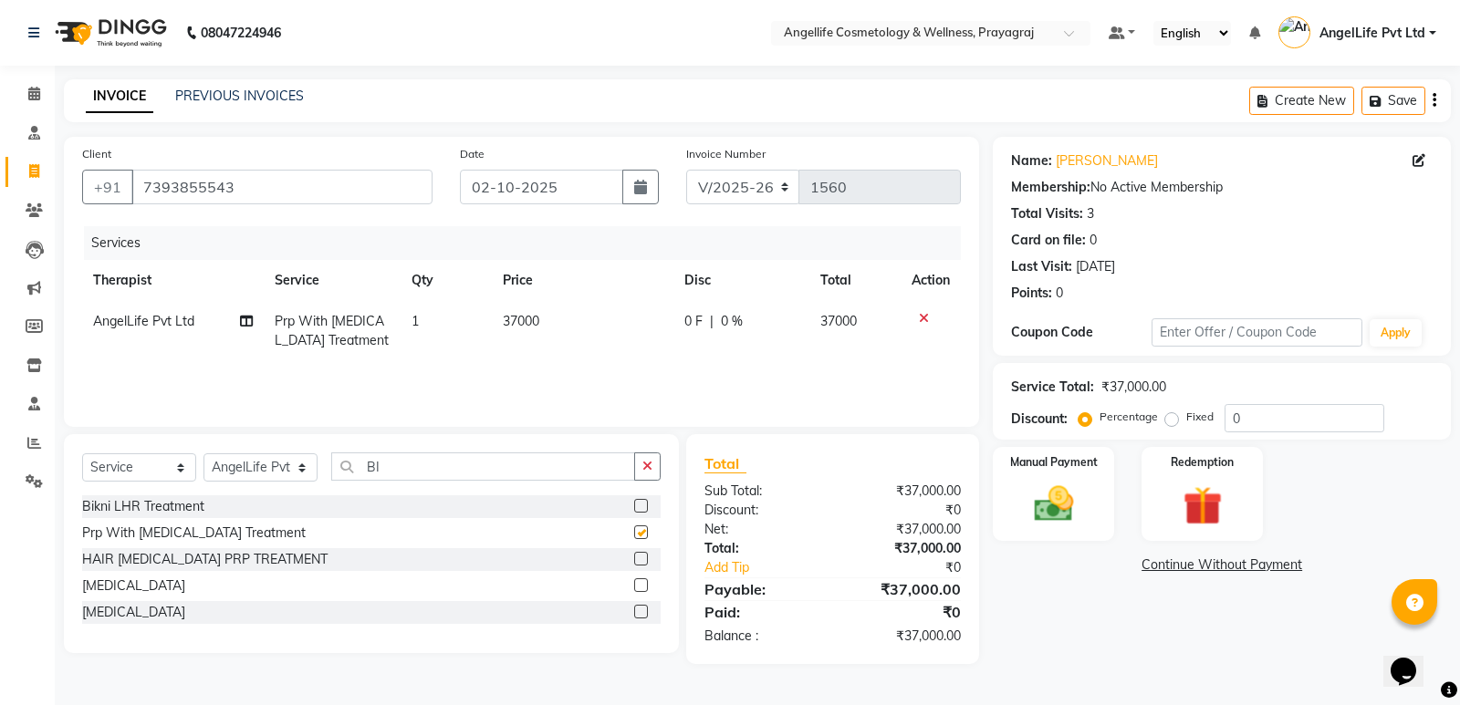
checkbox input "false"
click at [922, 318] on icon at bounding box center [924, 318] width 10 height 13
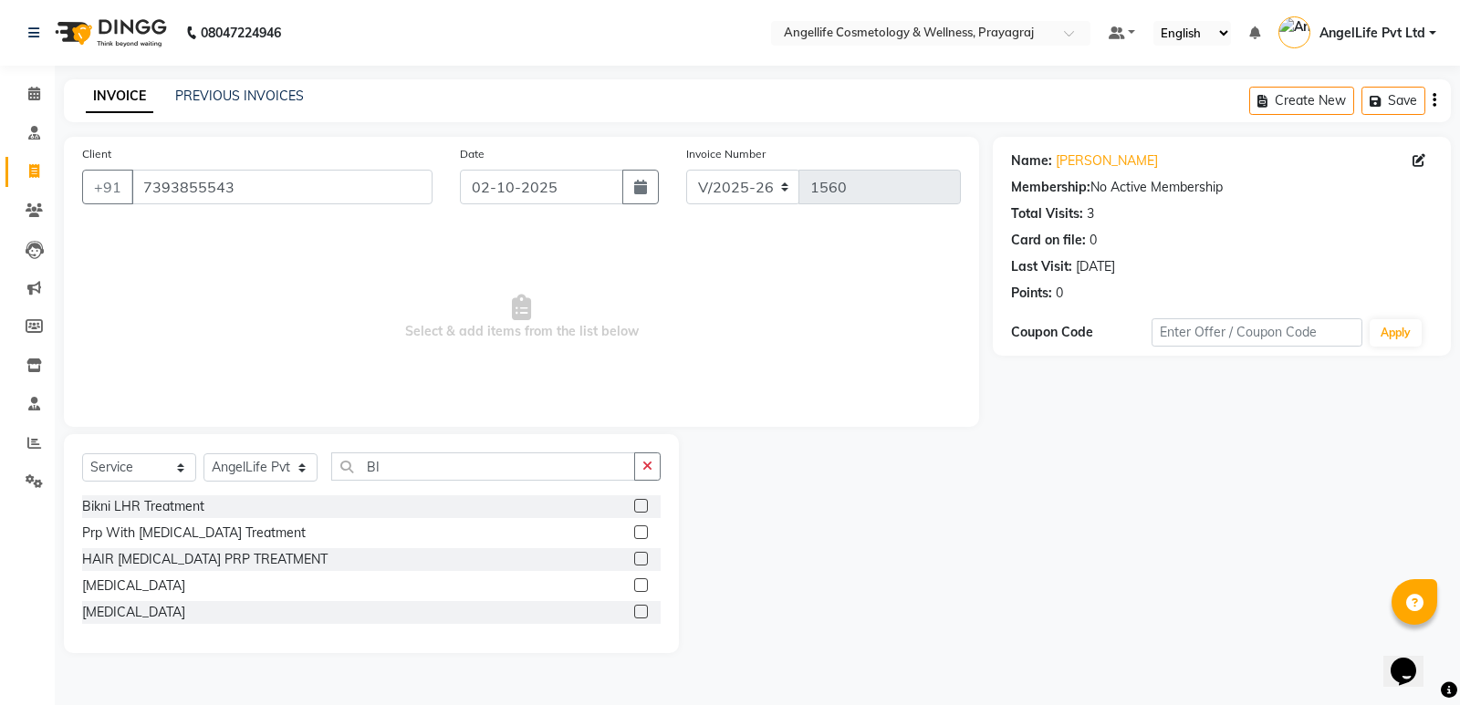
click at [639, 558] on label at bounding box center [641, 559] width 14 height 14
click at [639, 558] on input "checkbox" at bounding box center [640, 560] width 12 height 12
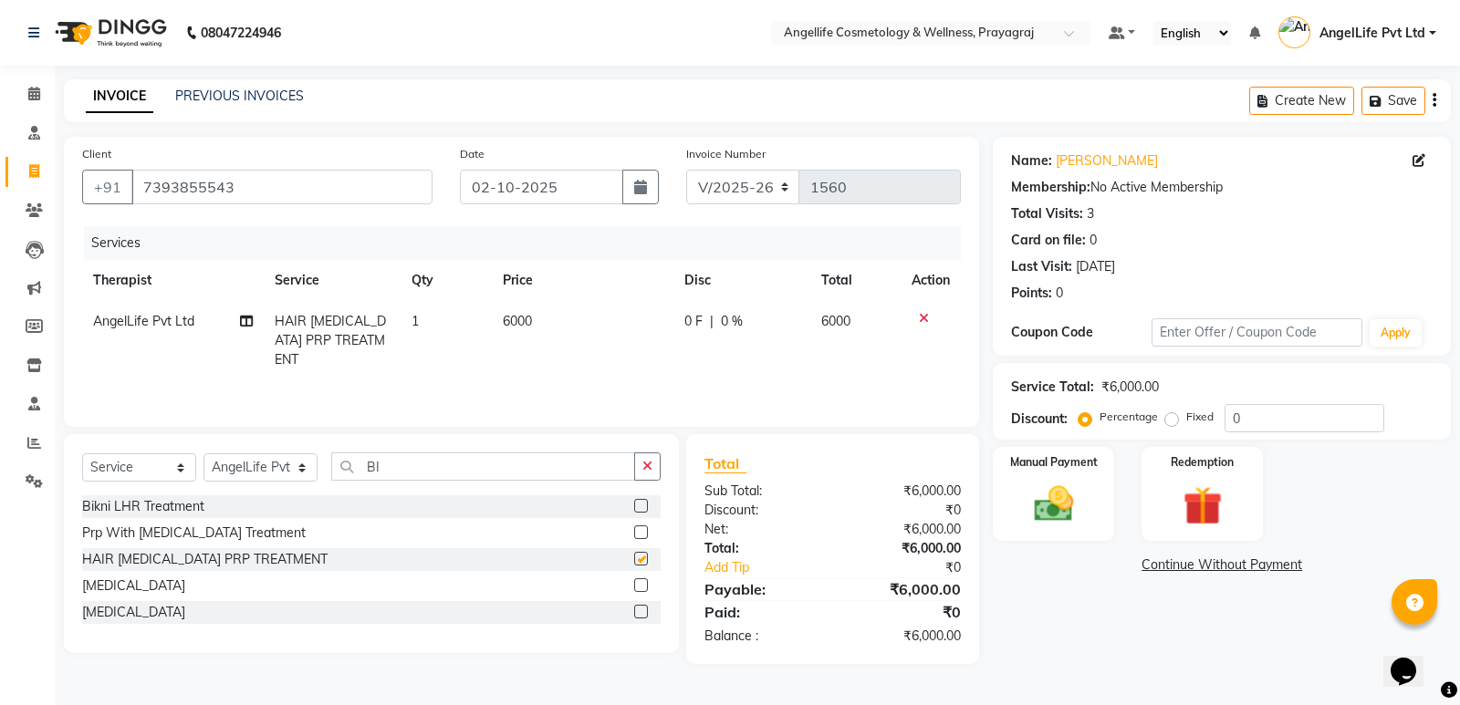
checkbox input "false"
click at [701, 318] on div "0 F | 0 %" at bounding box center [741, 321] width 115 height 19
select select "26653"
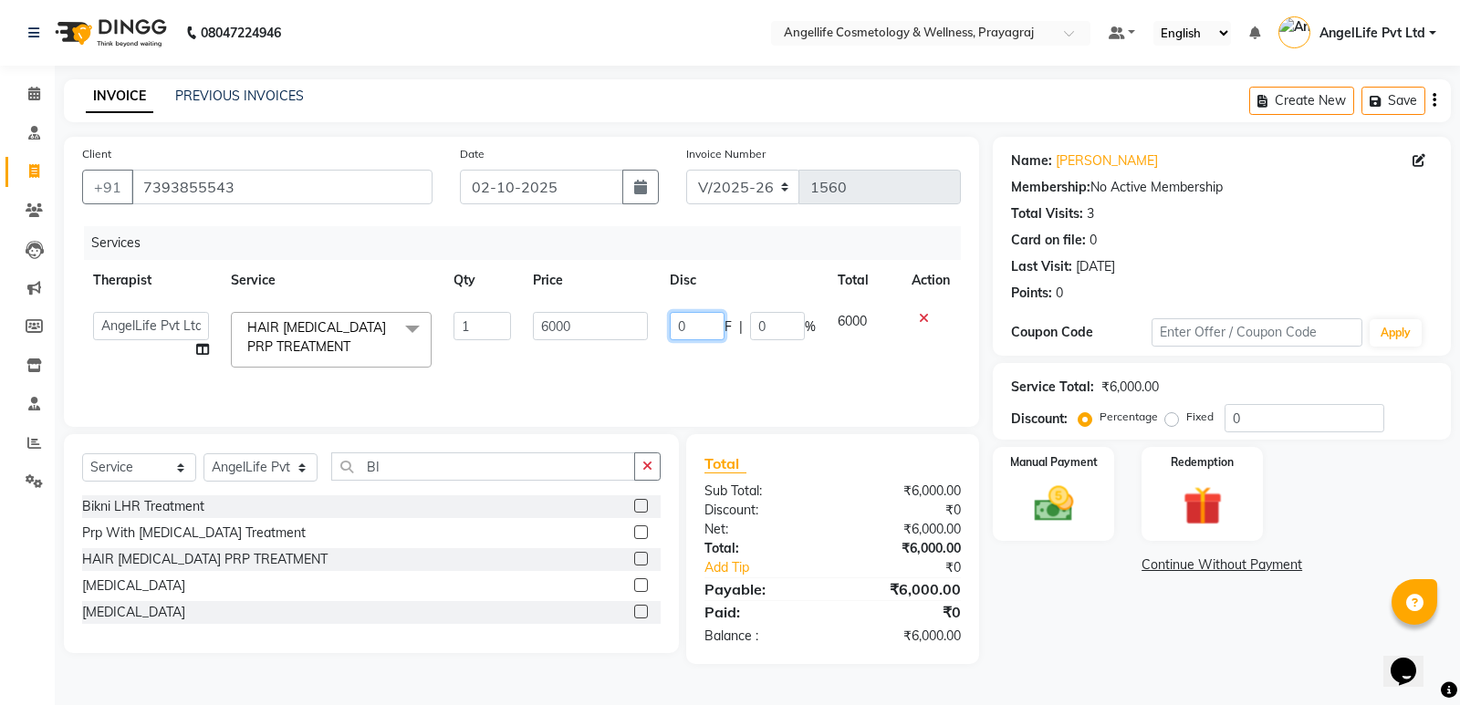
click at [688, 326] on input "0" at bounding box center [697, 326] width 55 height 28
type input "3000"
click at [621, 359] on td "6000" at bounding box center [590, 340] width 137 height 78
select select "26653"
click at [380, 473] on input "BI" at bounding box center [483, 466] width 304 height 28
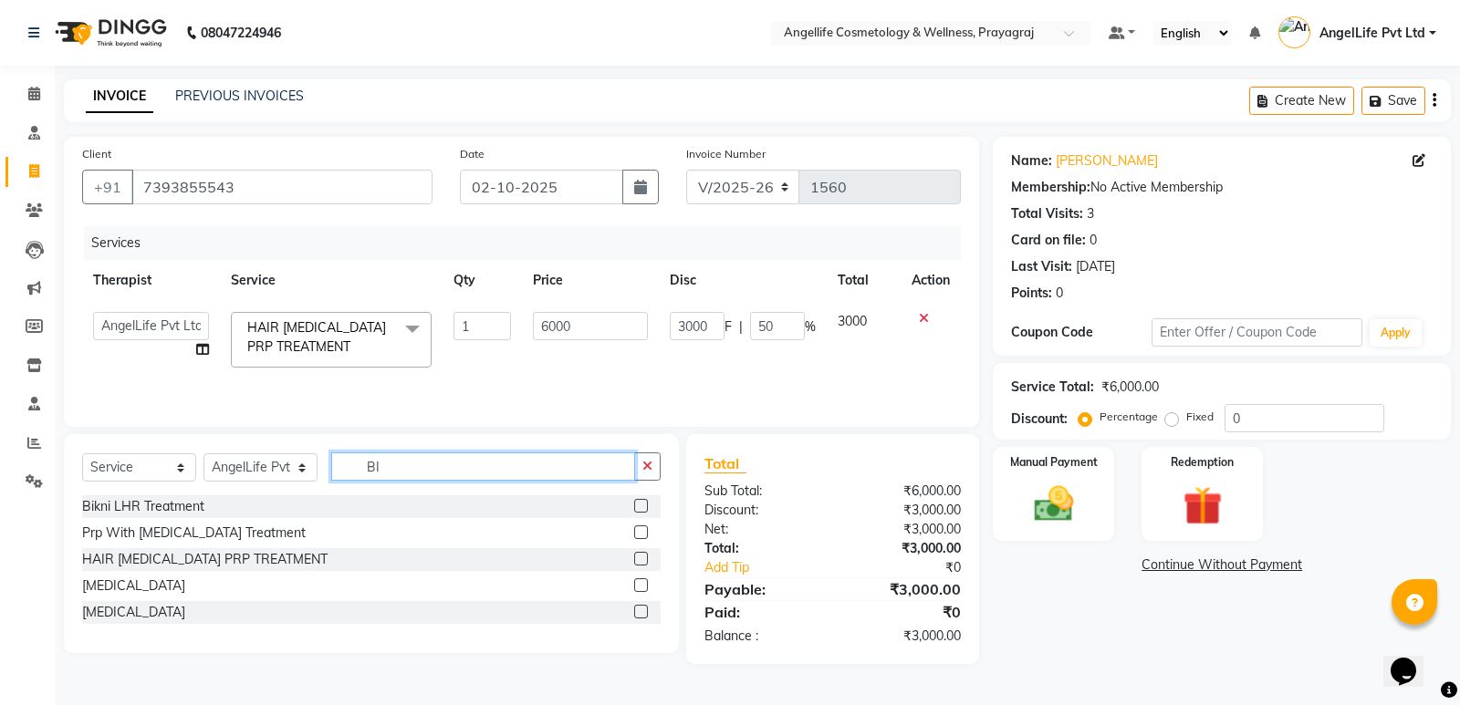
type input "B"
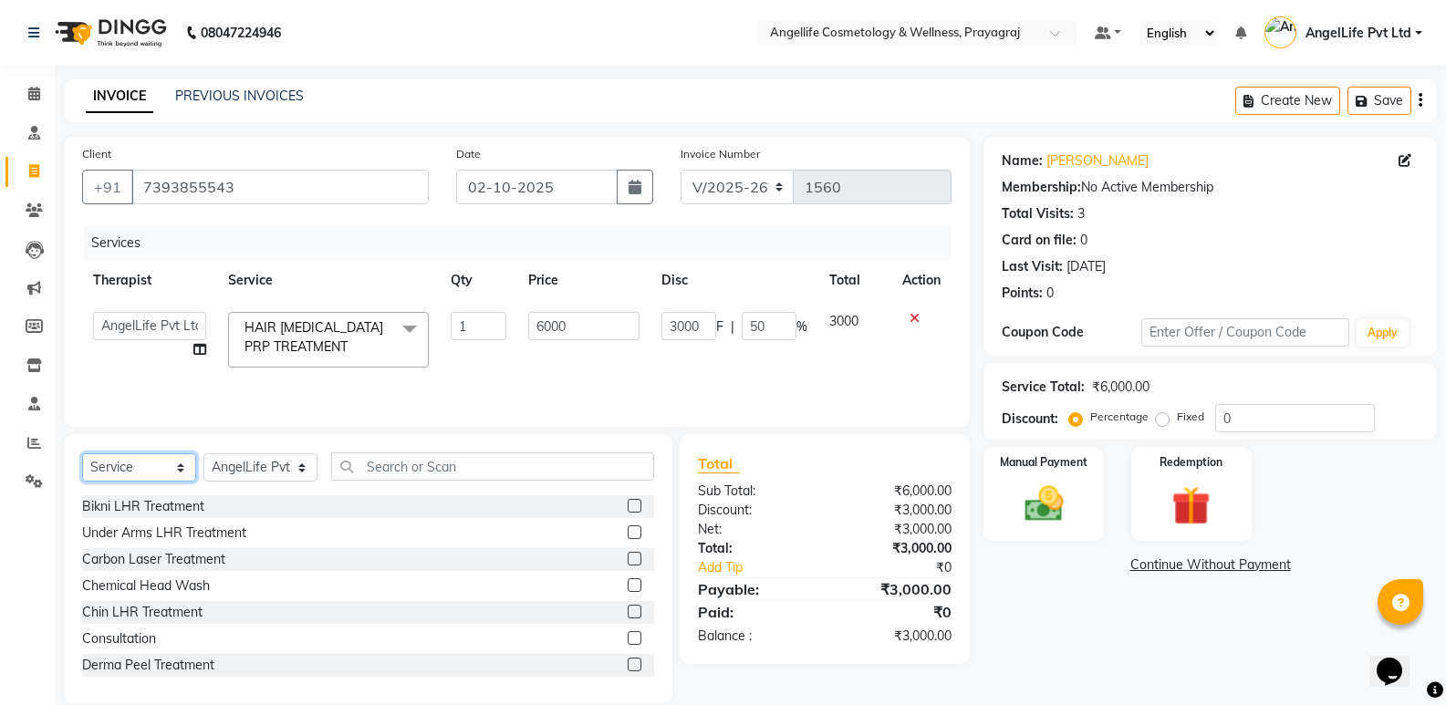
click at [181, 471] on select "Select Service Product Membership Package Voucher Prepaid Gift Card" at bounding box center [139, 467] width 114 height 28
select select "product"
click at [82, 453] on select "Select Service Product Membership Package Voucher Prepaid Gift Card" at bounding box center [139, 467] width 114 height 28
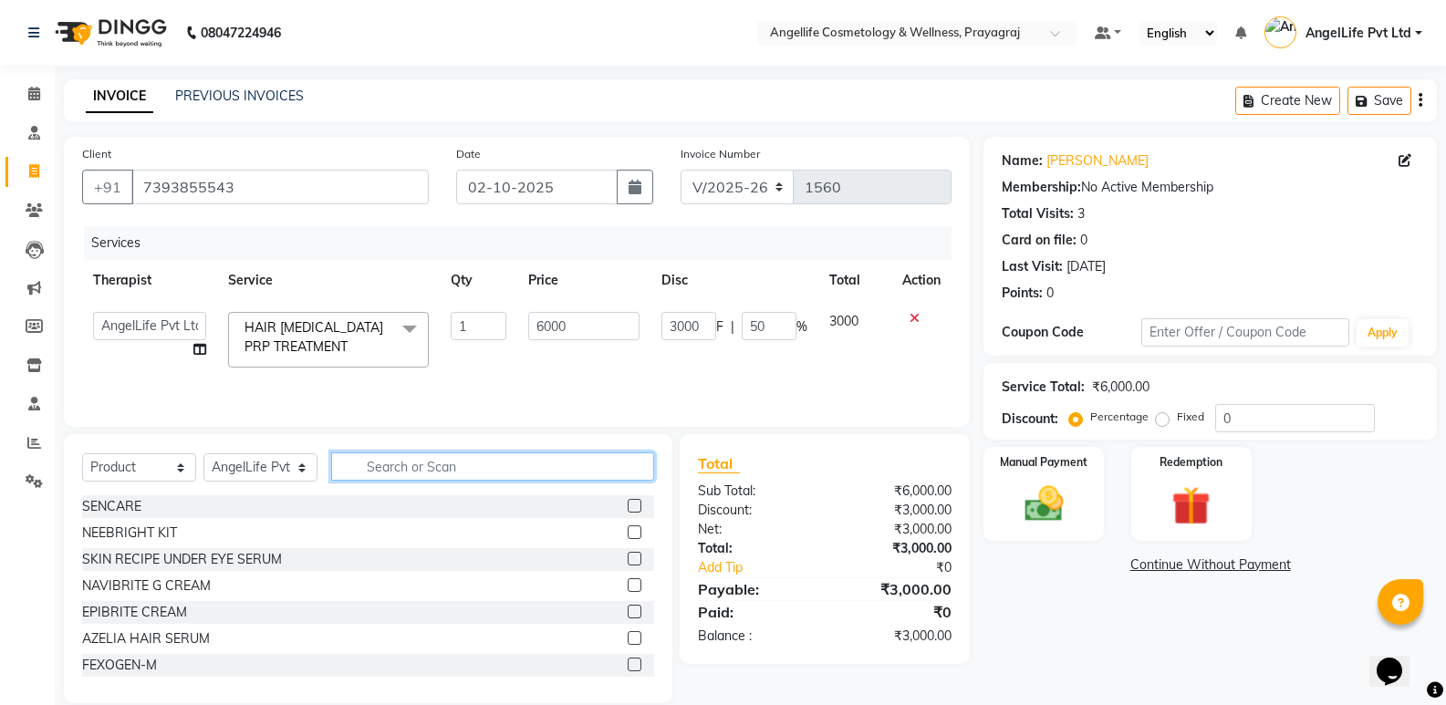
click at [393, 468] on input "text" at bounding box center [492, 466] width 323 height 28
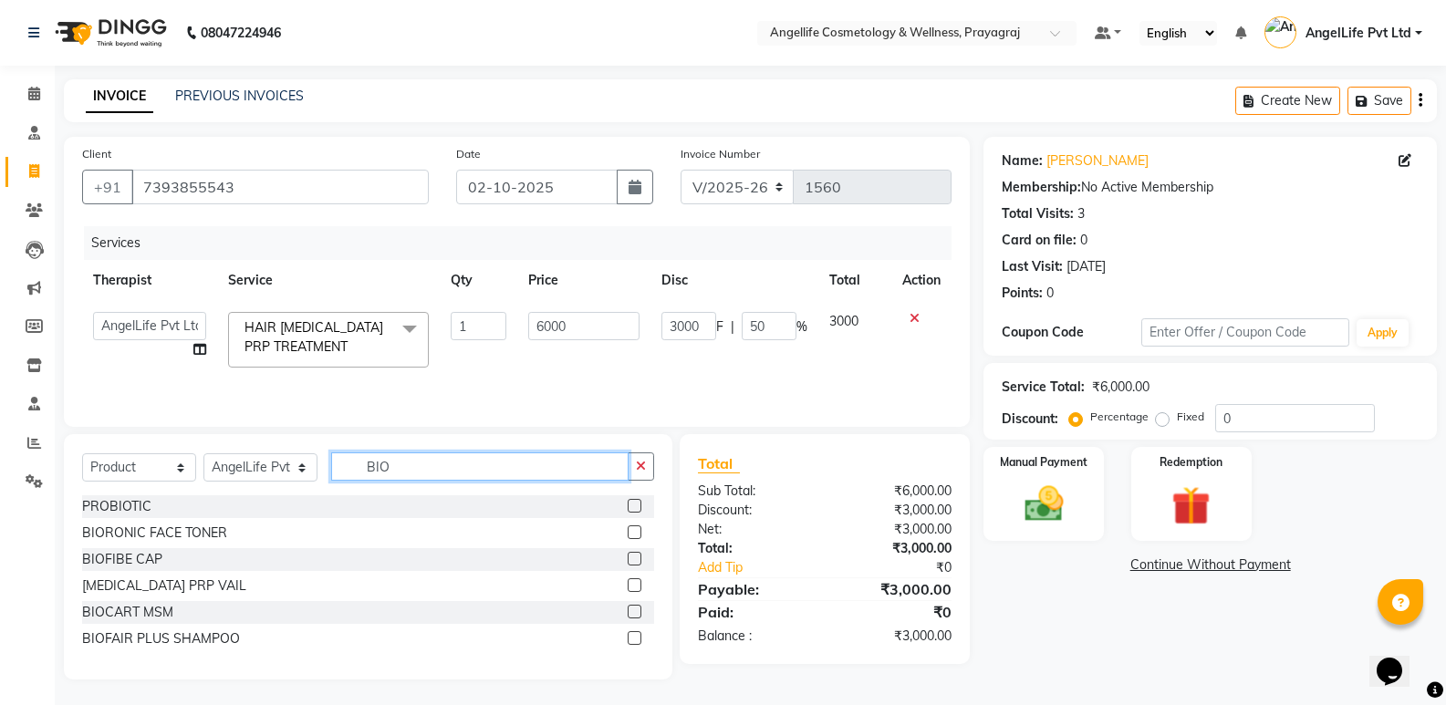
type input "BIO"
click at [631, 639] on label at bounding box center [635, 638] width 14 height 14
click at [631, 639] on input "checkbox" at bounding box center [634, 639] width 12 height 12
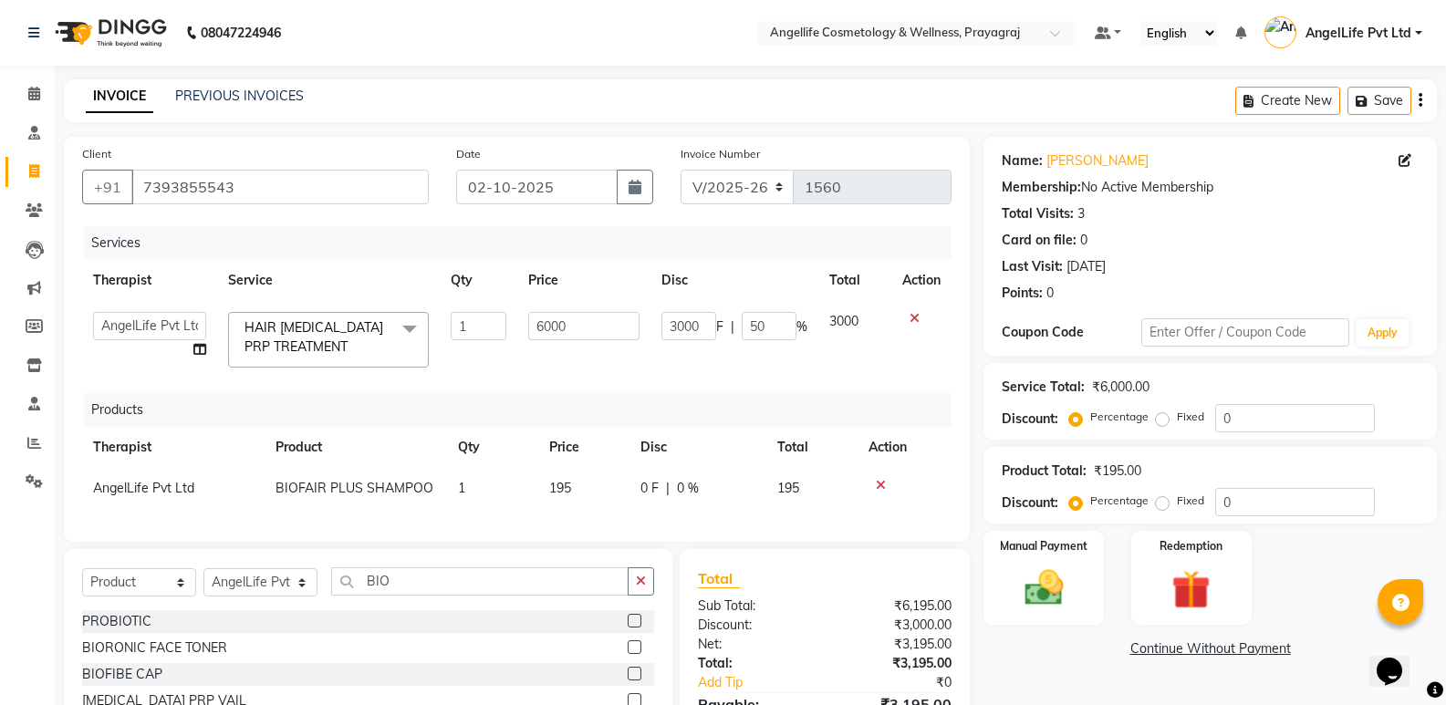
checkbox input "false"
click at [660, 488] on div "0 F | 0 %" at bounding box center [697, 488] width 115 height 19
select select "26653"
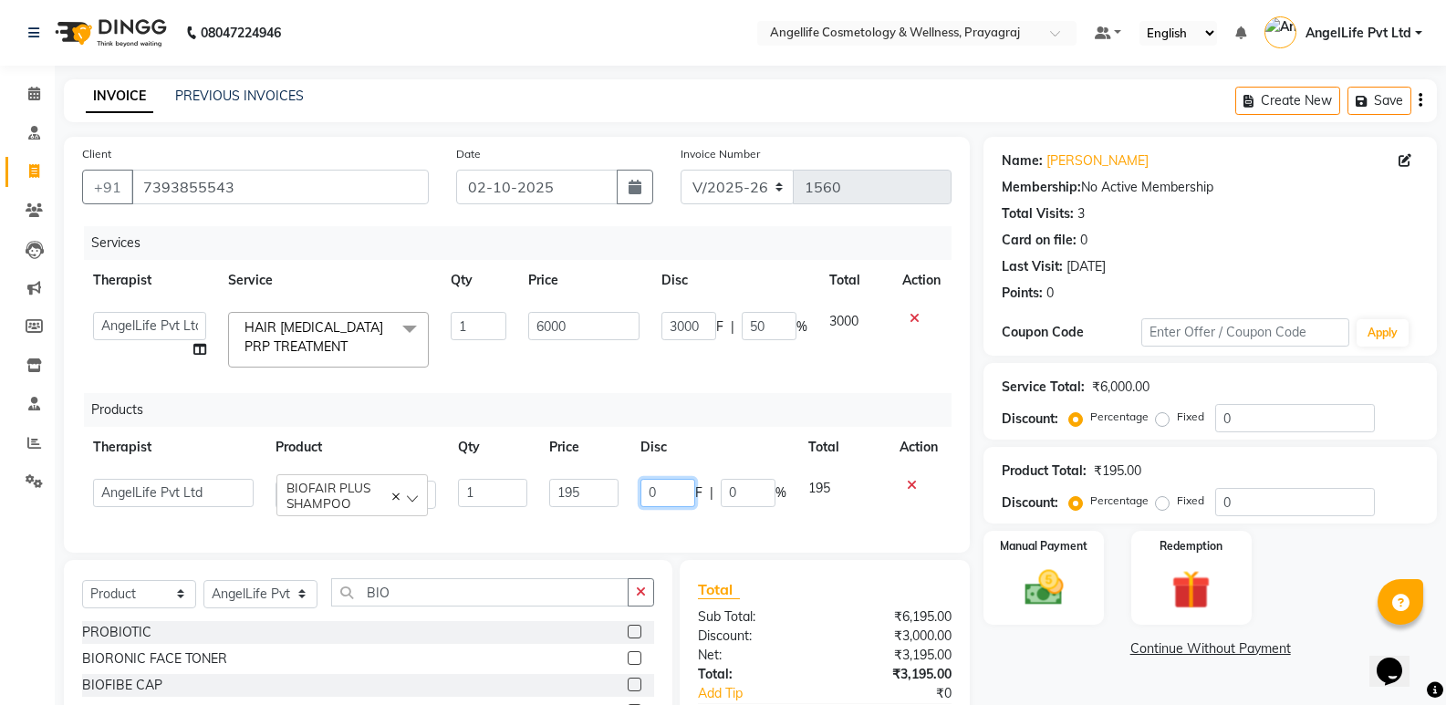
click at [659, 488] on input "0" at bounding box center [667, 493] width 55 height 28
type input "10"
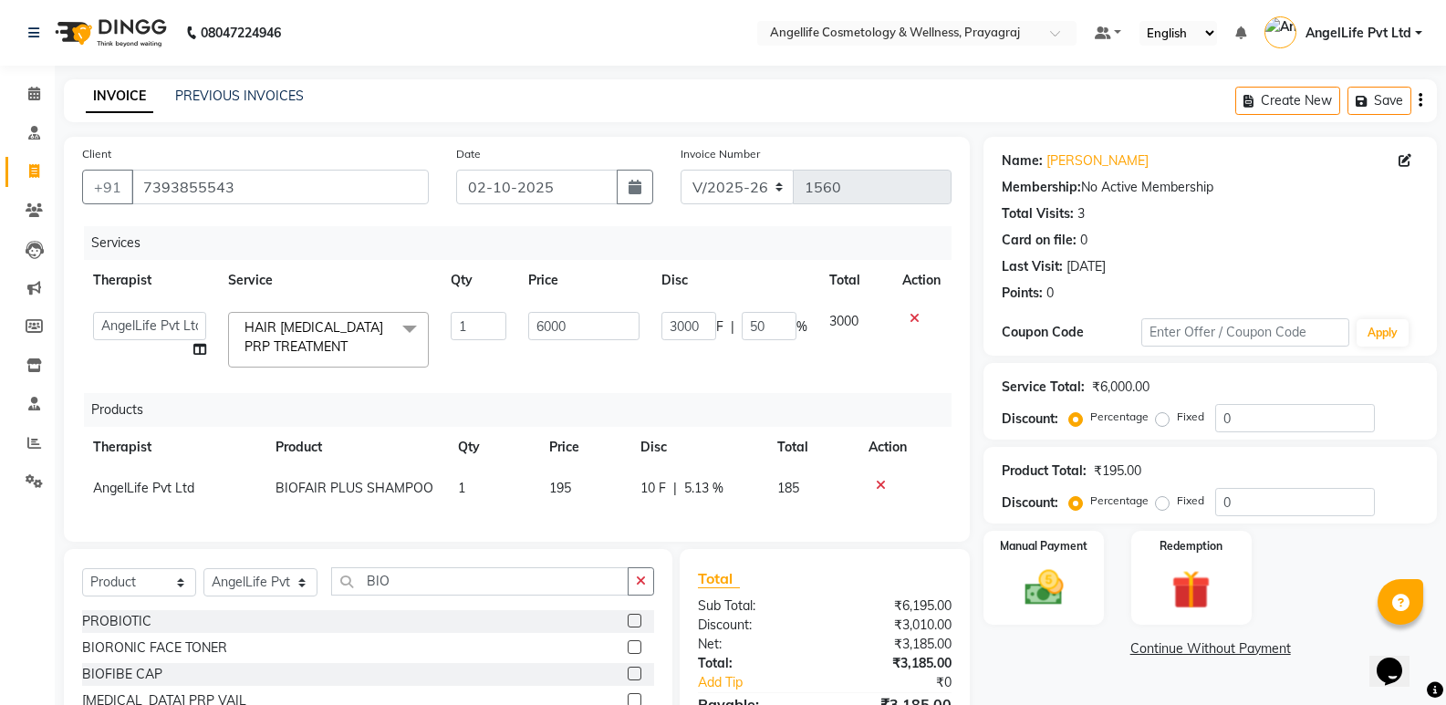
click at [655, 507] on td "10 F | 5.13 %" at bounding box center [697, 488] width 137 height 41
select select "26653"
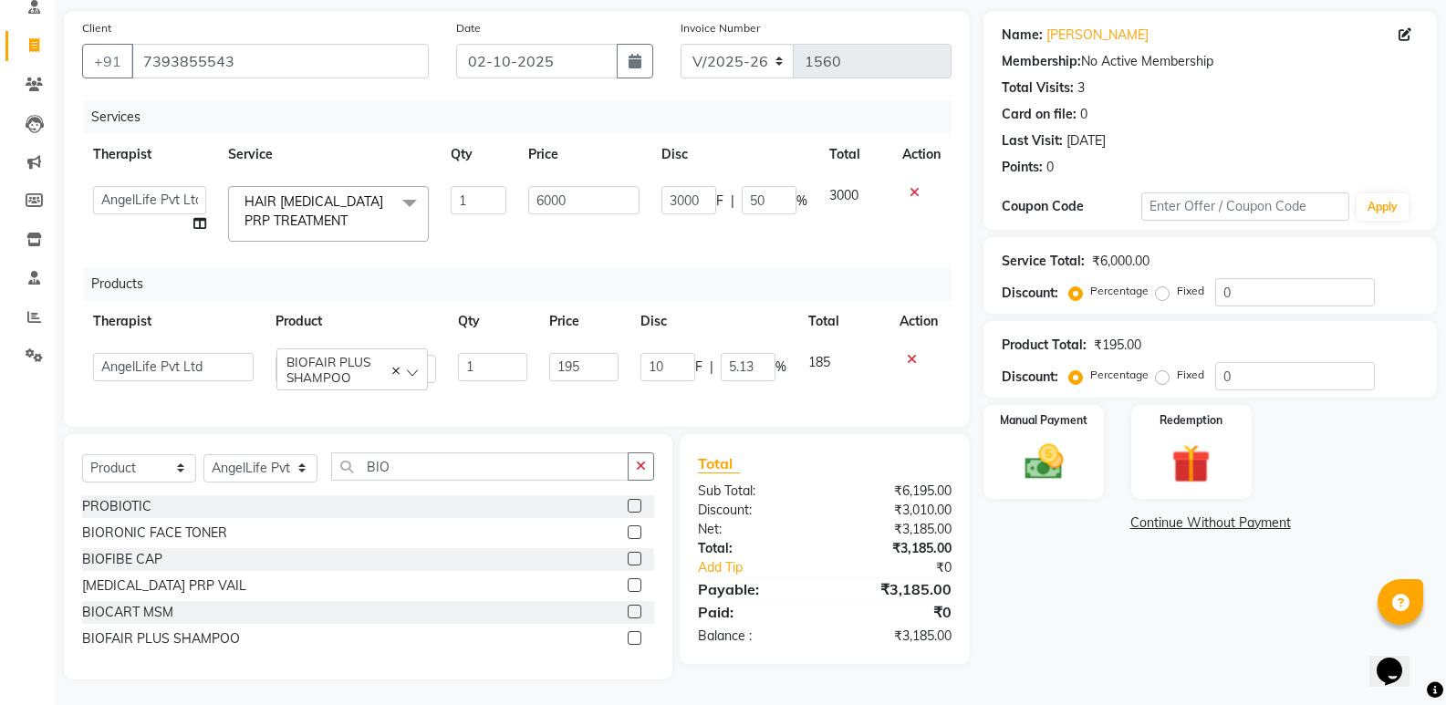
scroll to position [141, 0]
click at [666, 351] on input "10" at bounding box center [667, 365] width 55 height 28
type input "1"
type input "20"
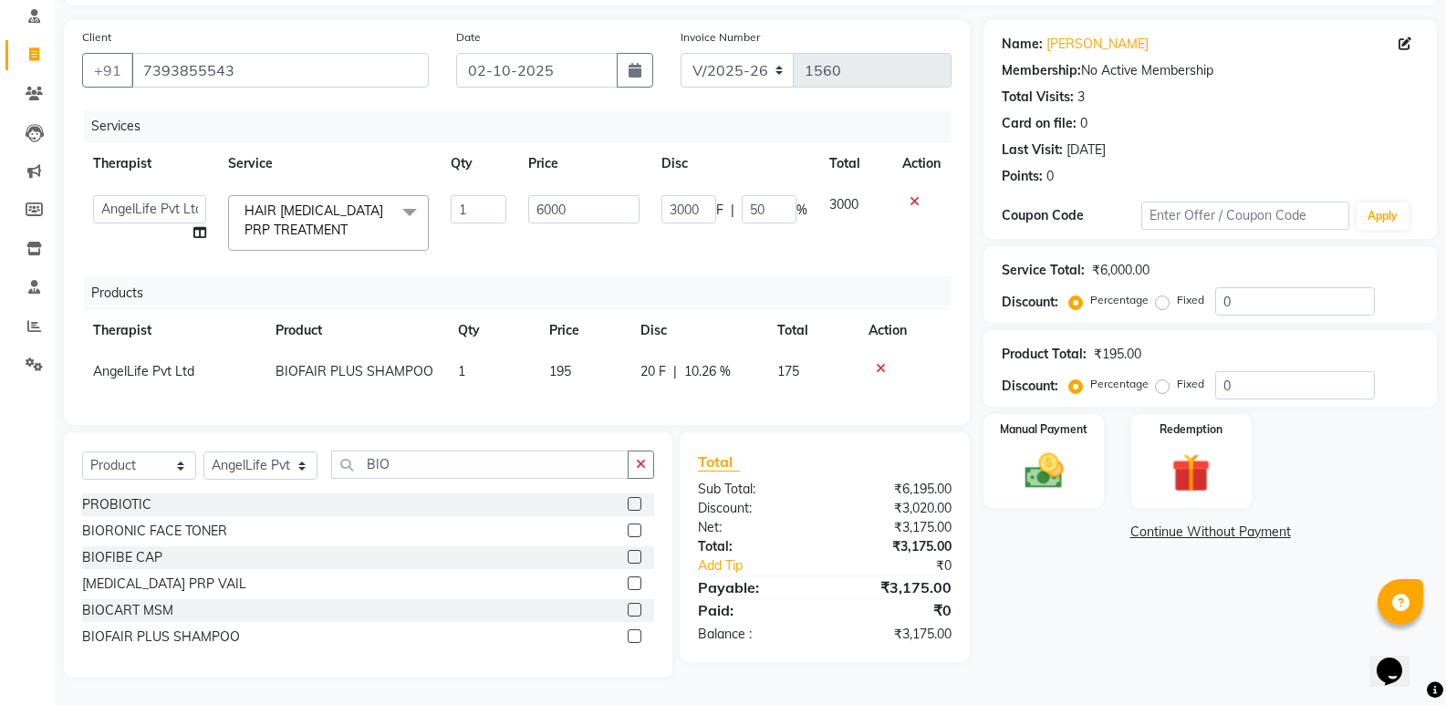
scroll to position [130, 0]
click at [685, 379] on div "Services Therapist Service Qty Price Disc Total Action AngelLife Lucknow AngelL…" at bounding box center [516, 257] width 869 height 297
click at [1220, 523] on link "Continue Without Payment" at bounding box center [1210, 532] width 446 height 19
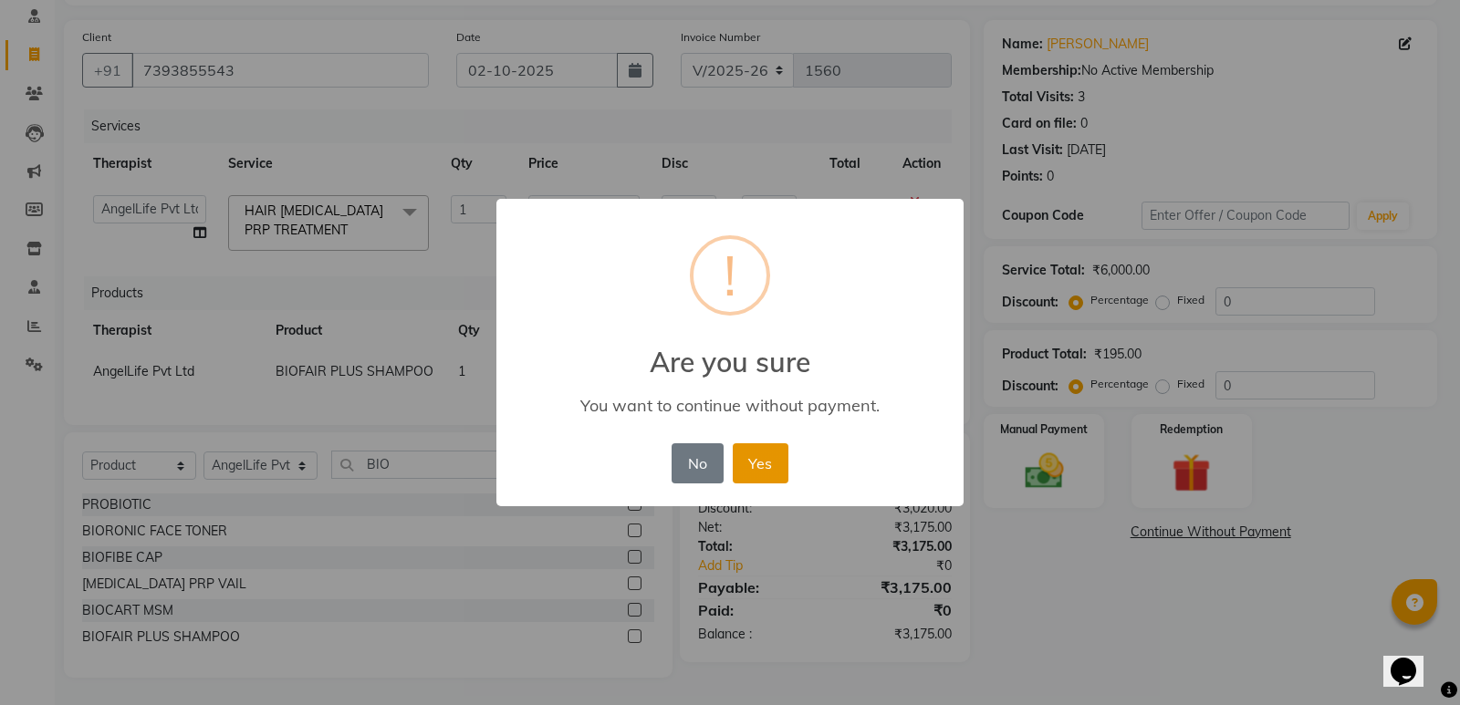
click at [768, 462] on button "Yes" at bounding box center [761, 463] width 56 height 40
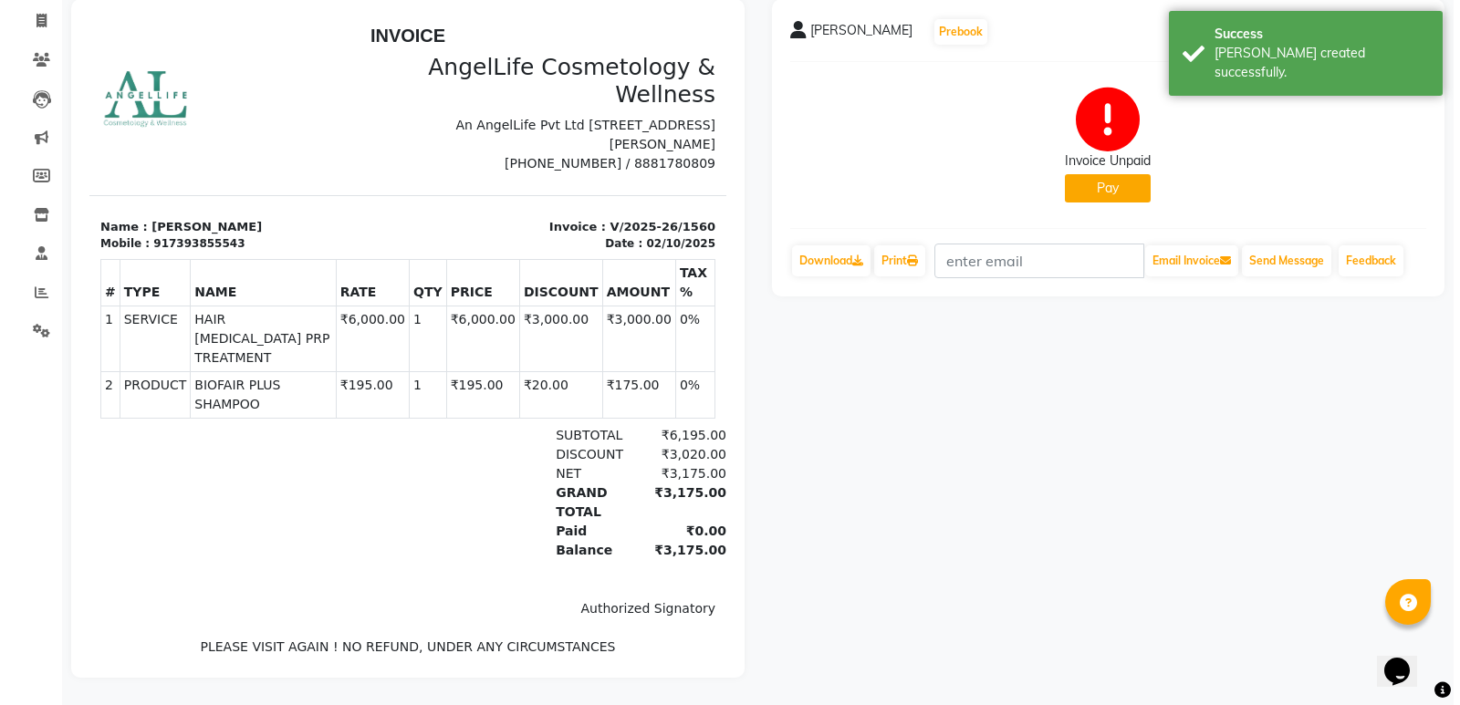
scroll to position [164, 0]
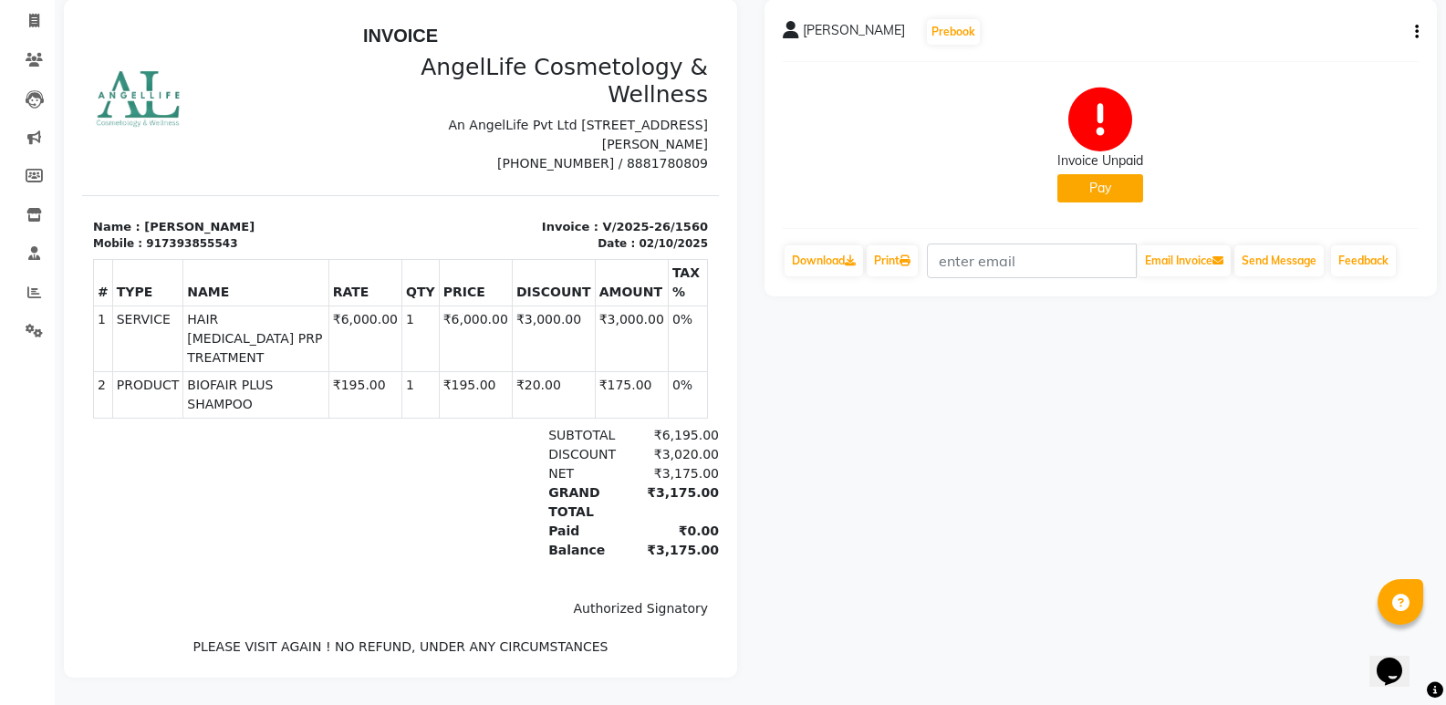
click at [1103, 174] on button "Pay" at bounding box center [1100, 188] width 86 height 28
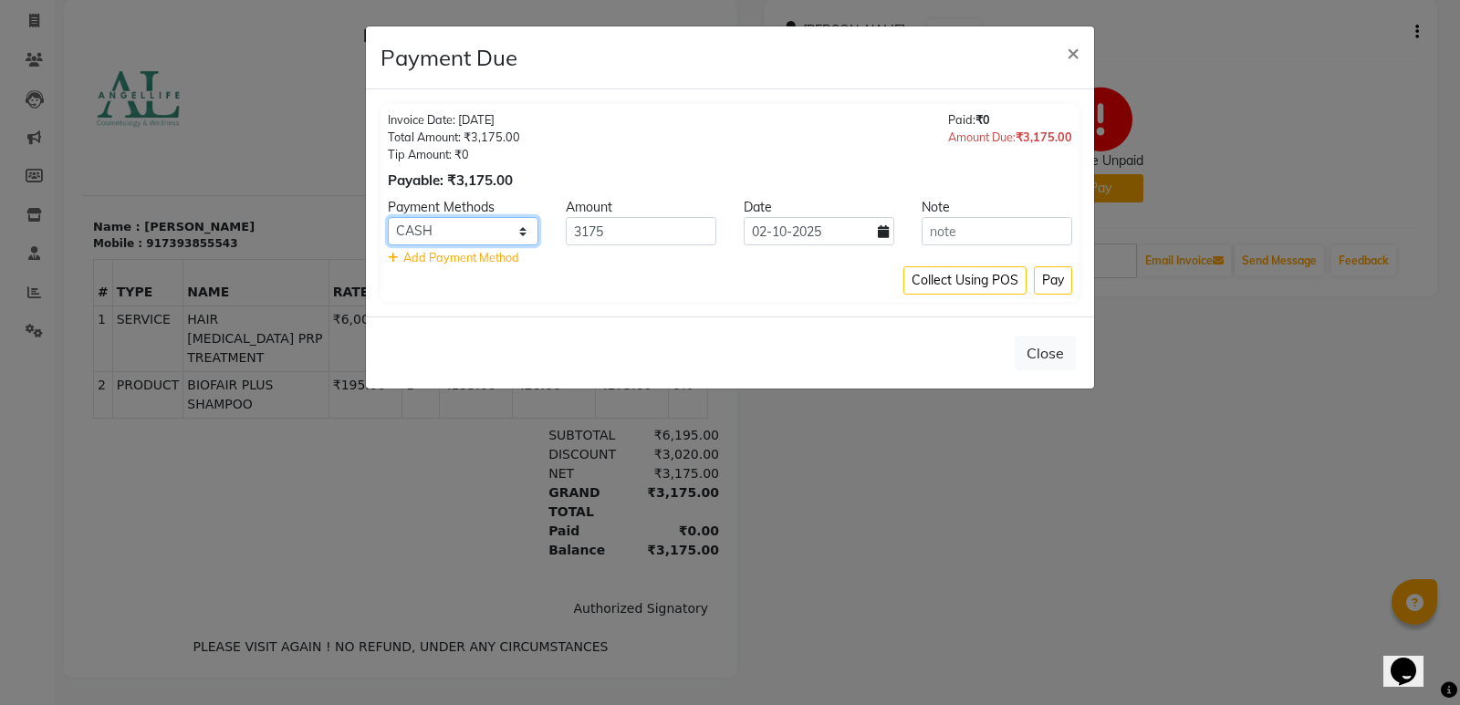
click at [522, 228] on select "CASH CARD ONLINE CUSTOM GPay PayTM PhonePe UPI NearBuy Loan BharatPay Cheque Mo…" at bounding box center [463, 231] width 151 height 28
select select "8"
click at [388, 217] on select "CASH CARD ONLINE CUSTOM GPay PayTM PhonePe UPI NearBuy Loan BharatPay Cheque Mo…" at bounding box center [463, 231] width 151 height 28
click at [1060, 280] on button "Pay" at bounding box center [1053, 280] width 38 height 28
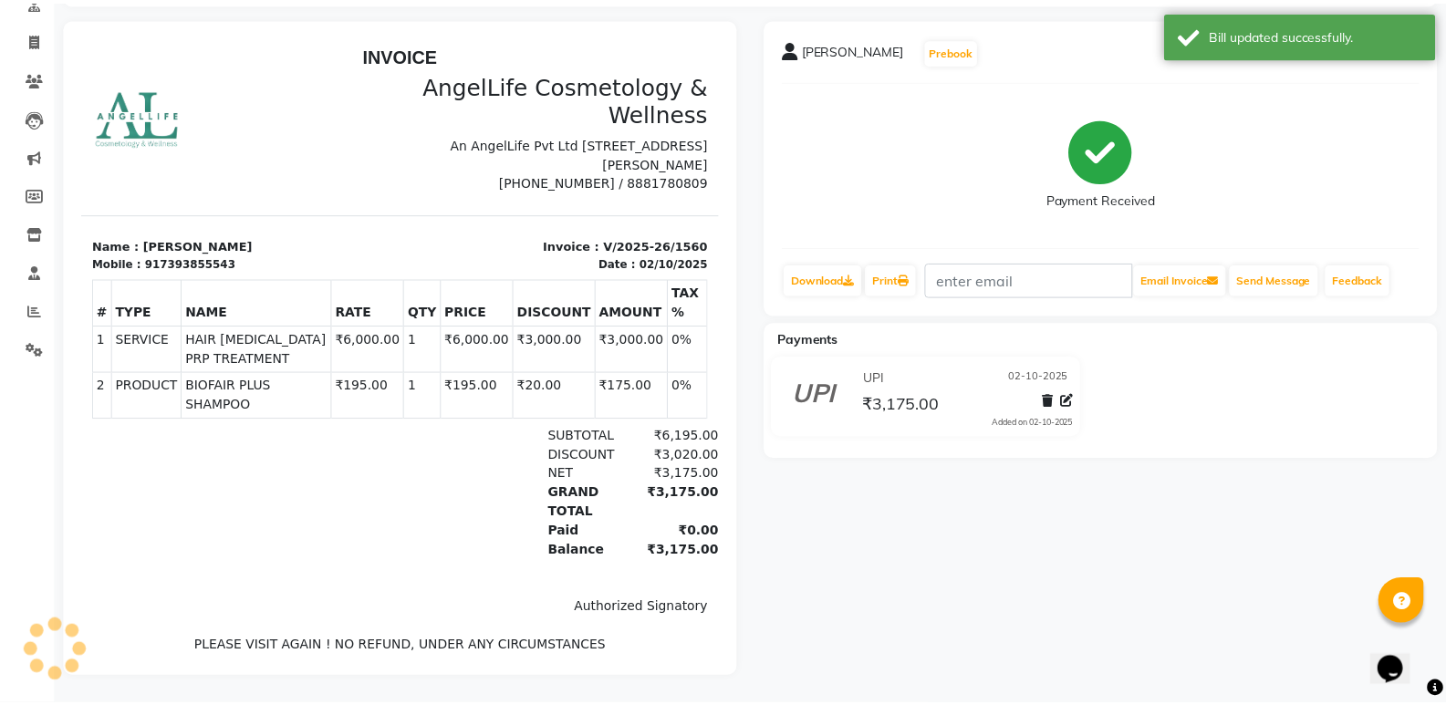
scroll to position [145, 0]
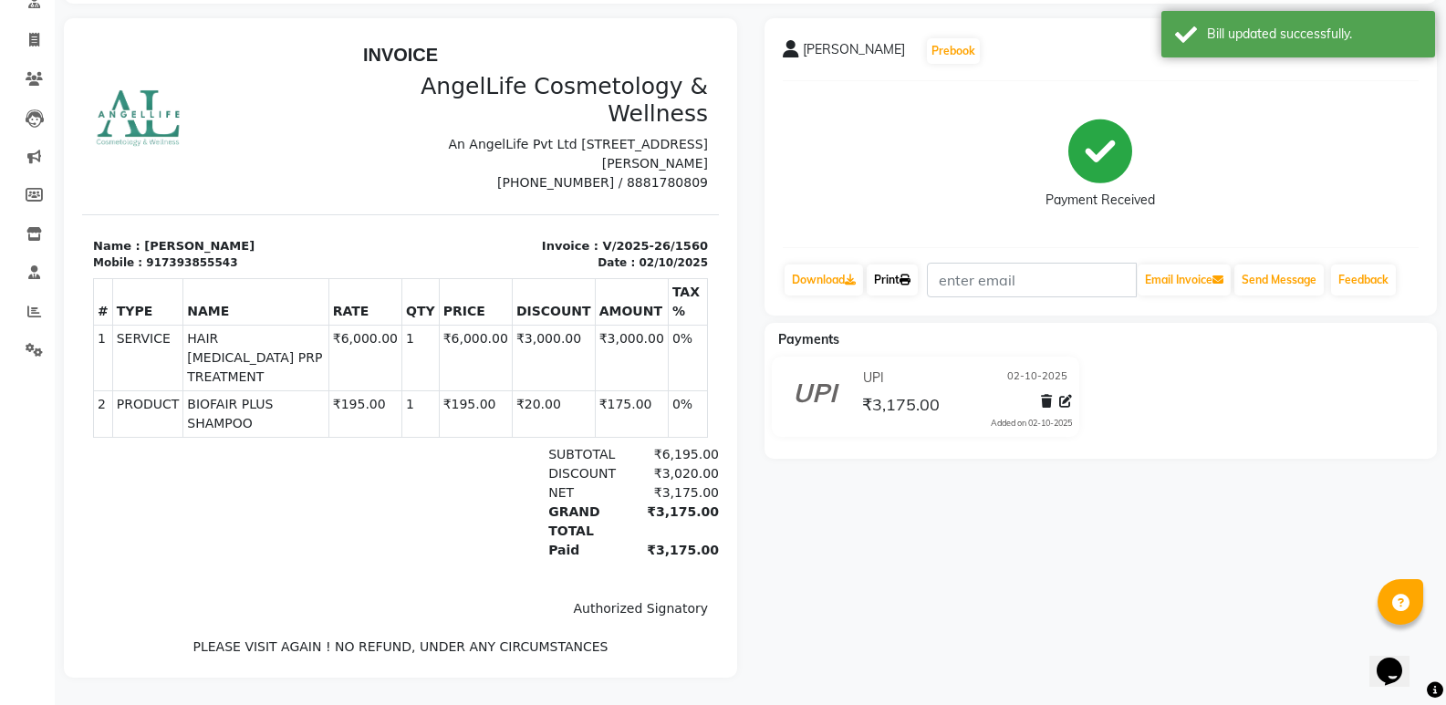
click at [887, 268] on link "Print" at bounding box center [892, 280] width 51 height 31
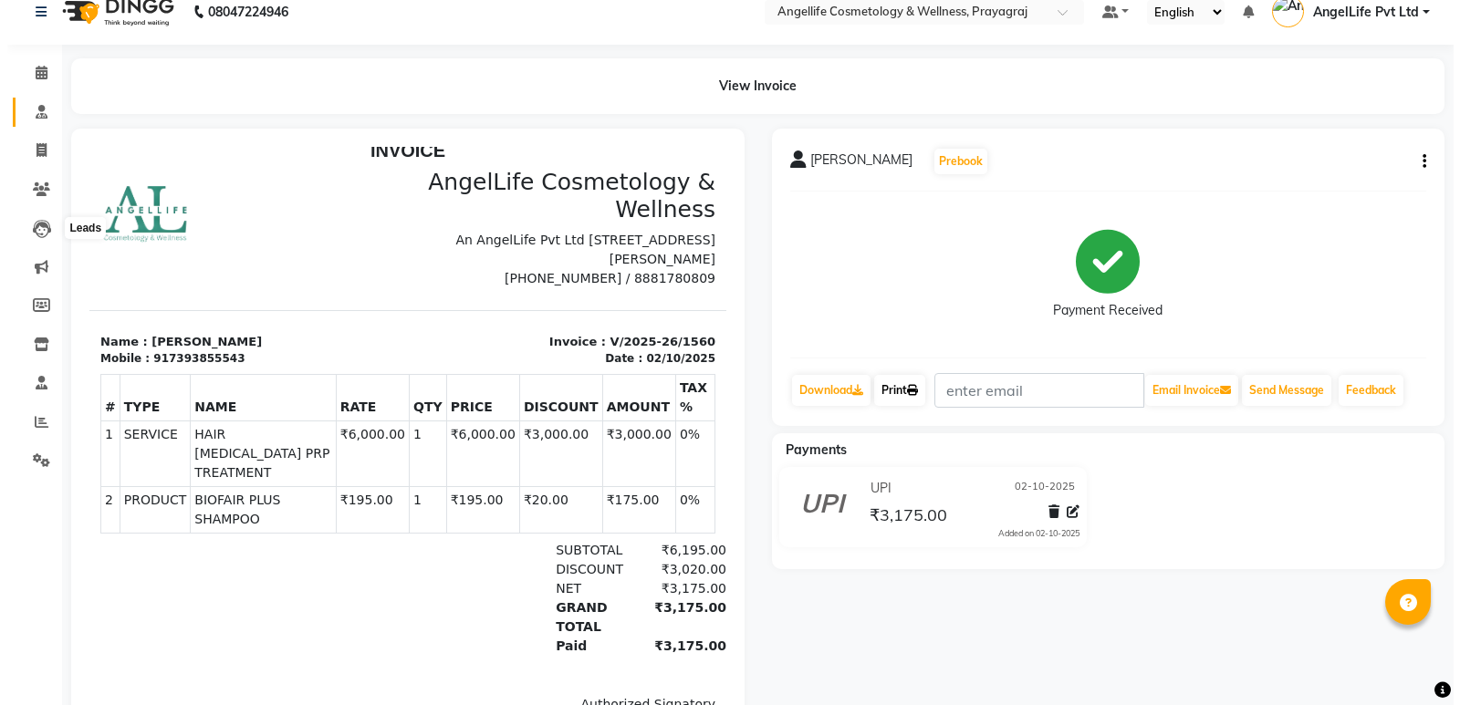
scroll to position [0, 0]
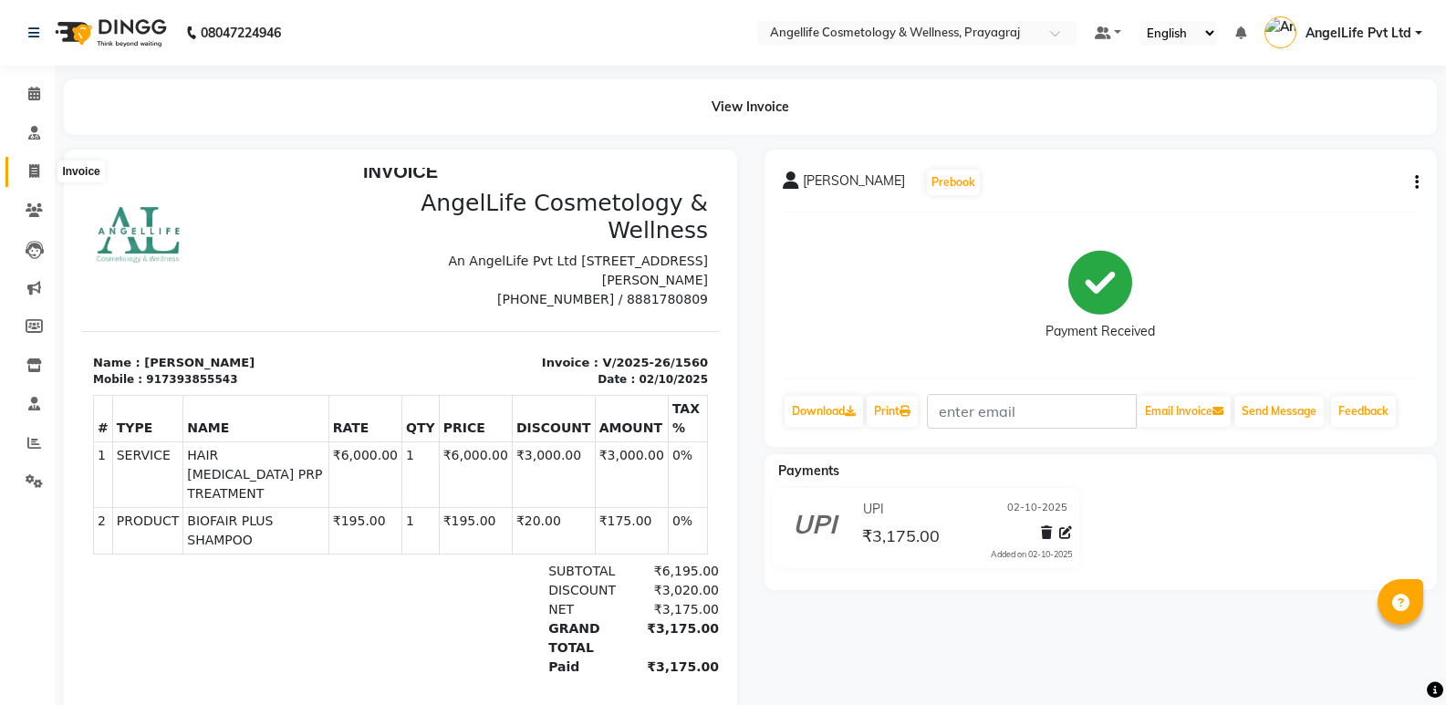
click at [33, 178] on span at bounding box center [34, 171] width 32 height 21
select select "service"
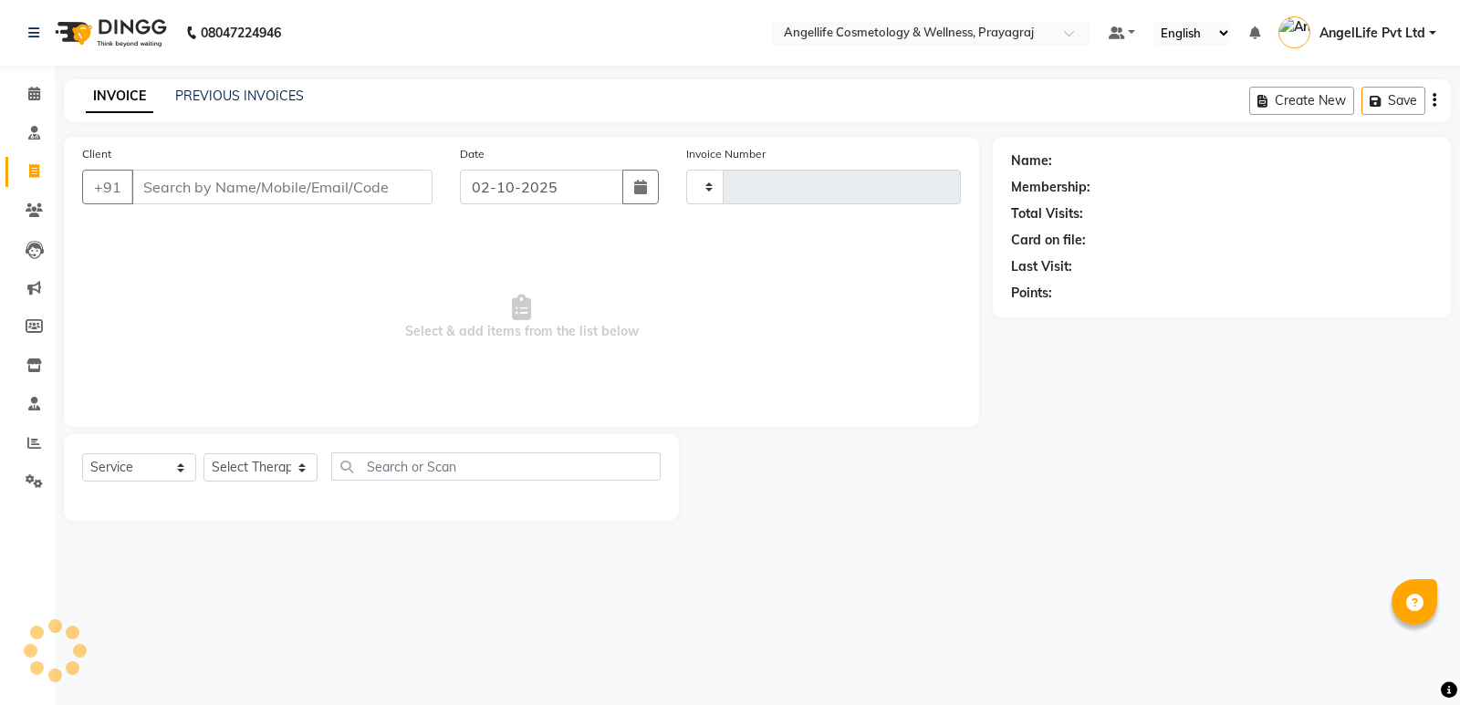
type input "1561"
select select "4531"
click at [222, 94] on link "PREVIOUS INVOICES" at bounding box center [239, 96] width 129 height 16
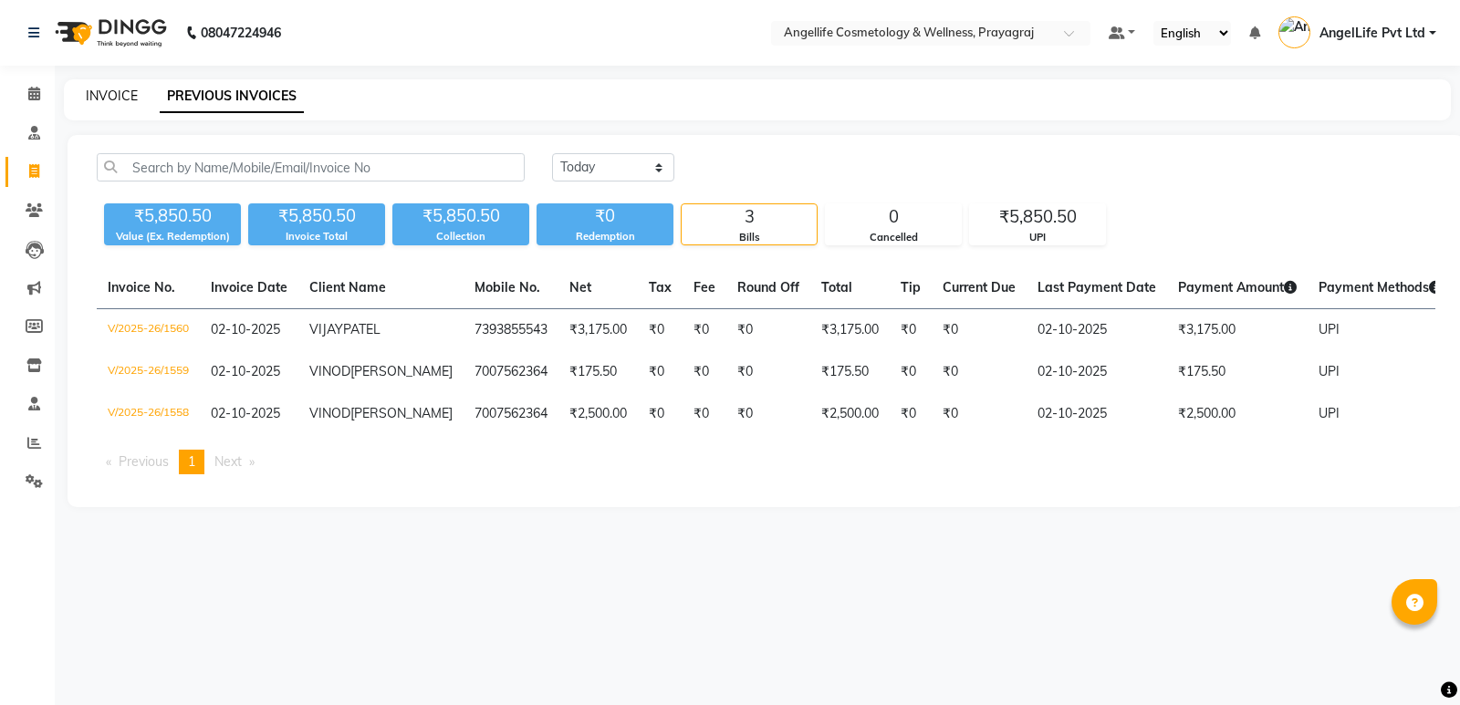
click at [112, 93] on link "INVOICE" at bounding box center [112, 96] width 52 height 16
select select "4531"
select select "service"
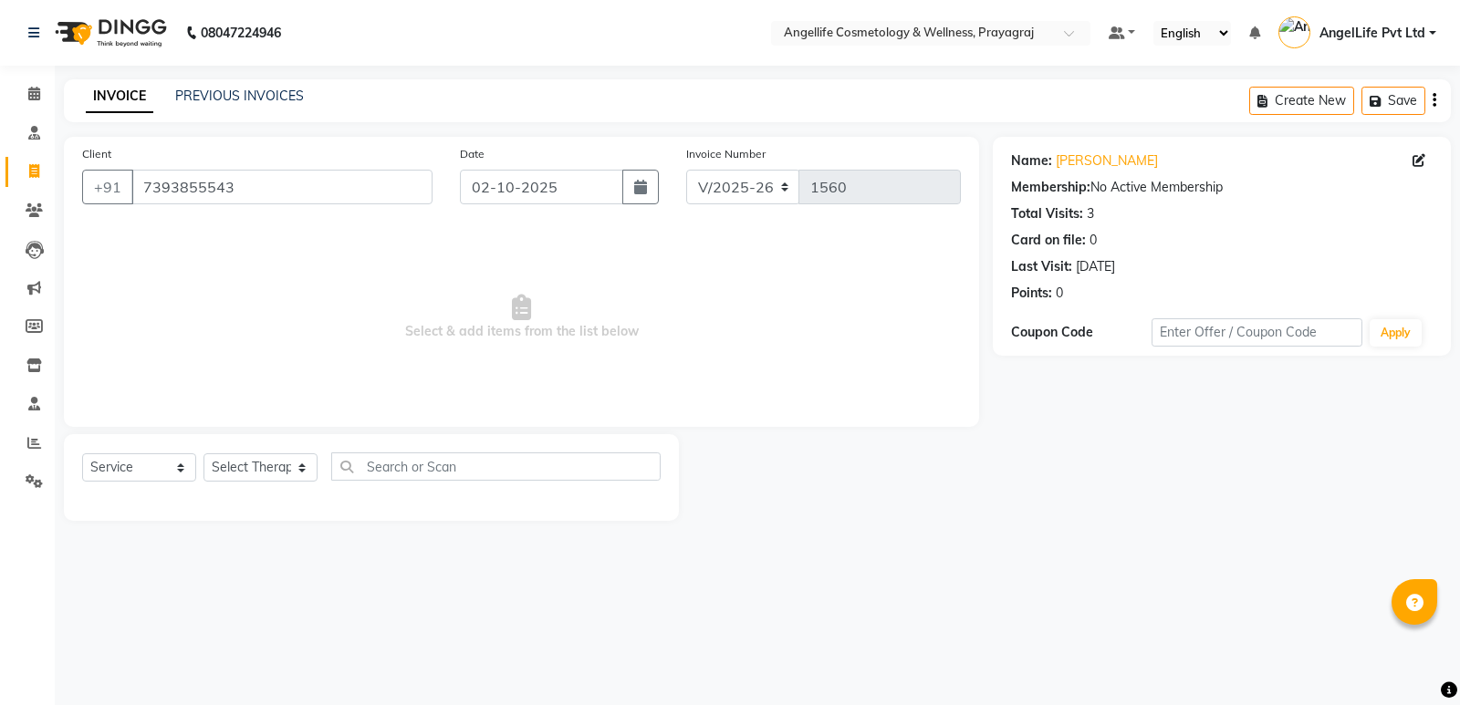
select select "4531"
select select "service"
click at [251, 185] on input "7393855543" at bounding box center [281, 187] width 301 height 35
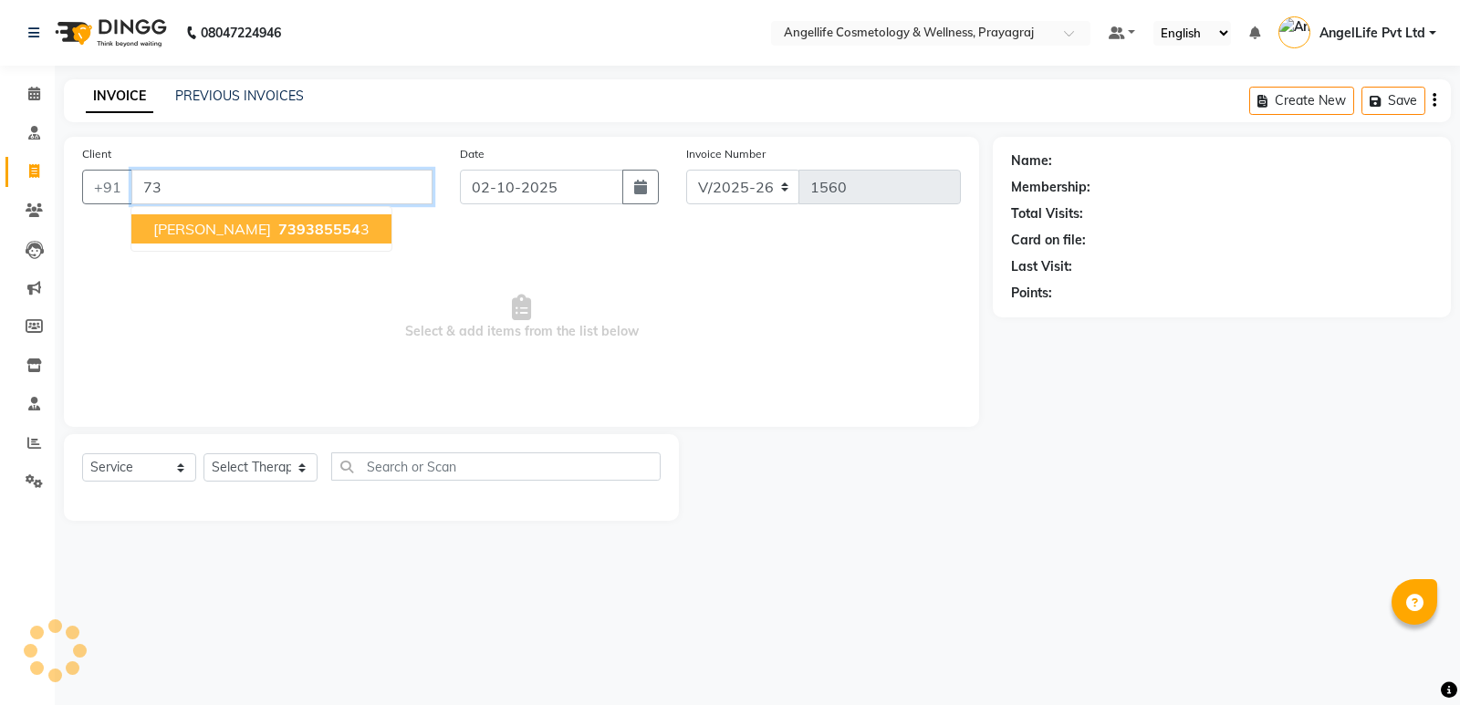
type input "7"
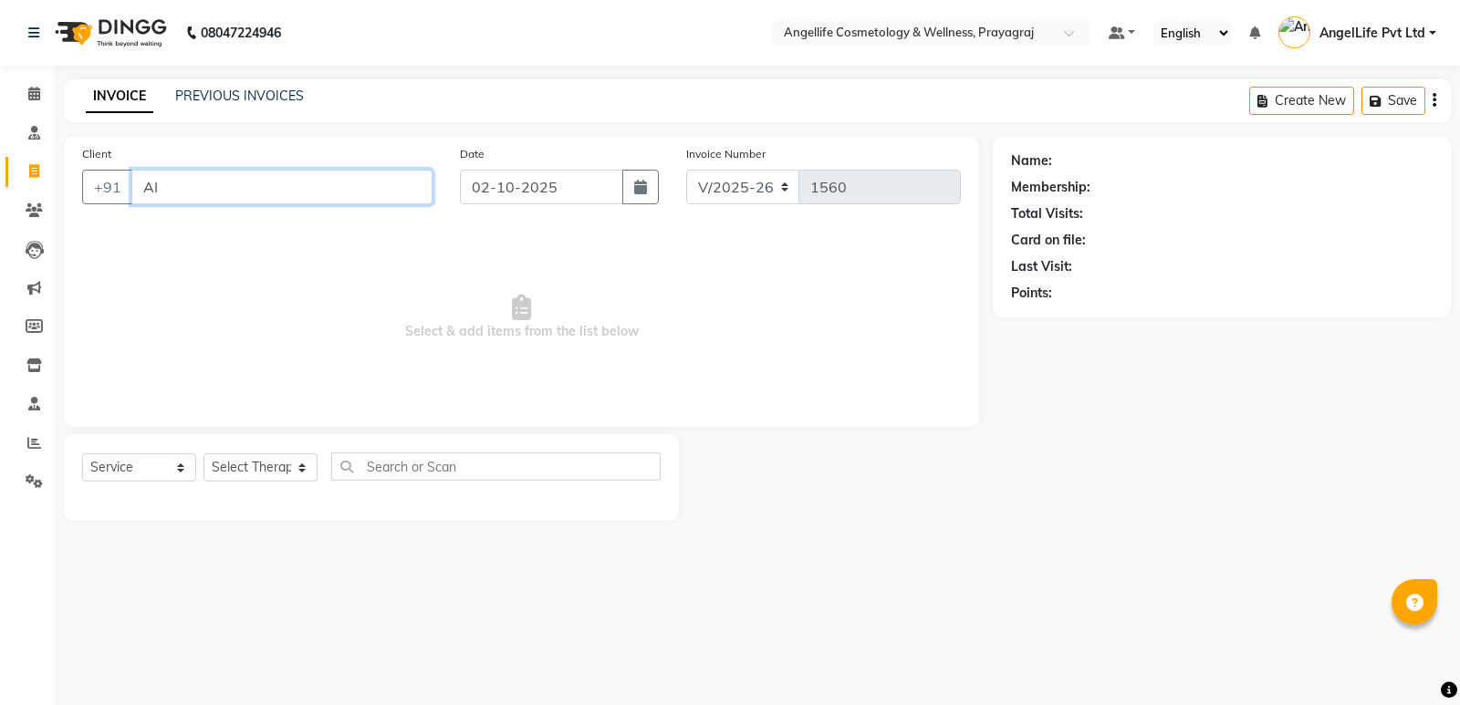
type input "A"
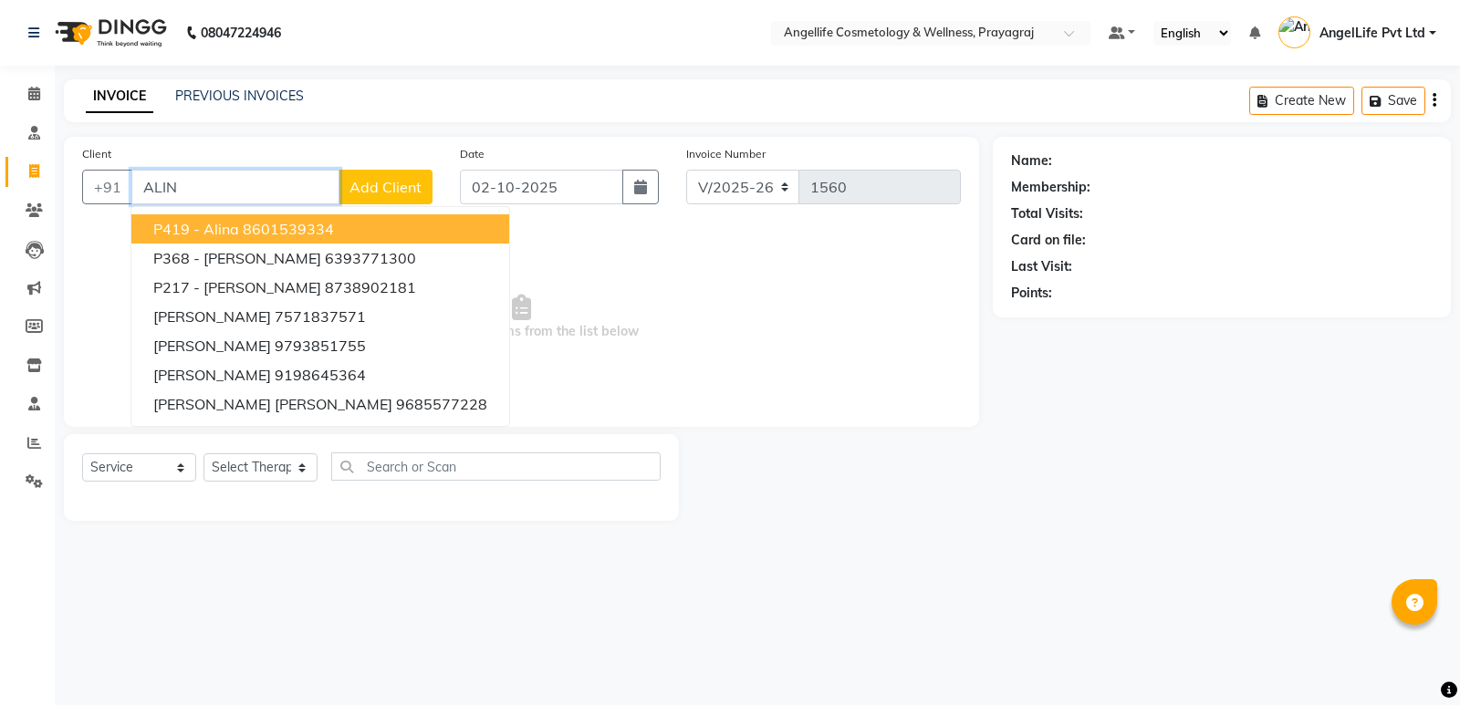
click at [243, 231] on ngb-highlight "8601539334" at bounding box center [288, 229] width 91 height 18
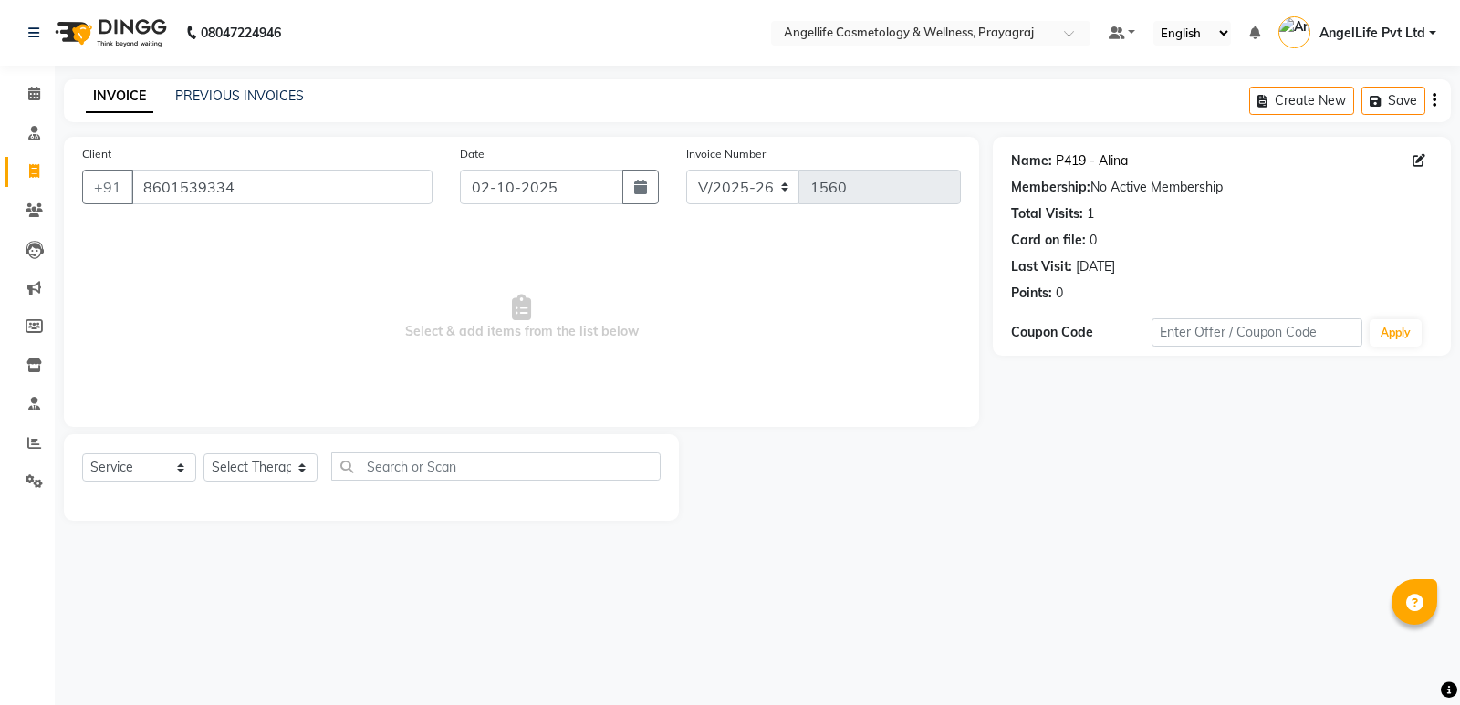
click at [1117, 163] on link "P419 - Alina" at bounding box center [1091, 160] width 72 height 19
click at [238, 190] on input "8601539334" at bounding box center [281, 187] width 301 height 35
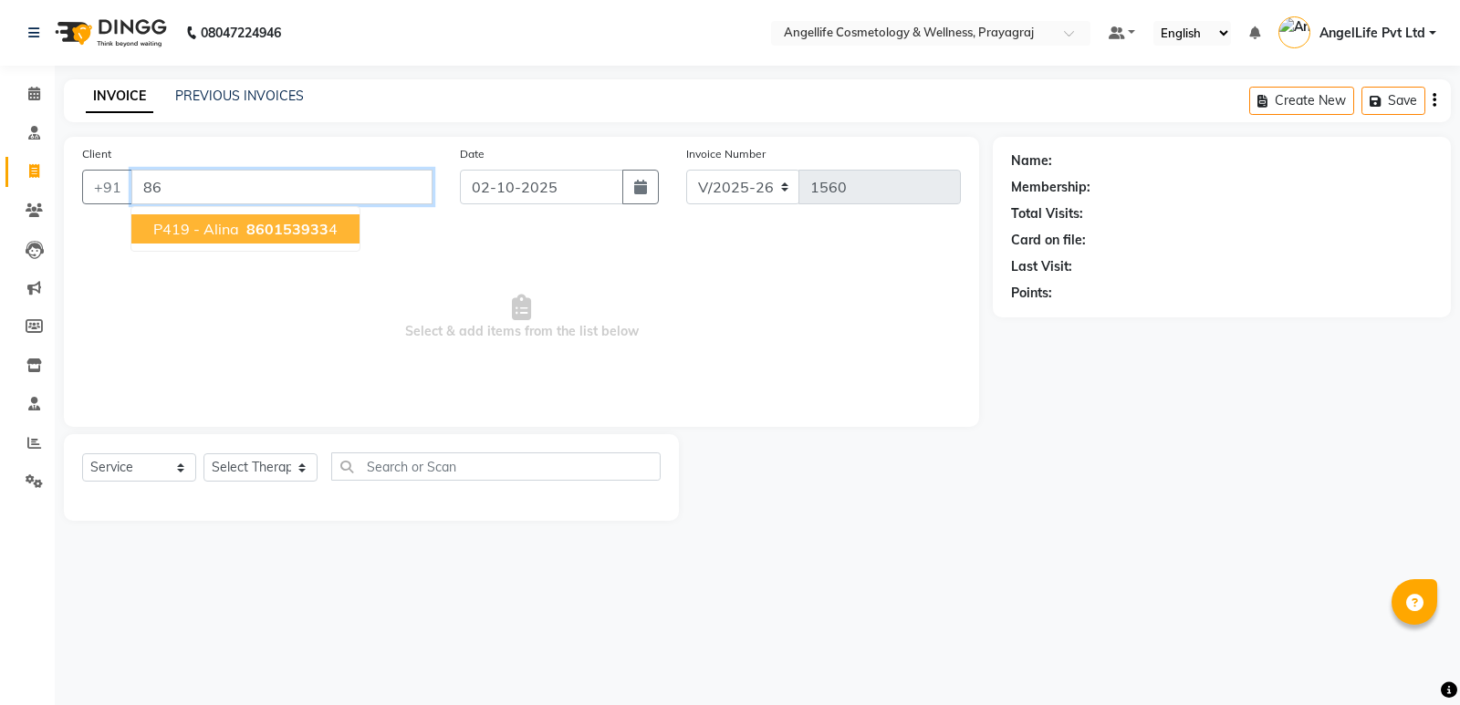
type input "8"
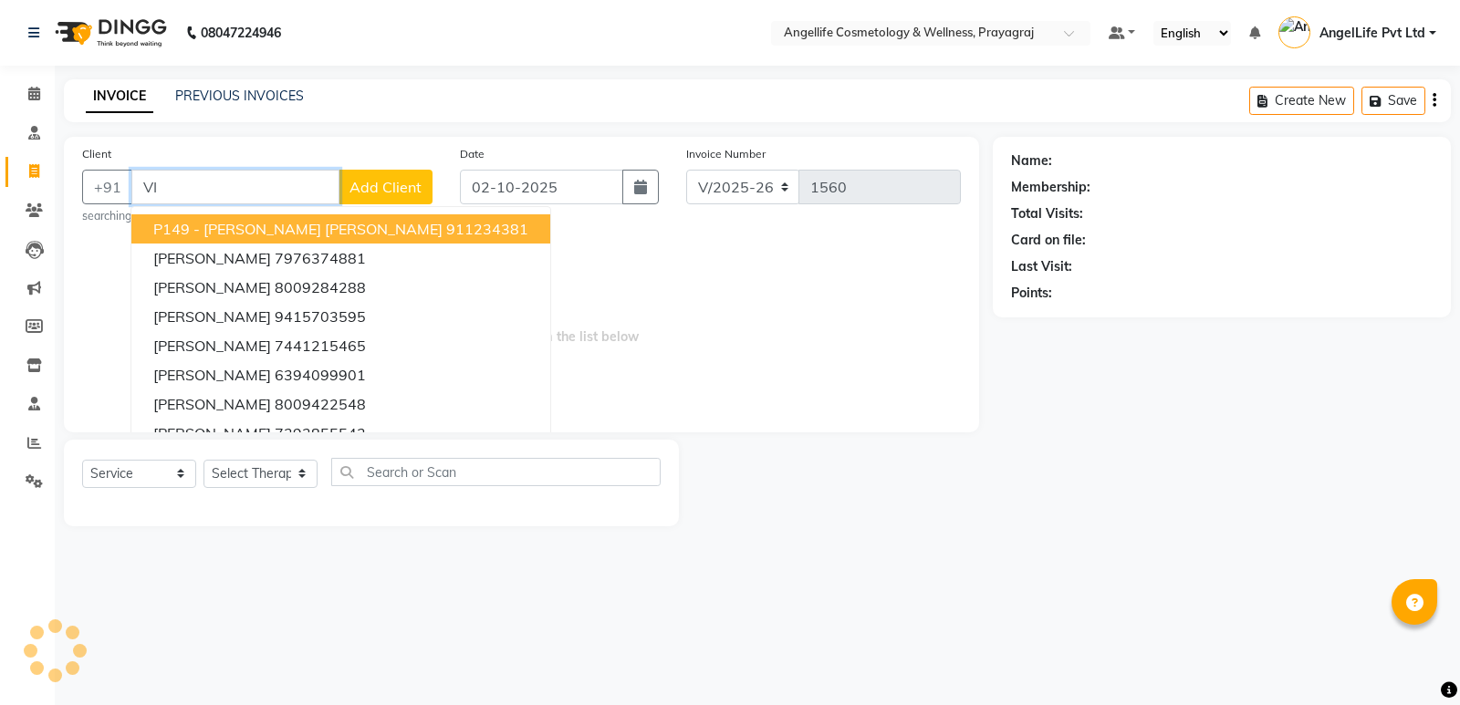
type input "V"
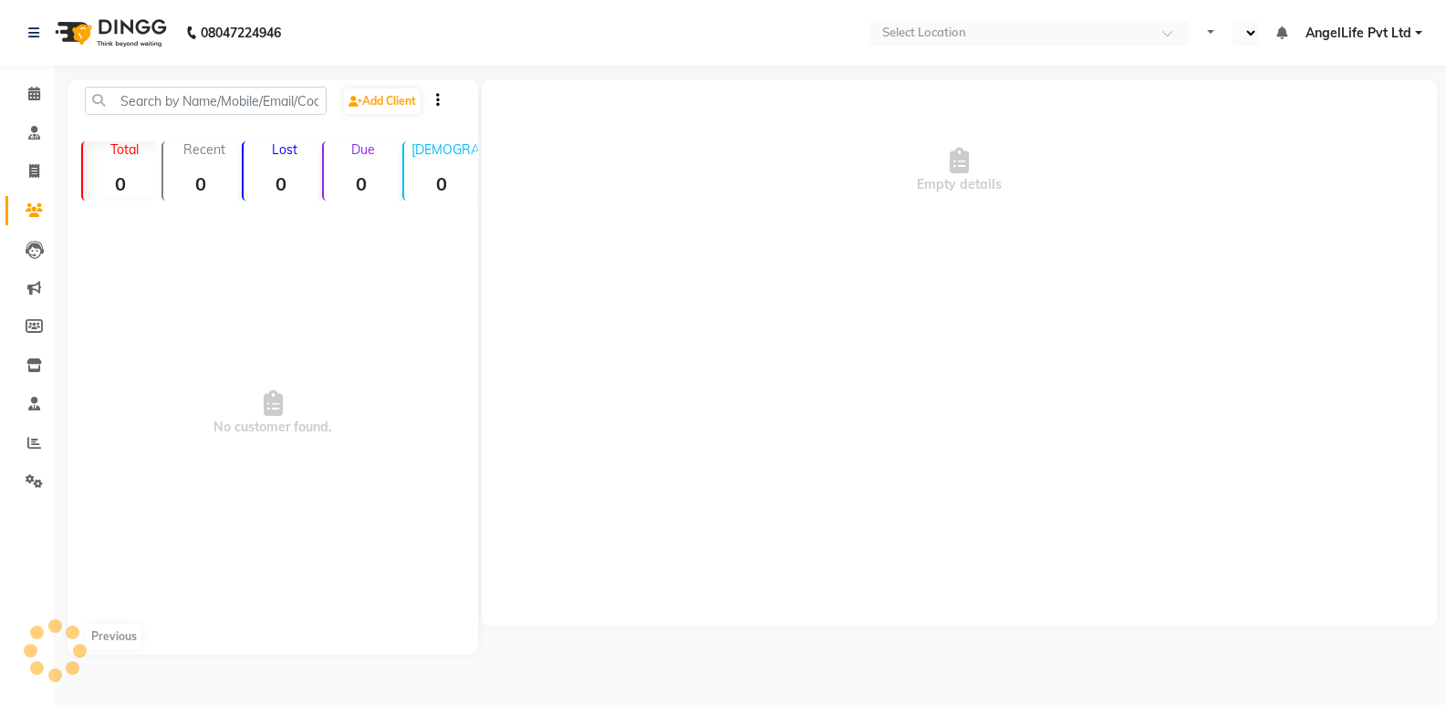
select select "en"
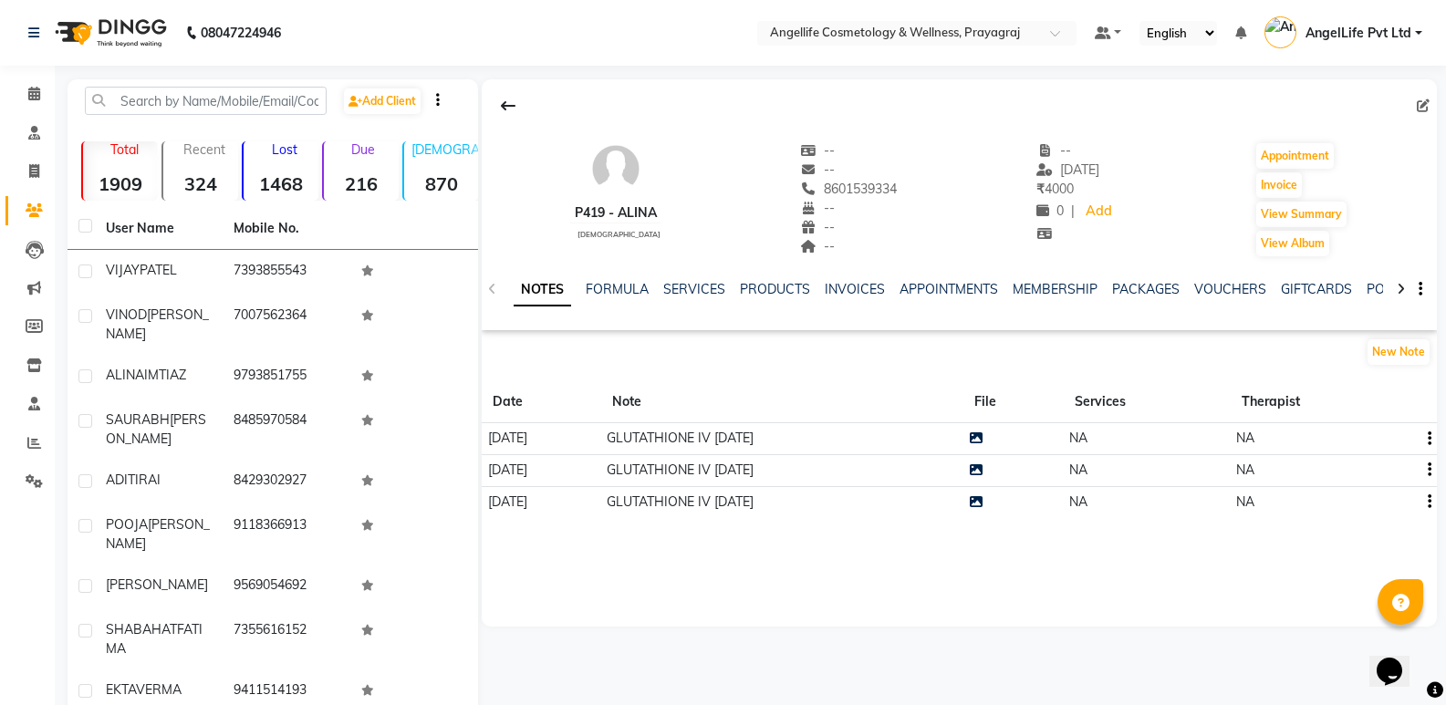
click at [891, 444] on td "GLUTATHIONE IV 02/07/23" at bounding box center [782, 439] width 362 height 32
click at [696, 291] on link "SERVICES" at bounding box center [694, 289] width 62 height 16
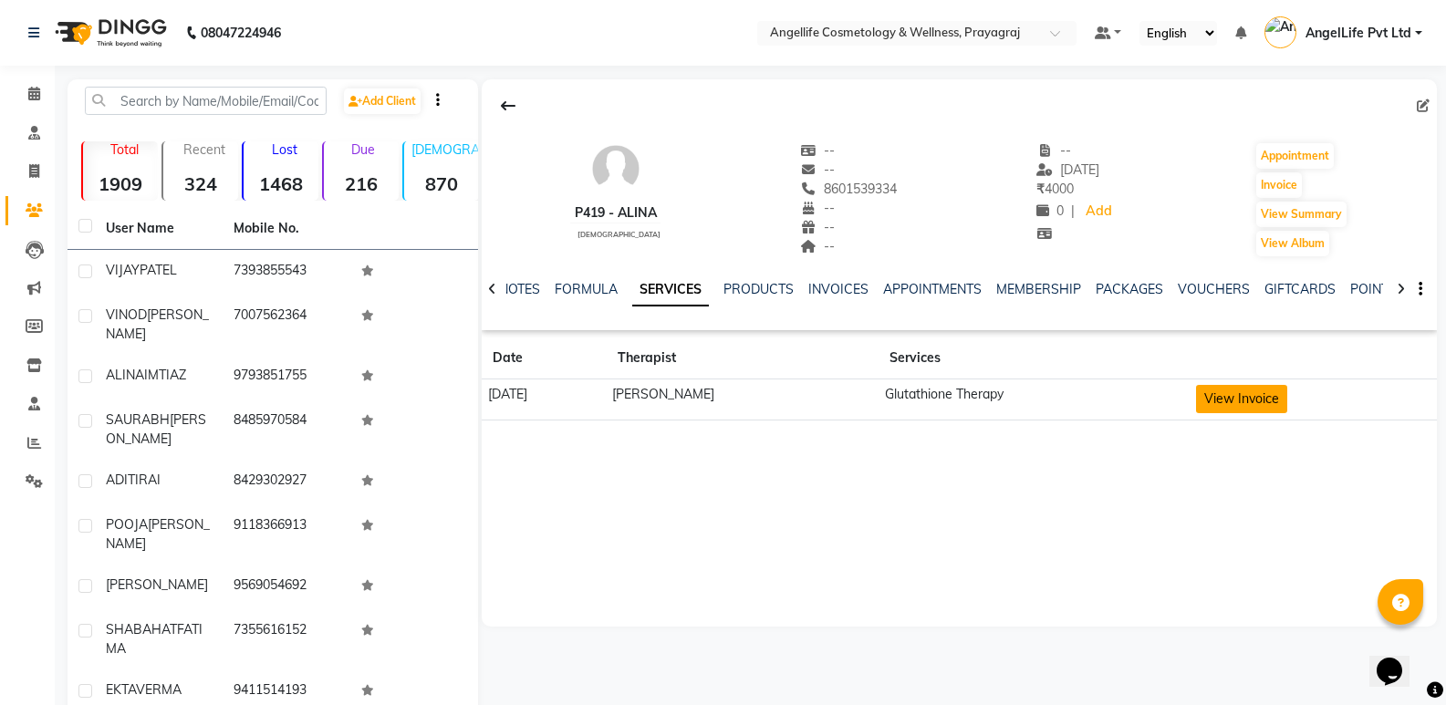
click at [1223, 403] on button "View Invoice" at bounding box center [1241, 399] width 91 height 28
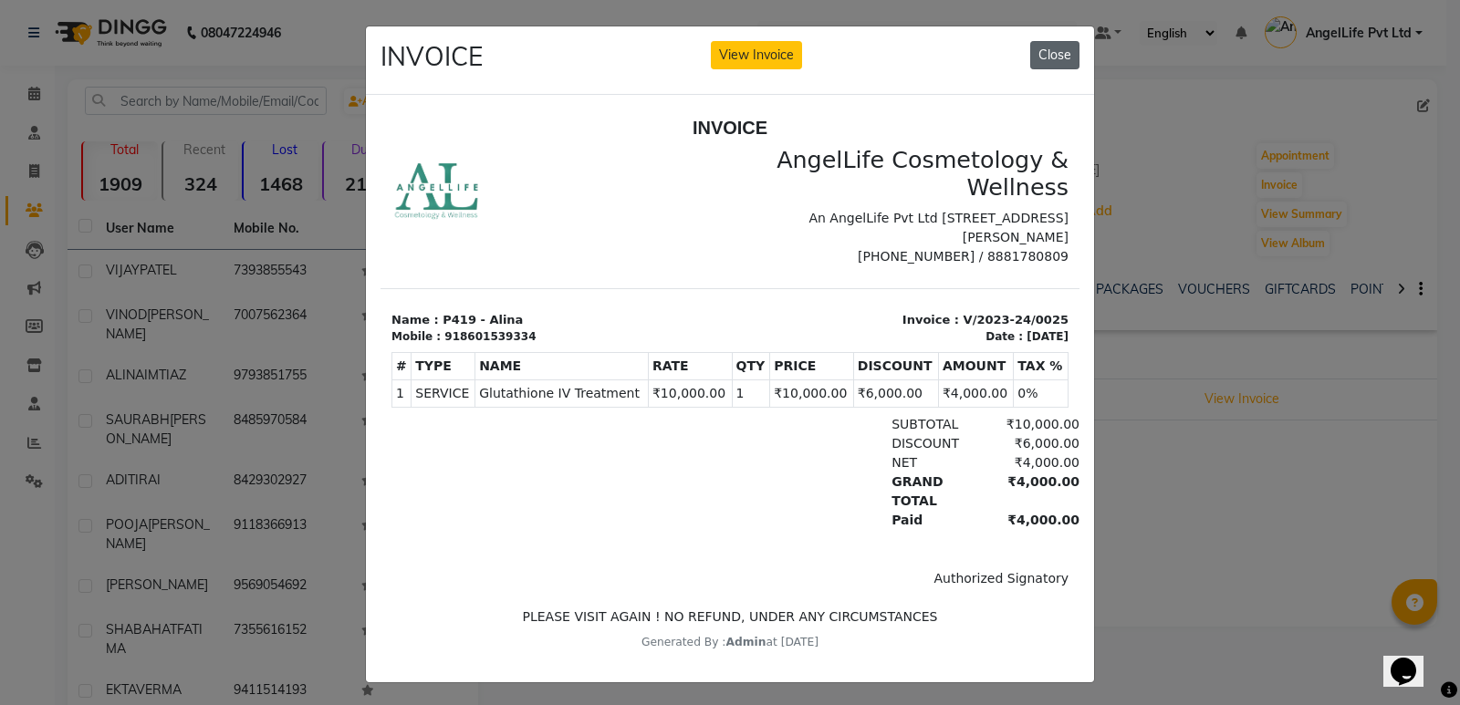
click at [1053, 53] on button "Close" at bounding box center [1054, 55] width 49 height 28
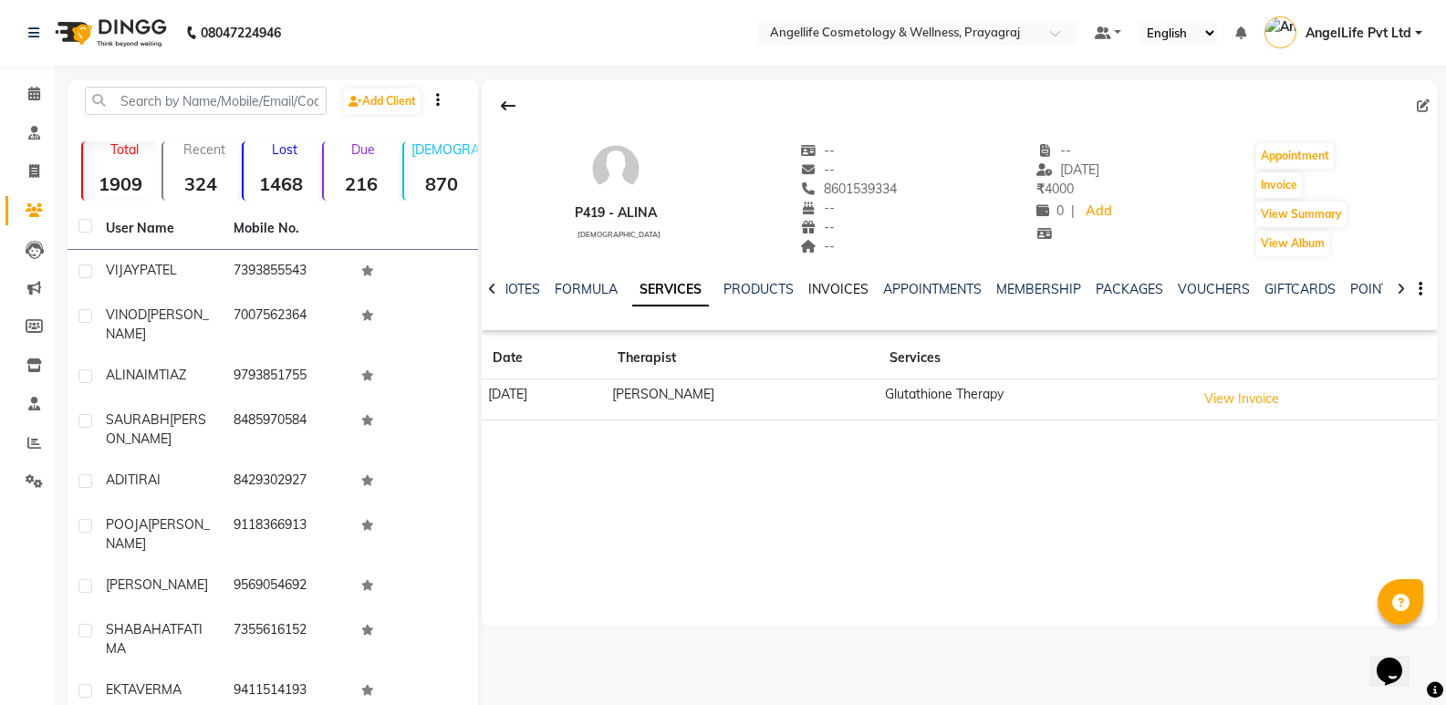
click at [842, 285] on link "INVOICES" at bounding box center [838, 289] width 60 height 16
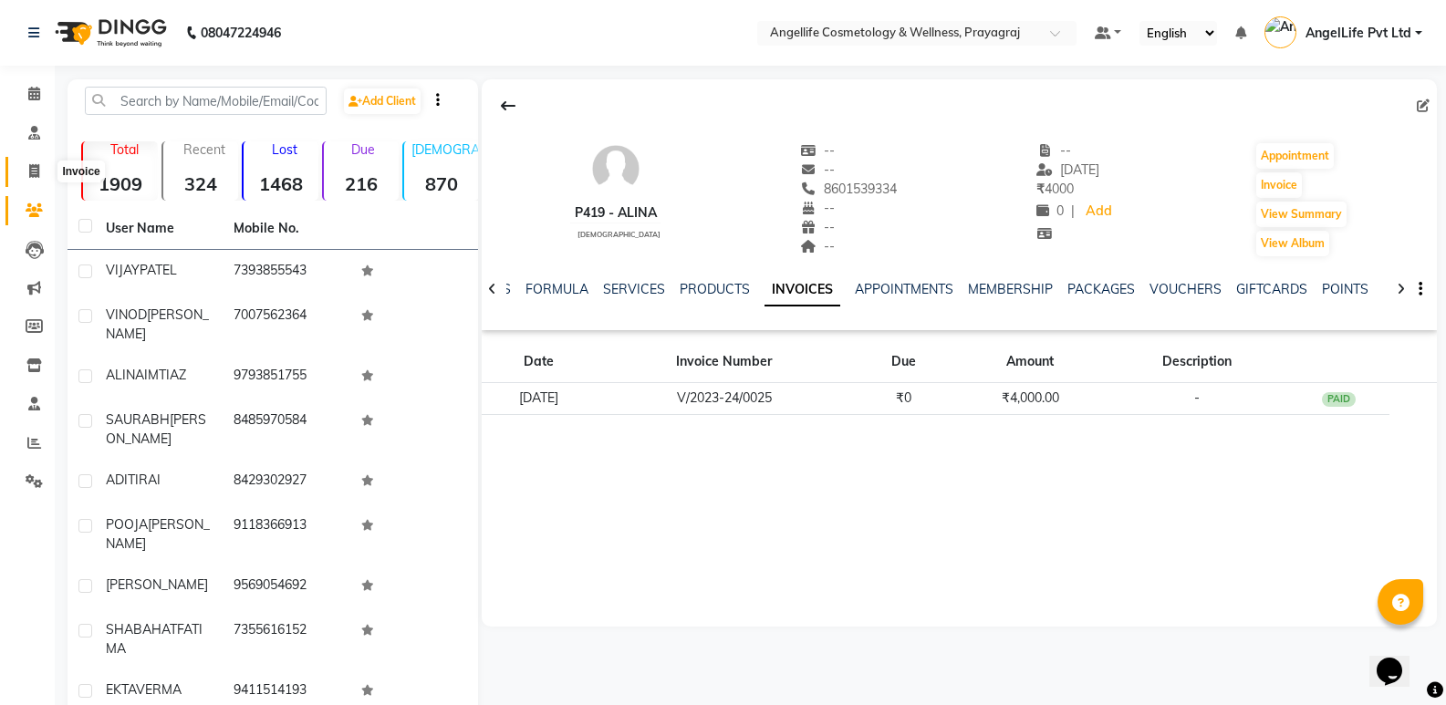
click at [29, 172] on icon at bounding box center [34, 171] width 10 height 14
select select "4531"
select select "service"
